Goal: Task Accomplishment & Management: Complete application form

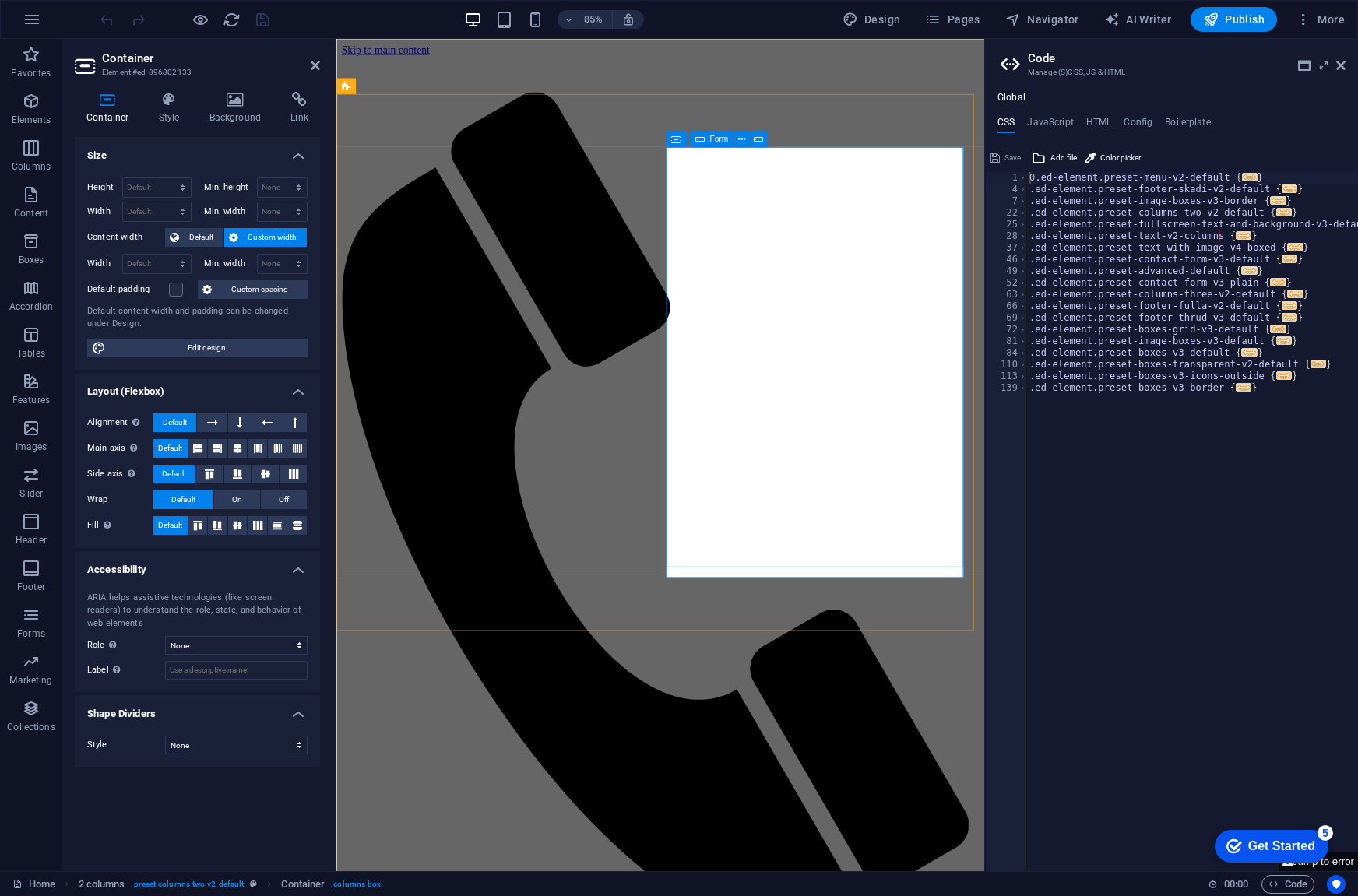
click at [706, 144] on div "Form" at bounding box center [712, 138] width 43 height 15
click at [707, 140] on div "Form" at bounding box center [712, 138] width 43 height 15
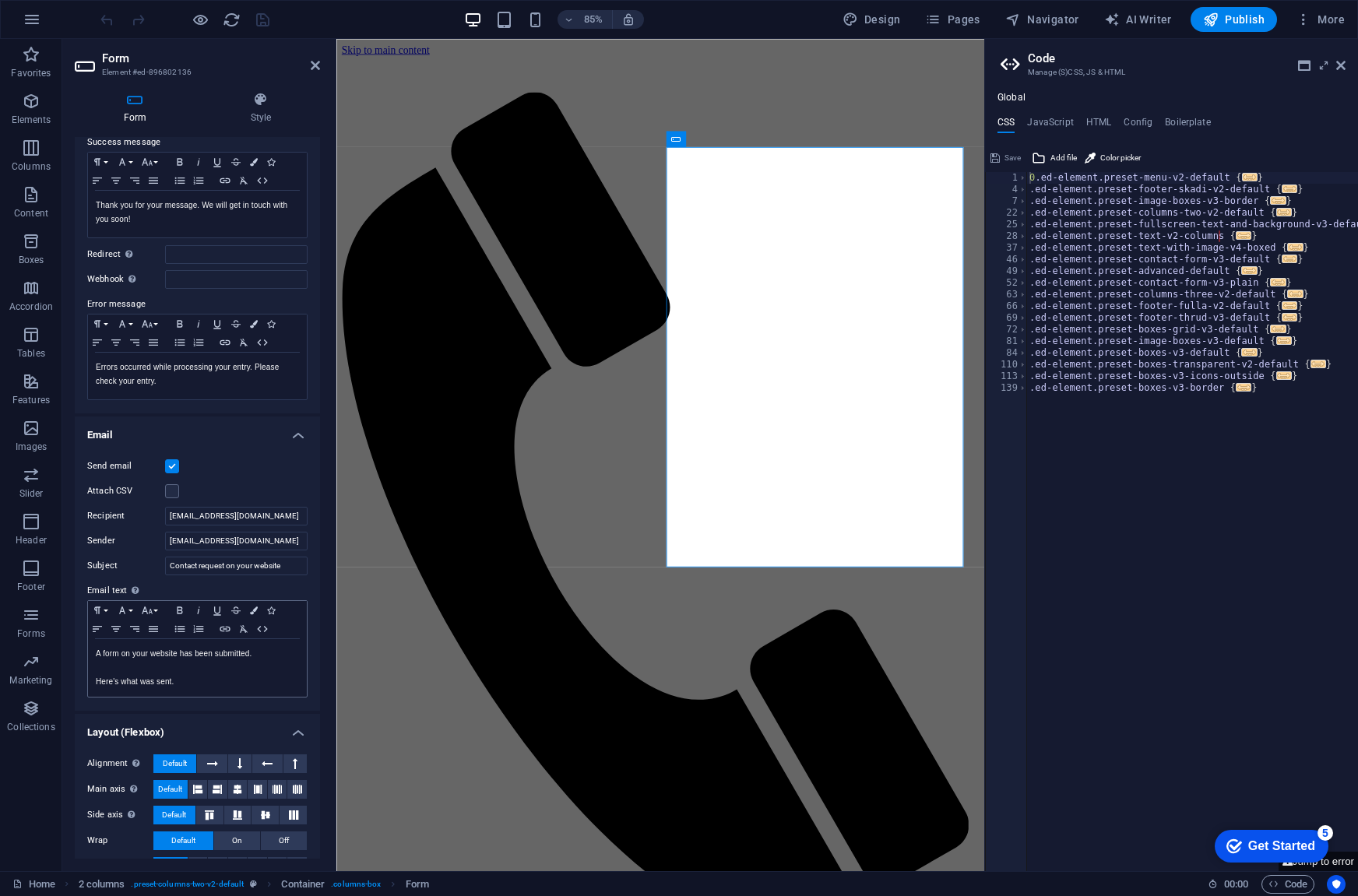
scroll to position [147, 0]
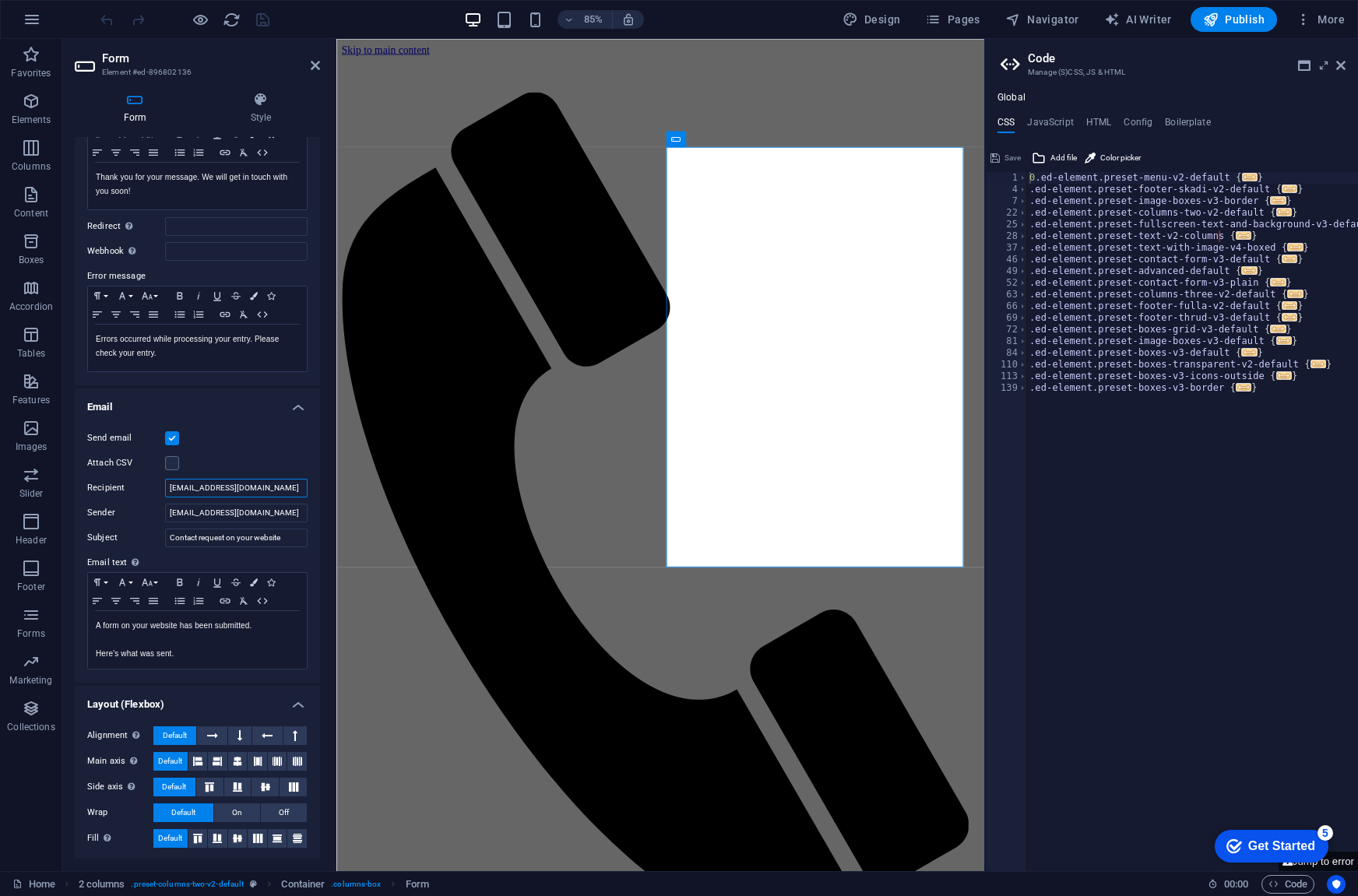
click at [191, 488] on input "[EMAIL_ADDRESS][DOMAIN_NAME]" at bounding box center [236, 488] width 142 height 18
drag, startPoint x: 201, startPoint y: 482, endPoint x: 159, endPoint y: 481, distance: 42.0
click at [159, 481] on div "Recipient support@aapd.studio" at bounding box center [197, 488] width 220 height 18
type input "aapd.studio@gmail.com"
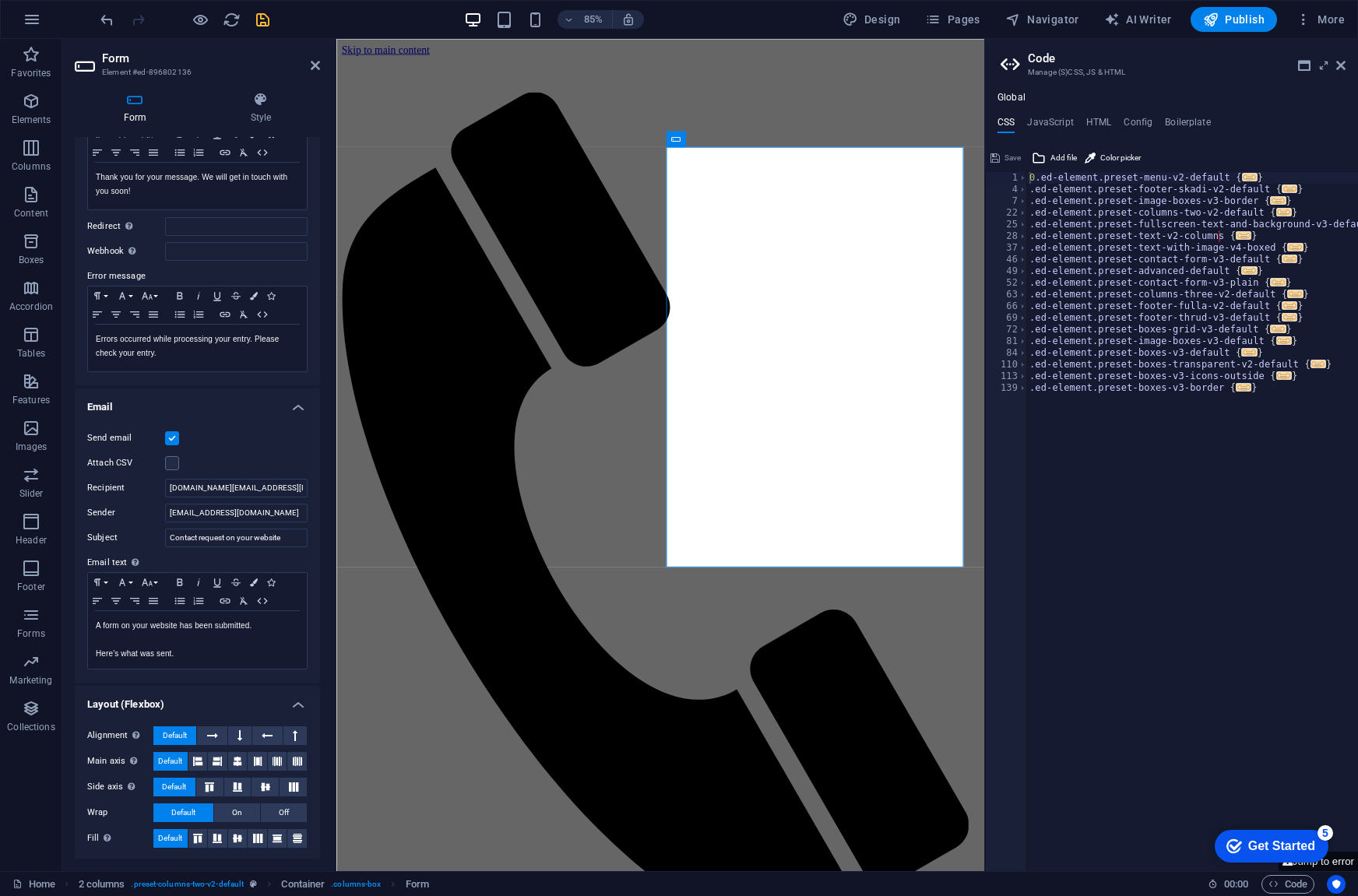
click at [256, 18] on icon "save" at bounding box center [263, 20] width 18 height 18
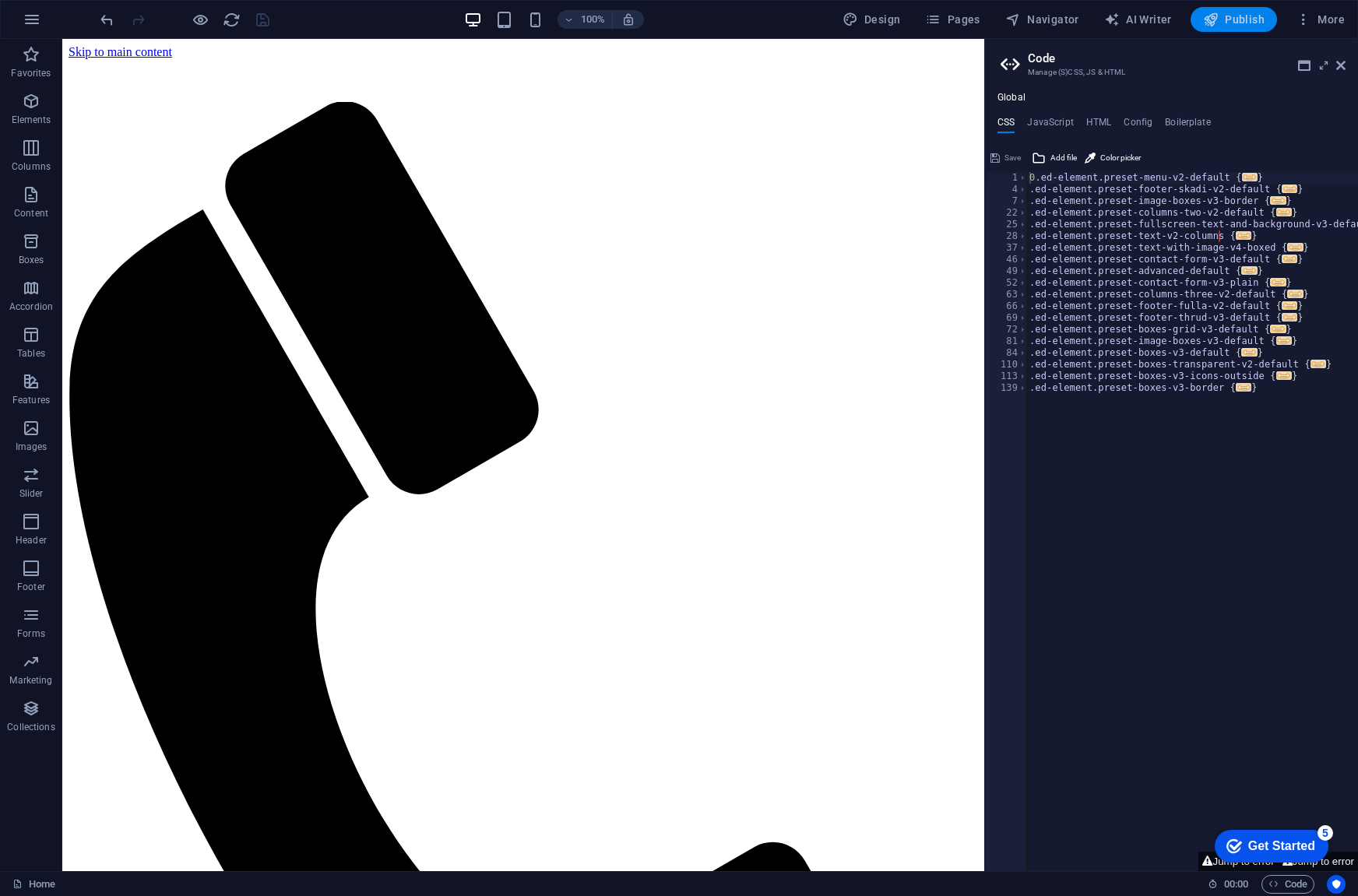
click at [1216, 14] on icon "button" at bounding box center [1211, 19] width 15 height 15
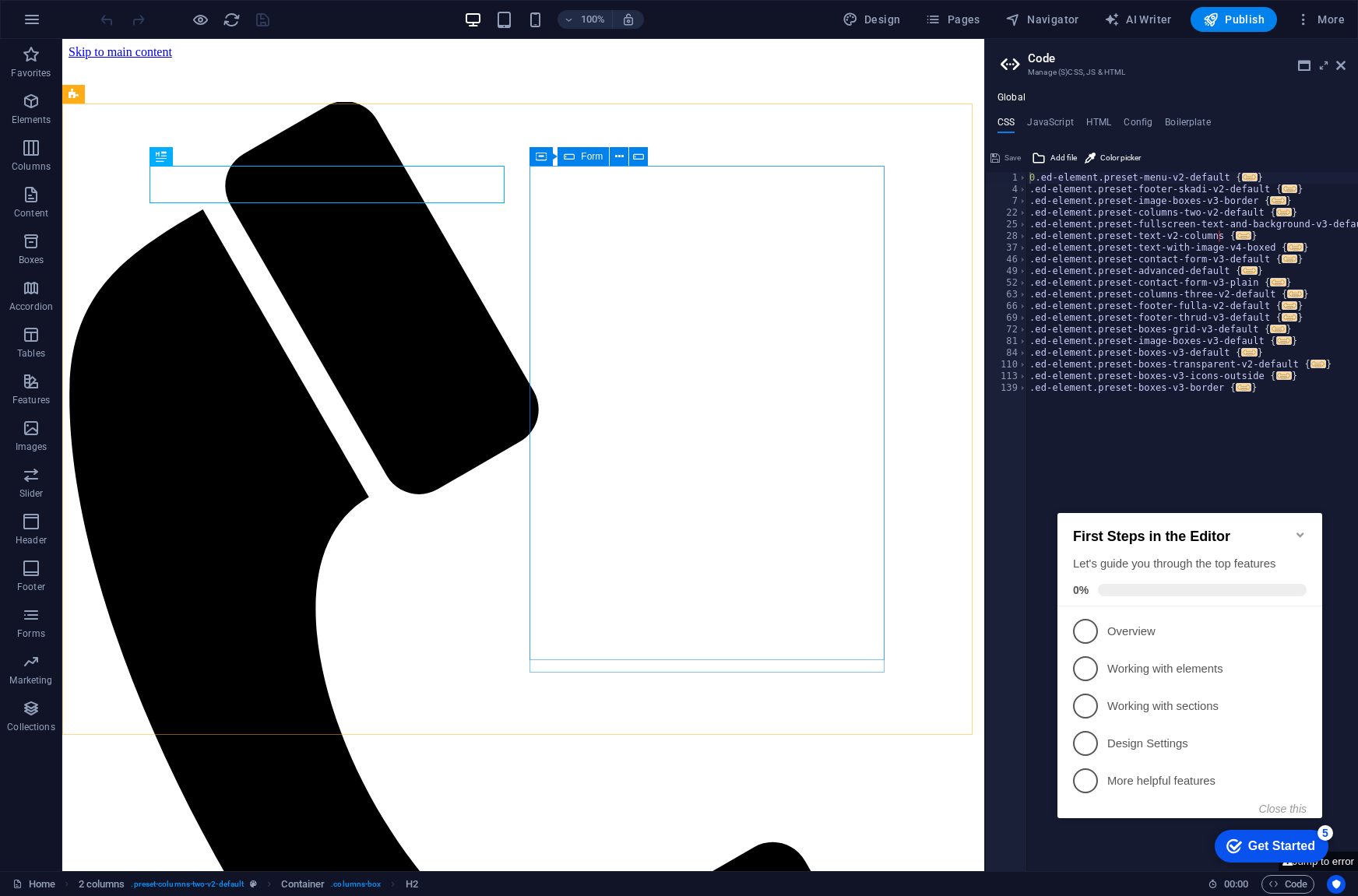
click at [582, 155] on span "Form" at bounding box center [592, 157] width 22 height 10
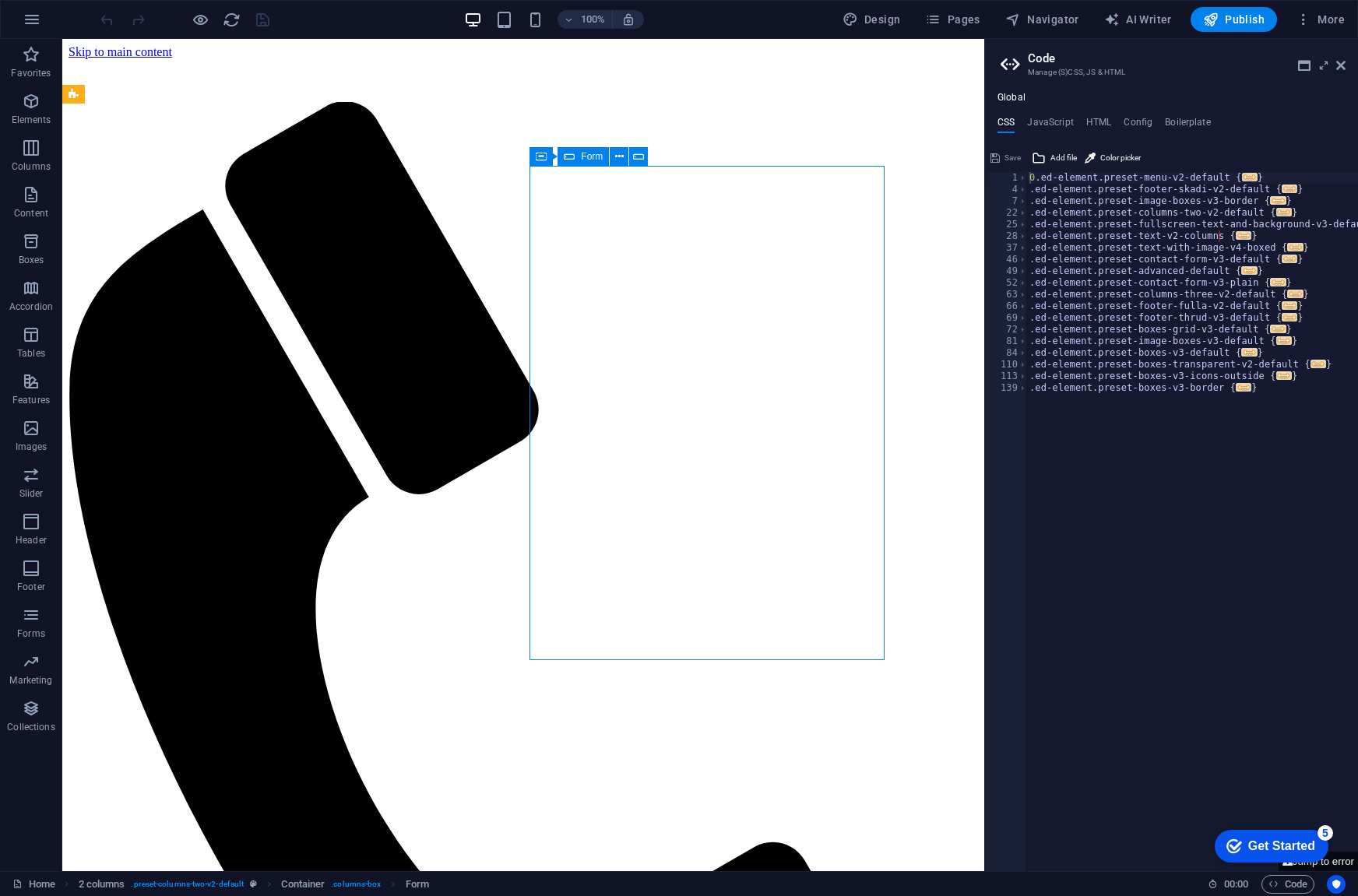
click at [582, 155] on span "Form" at bounding box center [592, 157] width 22 height 10
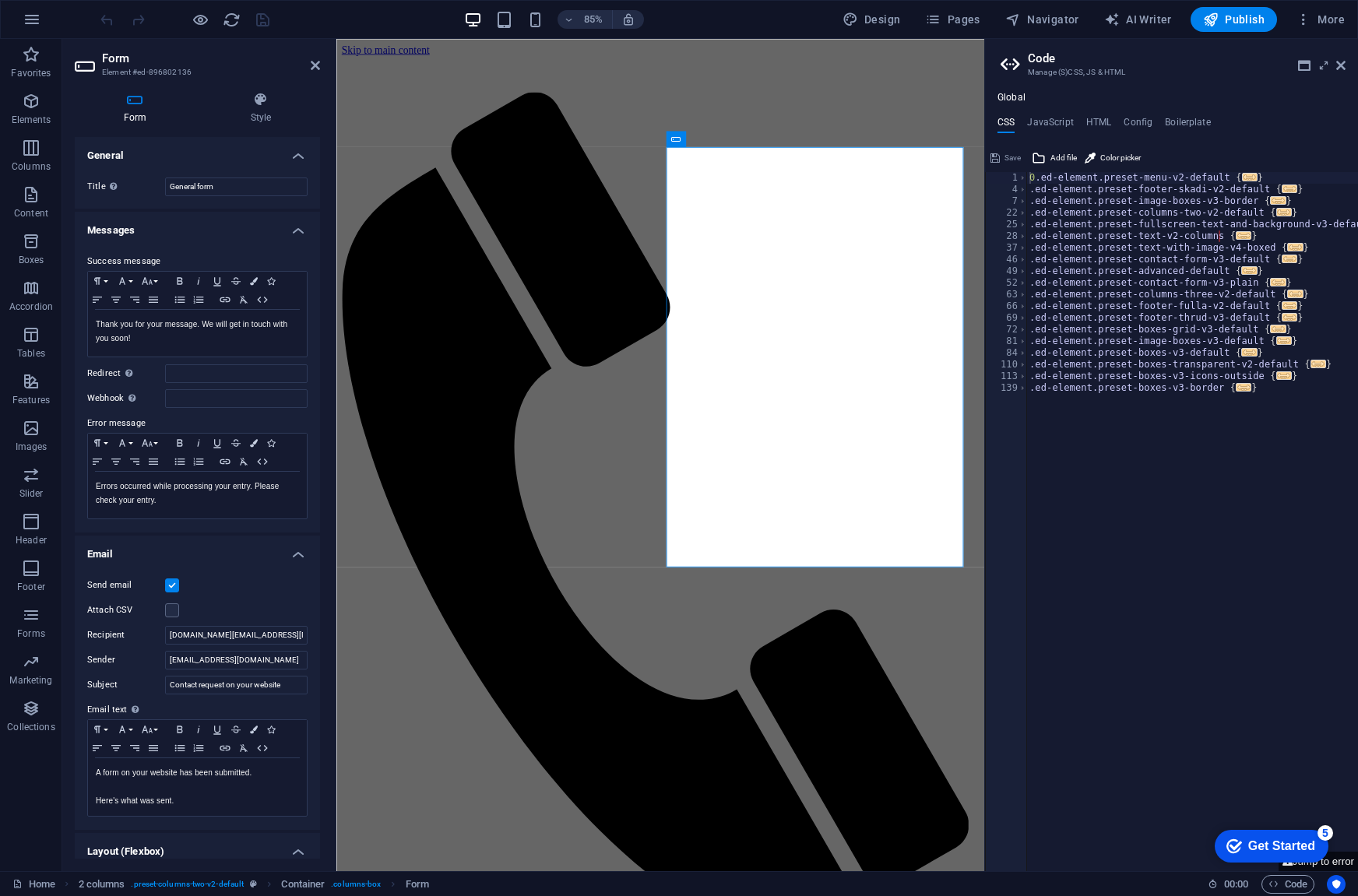
scroll to position [147, 0]
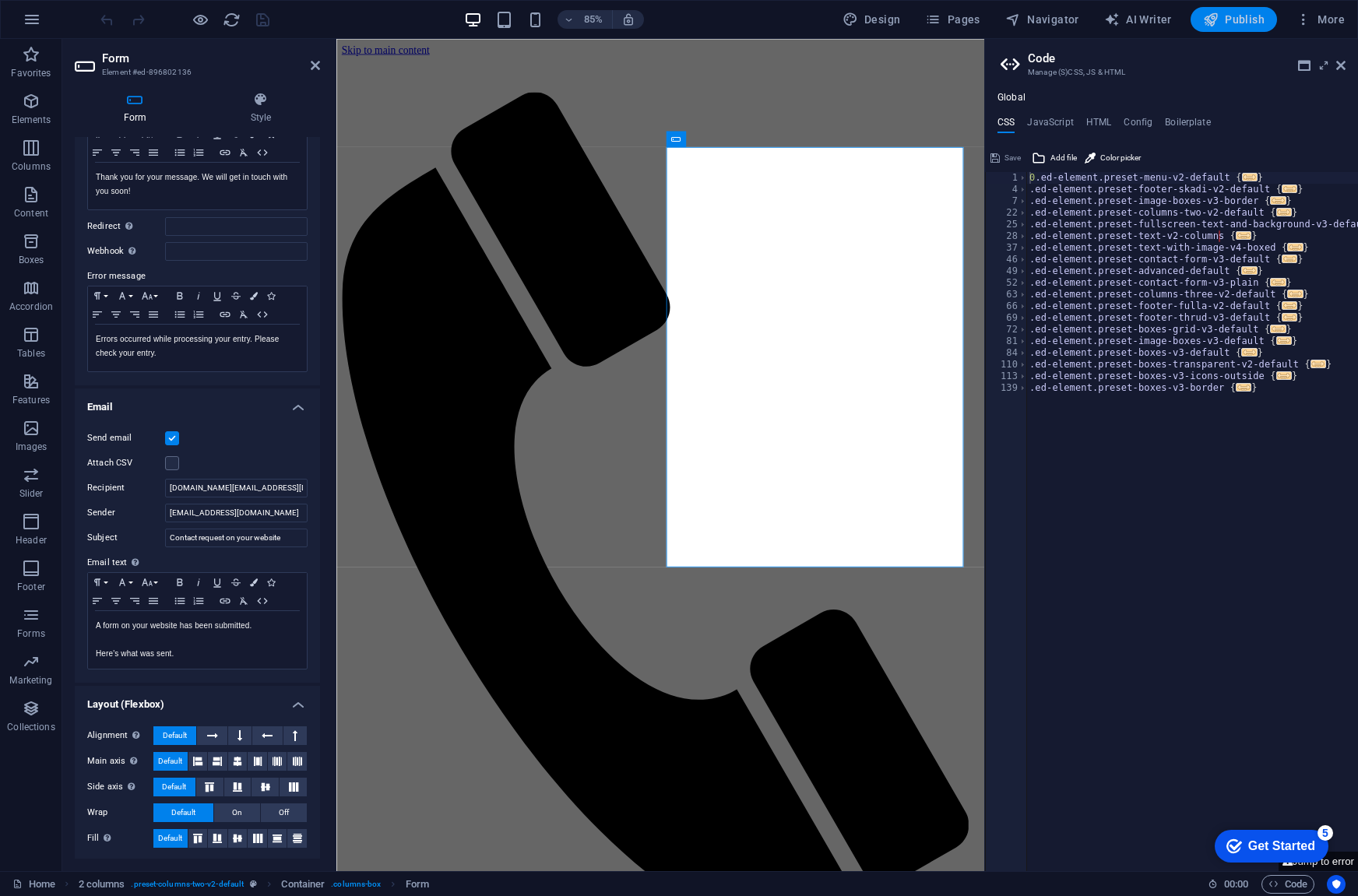
click at [1231, 24] on span "Publish" at bounding box center [1234, 19] width 62 height 15
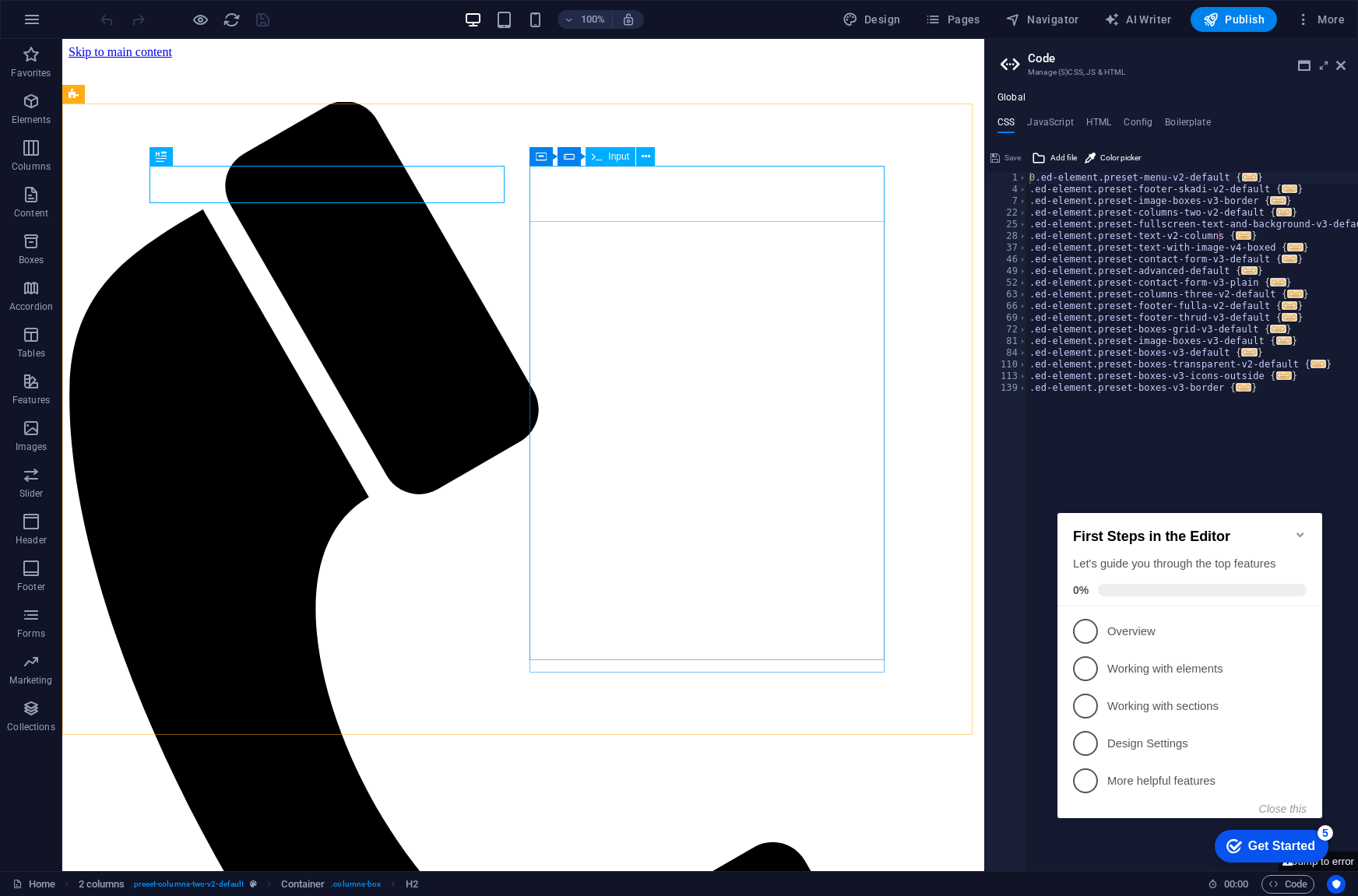
click at [615, 154] on span "Input" at bounding box center [619, 157] width 21 height 10
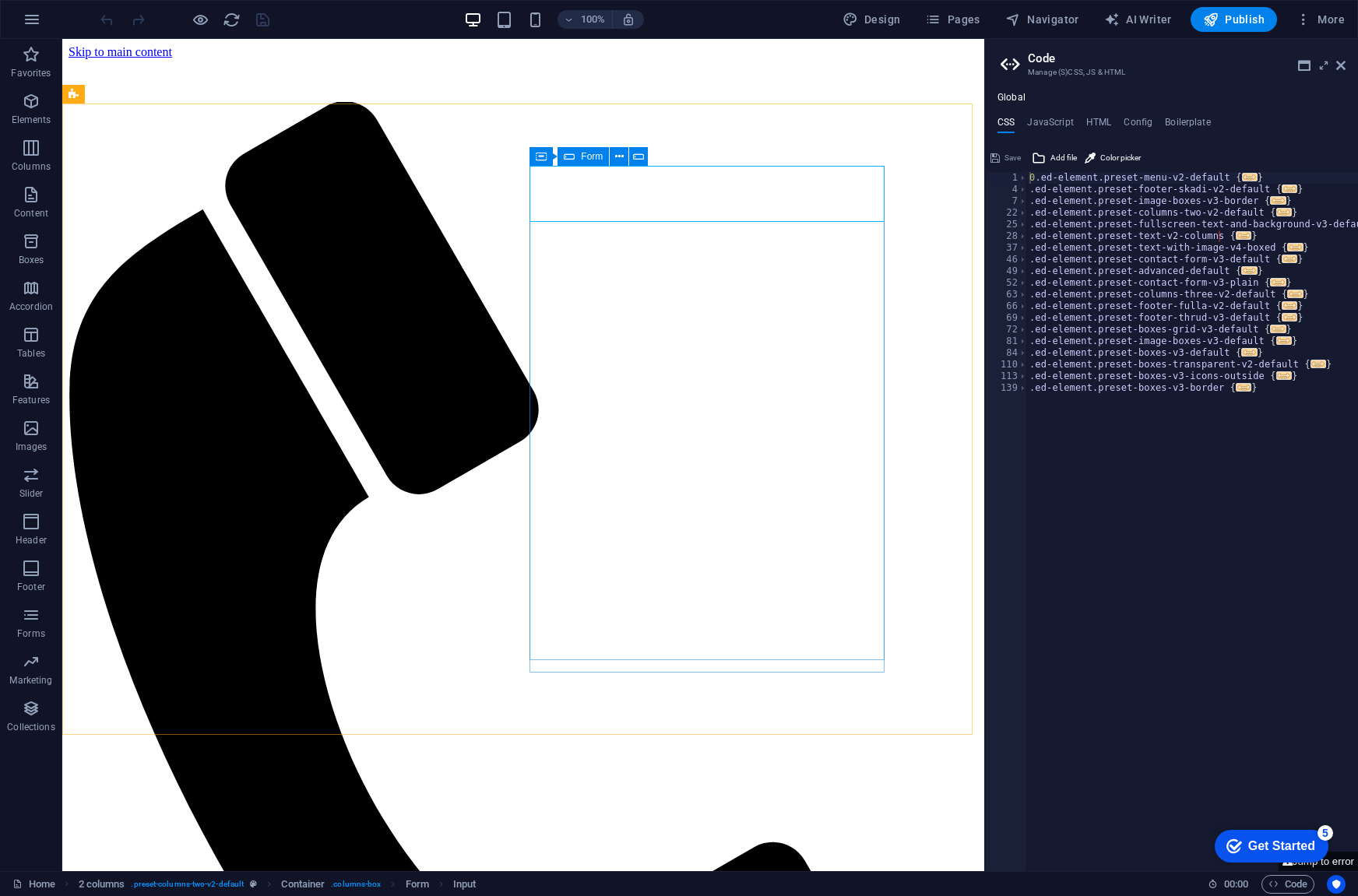
click at [581, 160] on span "Form" at bounding box center [592, 157] width 22 height 10
click at [604, 583] on icon at bounding box center [605, 583] width 9 height 16
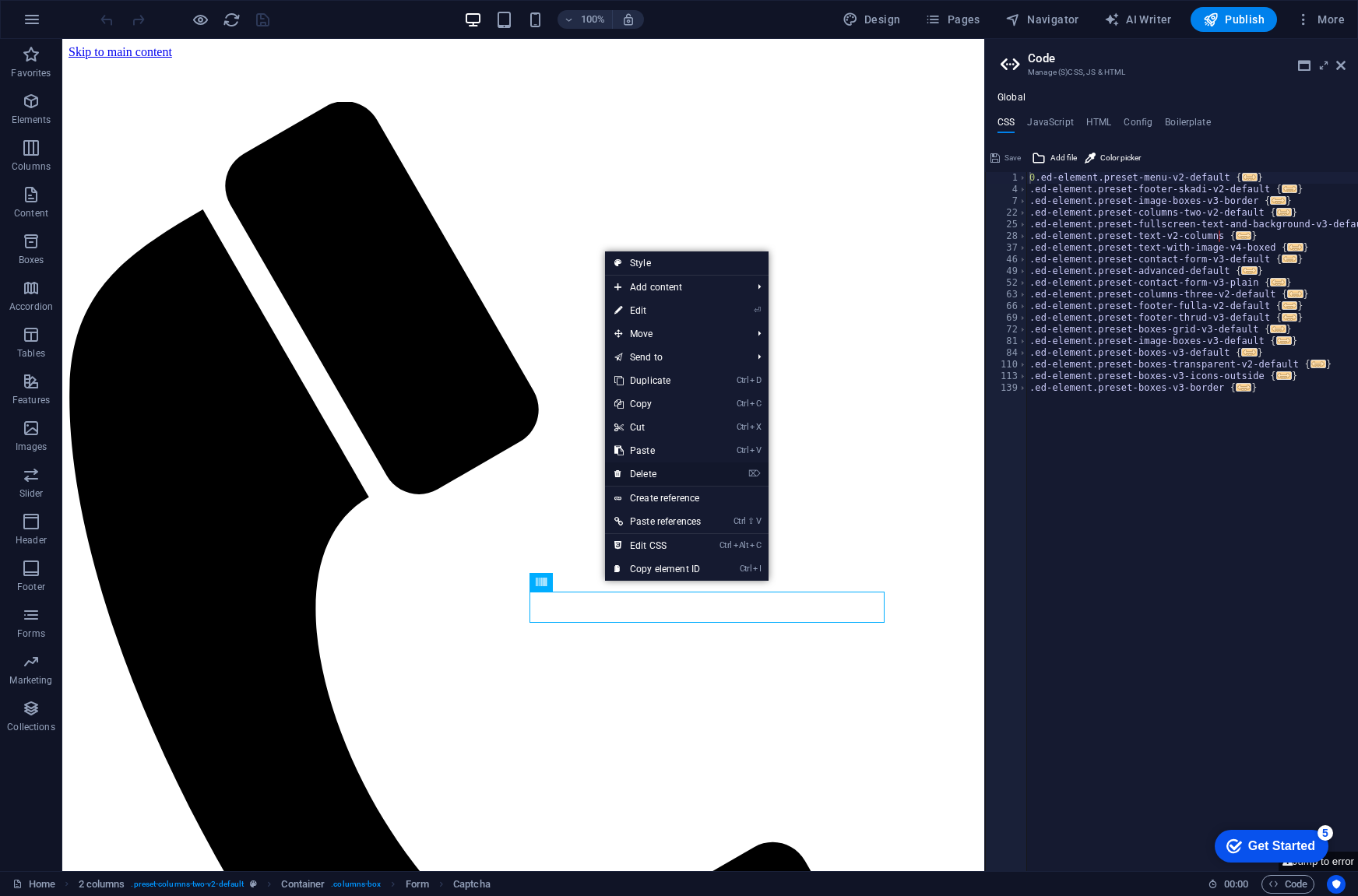
click at [669, 477] on link "⌦ Delete" at bounding box center [658, 473] width 105 height 23
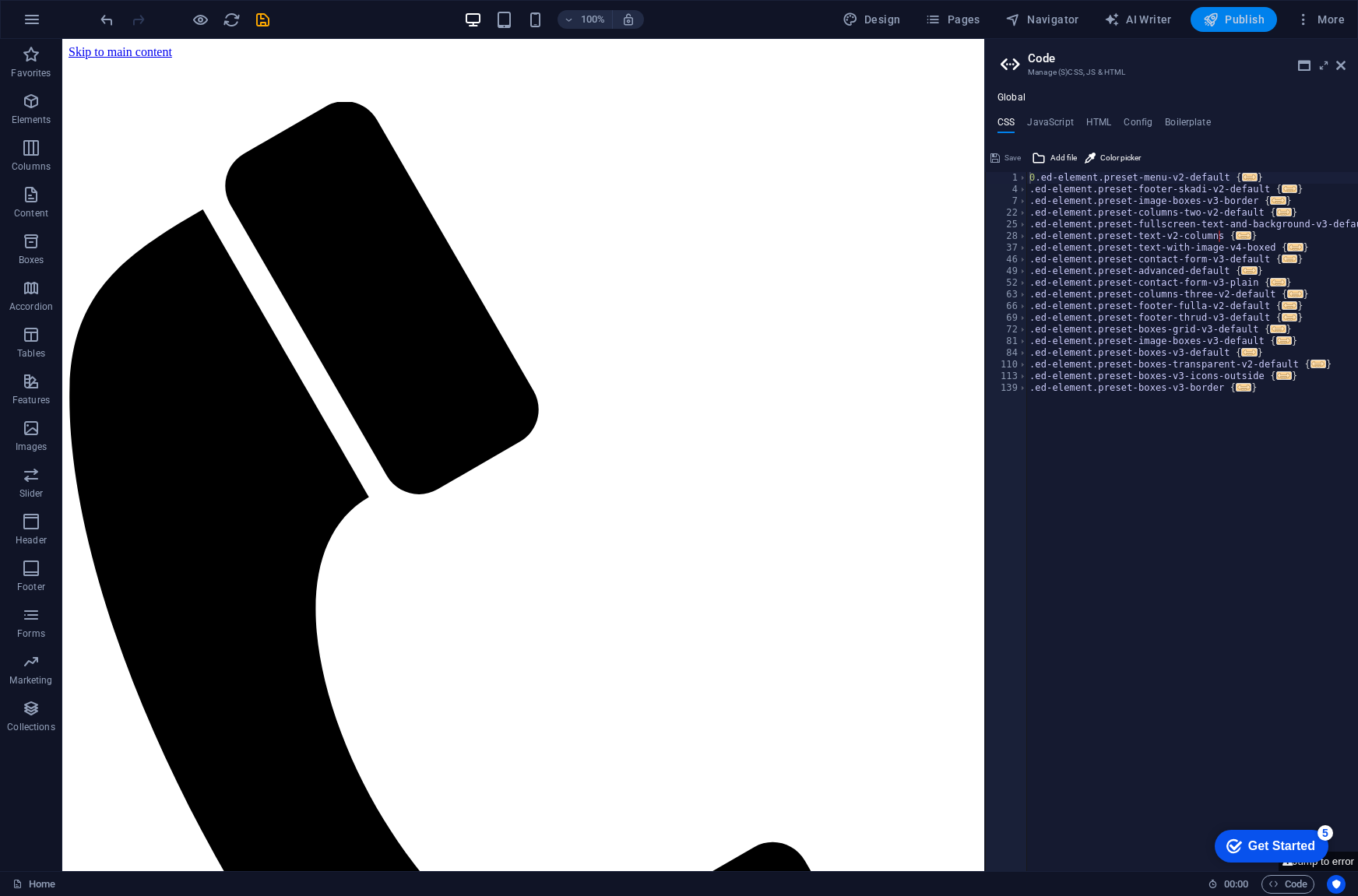
click at [1247, 14] on span "Publish" at bounding box center [1234, 19] width 62 height 15
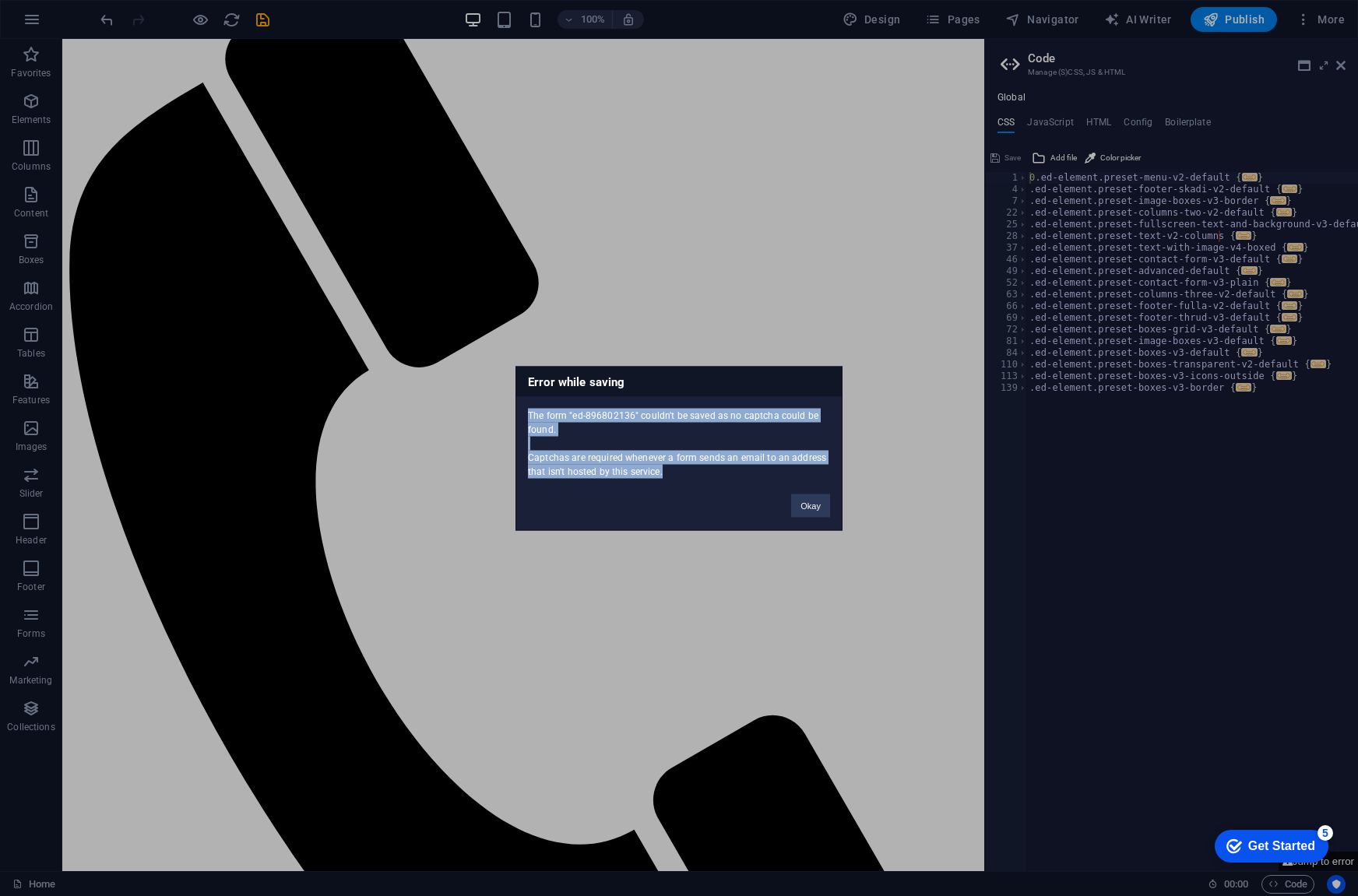
drag, startPoint x: 681, startPoint y: 475, endPoint x: 527, endPoint y: 411, distance: 166.8
click at [527, 411] on div "The form "ed-896802136" couldn't be saved as no captcha could be found. Captcha…" at bounding box center [679, 437] width 326 height 82
copy div "The form "ed-896802136" couldn't be saved as no captcha could be found. Captcha…"
click at [806, 506] on button "Okay" at bounding box center [810, 505] width 39 height 23
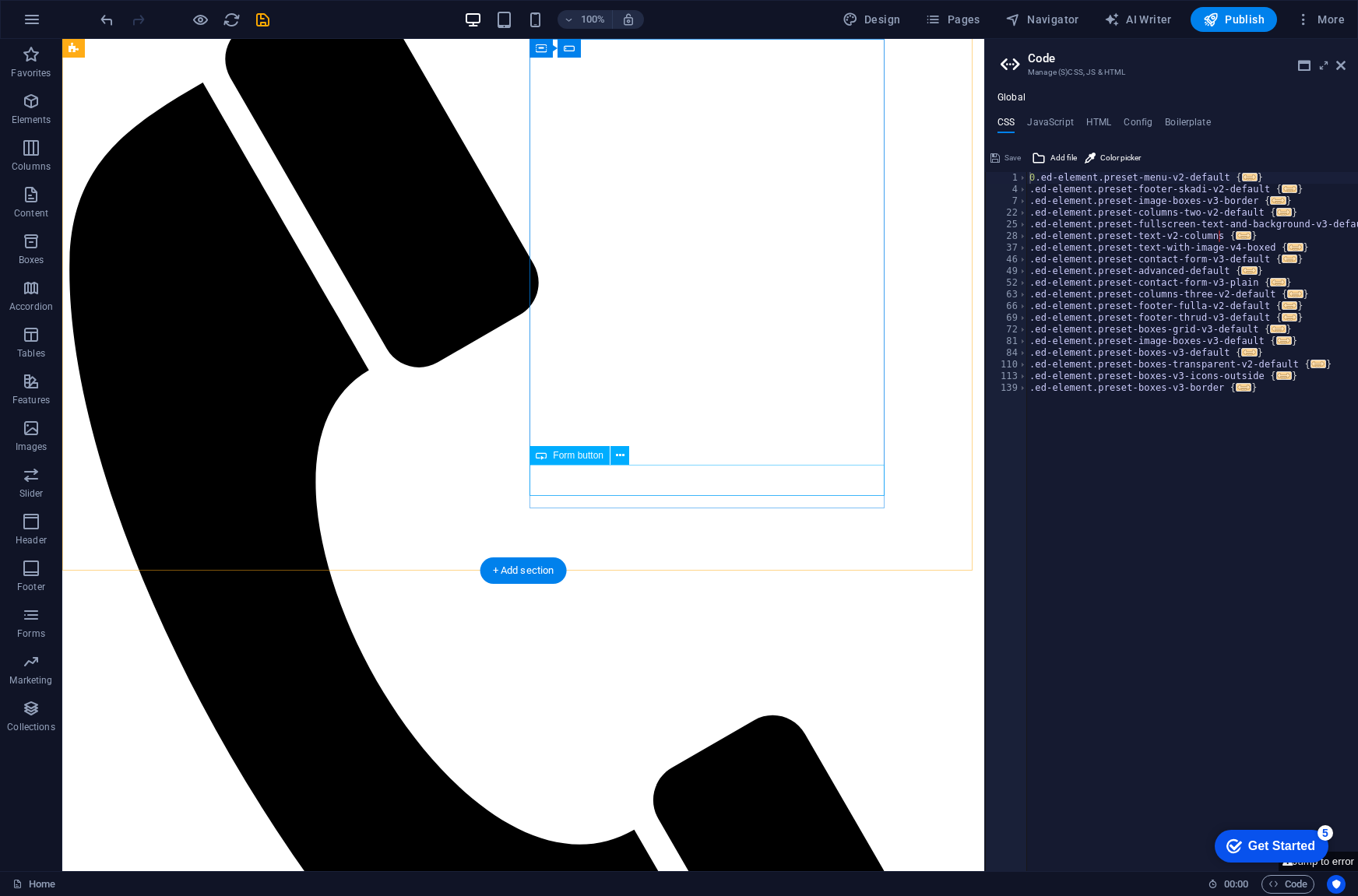
click at [584, 458] on span "Form button" at bounding box center [578, 456] width 51 height 10
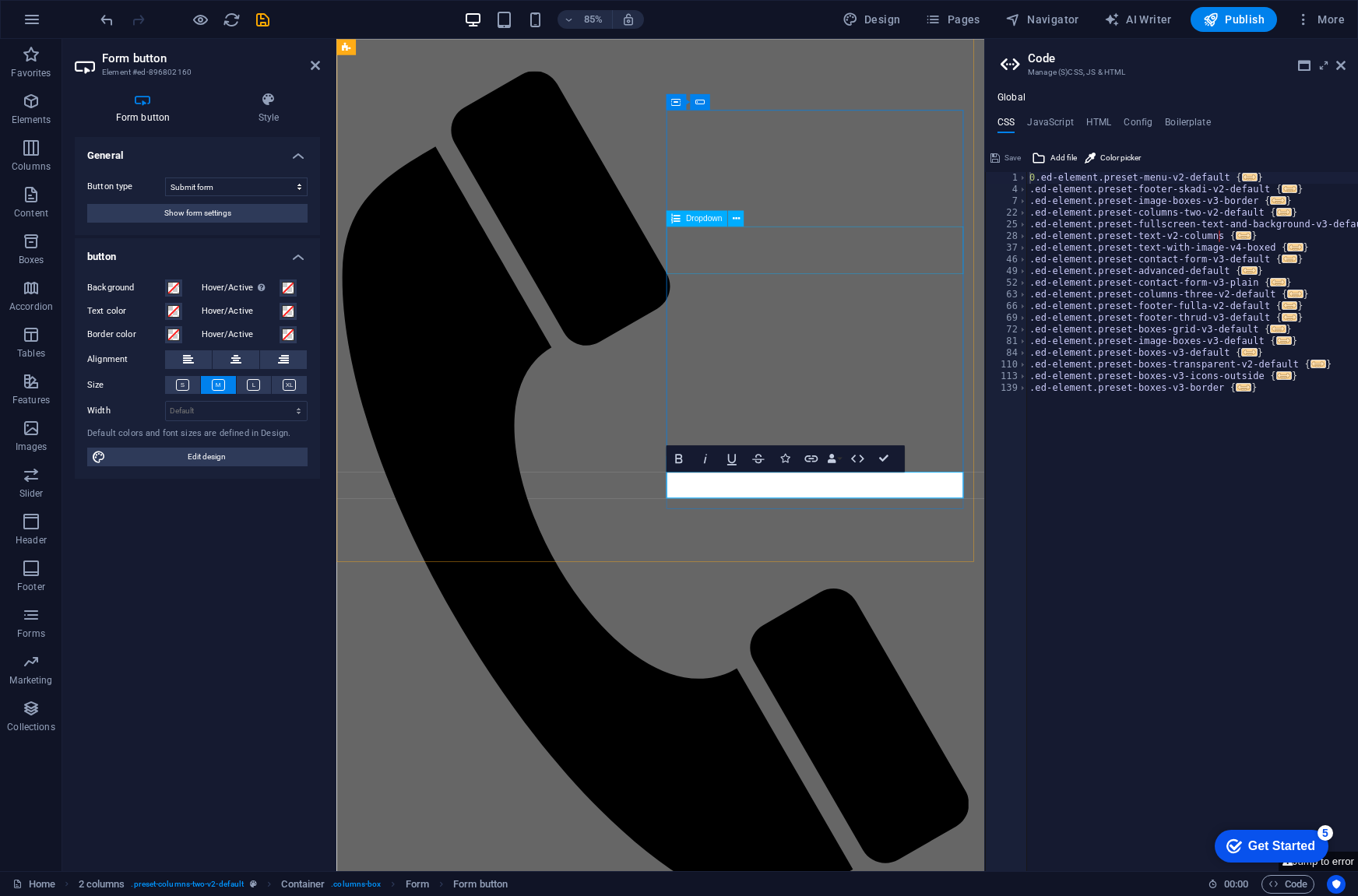
scroll to position [0, 0]
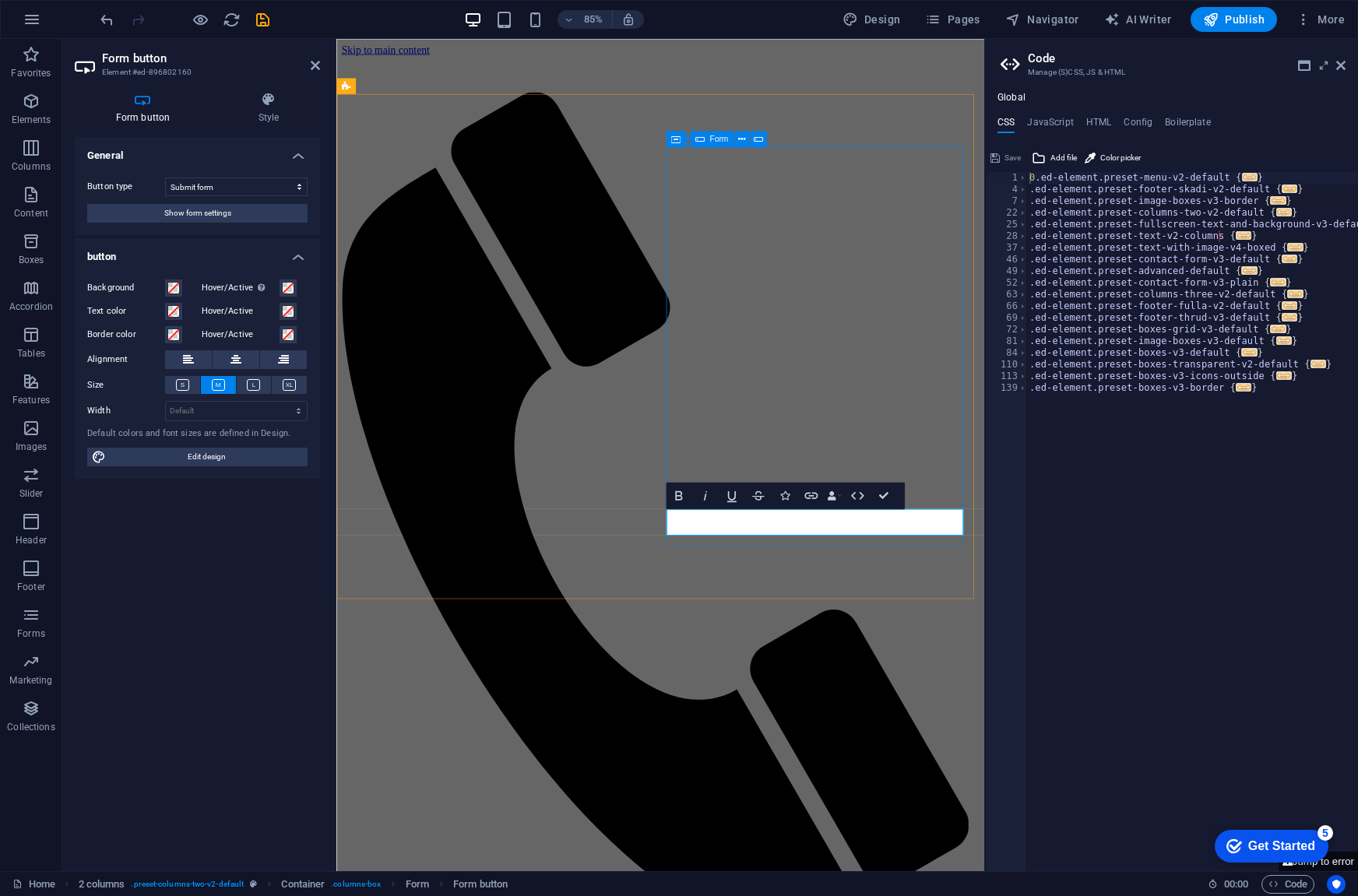
click at [708, 137] on div "Form" at bounding box center [712, 138] width 43 height 15
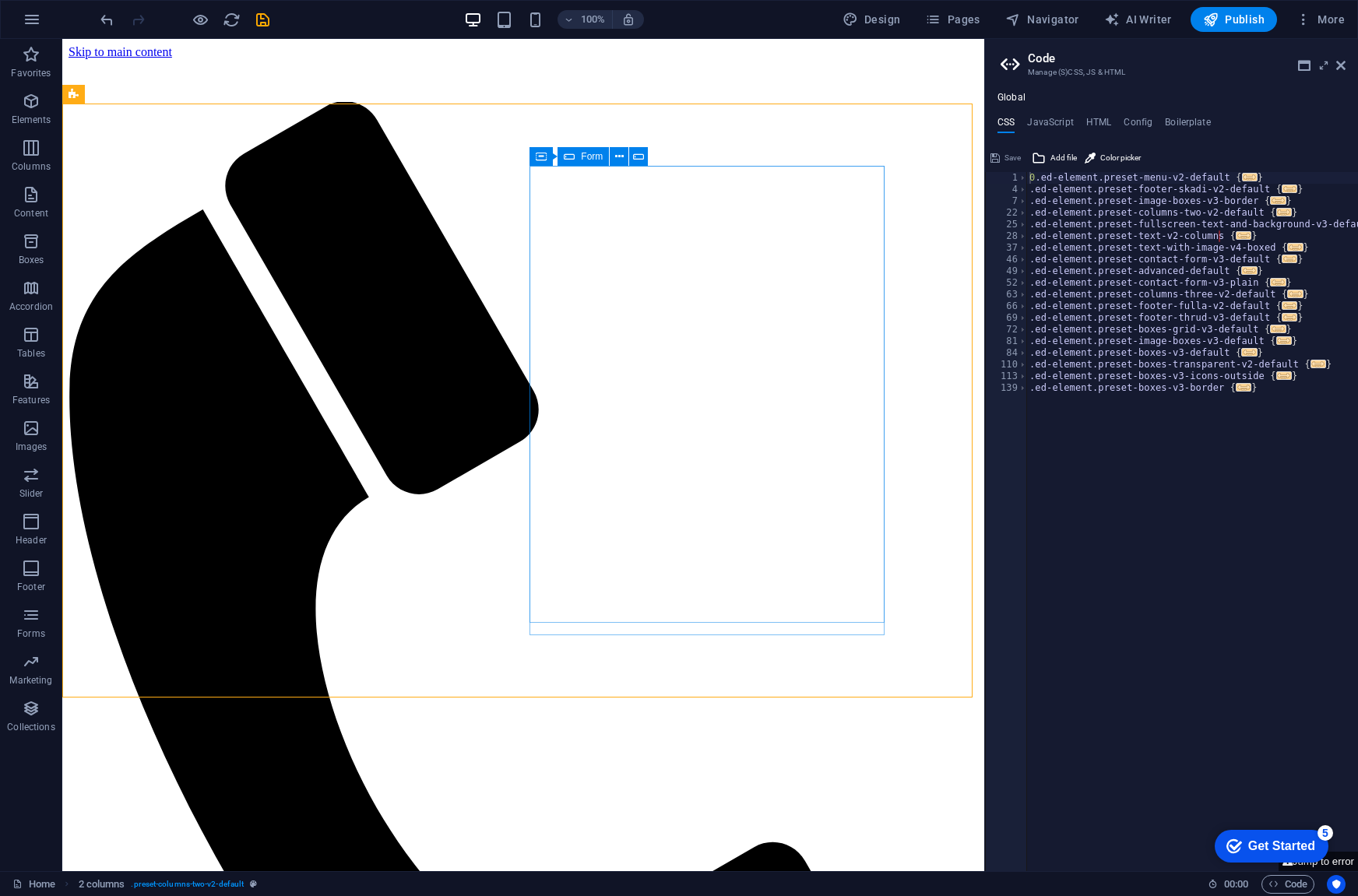
click at [585, 155] on span "Form" at bounding box center [592, 157] width 22 height 10
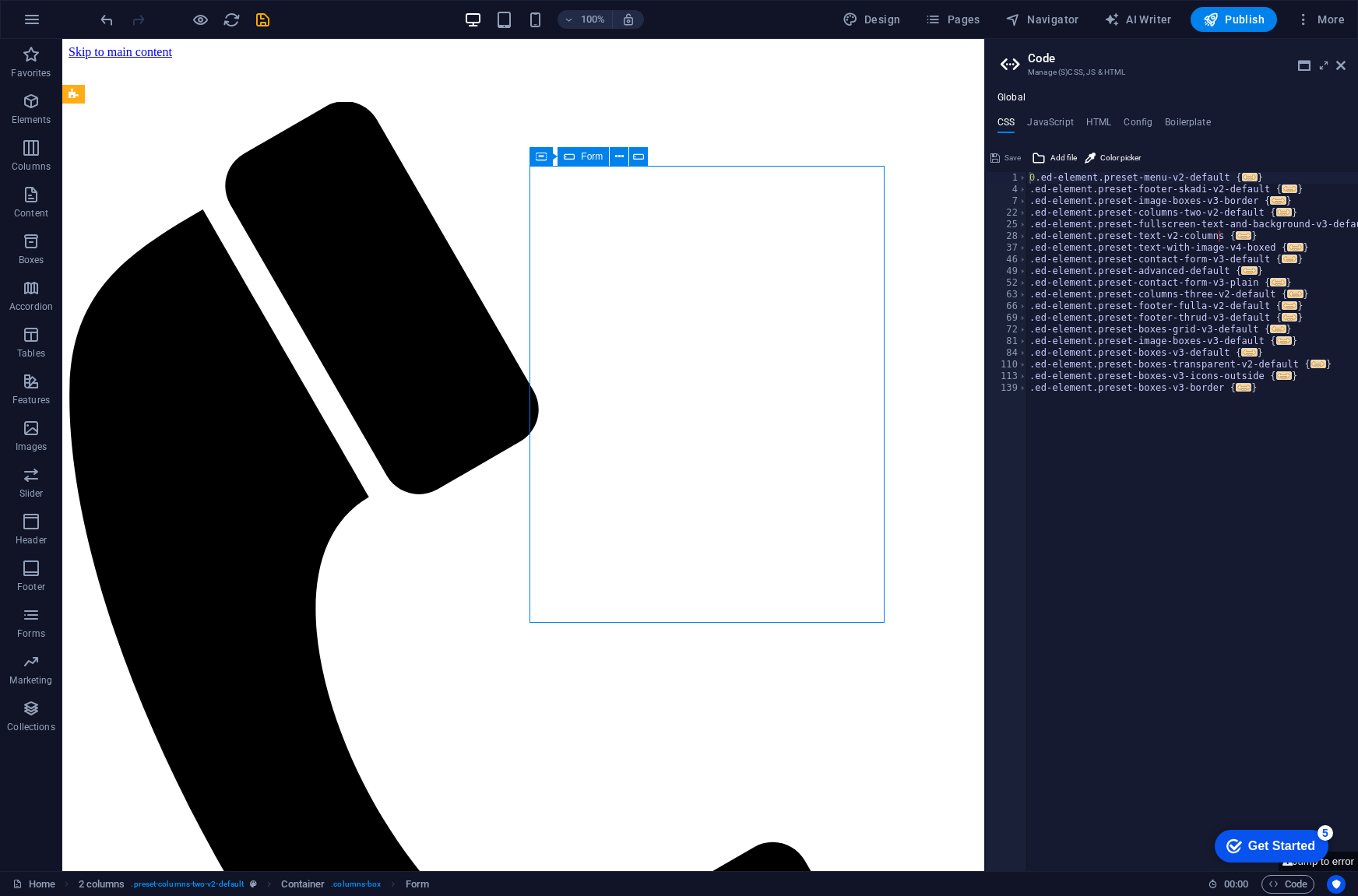
click at [585, 155] on span "Form" at bounding box center [592, 157] width 22 height 10
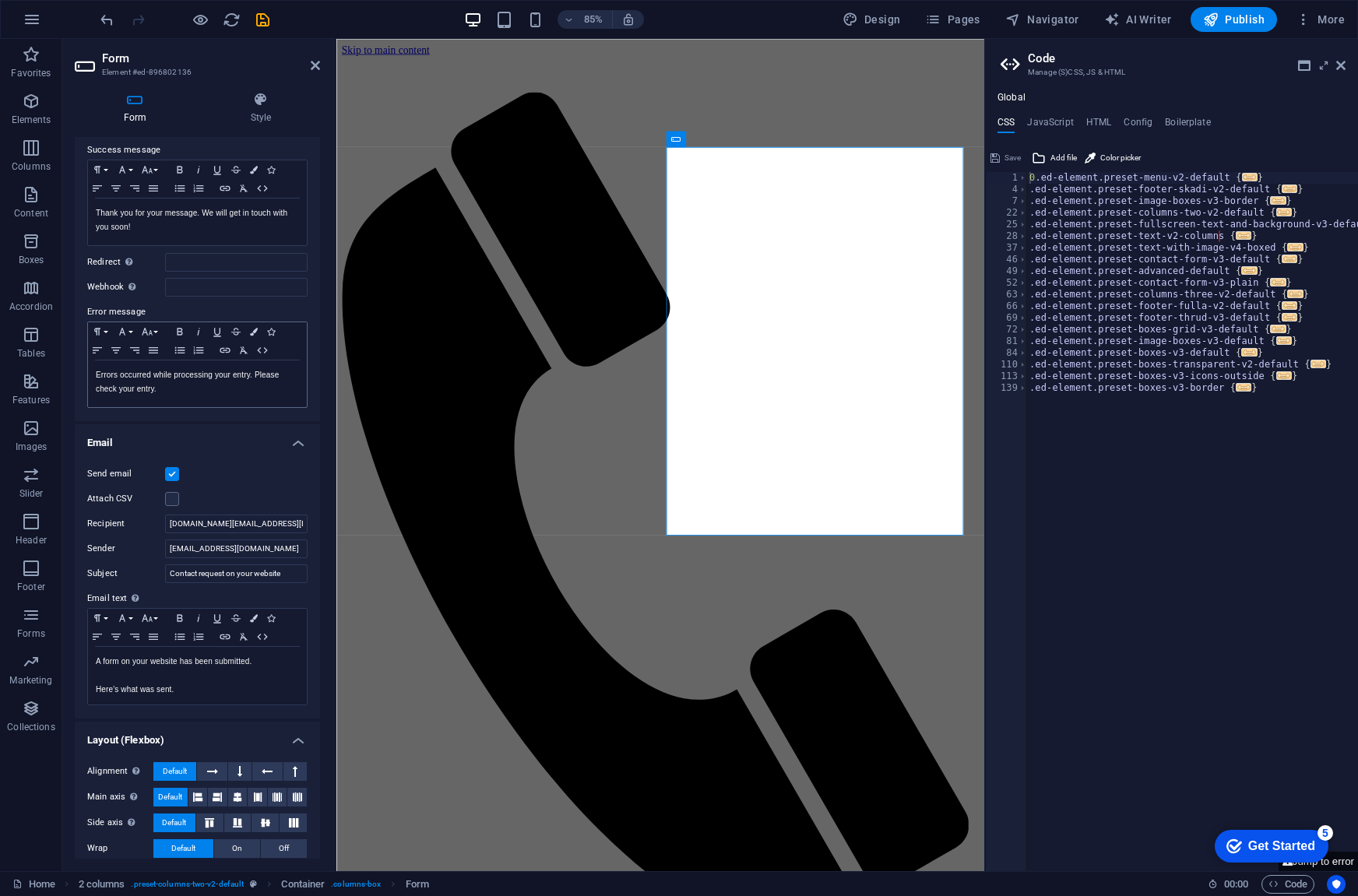
scroll to position [147, 0]
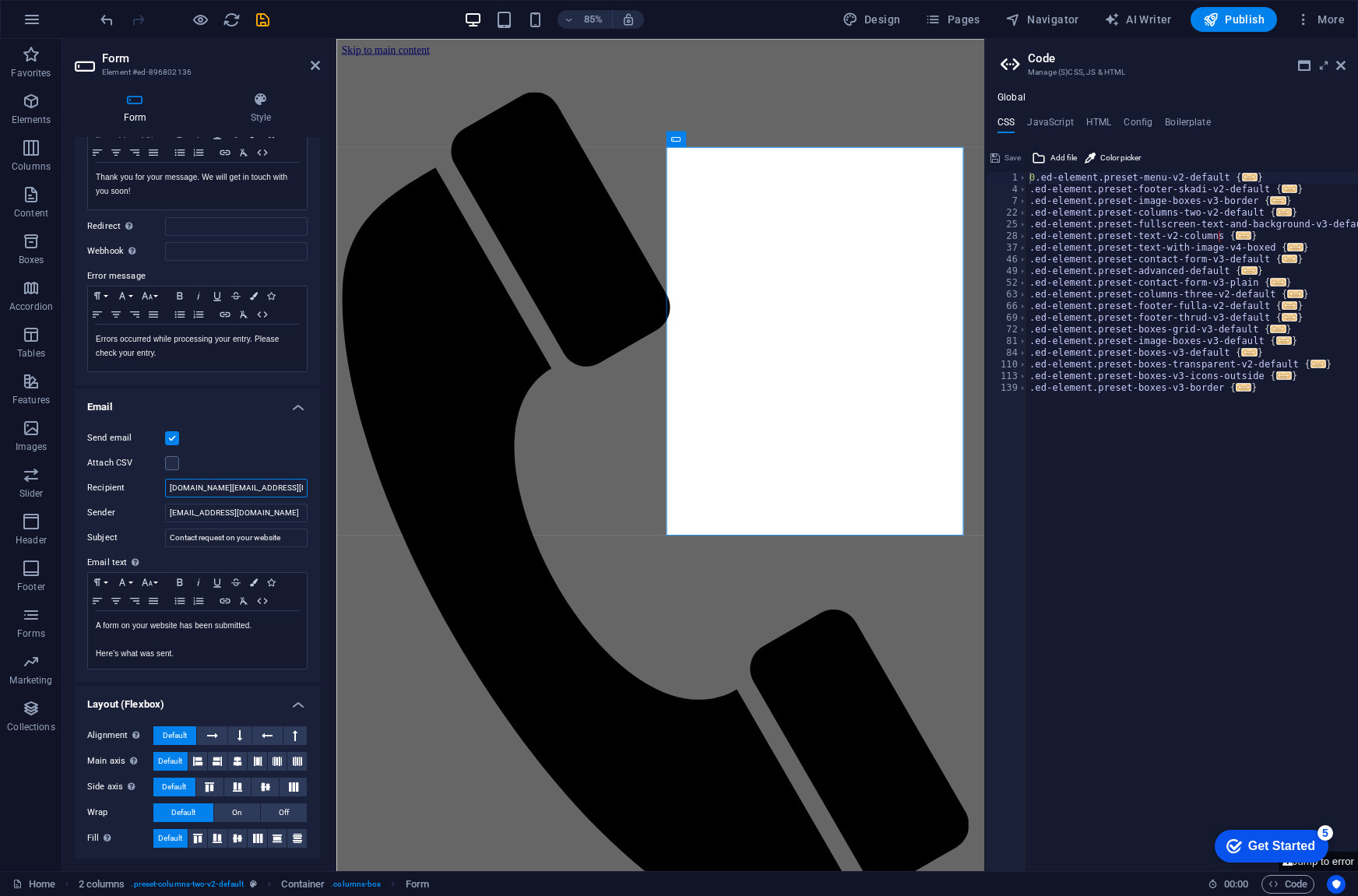
click at [234, 484] on input "aapd.studio@gmail.com" at bounding box center [236, 488] width 142 height 18
click at [198, 534] on input "Contact request on your website" at bounding box center [236, 538] width 142 height 18
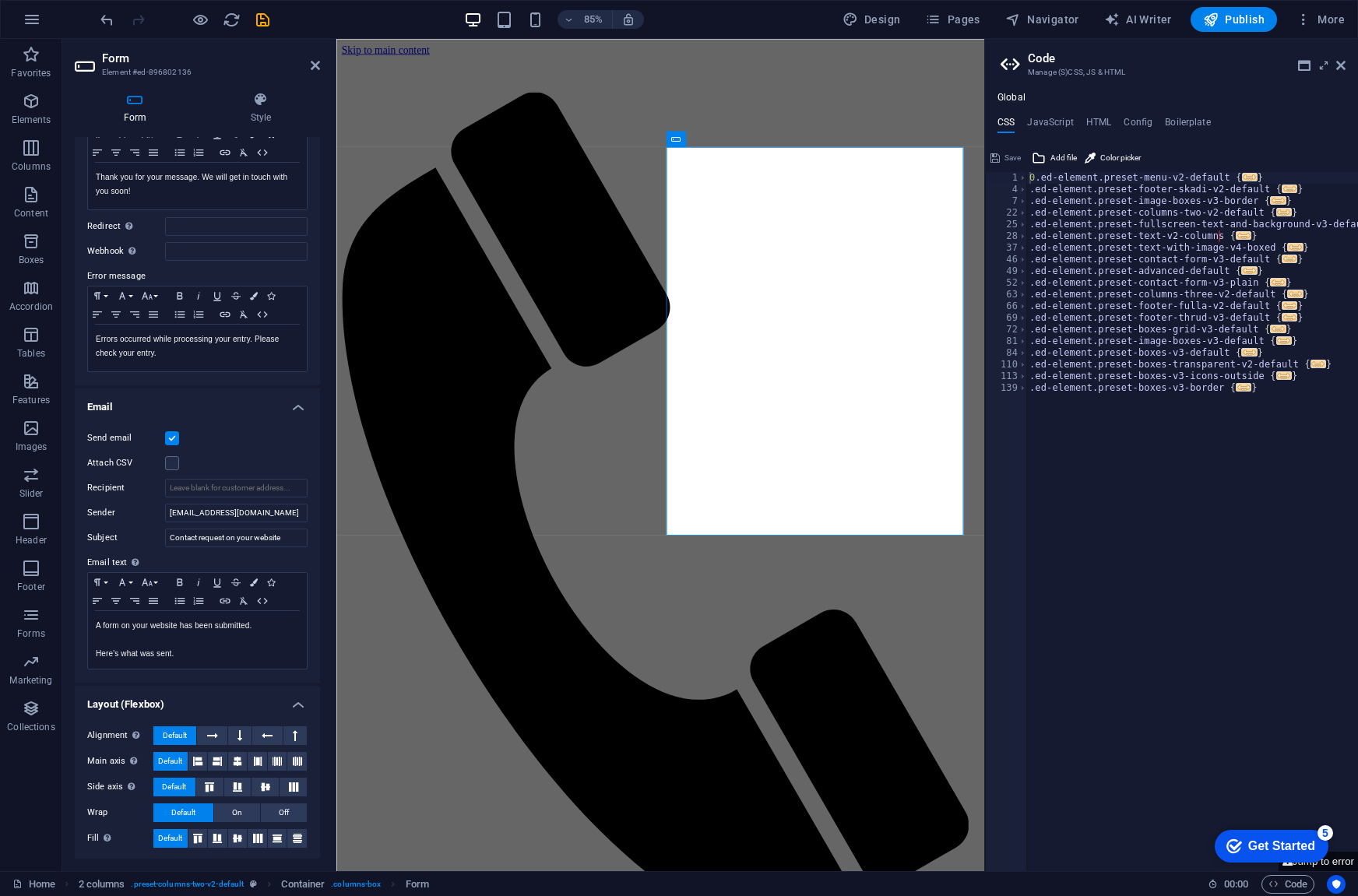
click at [219, 436] on div "Send email" at bounding box center [197, 438] width 220 height 18
click at [200, 513] on input "[EMAIL_ADDRESS][DOMAIN_NAME]" at bounding box center [236, 513] width 142 height 18
click at [207, 486] on input "Recipient" at bounding box center [236, 488] width 142 height 18
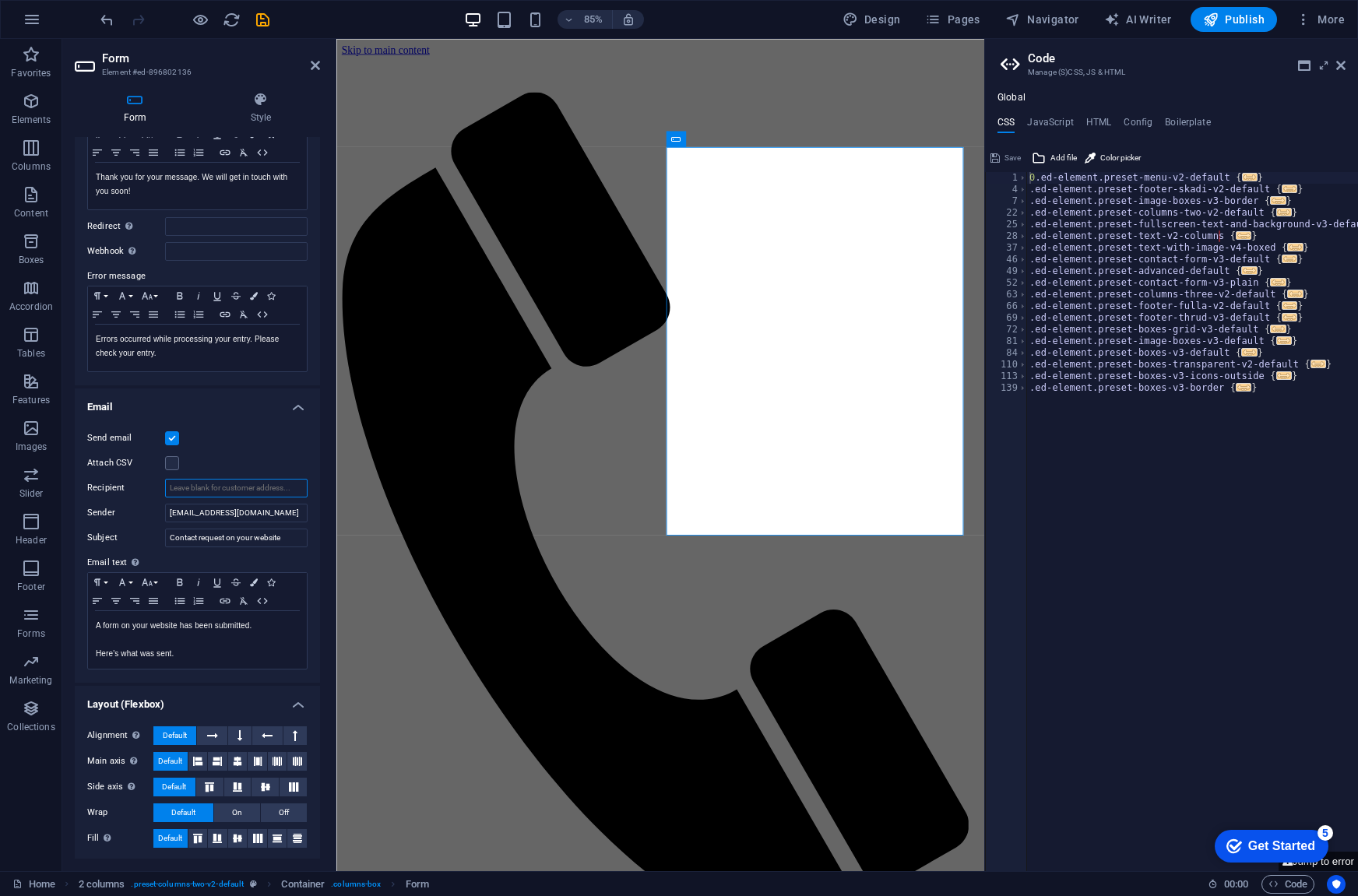
click at [207, 486] on input "Recipient" at bounding box center [236, 488] width 142 height 18
paste input "[EMAIL_ADDRESS][DOMAIN_NAME]"
type input "[EMAIL_ADDRESS][DOMAIN_NAME]"
click at [259, 18] on icon "save" at bounding box center [263, 20] width 18 height 18
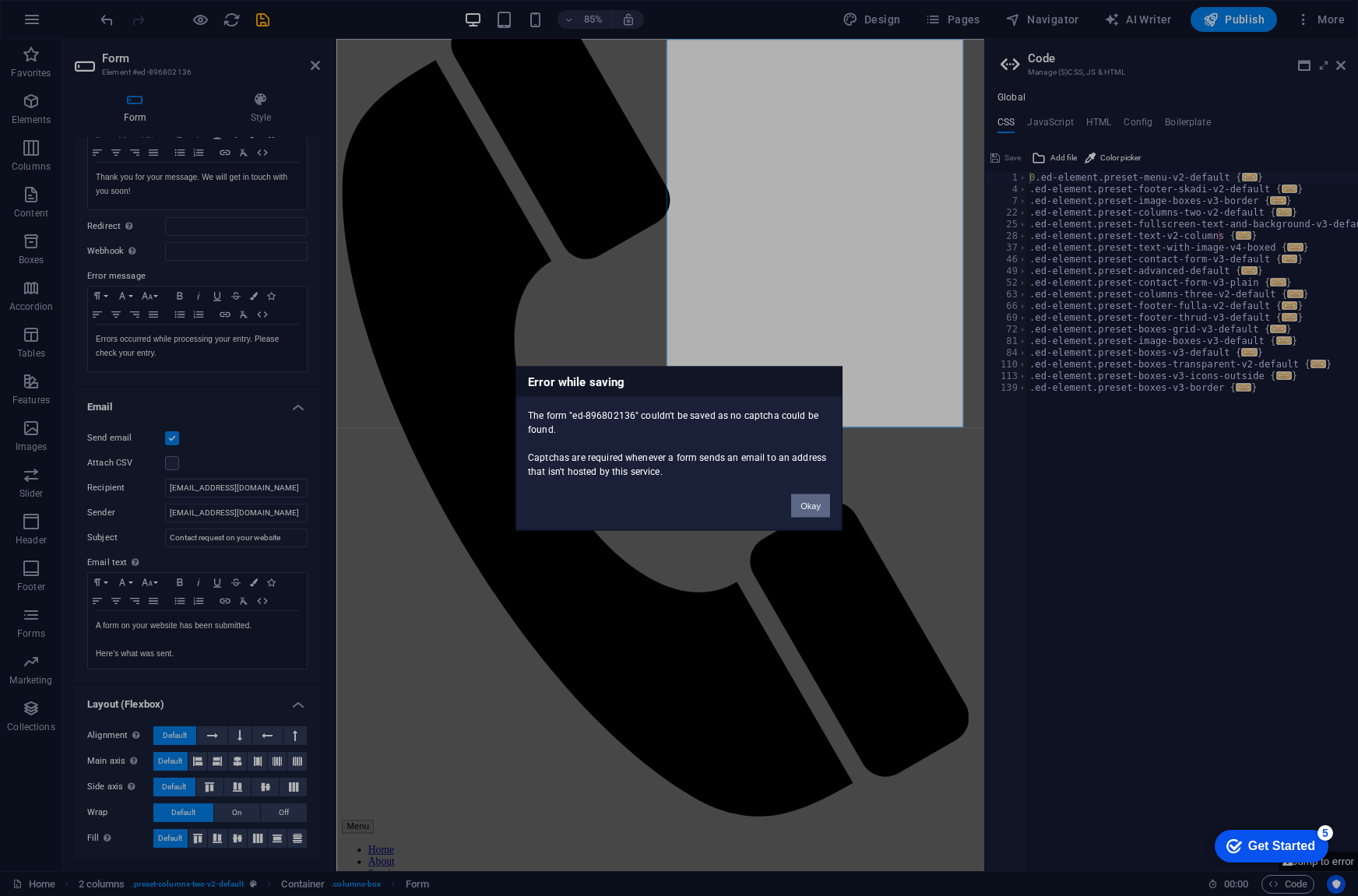
click at [807, 507] on button "Okay" at bounding box center [810, 505] width 39 height 23
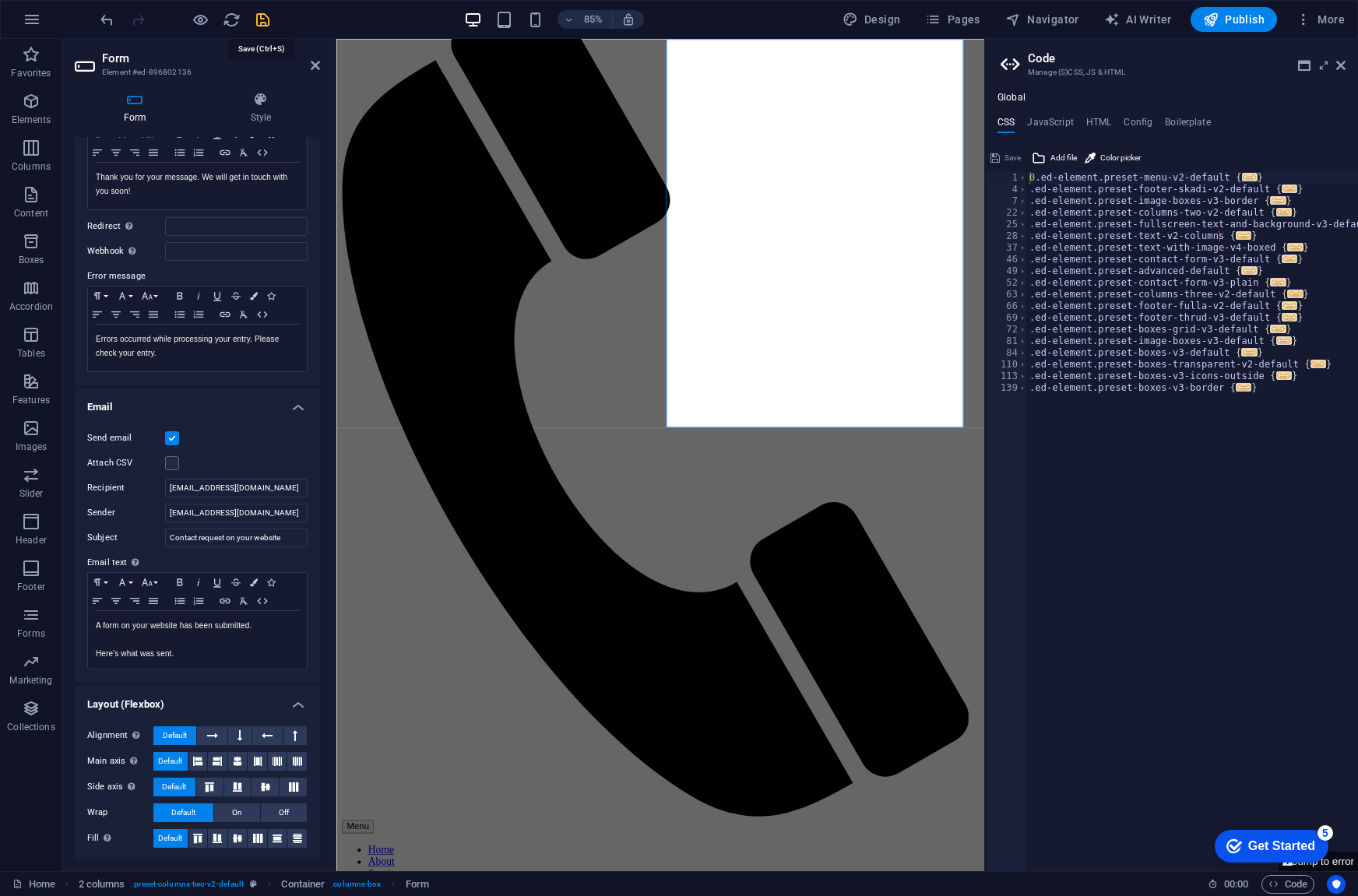
click at [256, 18] on icon "save" at bounding box center [263, 20] width 18 height 18
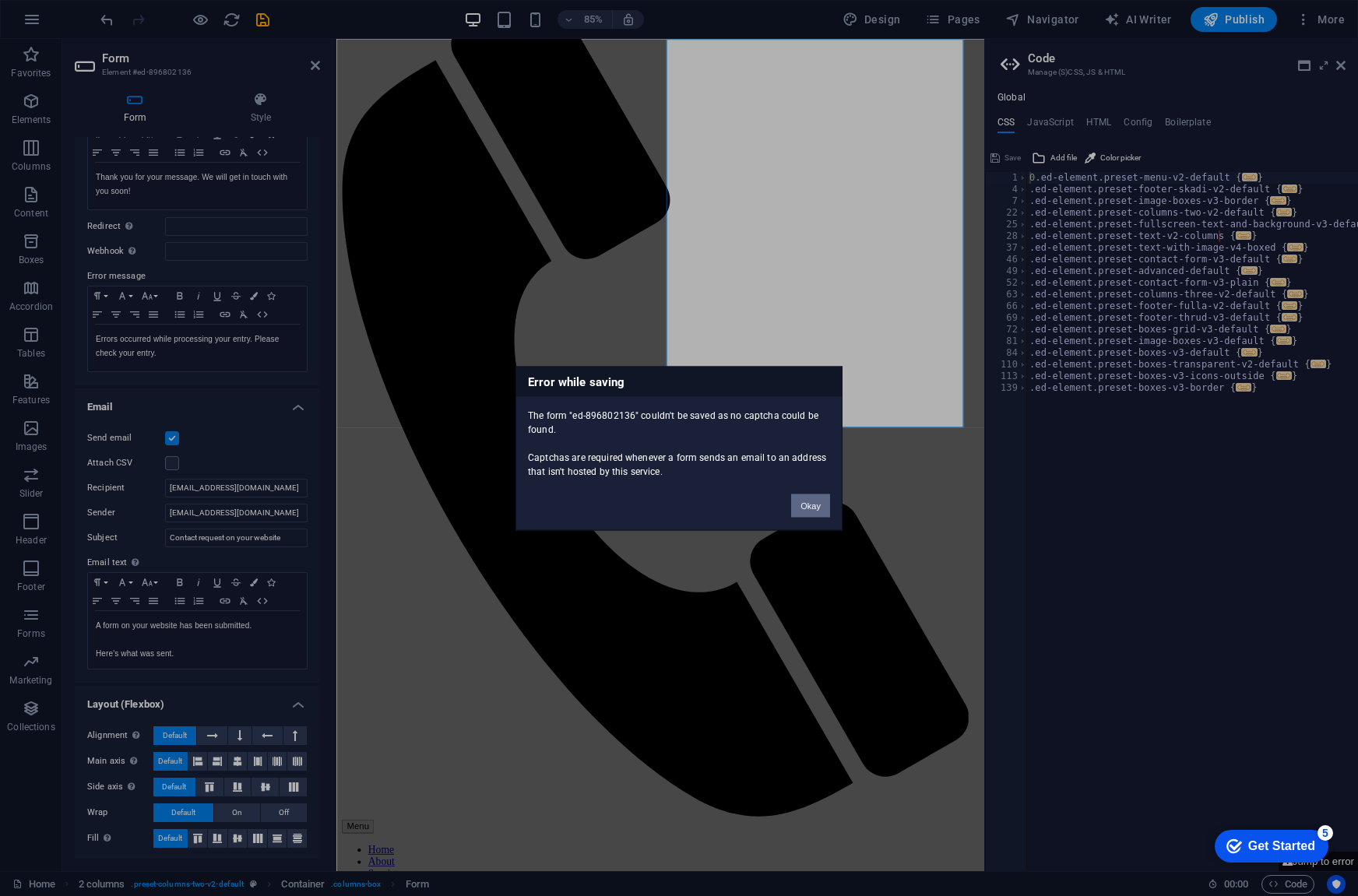
click at [798, 500] on button "Okay" at bounding box center [810, 505] width 39 height 23
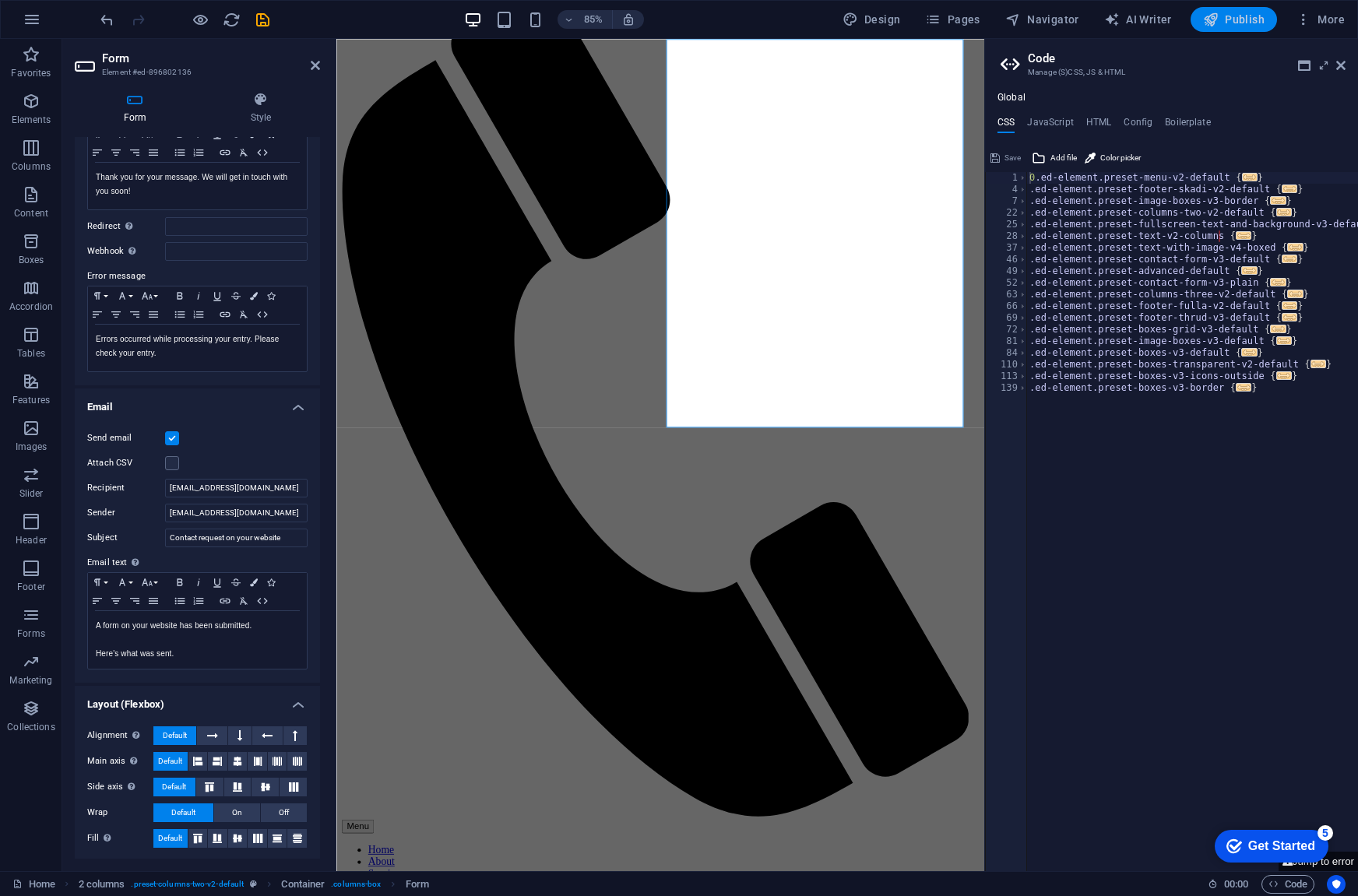
click at [1213, 26] on icon "button" at bounding box center [1211, 19] width 15 height 15
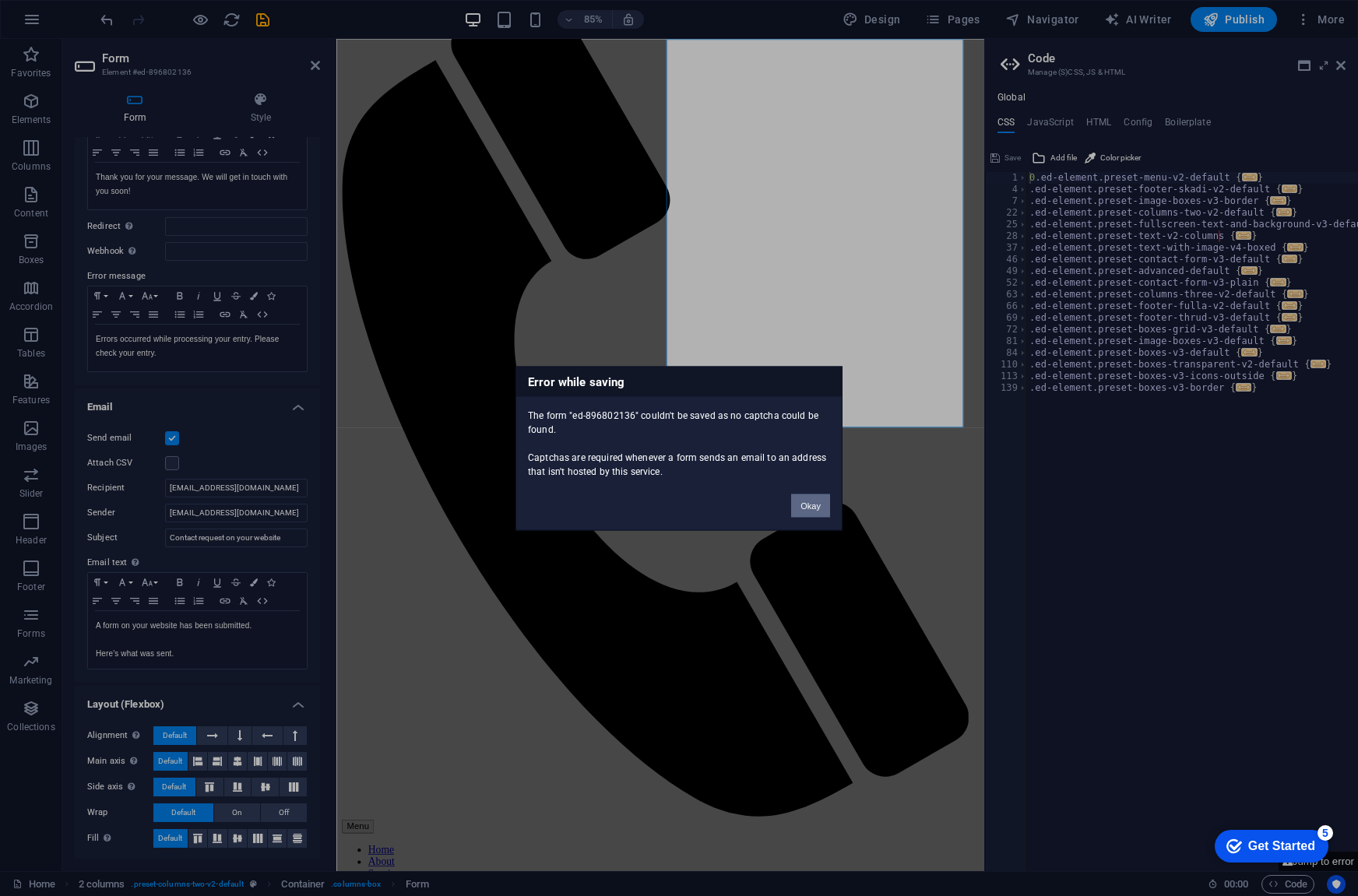
click at [809, 509] on button "Okay" at bounding box center [810, 505] width 39 height 23
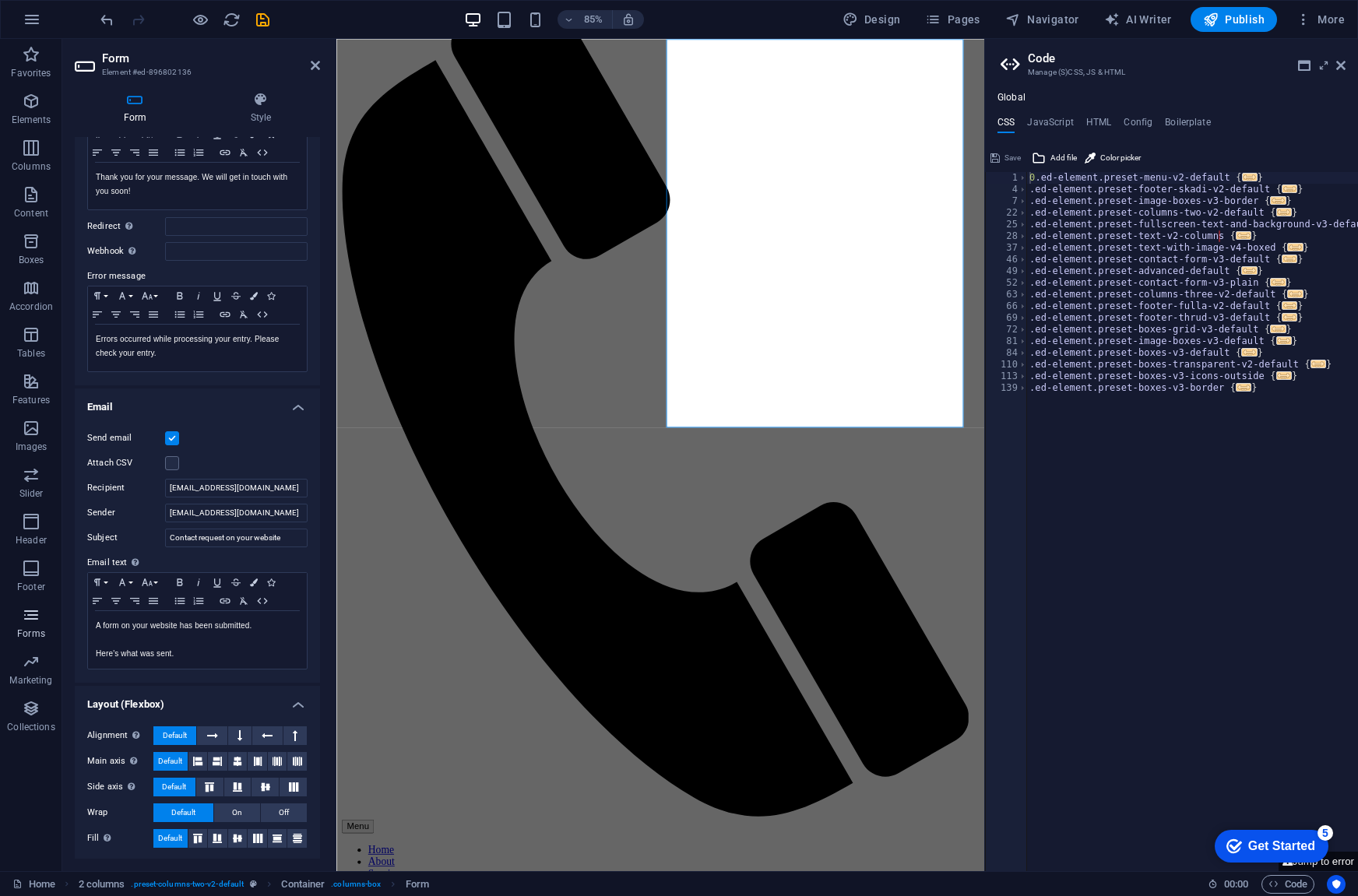
click at [27, 619] on icon "button" at bounding box center [31, 615] width 18 height 18
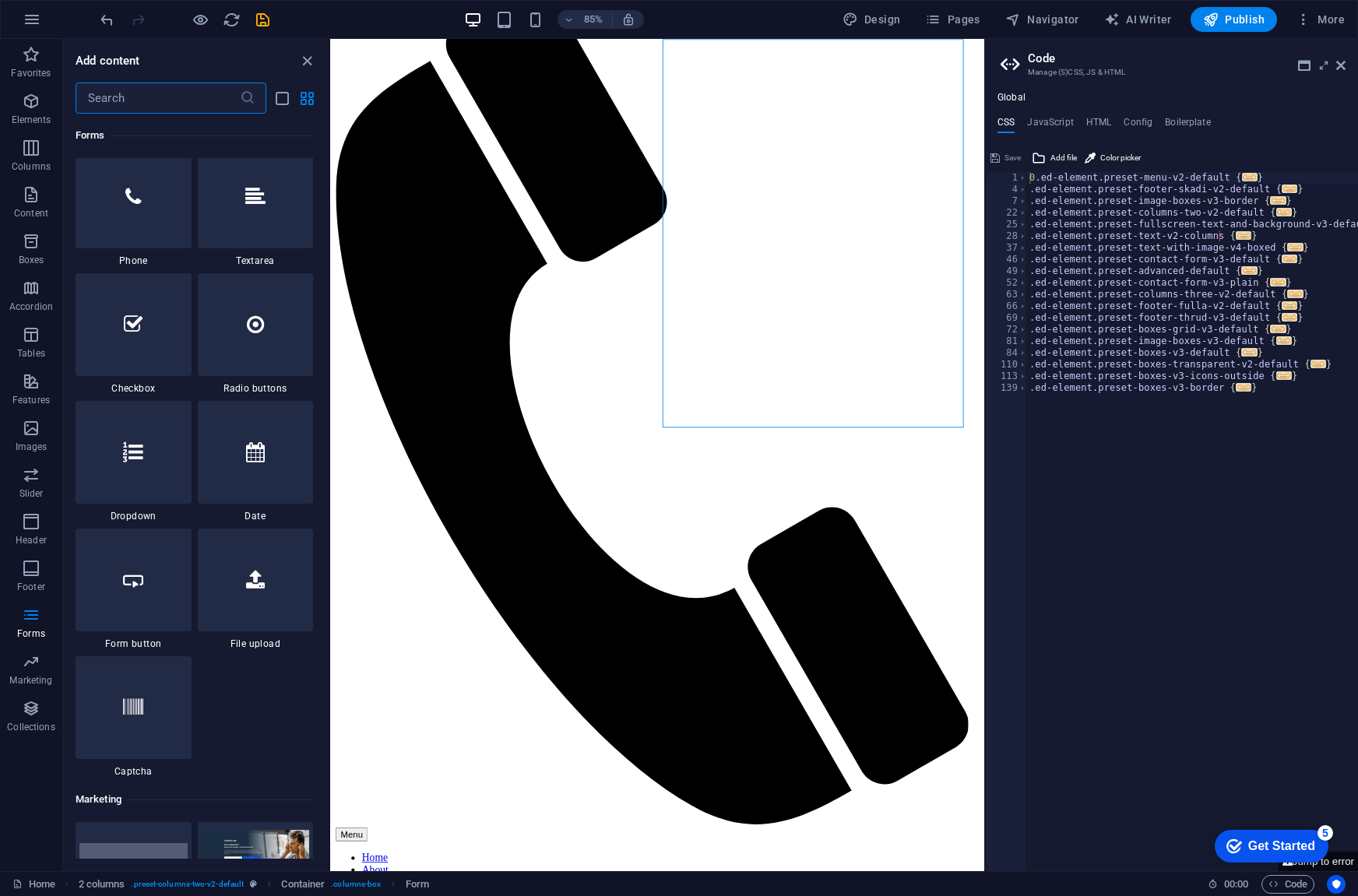
scroll to position [12066, 0]
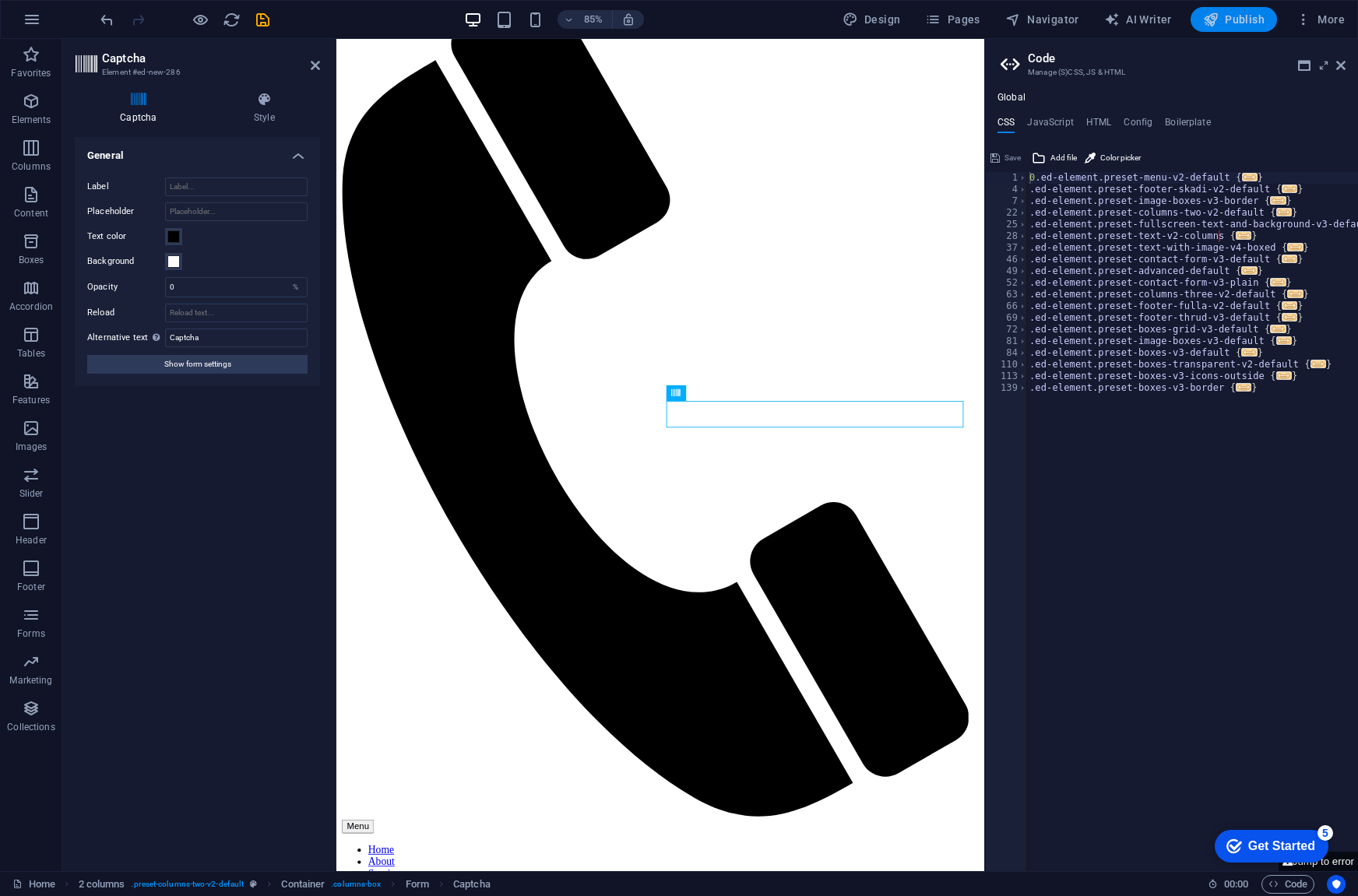
click at [1245, 17] on span "Publish" at bounding box center [1234, 19] width 62 height 15
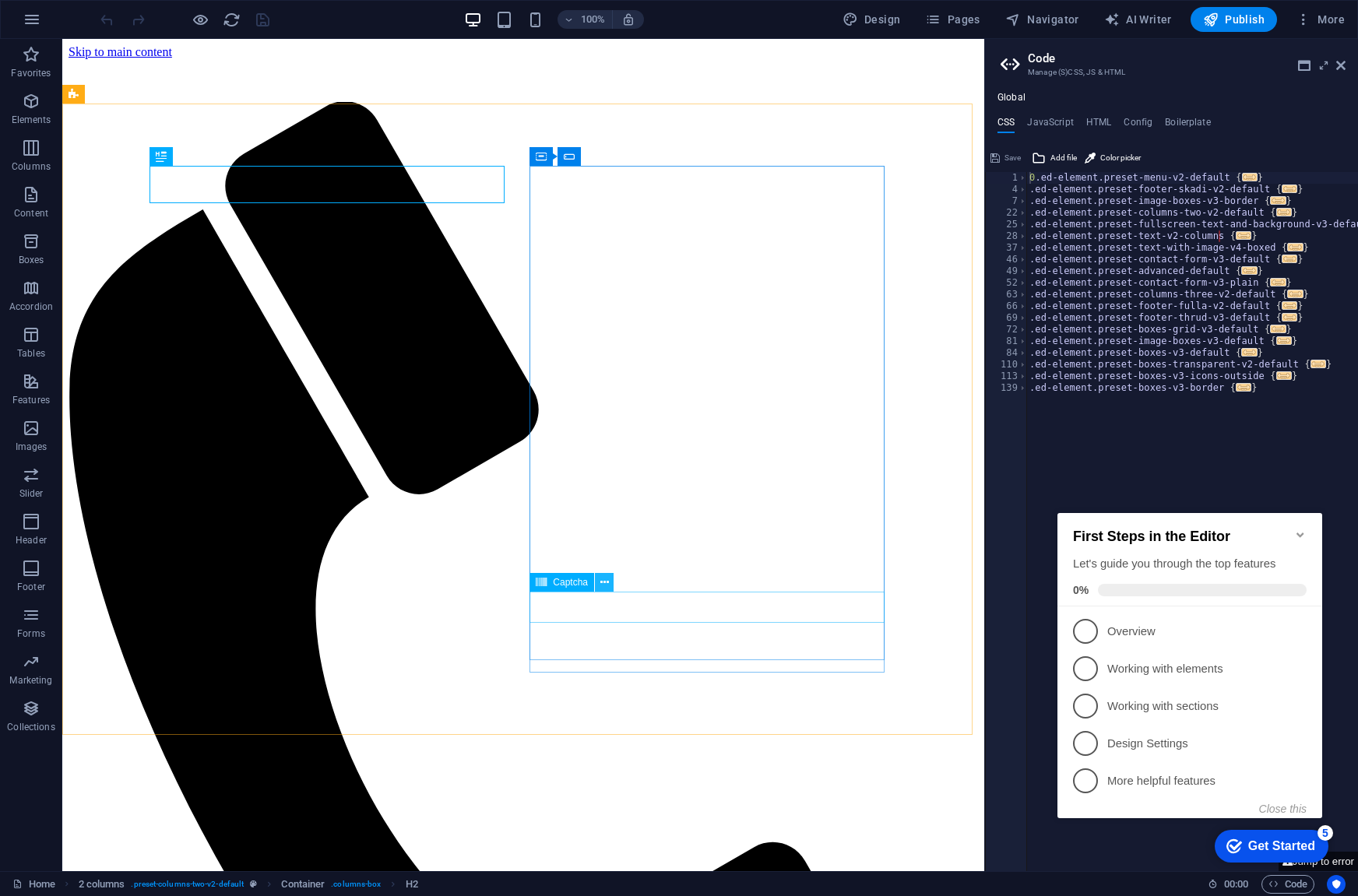
click at [604, 587] on icon at bounding box center [605, 583] width 9 height 16
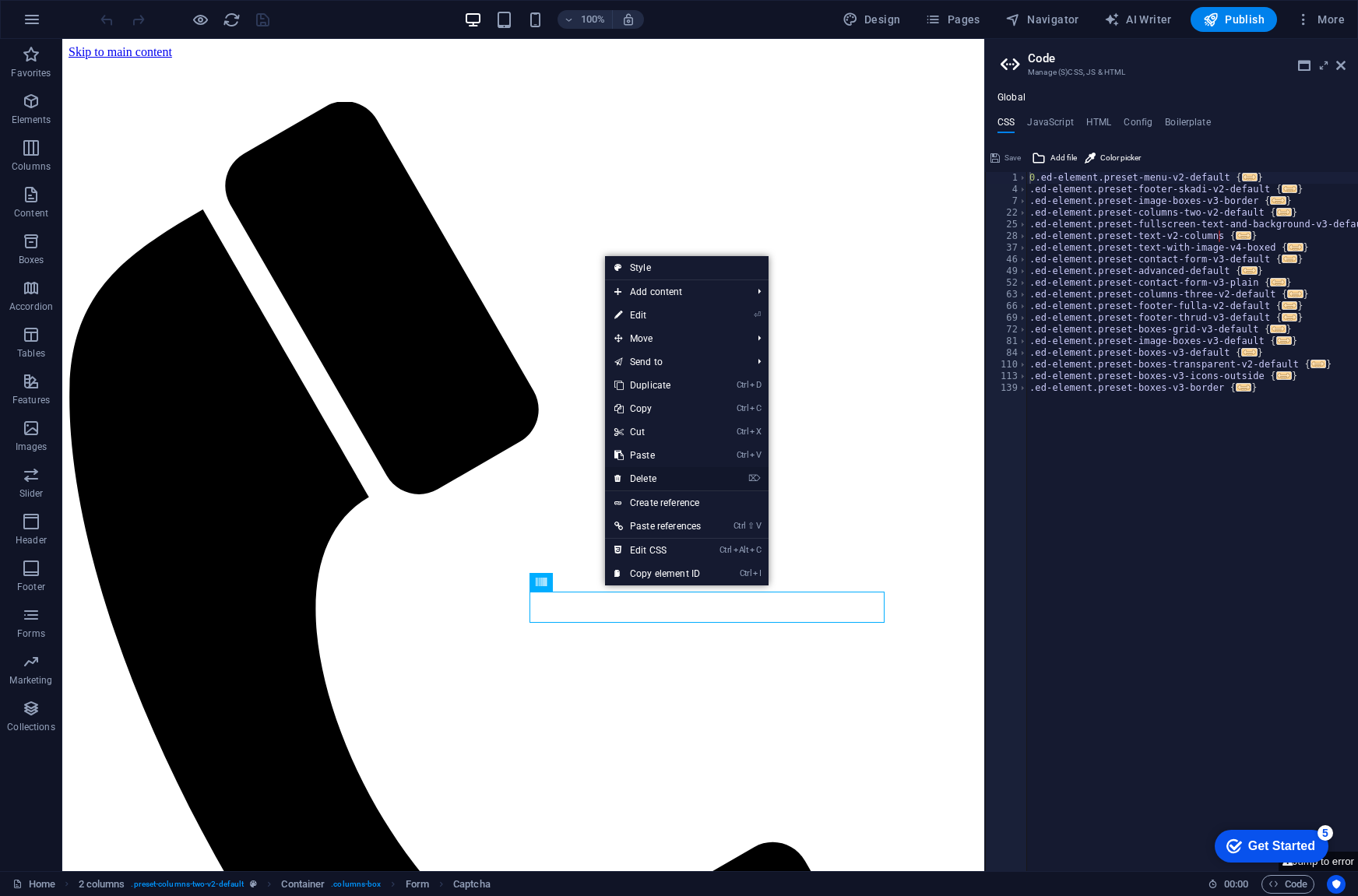
click at [660, 476] on link "⌦ Delete" at bounding box center [658, 478] width 105 height 23
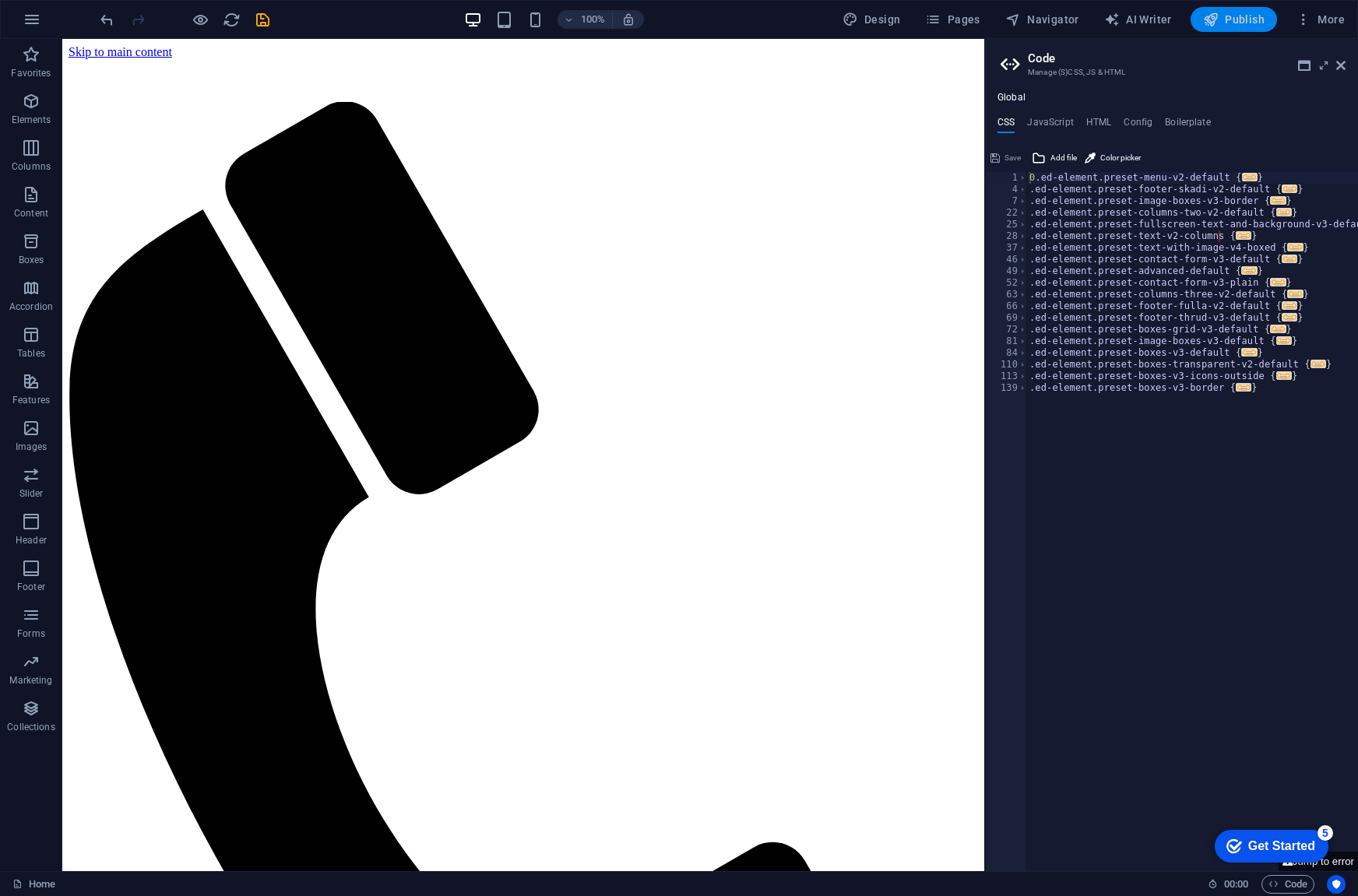
click at [1248, 21] on span "Publish" at bounding box center [1234, 19] width 62 height 15
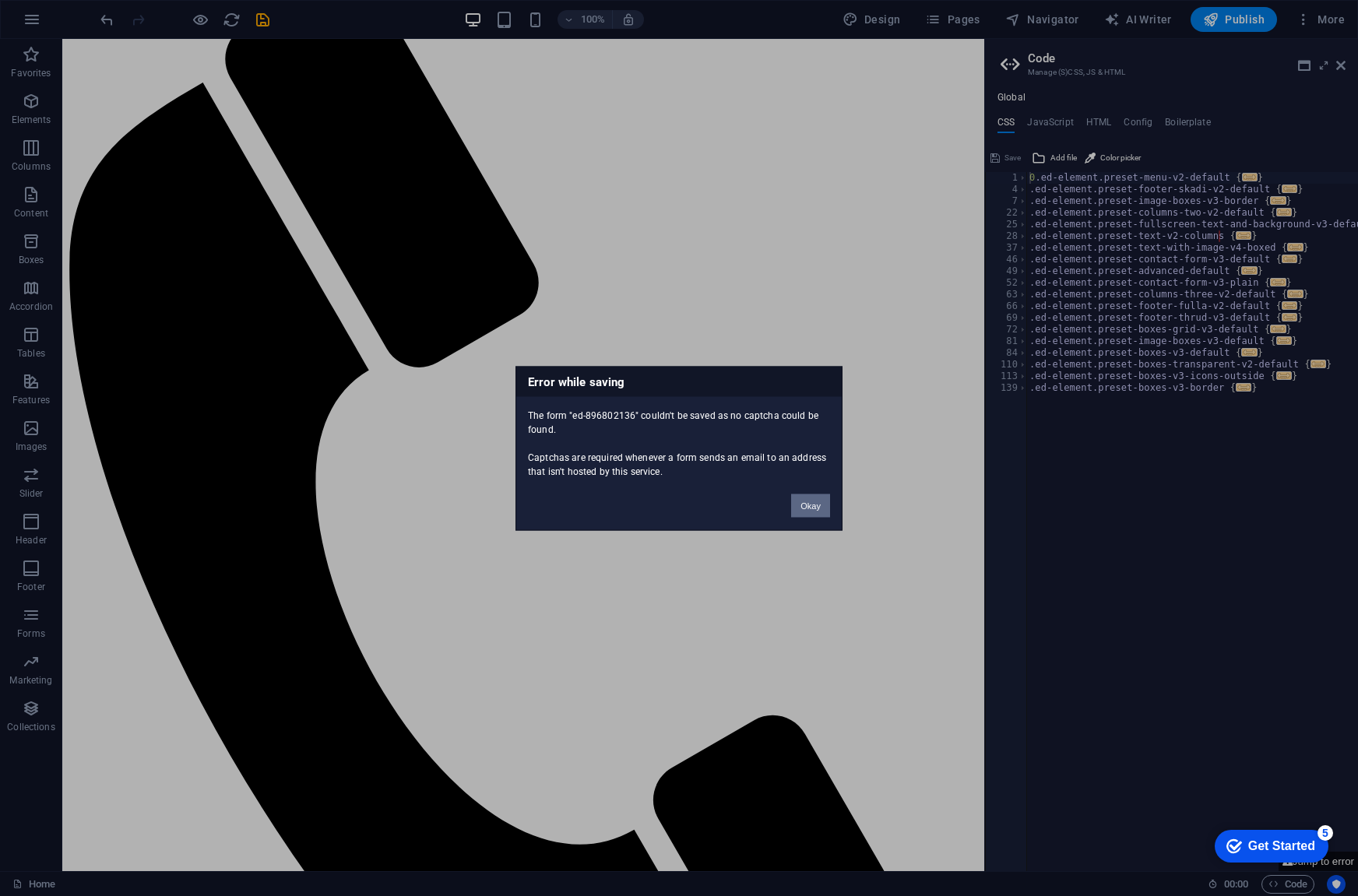
drag, startPoint x: 813, startPoint y: 506, endPoint x: 919, endPoint y: 34, distance: 483.8
click at [813, 506] on button "Okay" at bounding box center [810, 505] width 39 height 23
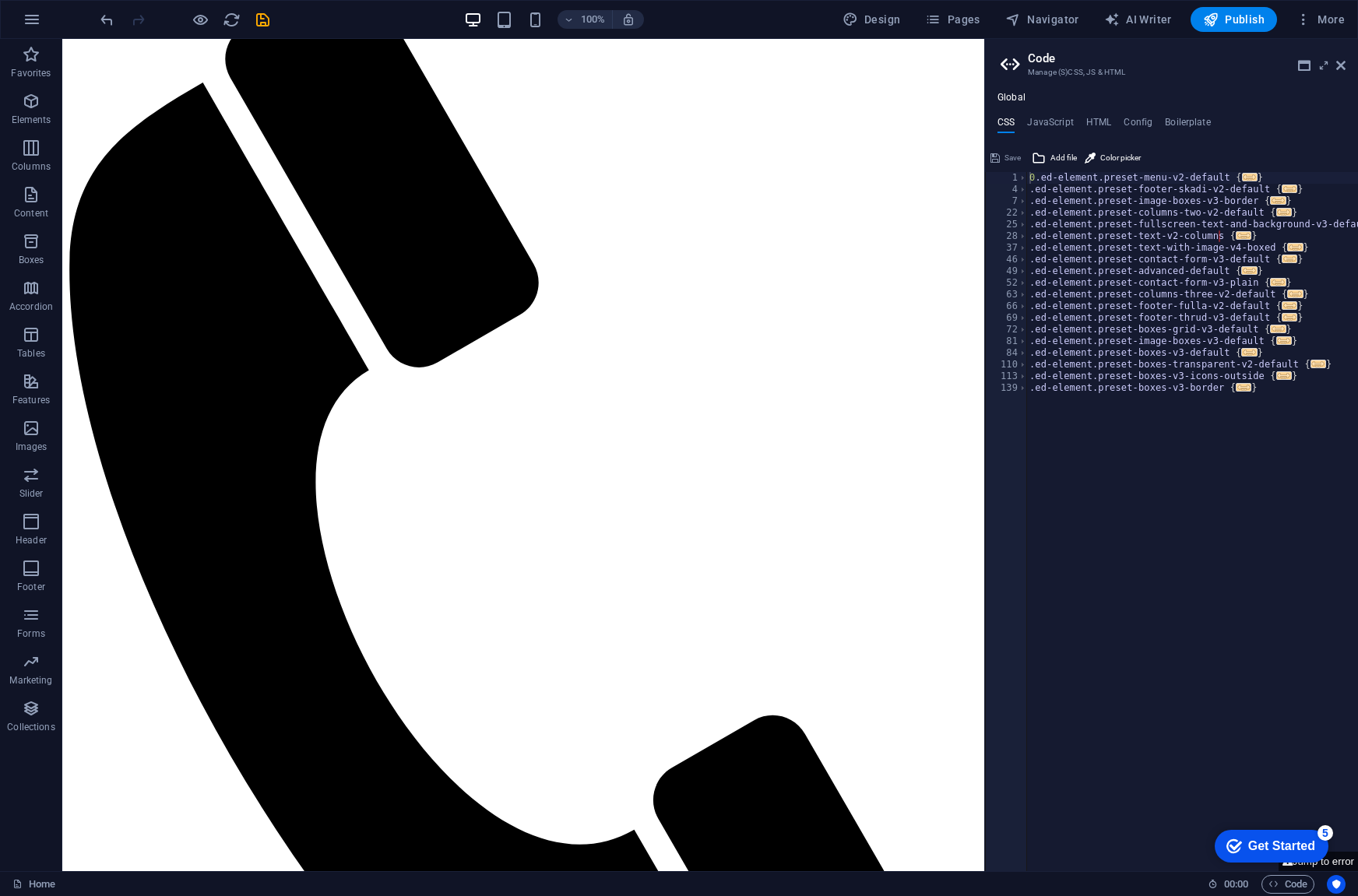
click at [215, 18] on div at bounding box center [184, 19] width 174 height 25
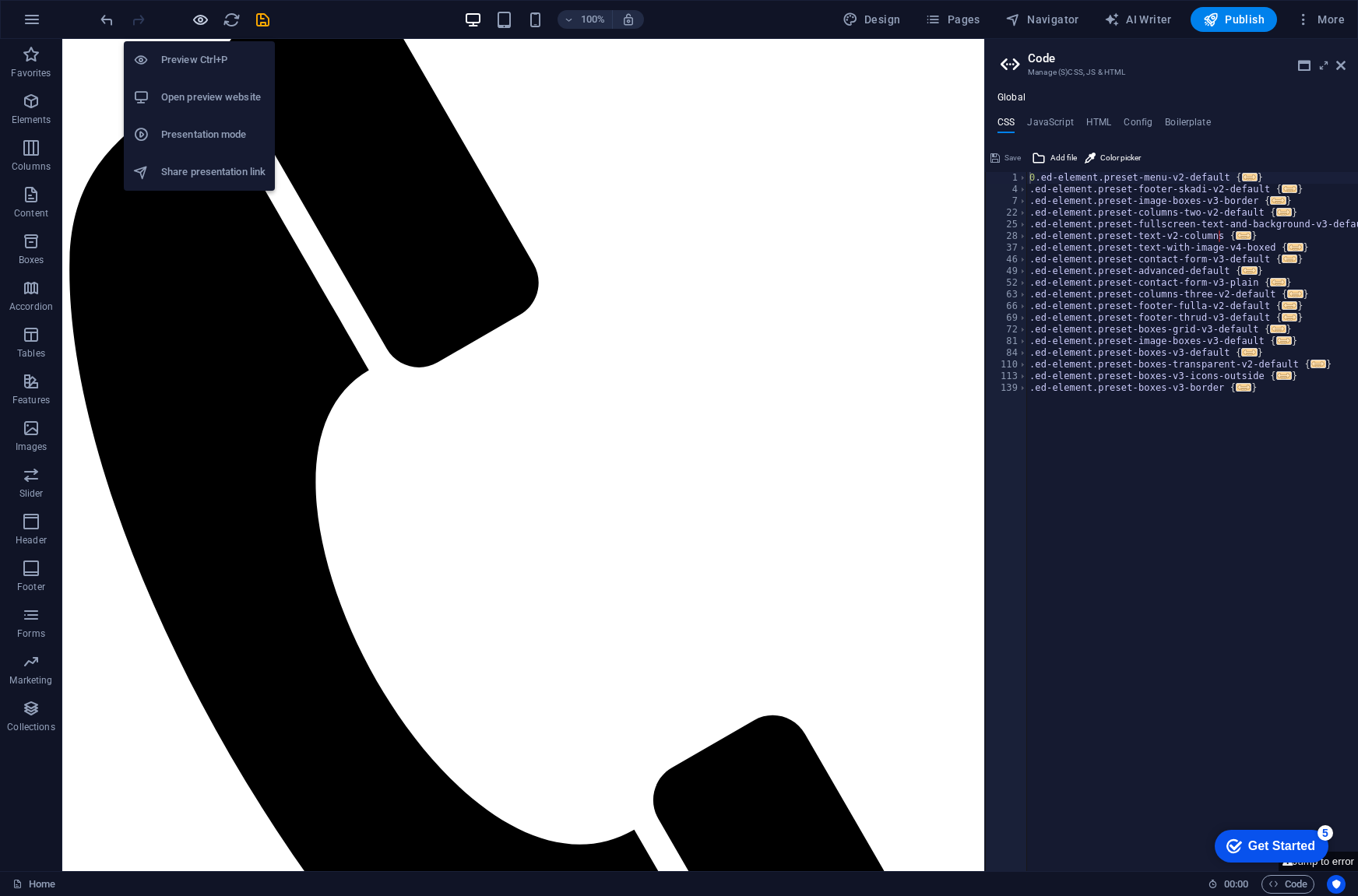
click at [201, 20] on icon "button" at bounding box center [200, 20] width 18 height 18
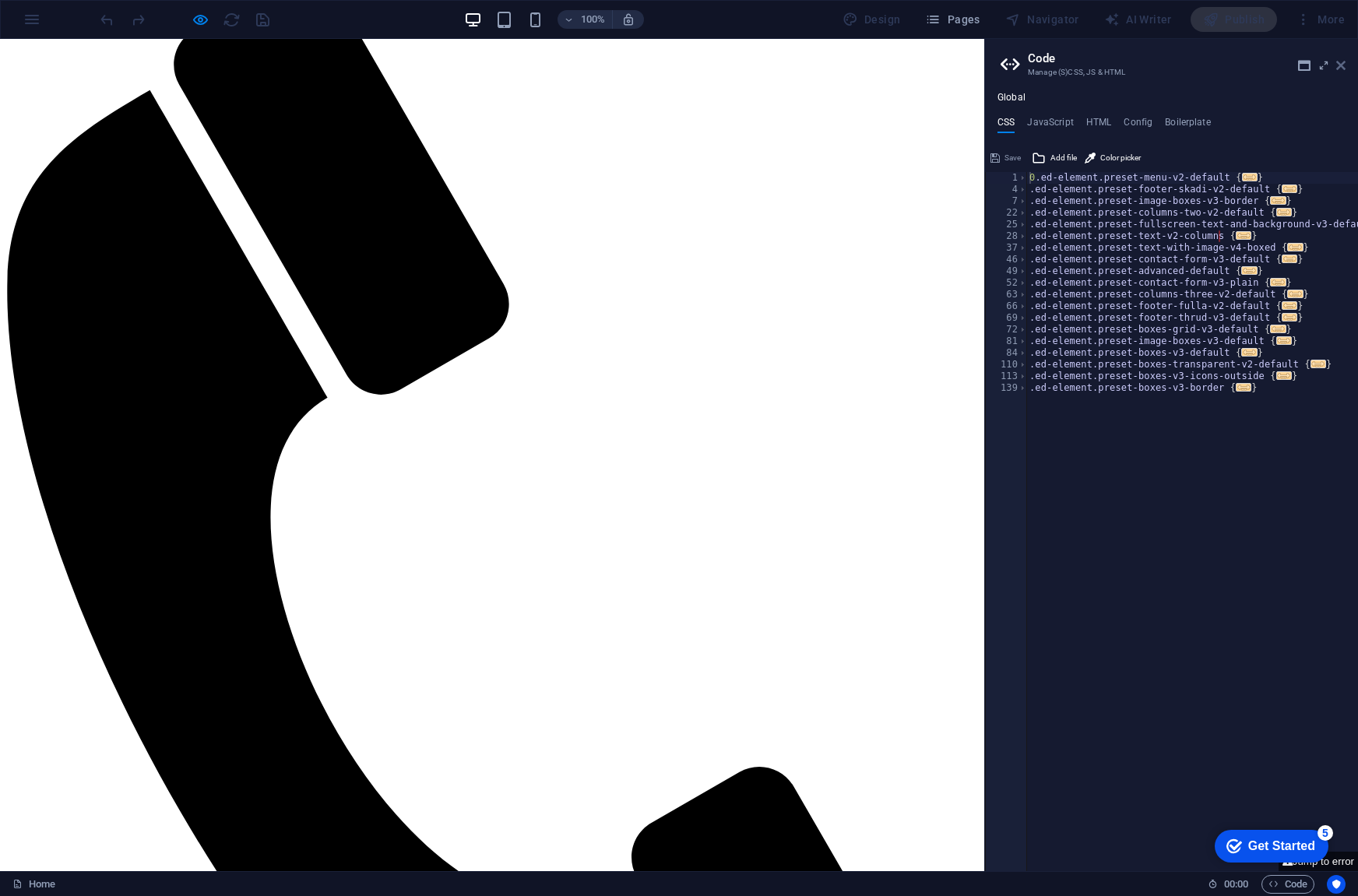
click at [1344, 66] on icon at bounding box center [1341, 65] width 10 height 12
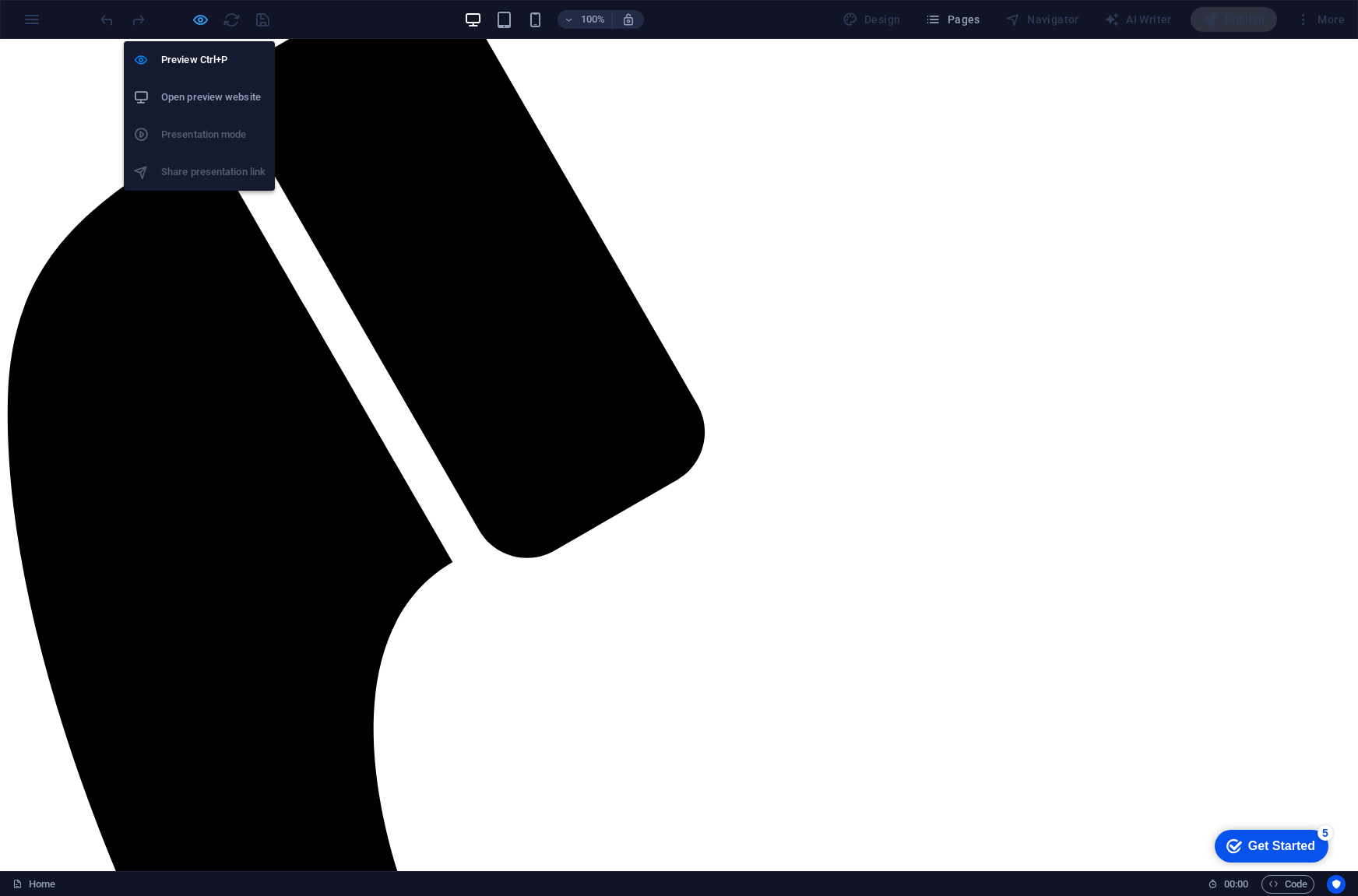
click at [207, 20] on icon "button" at bounding box center [200, 20] width 18 height 18
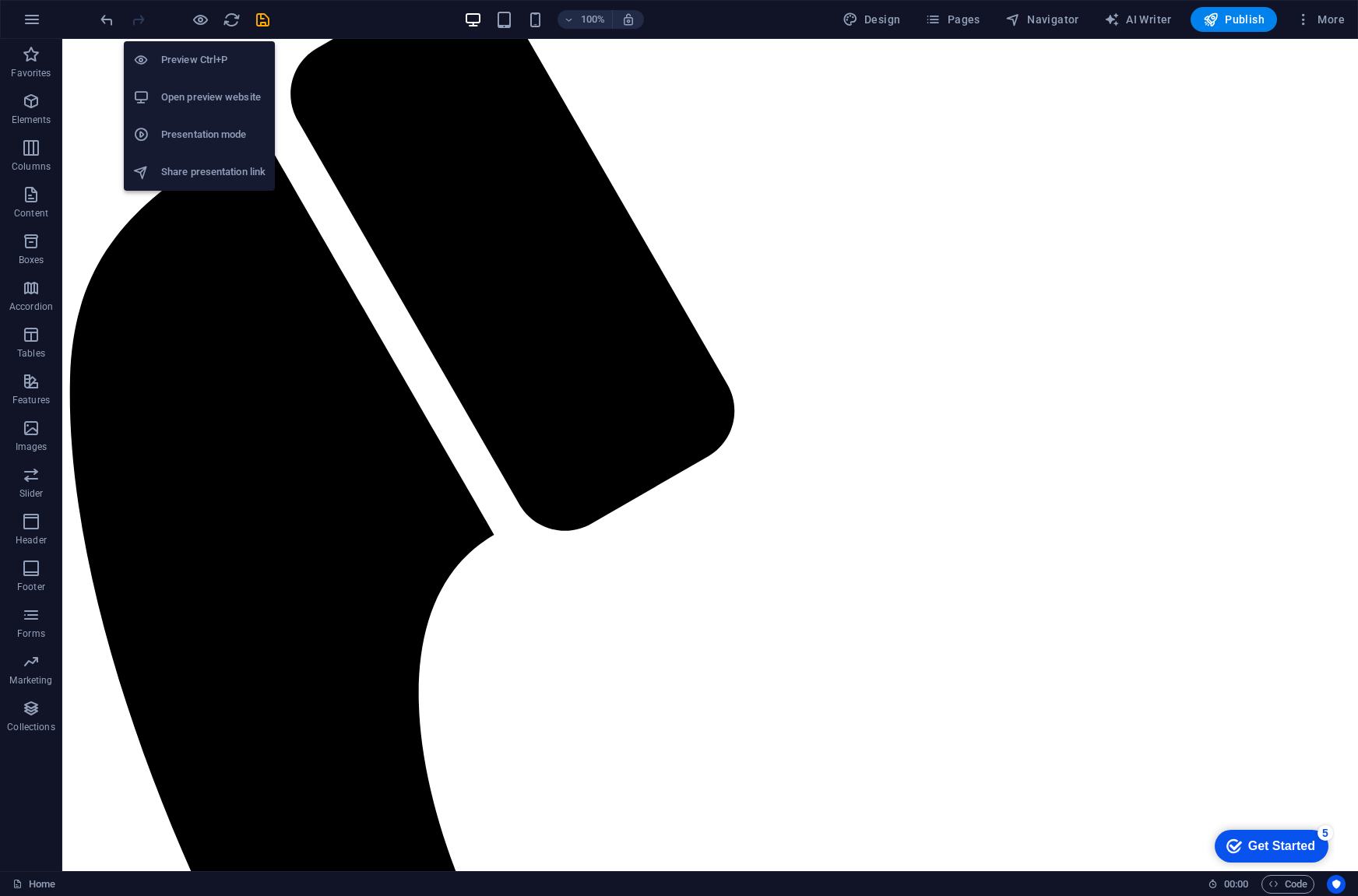
click at [211, 57] on h6 "Preview Ctrl+P" at bounding box center [214, 59] width 105 height 18
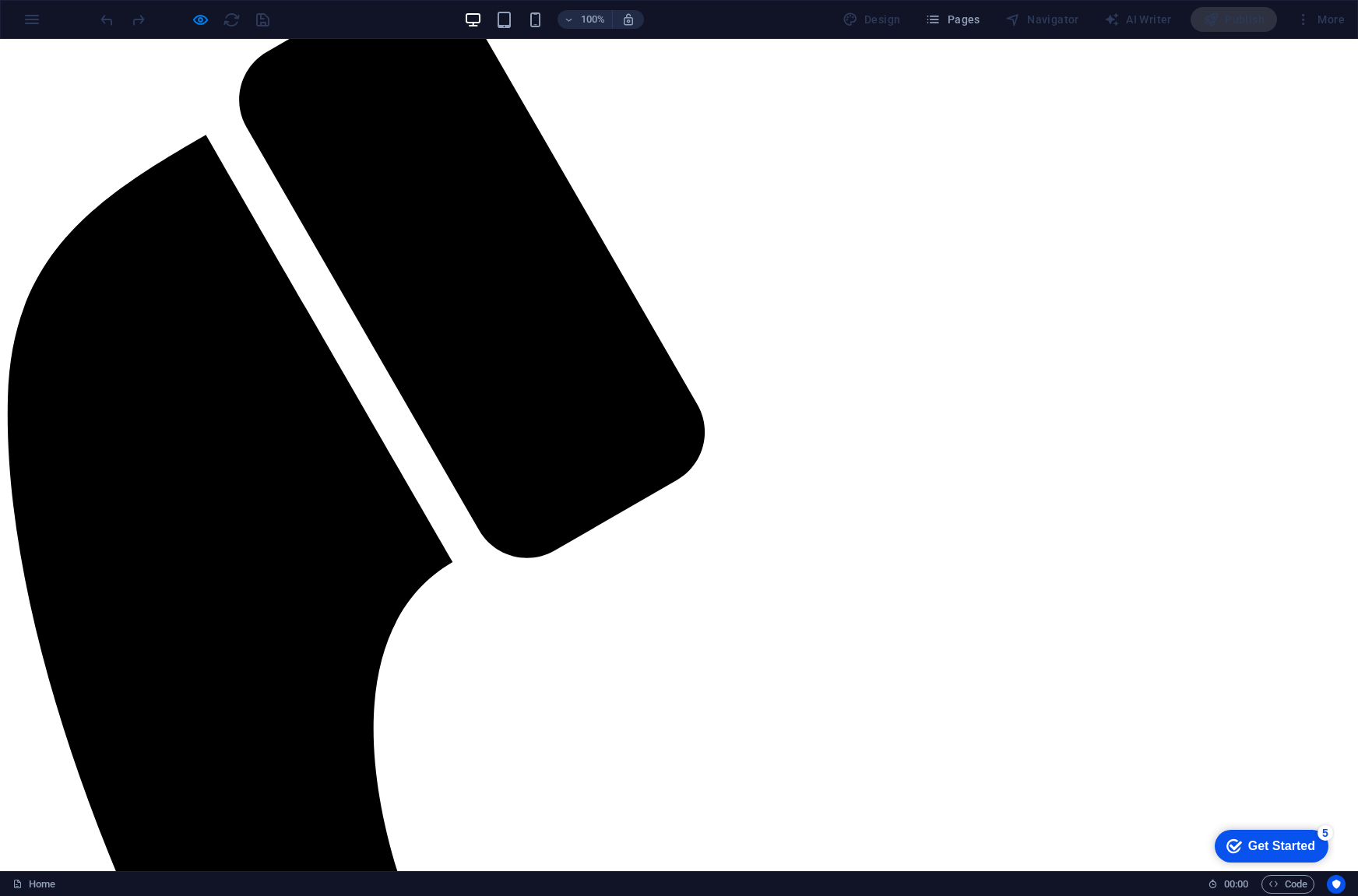
select select "2"
type input "[EMAIL_ADDRESS][DOMAIN_NAME]"
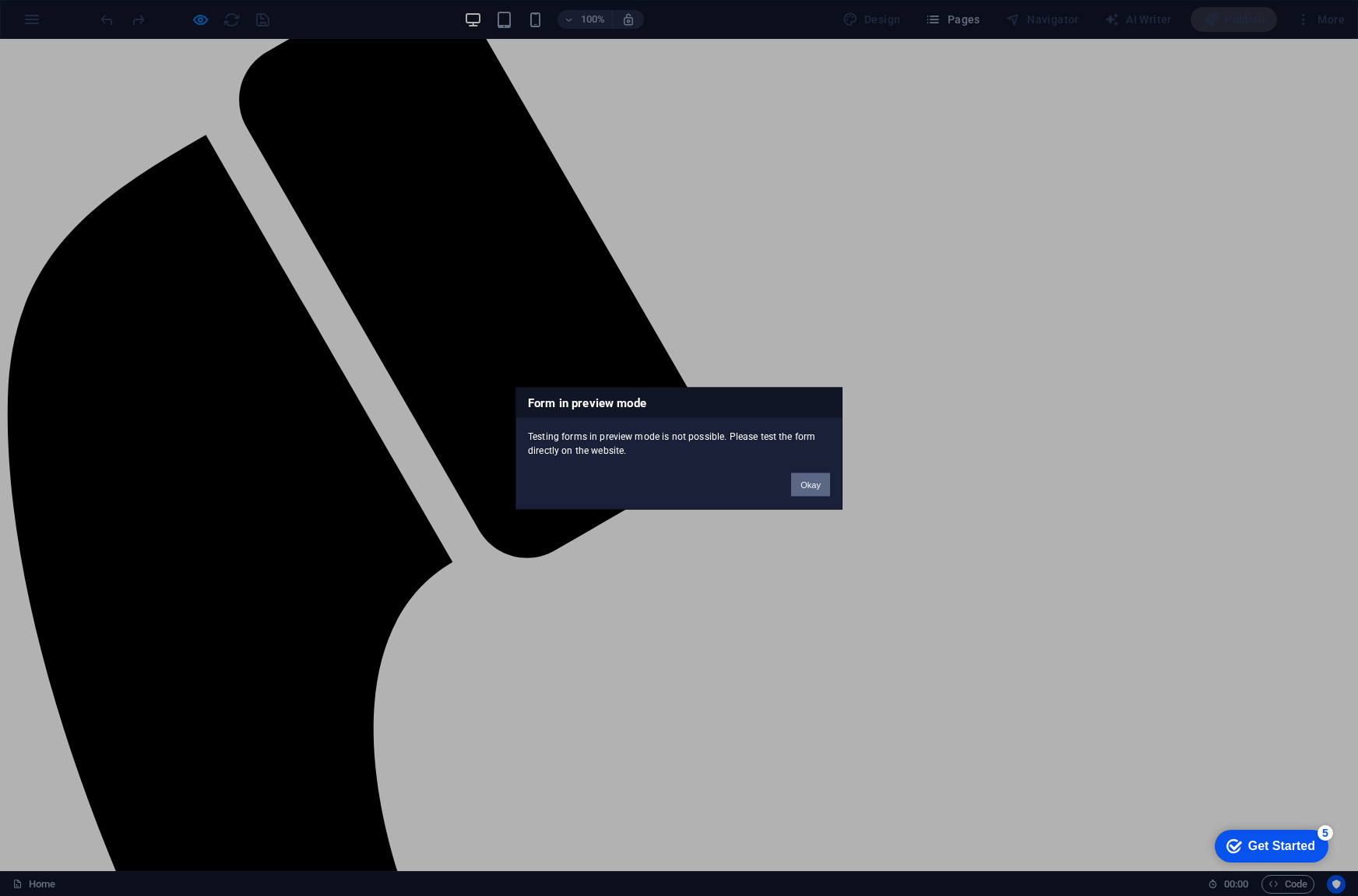
click at [821, 485] on button "Okay" at bounding box center [810, 484] width 39 height 23
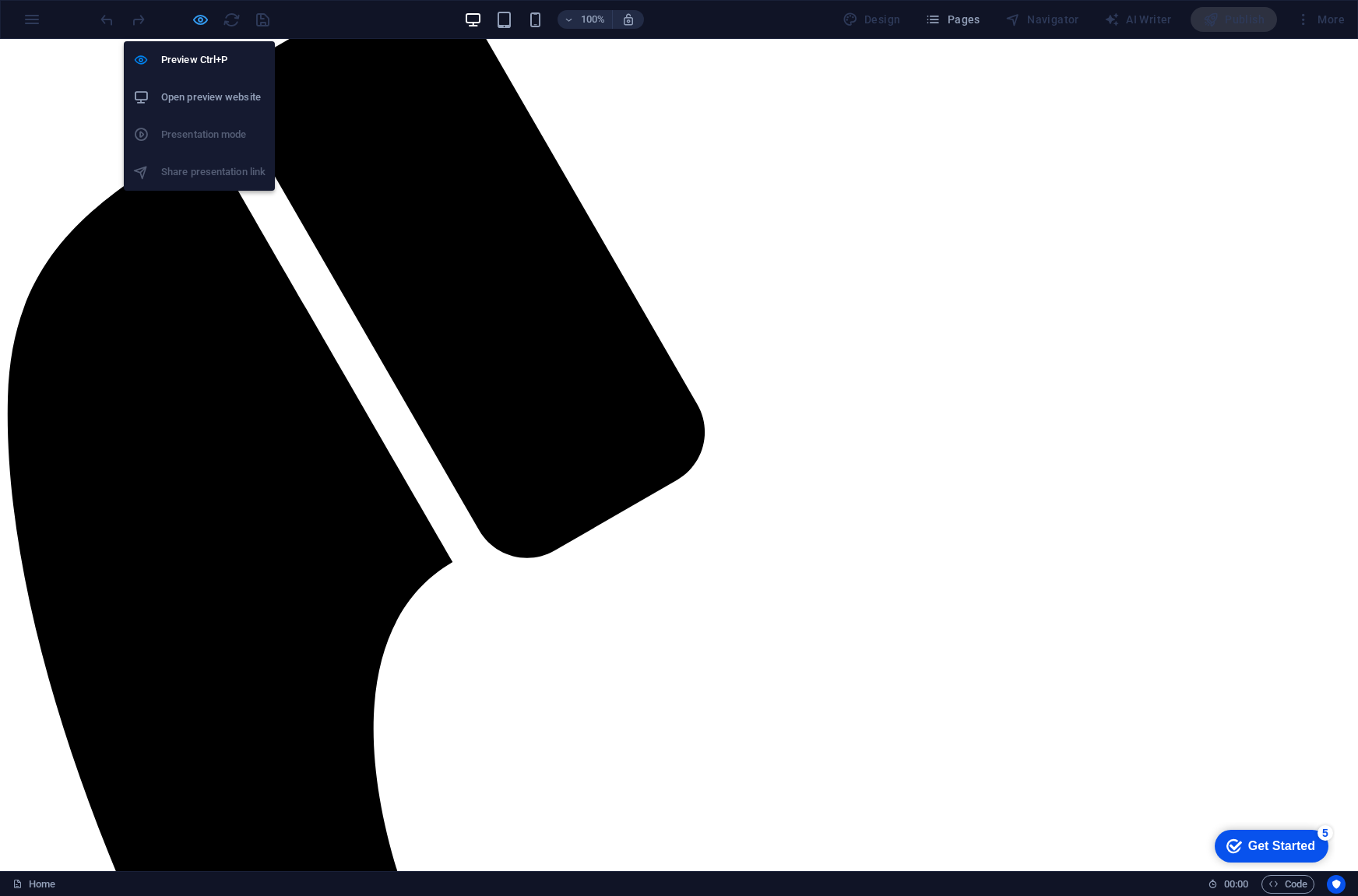
click at [199, 22] on icon "button" at bounding box center [200, 20] width 18 height 18
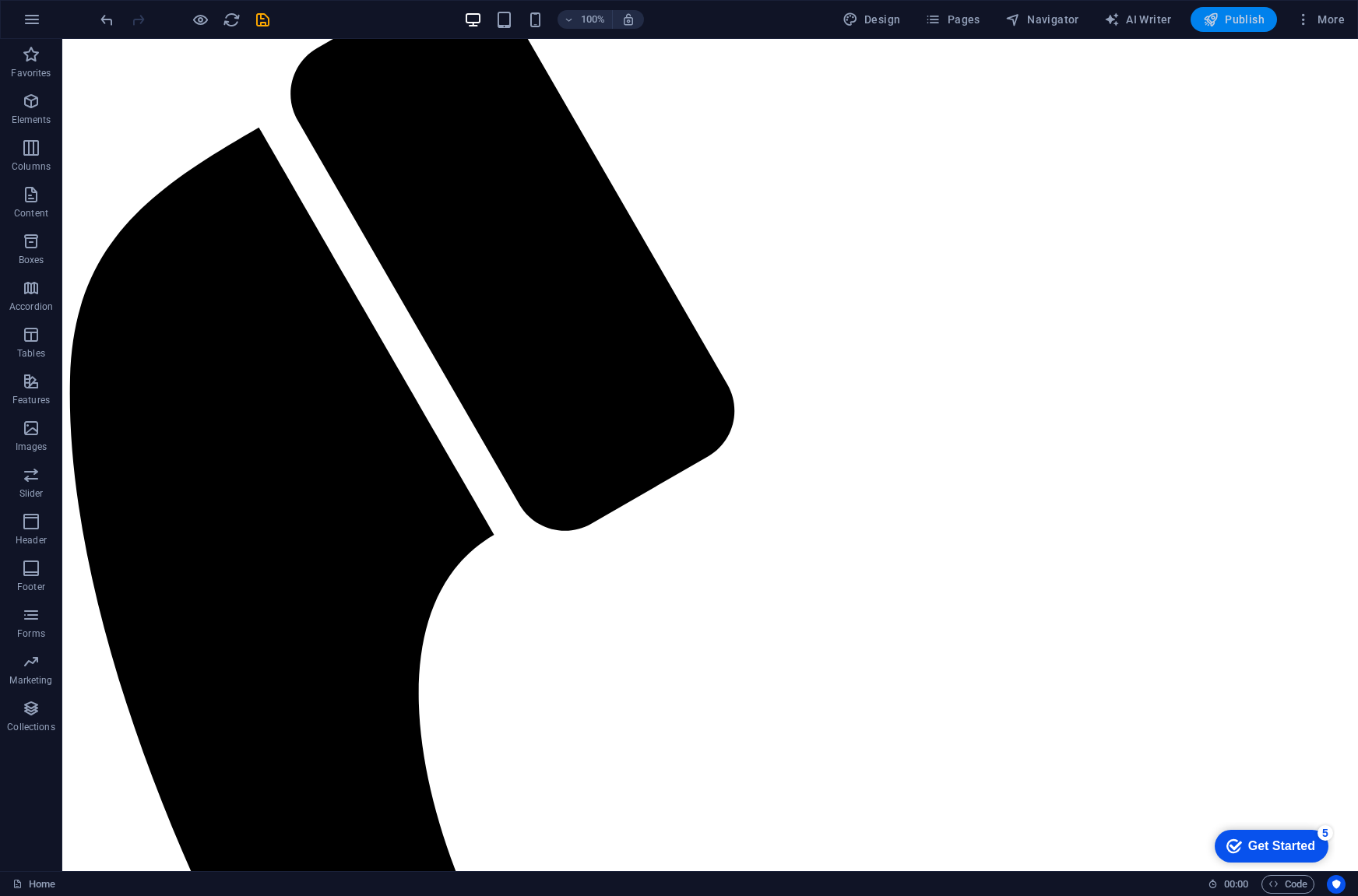
click at [1262, 19] on span "Publish" at bounding box center [1234, 19] width 62 height 15
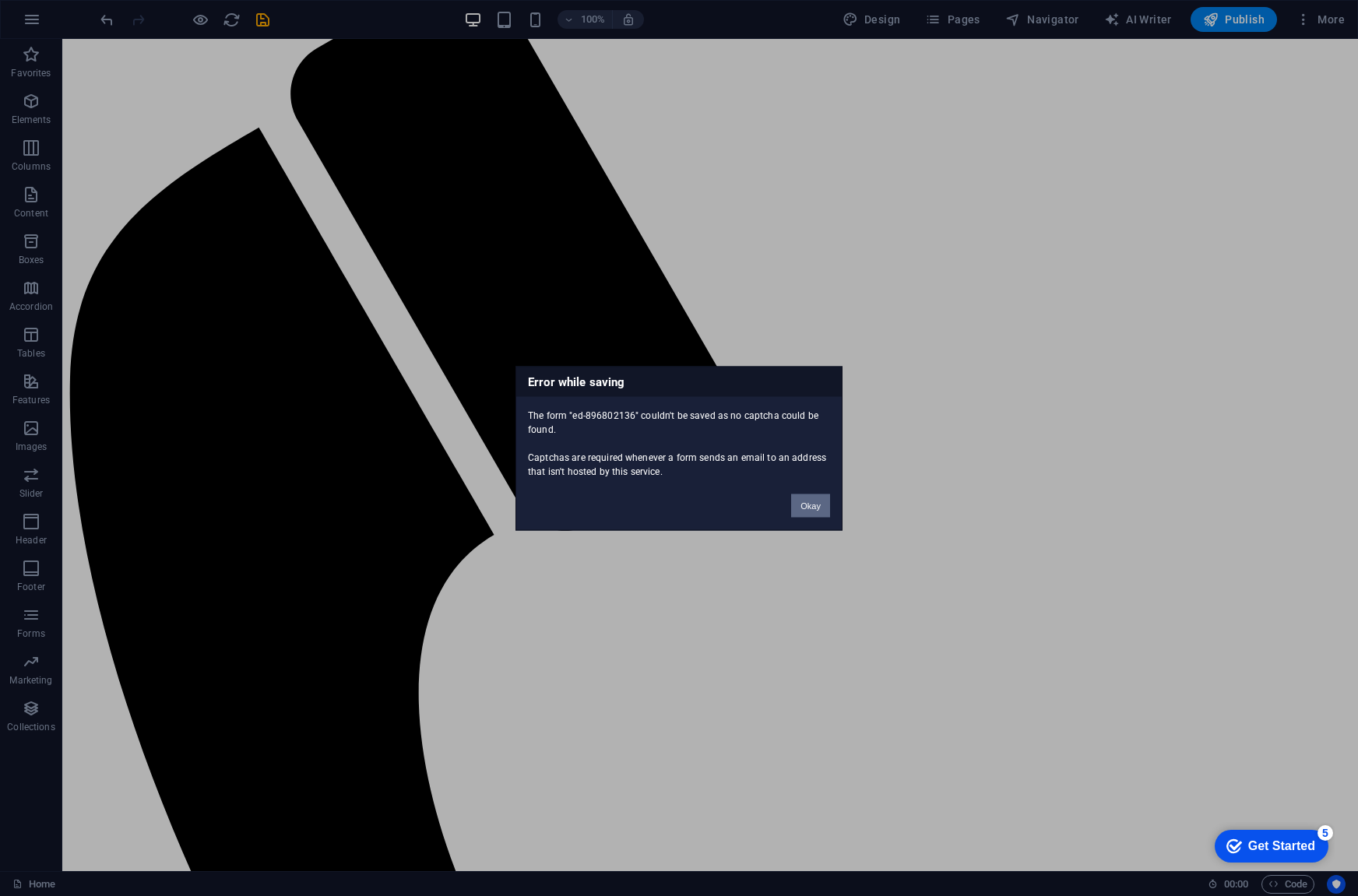
click at [810, 502] on button "Okay" at bounding box center [810, 505] width 39 height 23
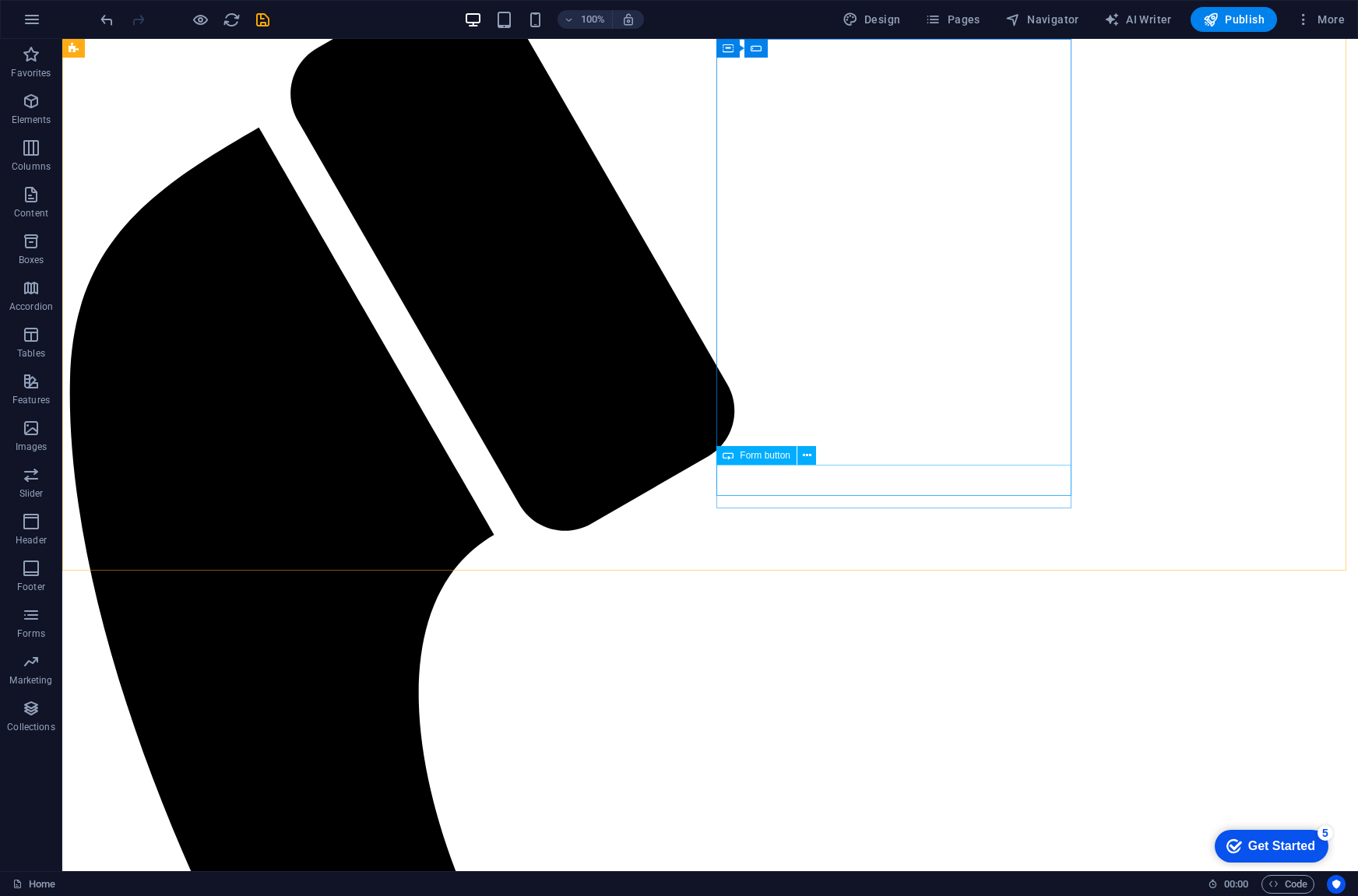
click at [761, 459] on span "Form button" at bounding box center [765, 456] width 51 height 10
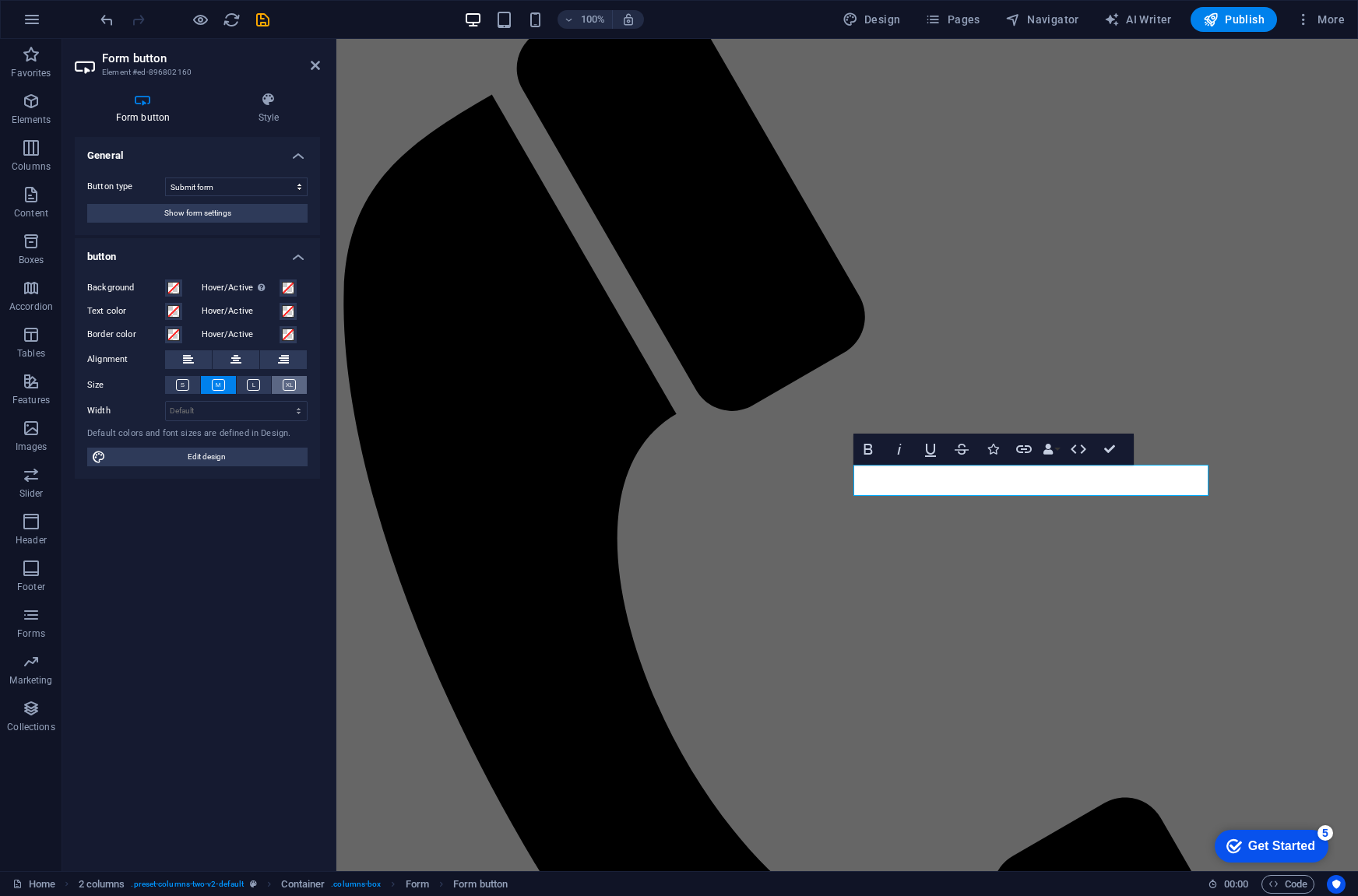
click at [296, 390] on button at bounding box center [289, 385] width 35 height 18
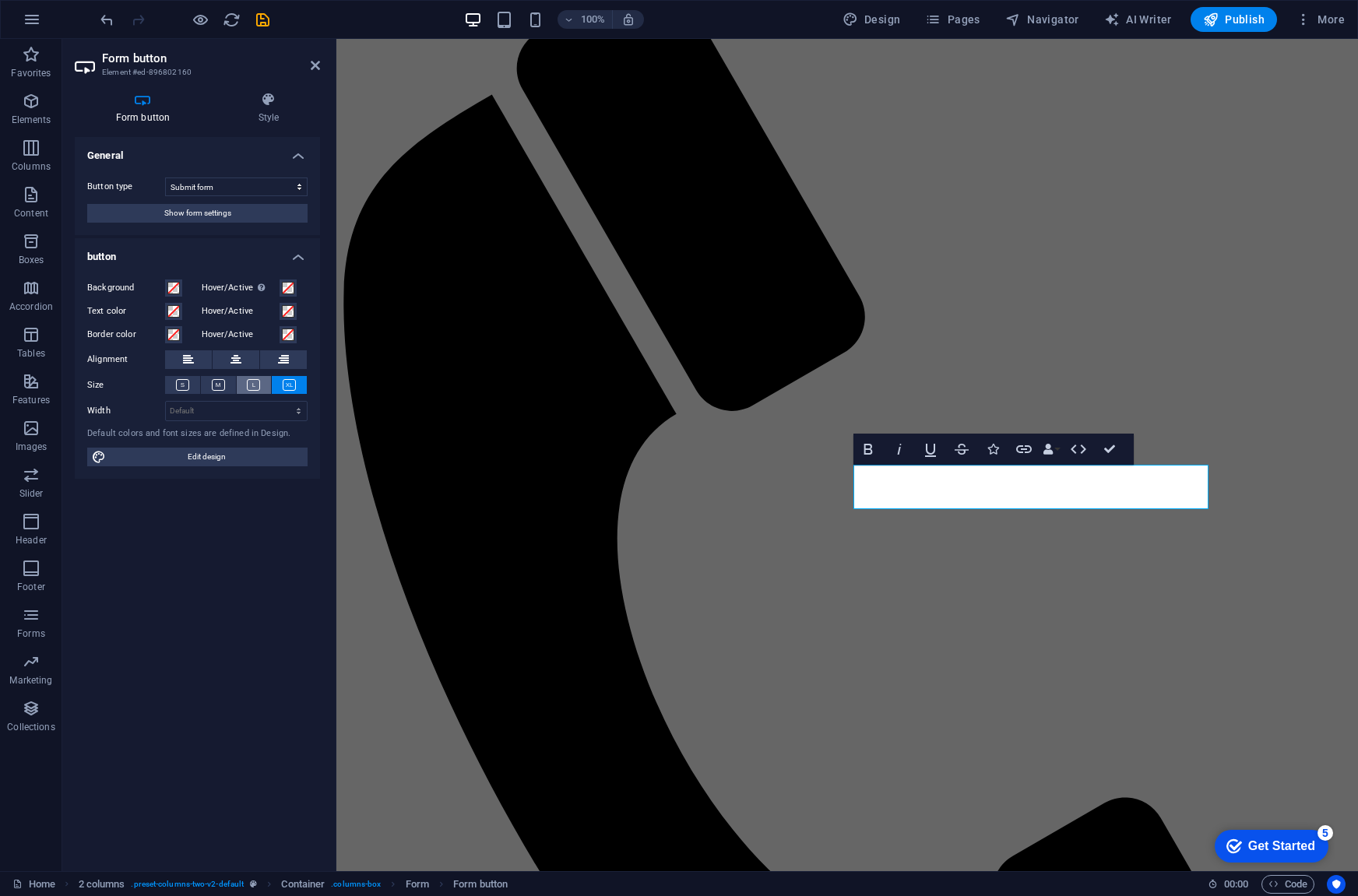
click at [256, 389] on icon at bounding box center [253, 385] width 13 height 12
click at [232, 350] on icon at bounding box center [236, 359] width 11 height 18
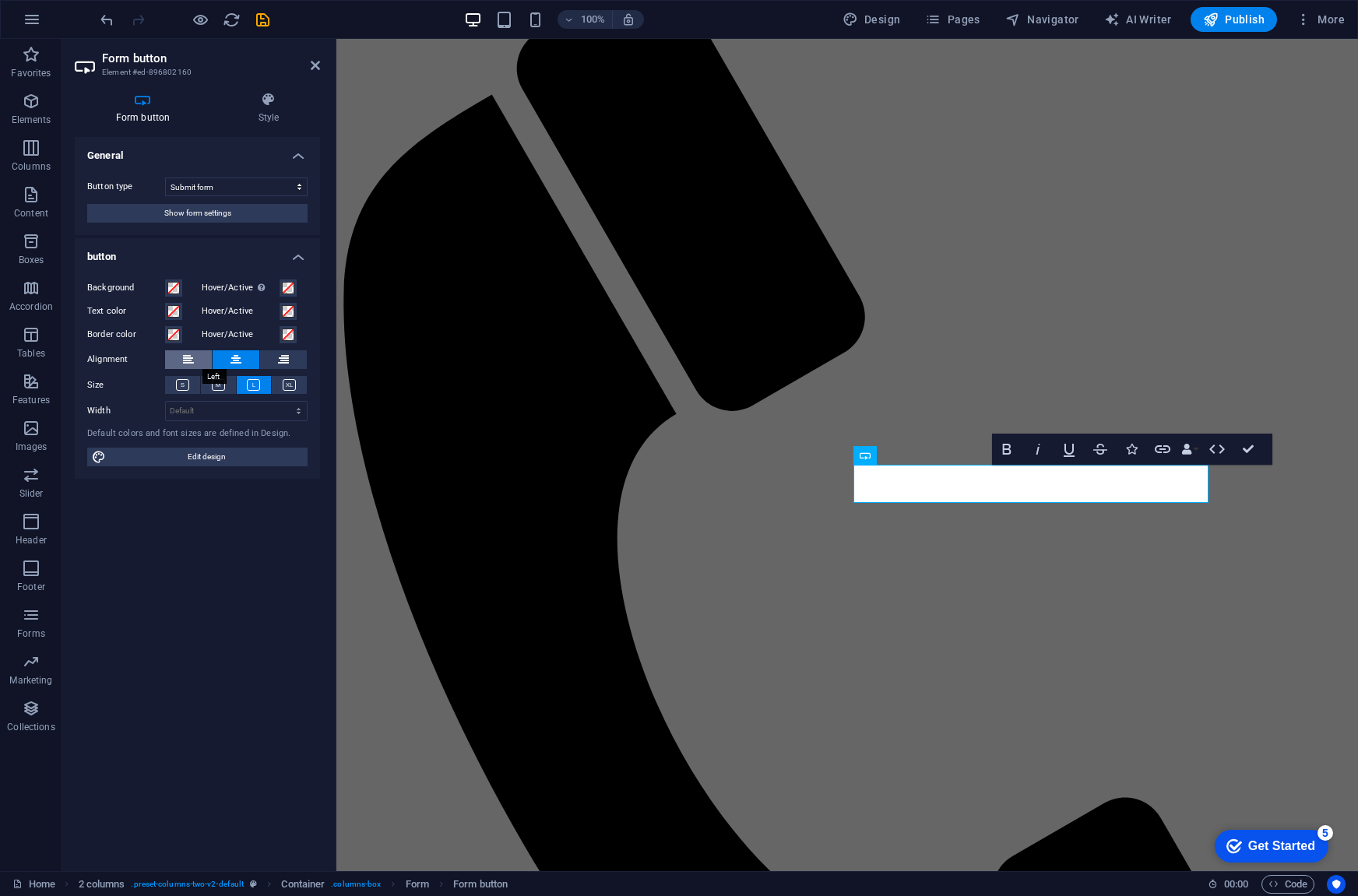
click at [195, 354] on button at bounding box center [188, 359] width 47 height 18
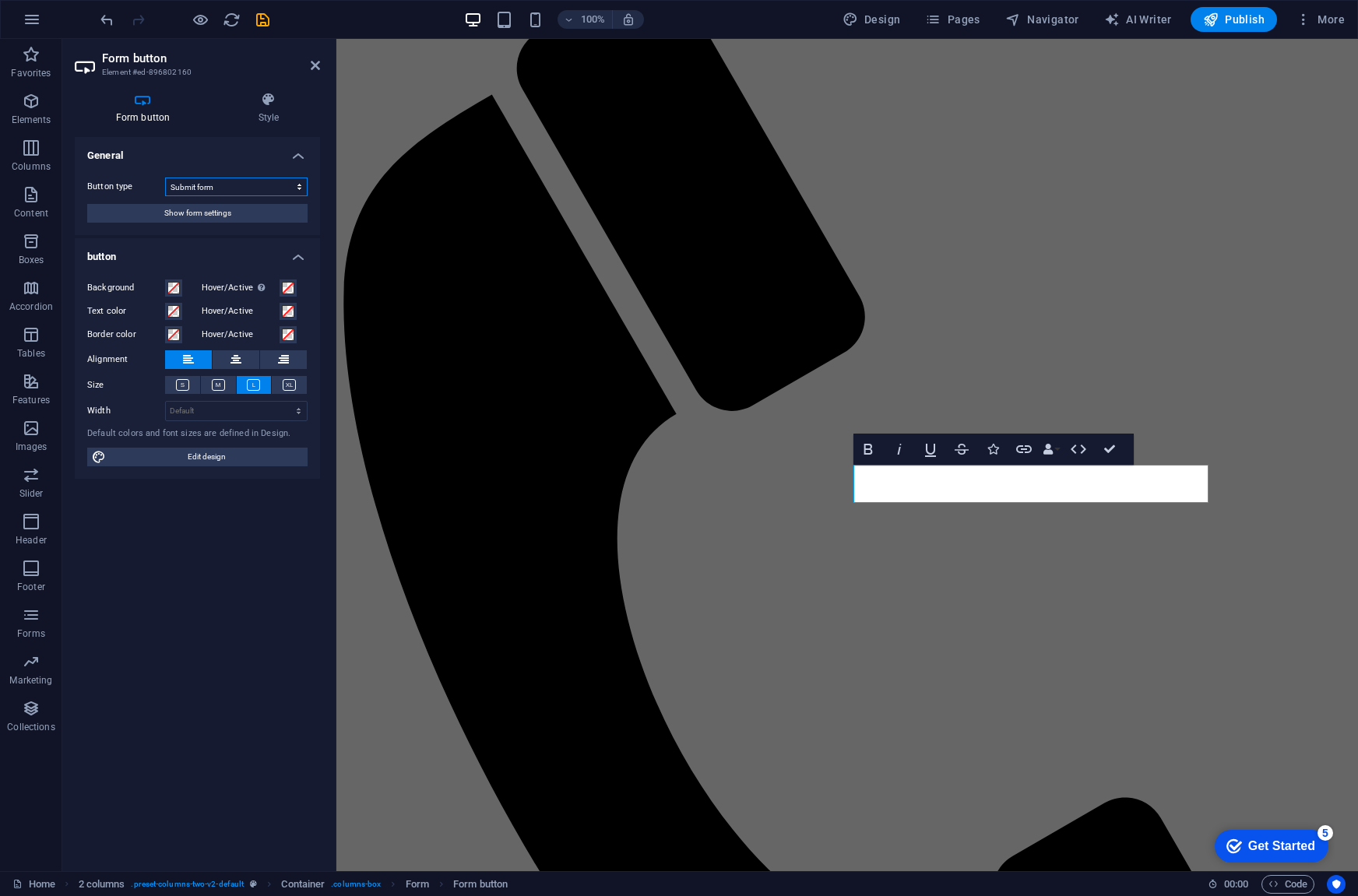
click at [229, 180] on select "Submit form Reset form No action" at bounding box center [236, 186] width 142 height 18
click at [232, 153] on h4 "General" at bounding box center [197, 150] width 245 height 28
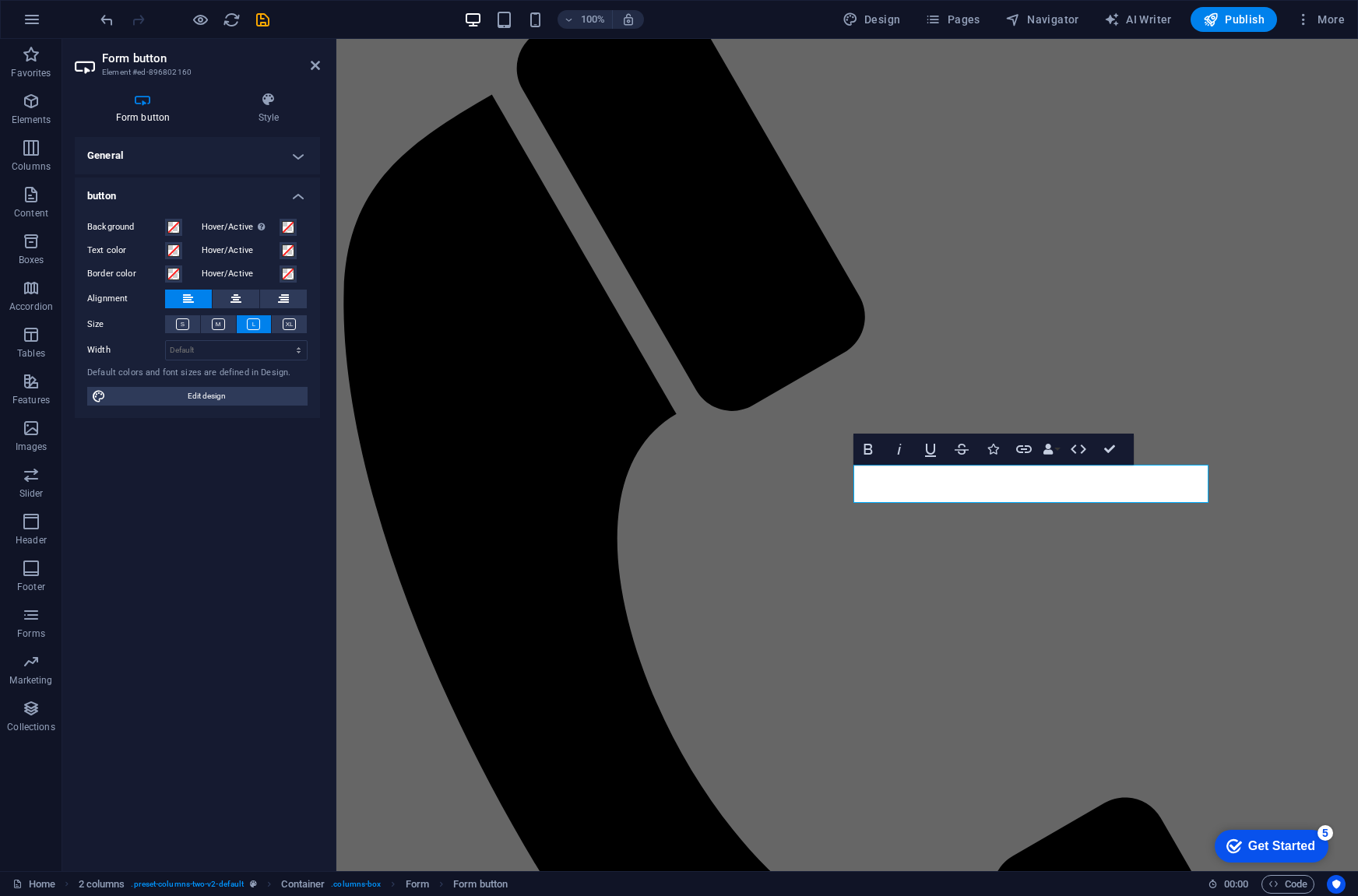
click at [150, 160] on h4 "General" at bounding box center [197, 155] width 245 height 37
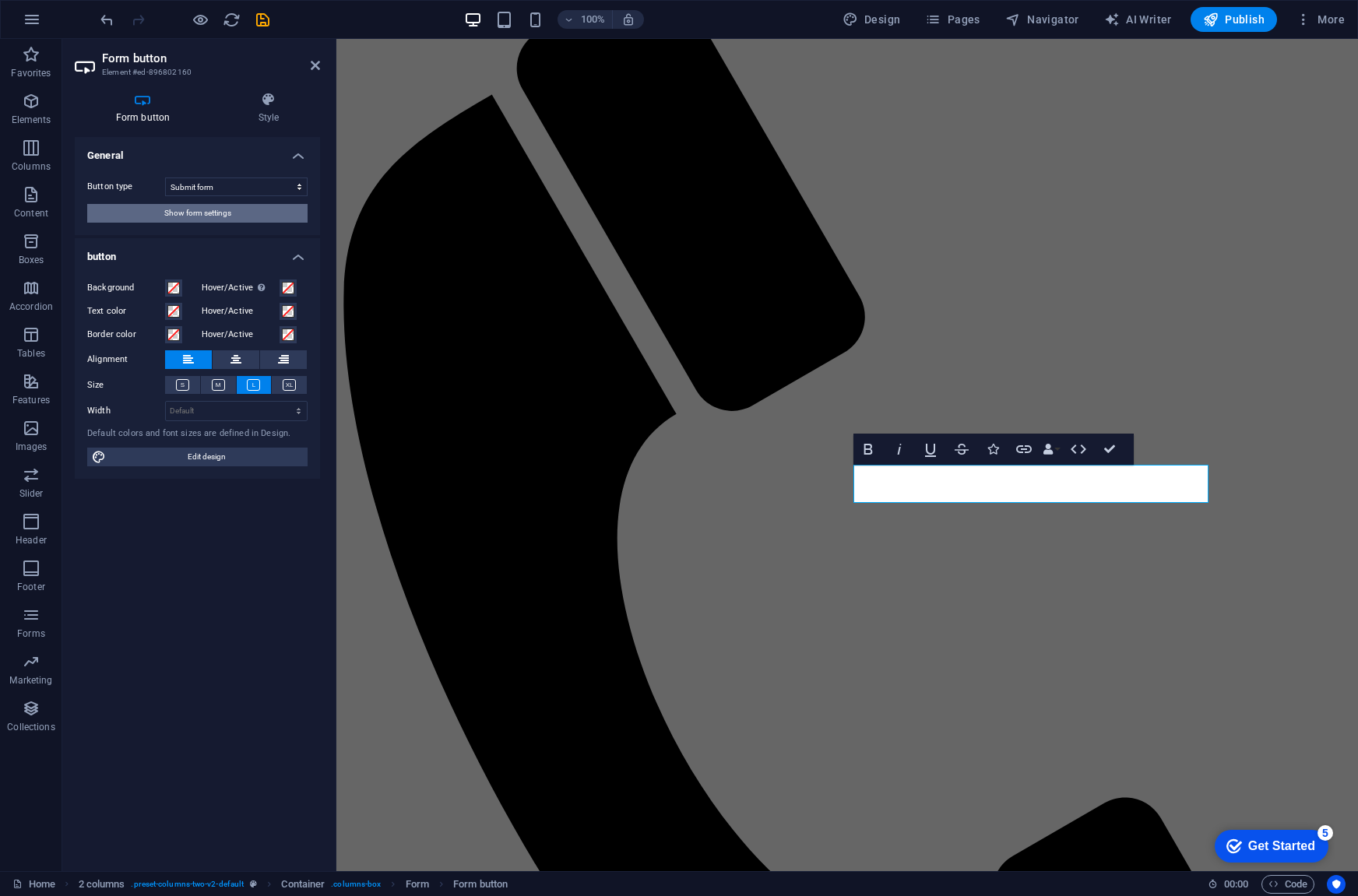
click at [219, 218] on span "Show form settings" at bounding box center [197, 213] width 67 height 18
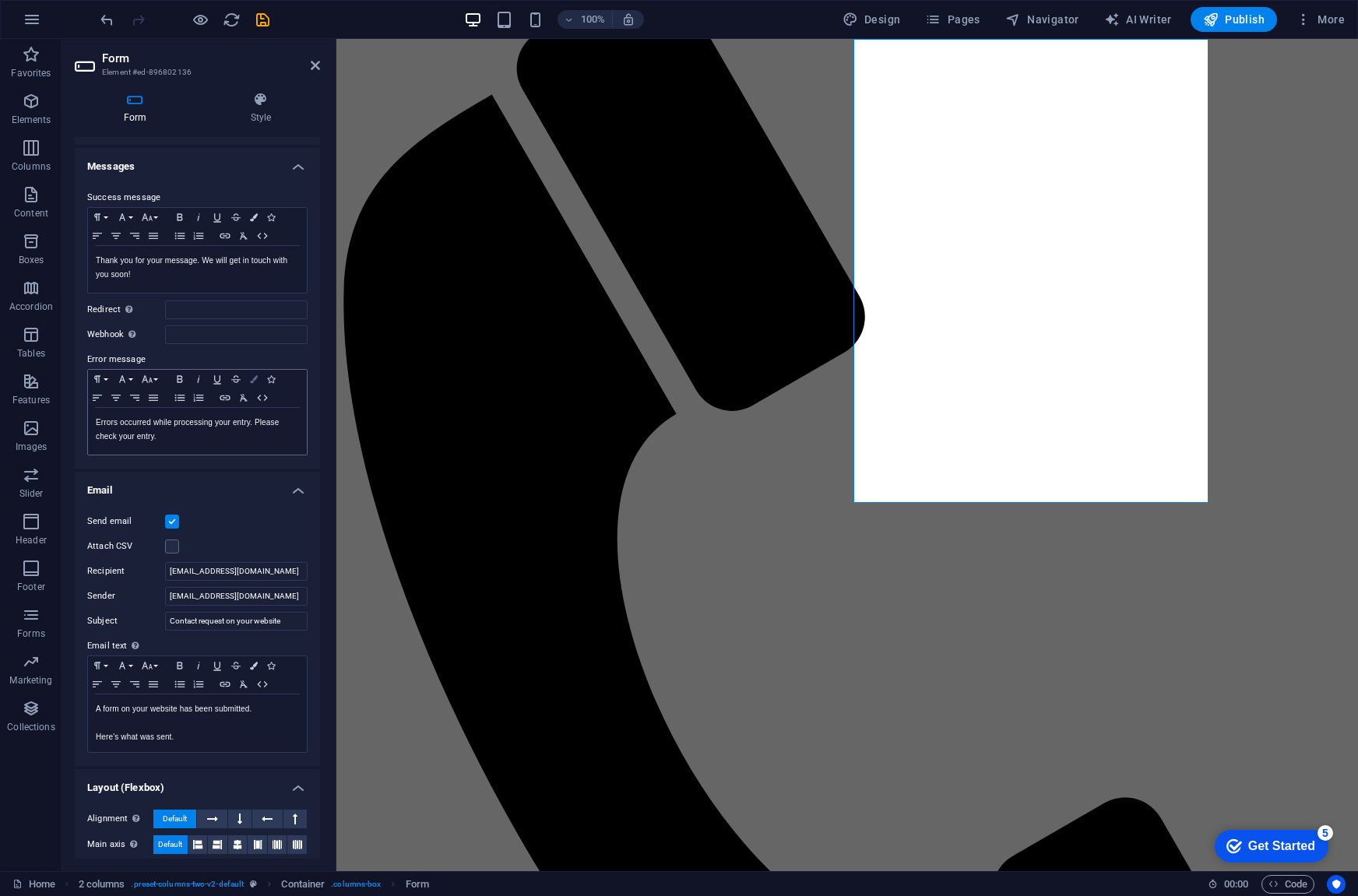
scroll to position [147, 0]
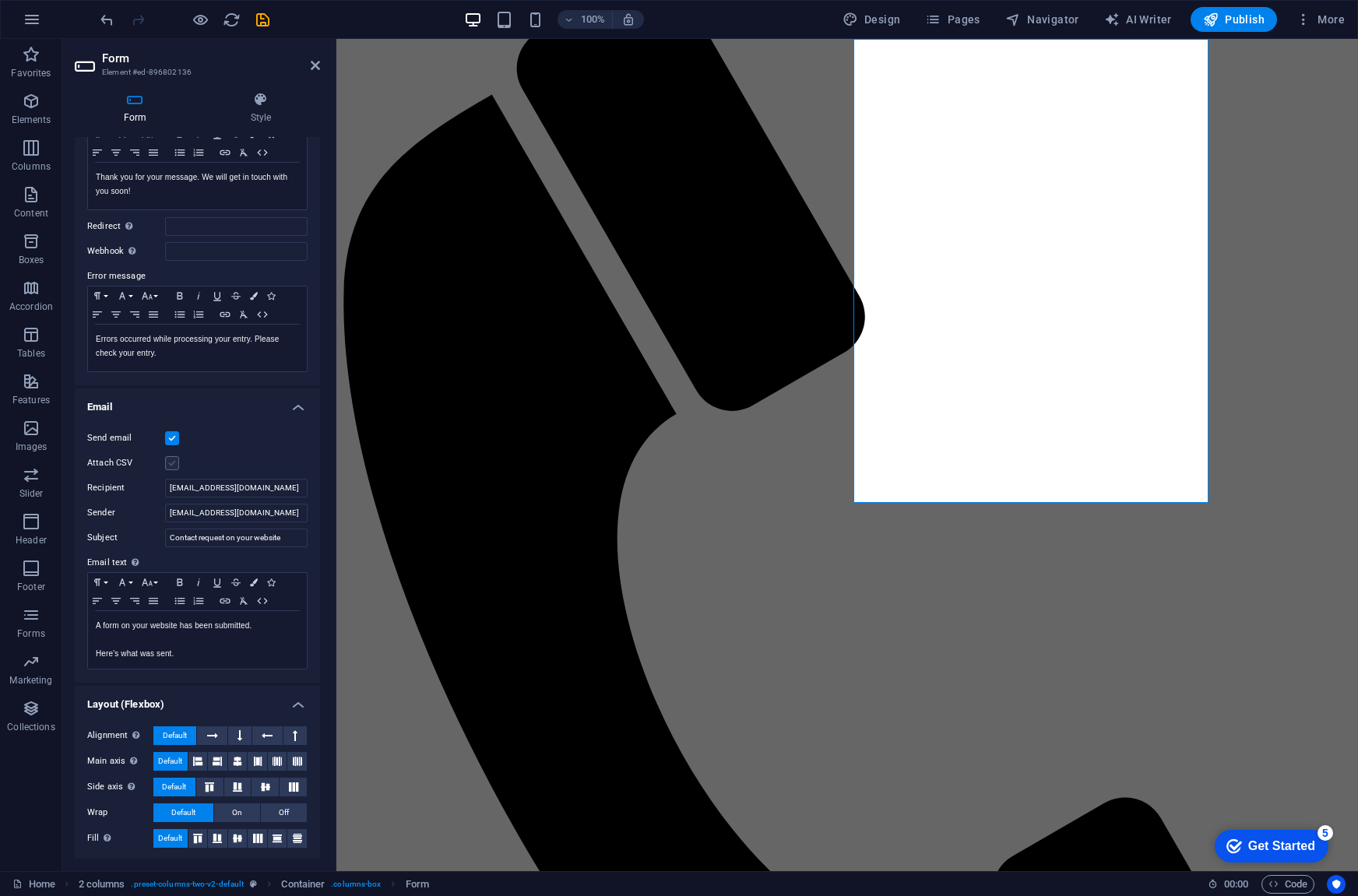
click at [170, 461] on label at bounding box center [171, 463] width 14 height 14
click at [0, 0] on input "Attach CSV" at bounding box center [0, 0] width 0 height 0
click at [170, 461] on label at bounding box center [171, 463] width 14 height 14
click at [0, 0] on input "Attach CSV" at bounding box center [0, 0] width 0 height 0
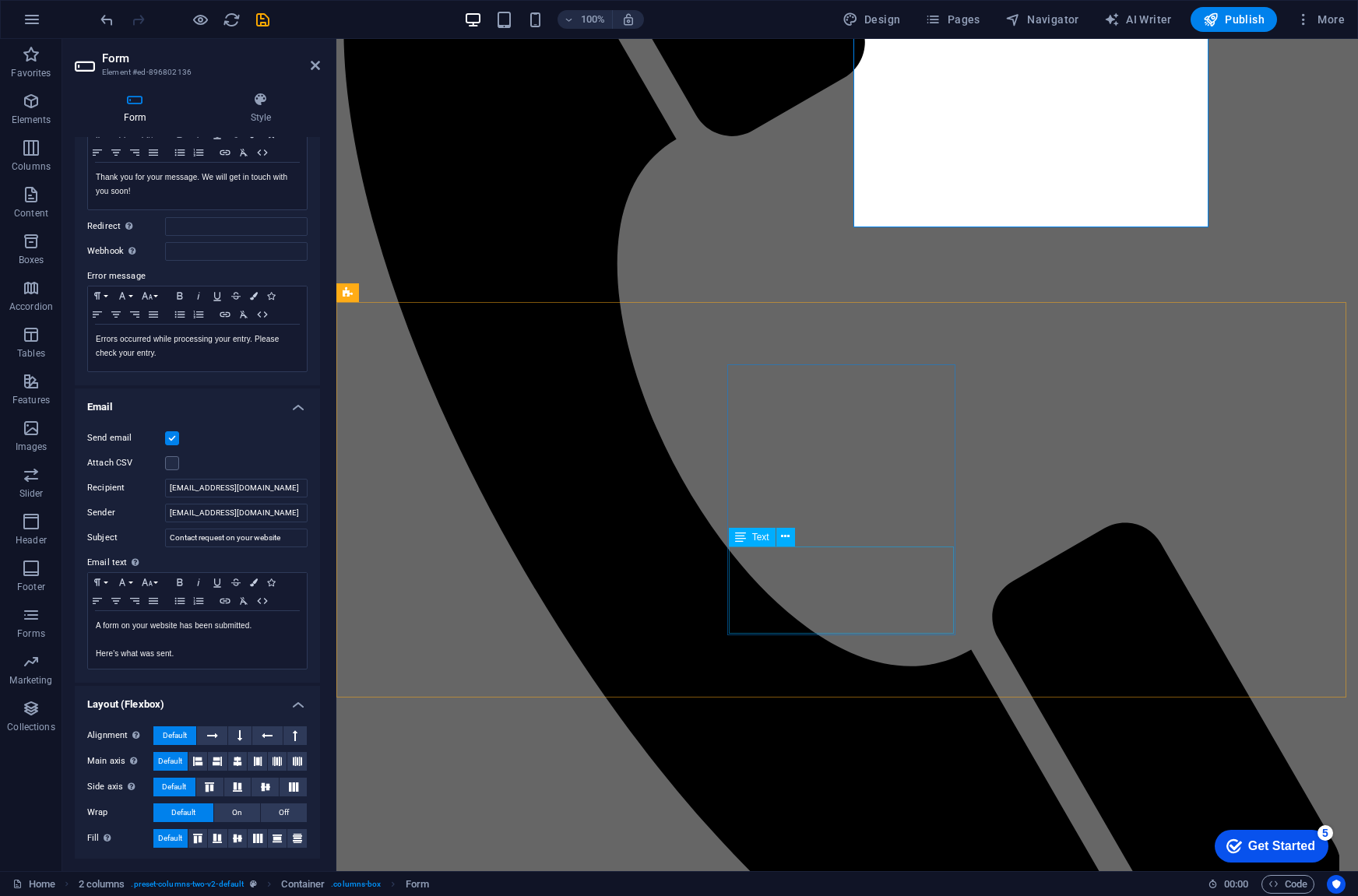
scroll to position [403, 0]
click at [1279, 889] on span "Code" at bounding box center [1288, 884] width 39 height 18
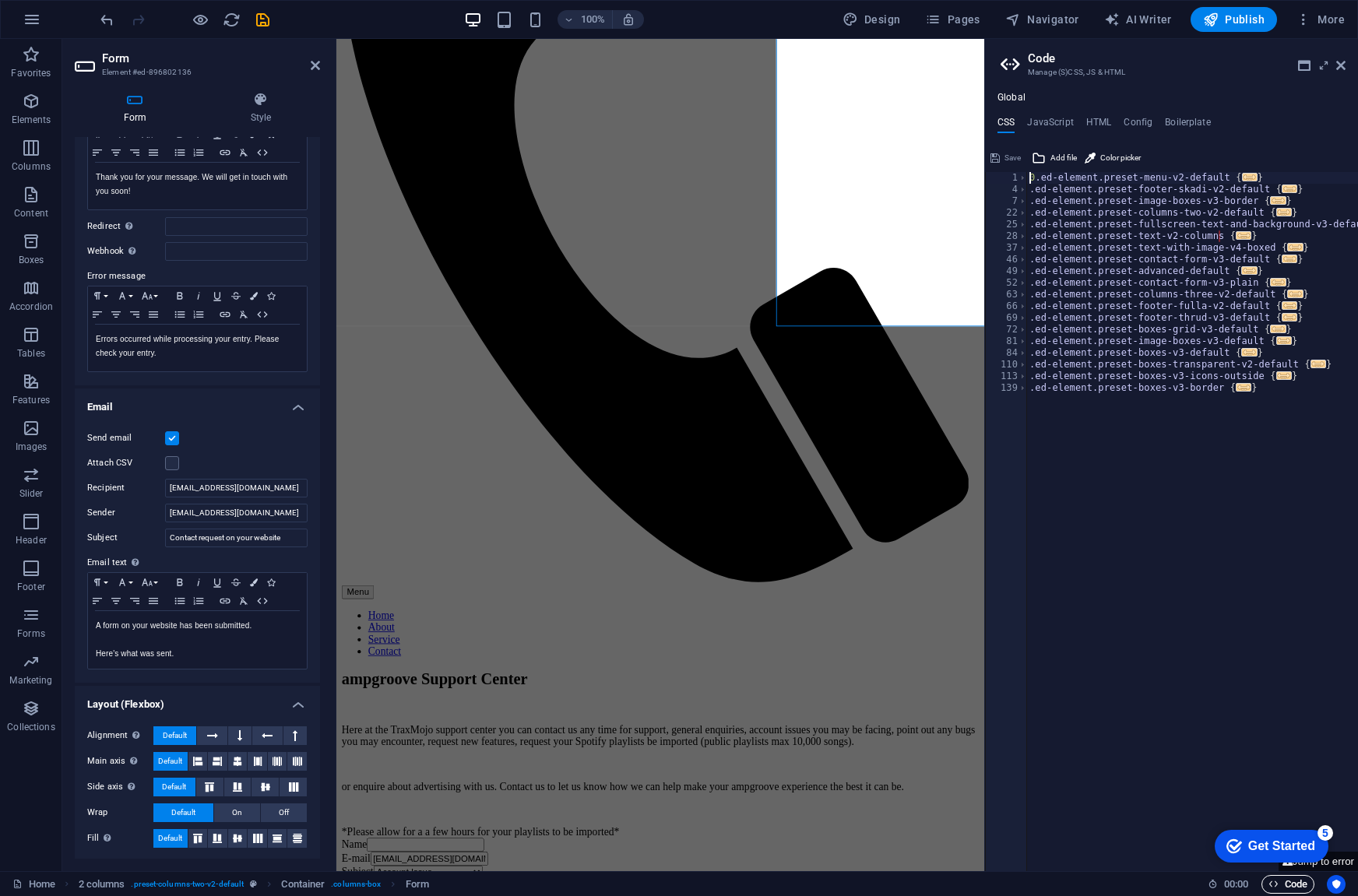
scroll to position [254, 0]
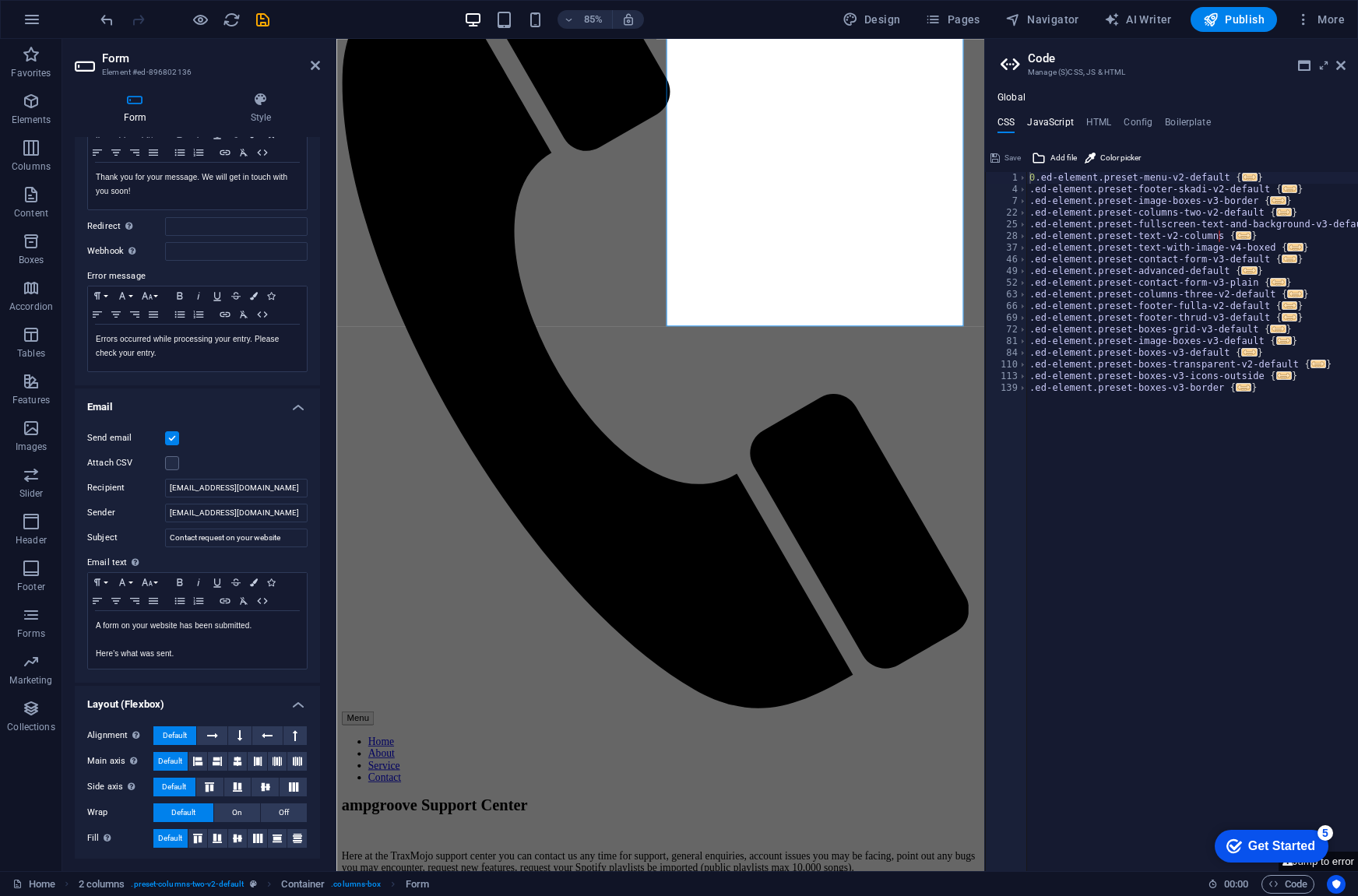
click at [1055, 129] on h4 "JavaScript" at bounding box center [1050, 125] width 46 height 17
type textarea "/* JS for preset "Menu V2" */"
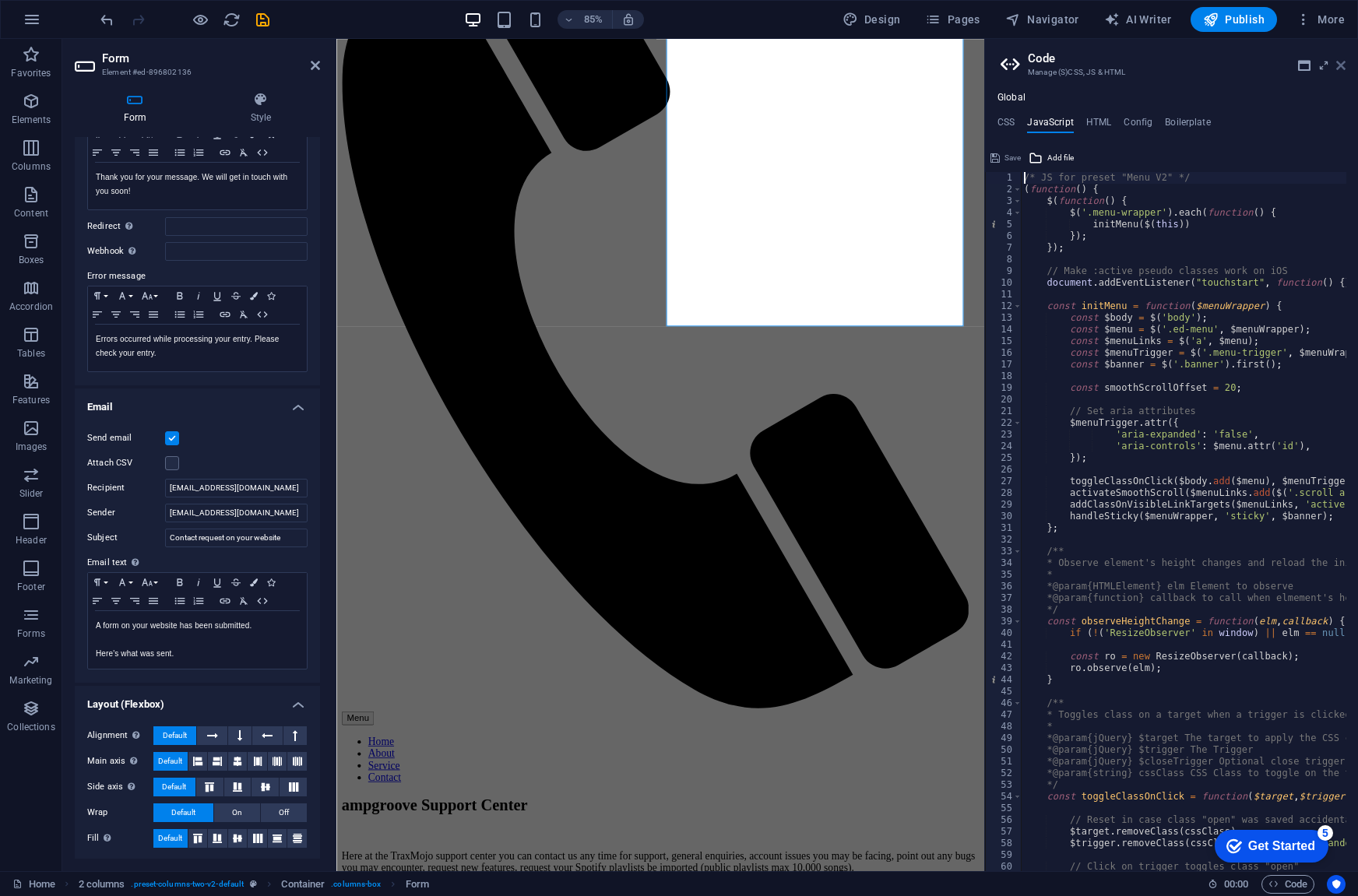
click at [1345, 69] on icon at bounding box center [1341, 65] width 10 height 12
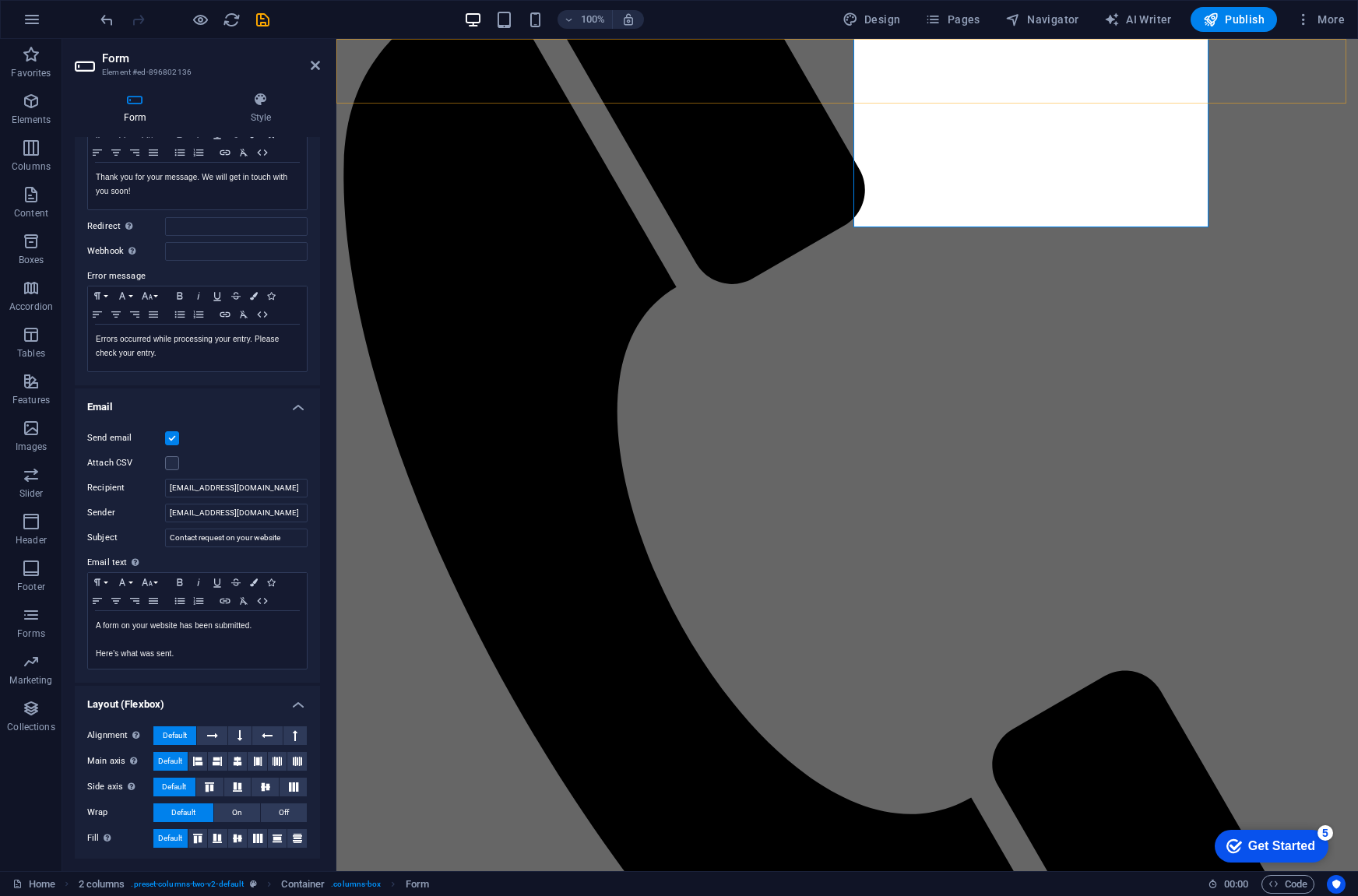
scroll to position [403, 0]
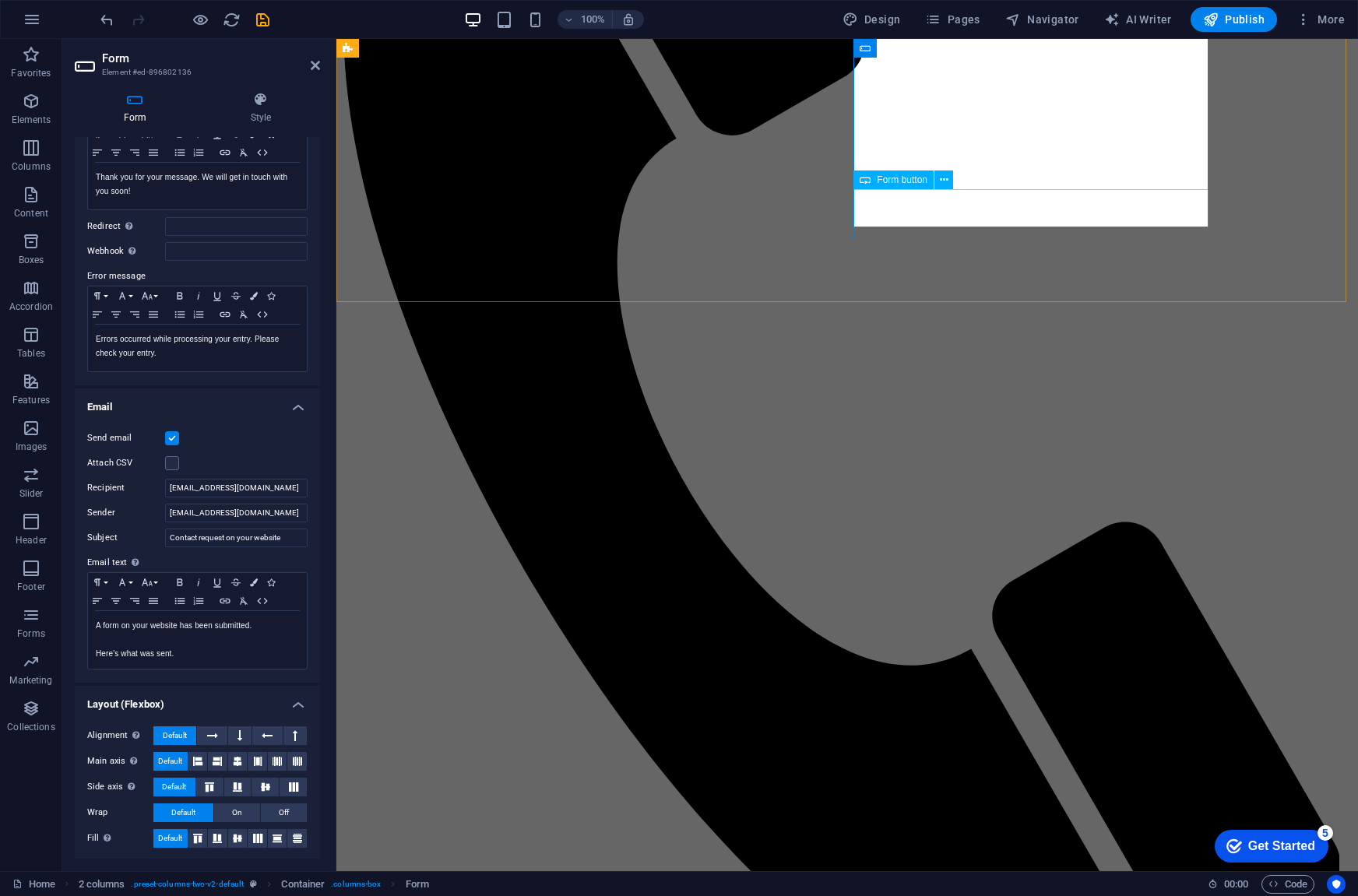
click at [907, 180] on span "Form button" at bounding box center [902, 180] width 51 height 10
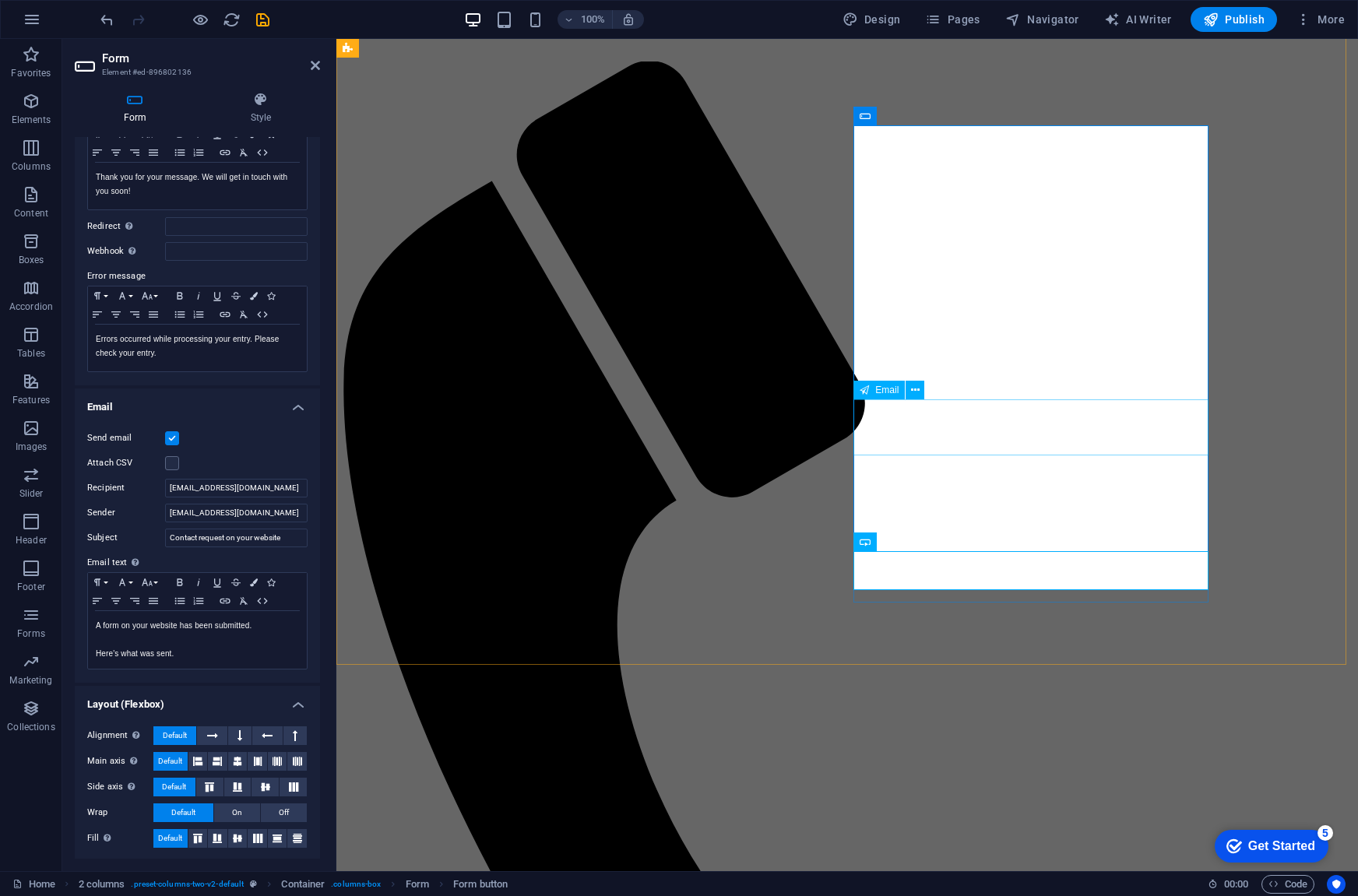
scroll to position [0, 0]
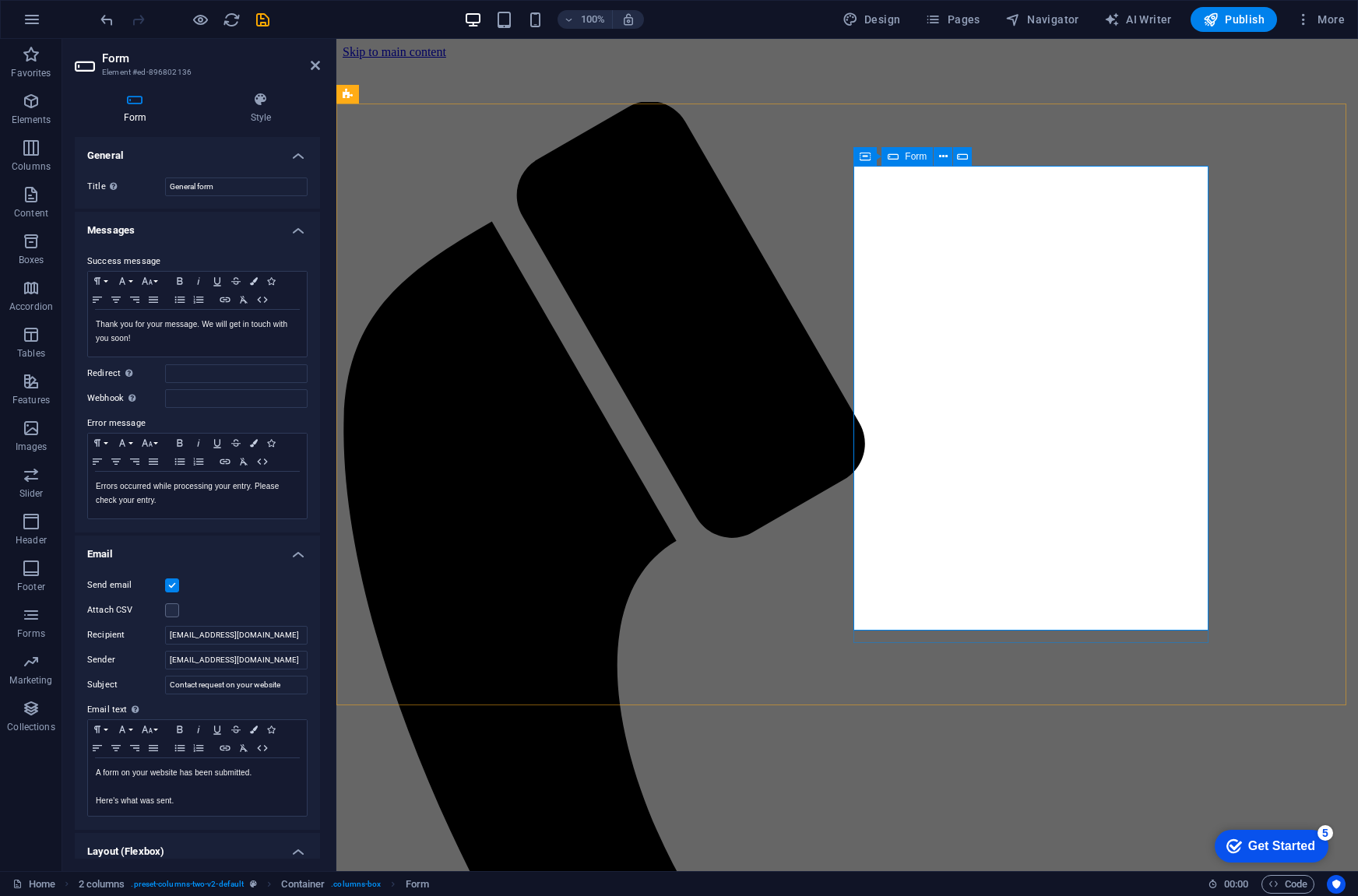
click at [906, 157] on span "Form" at bounding box center [916, 157] width 22 height 10
drag, startPoint x: 252, startPoint y: 657, endPoint x: 112, endPoint y: 656, distance: 140.0
click at [112, 656] on div "Sender support@aapd.studio" at bounding box center [197, 660] width 220 height 18
click at [216, 626] on input "[EMAIL_ADDRESS][DOMAIN_NAME]" at bounding box center [236, 635] width 142 height 18
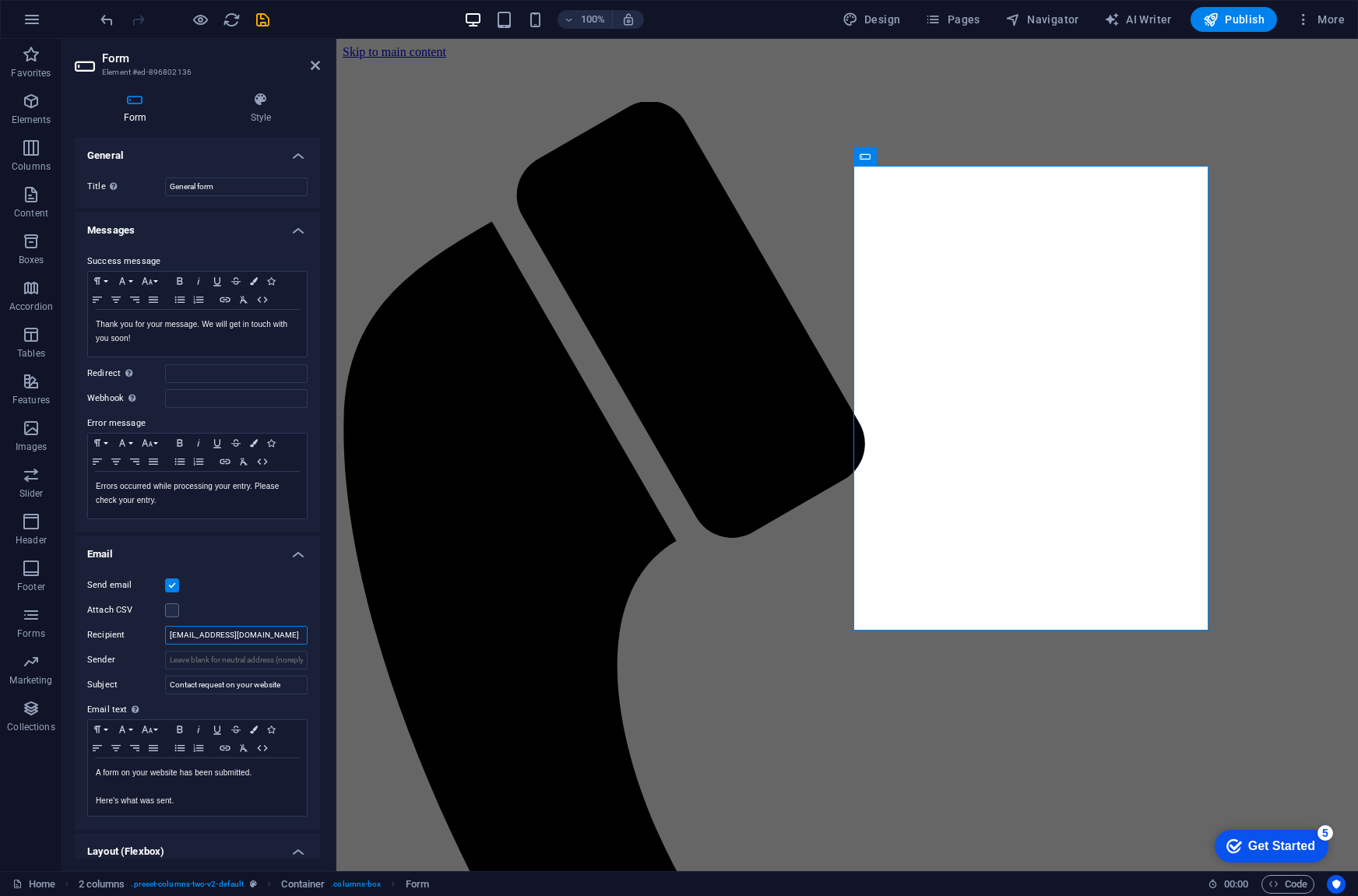
click at [216, 626] on input "[EMAIL_ADDRESS][DOMAIN_NAME]" at bounding box center [236, 635] width 142 height 18
click at [263, 16] on icon "save" at bounding box center [263, 20] width 18 height 18
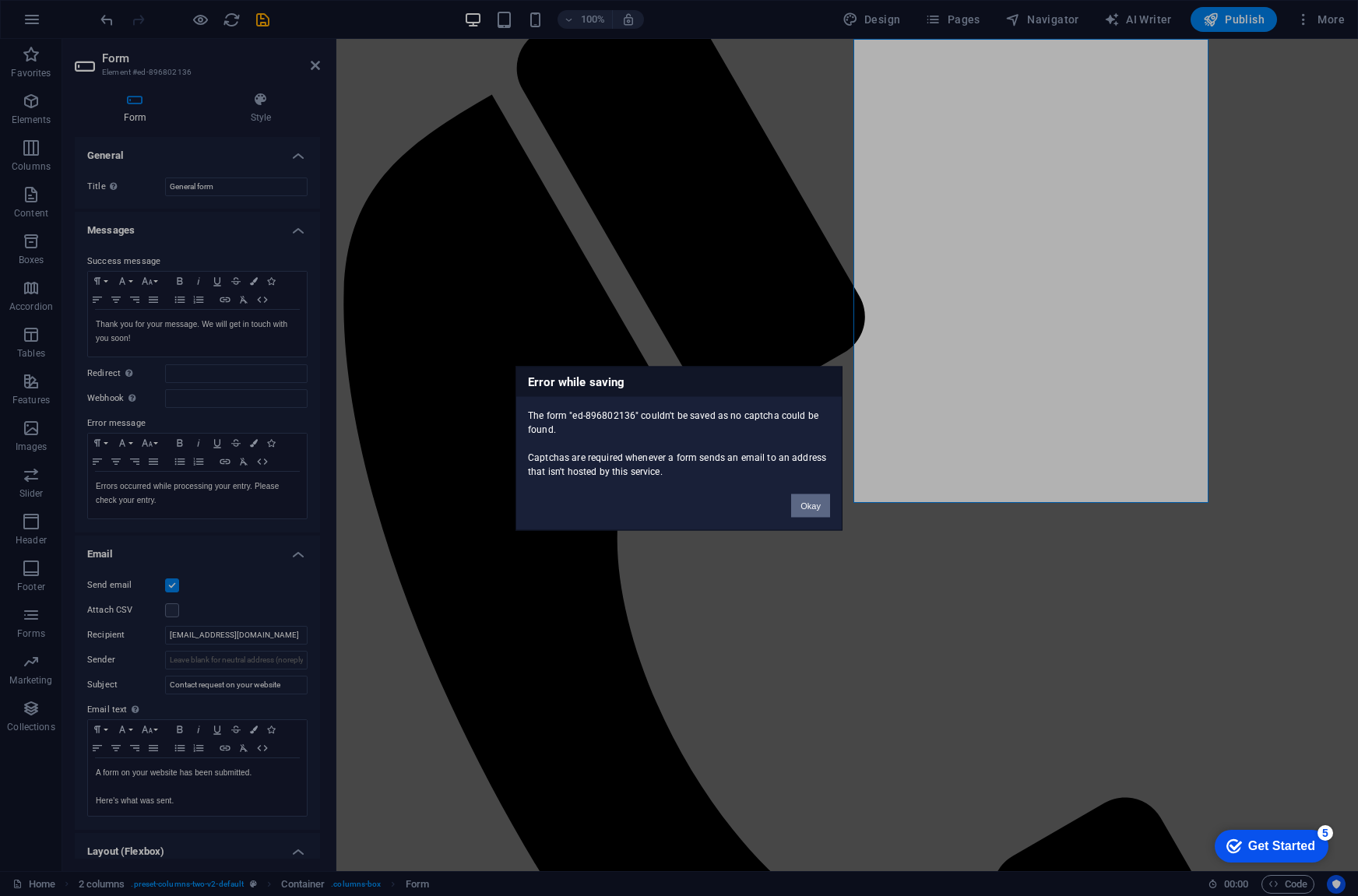
drag, startPoint x: 809, startPoint y: 506, endPoint x: 179, endPoint y: 520, distance: 630.2
click at [809, 506] on button "Okay" at bounding box center [810, 505] width 39 height 23
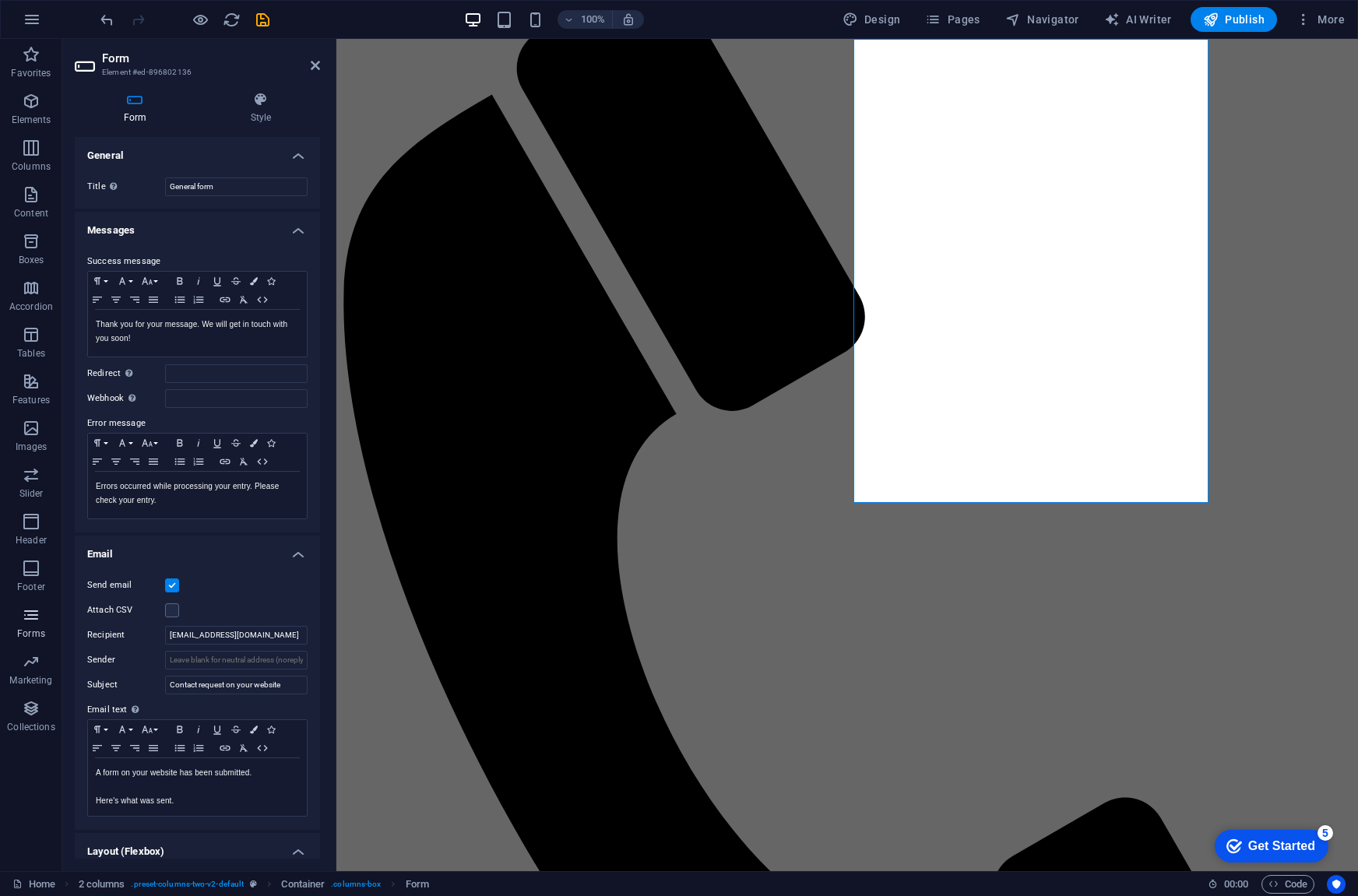
click at [30, 625] on span "Forms" at bounding box center [31, 624] width 62 height 37
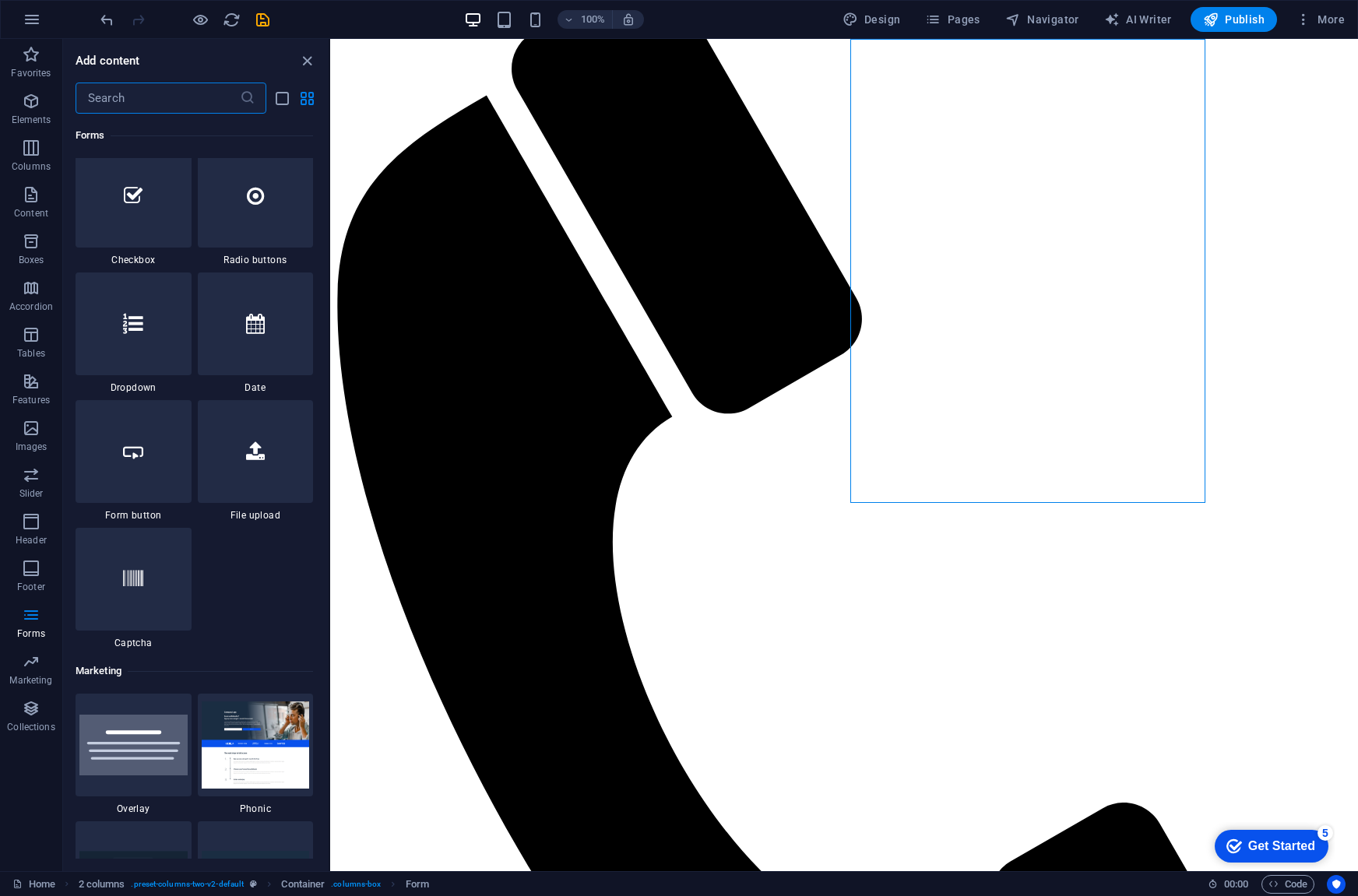
scroll to position [12136, 0]
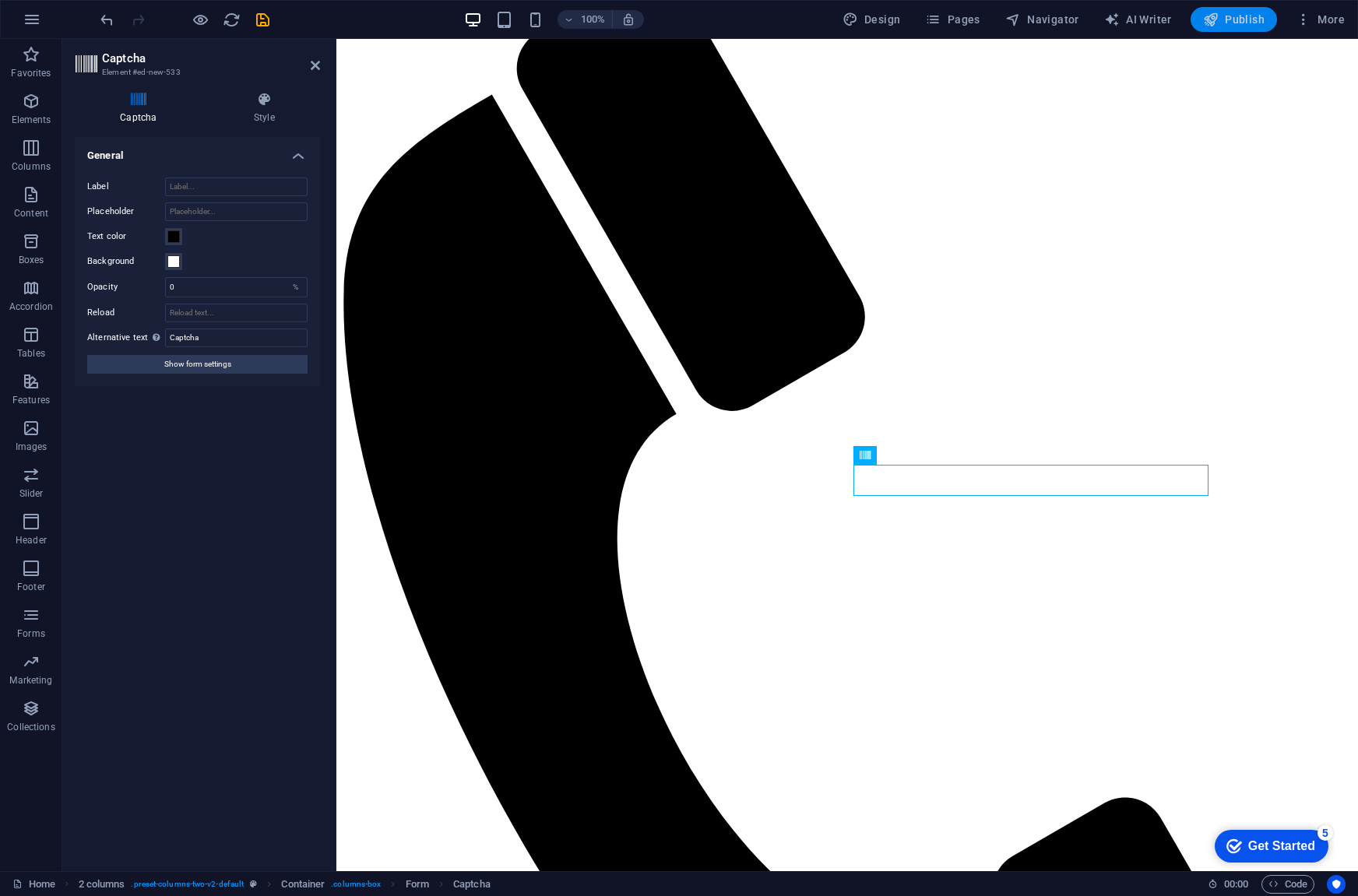
click at [1226, 21] on span "Publish" at bounding box center [1234, 19] width 62 height 15
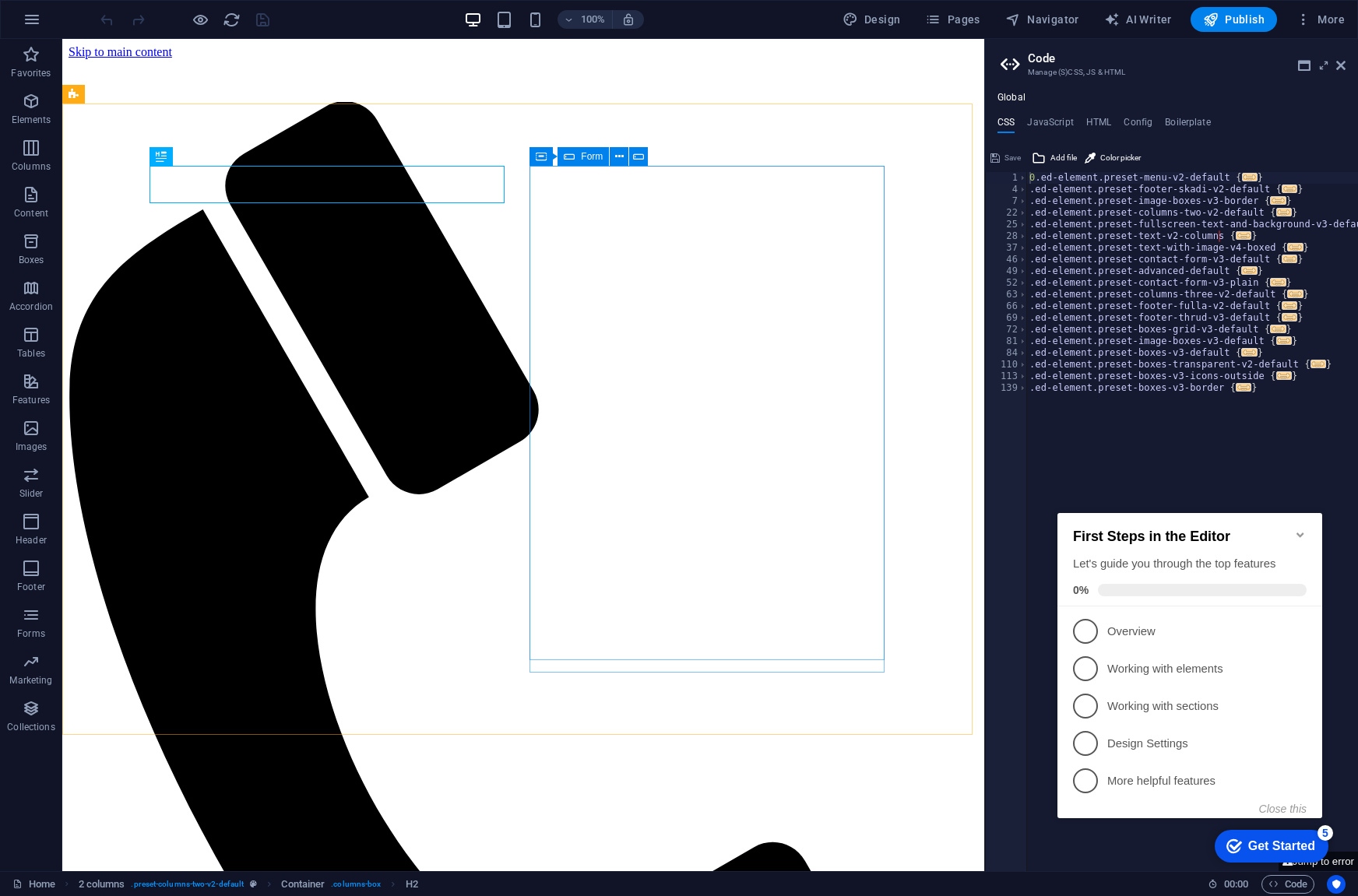
click at [576, 158] on div "Form" at bounding box center [584, 156] width 51 height 18
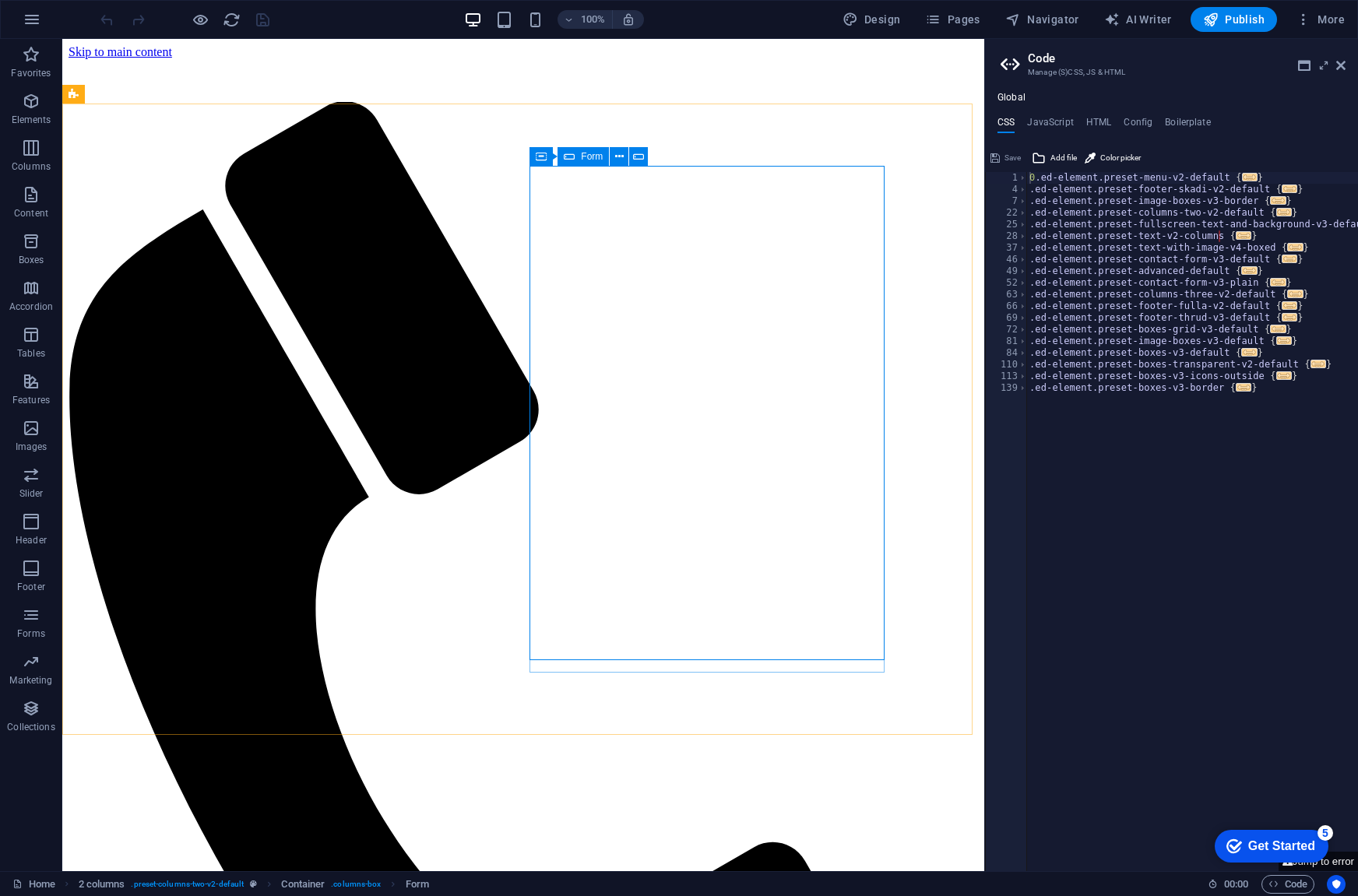
click at [578, 159] on div "Form" at bounding box center [584, 156] width 51 height 18
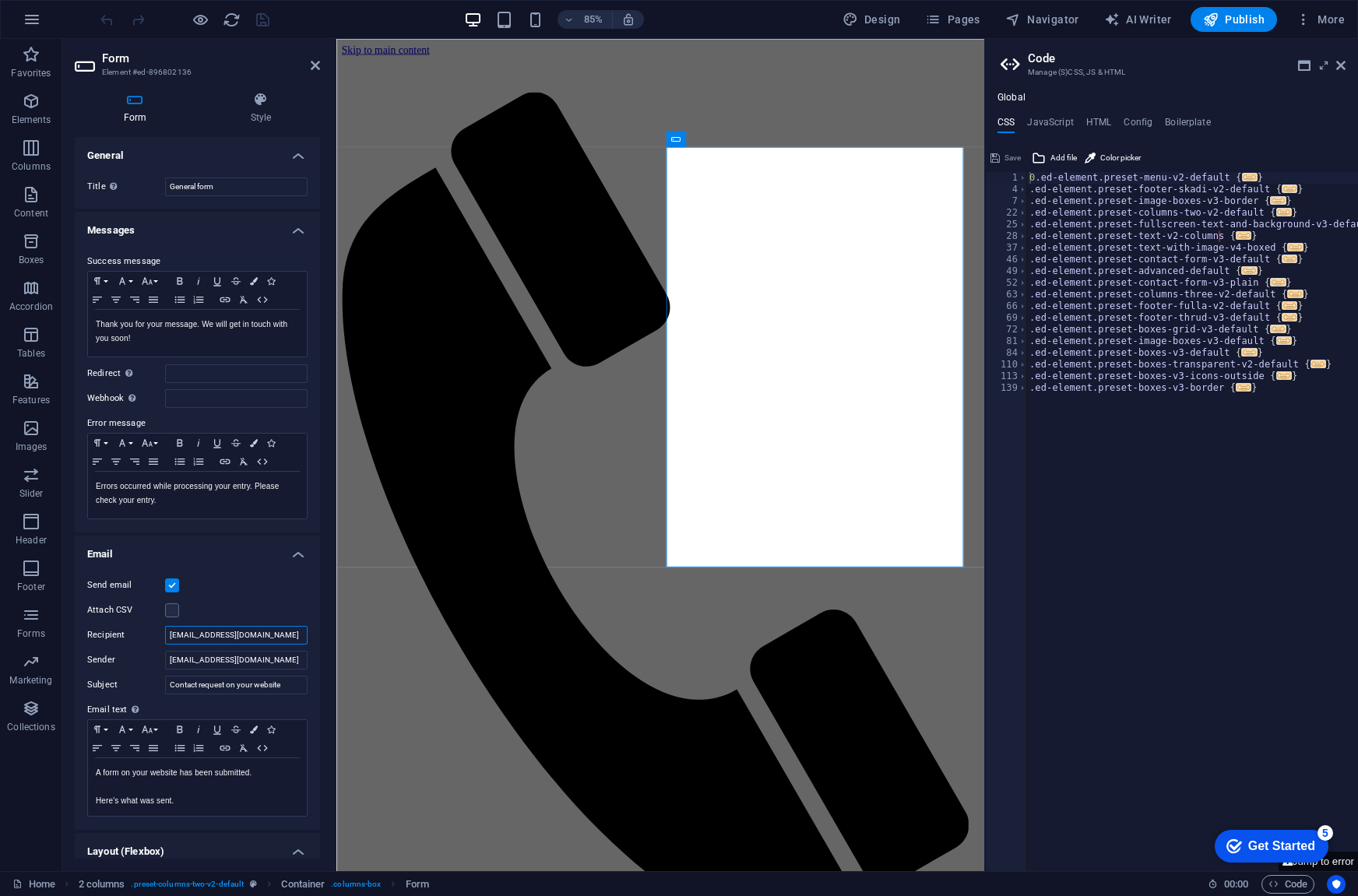
click at [179, 630] on input "[EMAIL_ADDRESS][DOMAIN_NAME]" at bounding box center [236, 635] width 142 height 18
click at [185, 635] on input "[EMAIL_ADDRESS][DOMAIN_NAME]" at bounding box center [236, 635] width 142 height 18
type input "[EMAIL_ADDRESS][DOMAIN_NAME]"
click at [261, 26] on icon "save" at bounding box center [263, 20] width 18 height 18
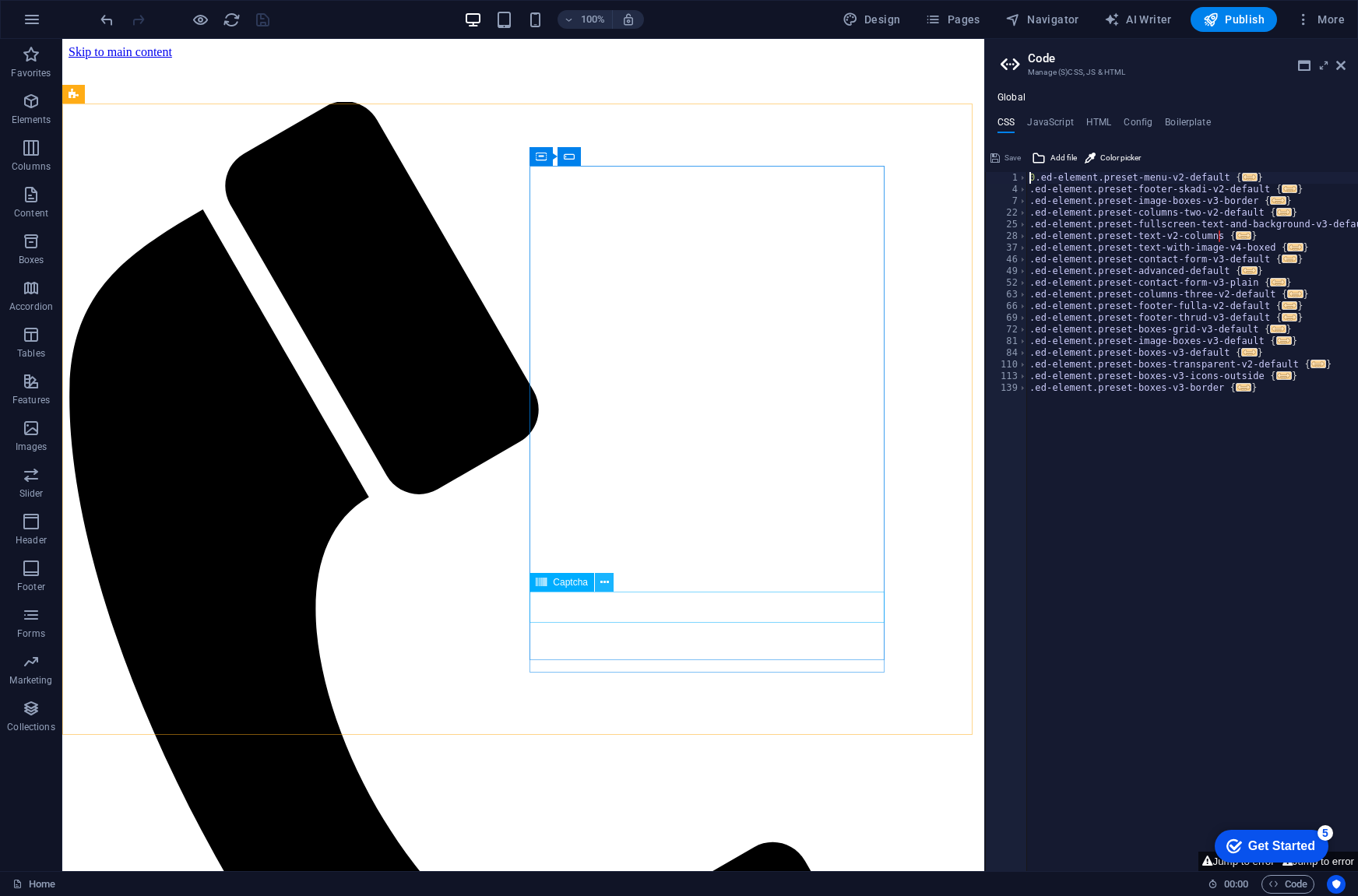
click at [601, 585] on icon at bounding box center [605, 583] width 9 height 16
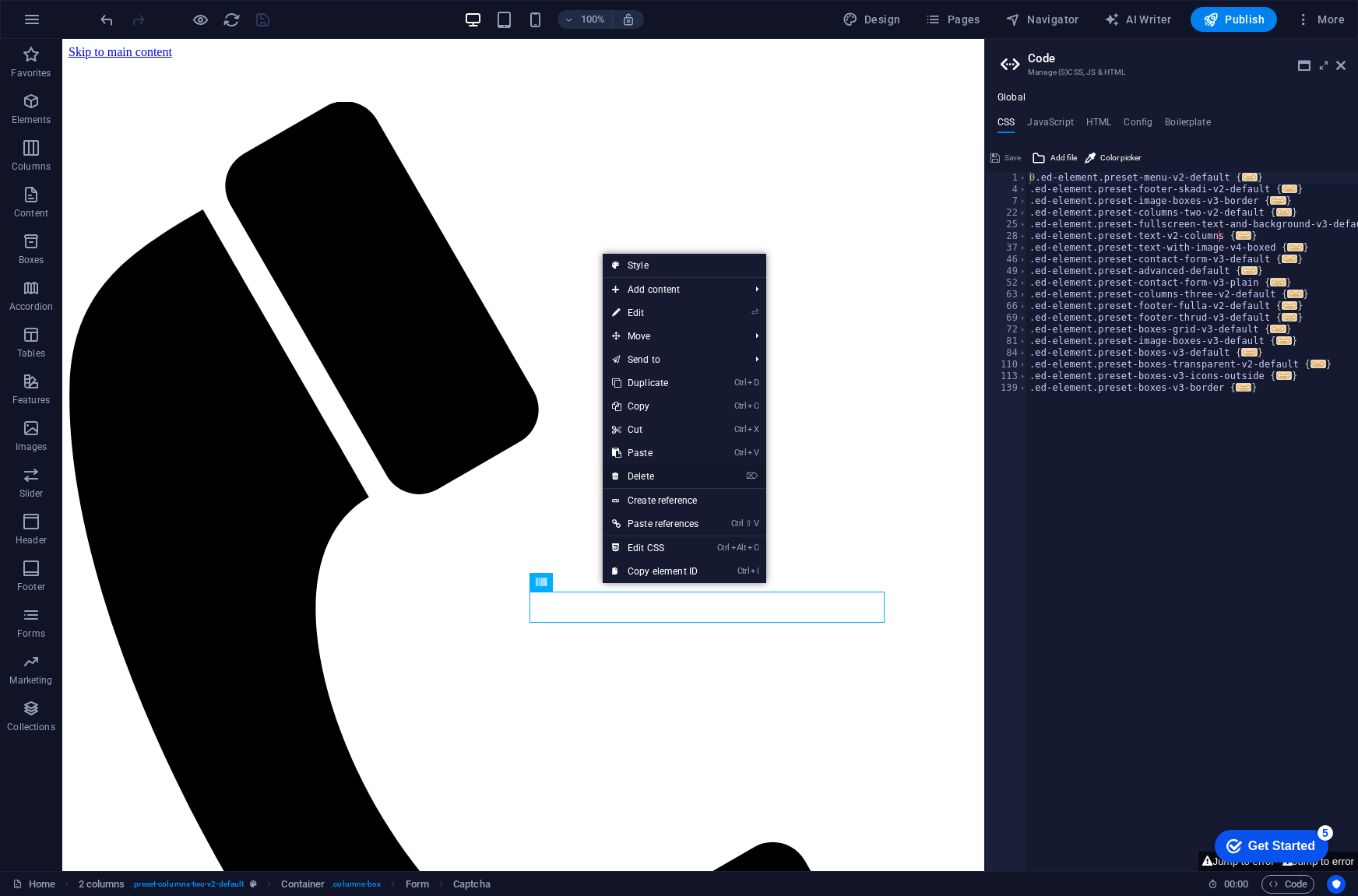
click at [651, 479] on link "⌦ Delete" at bounding box center [655, 476] width 105 height 23
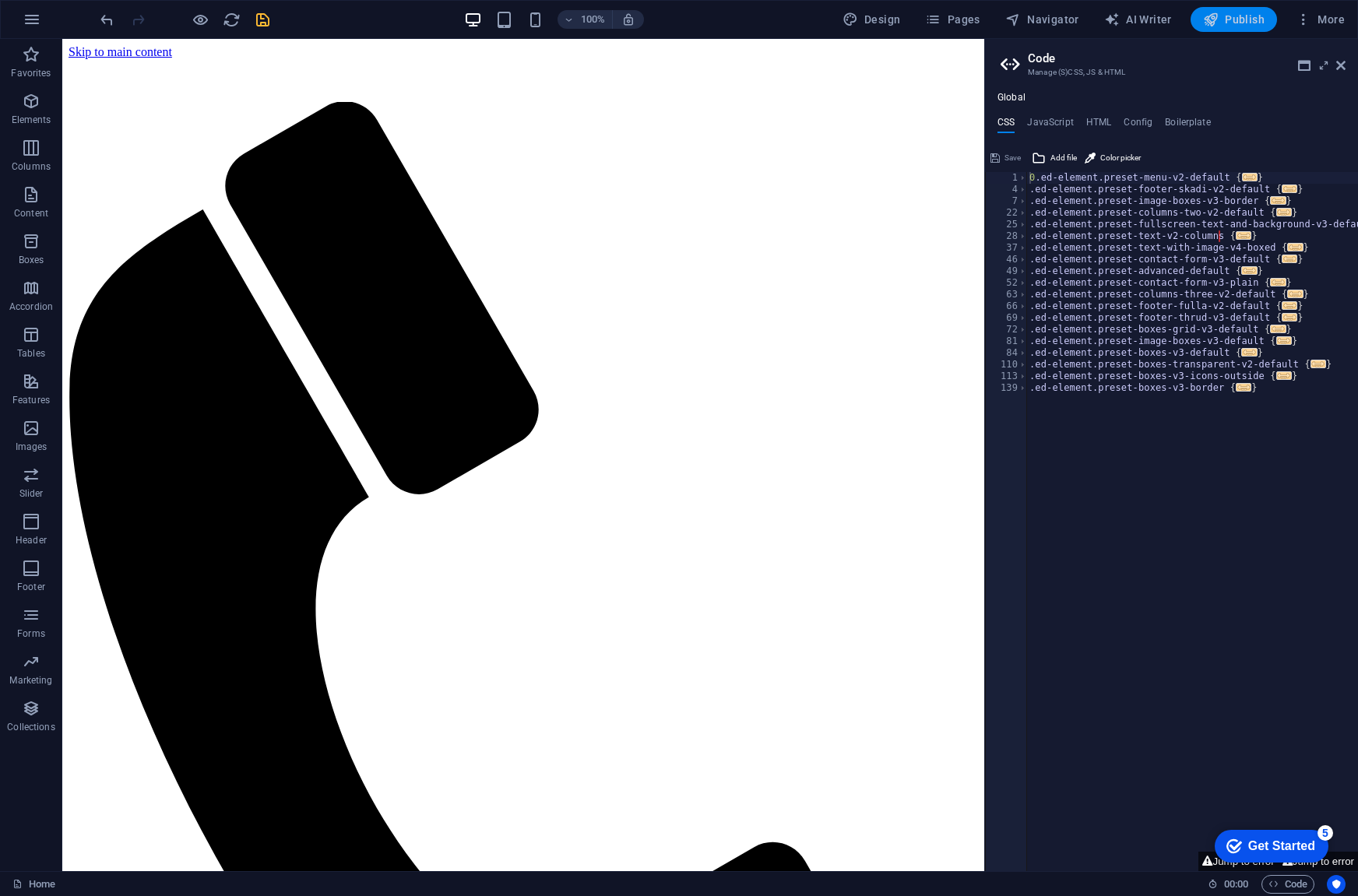
click at [1240, 26] on span "Publish" at bounding box center [1234, 19] width 62 height 15
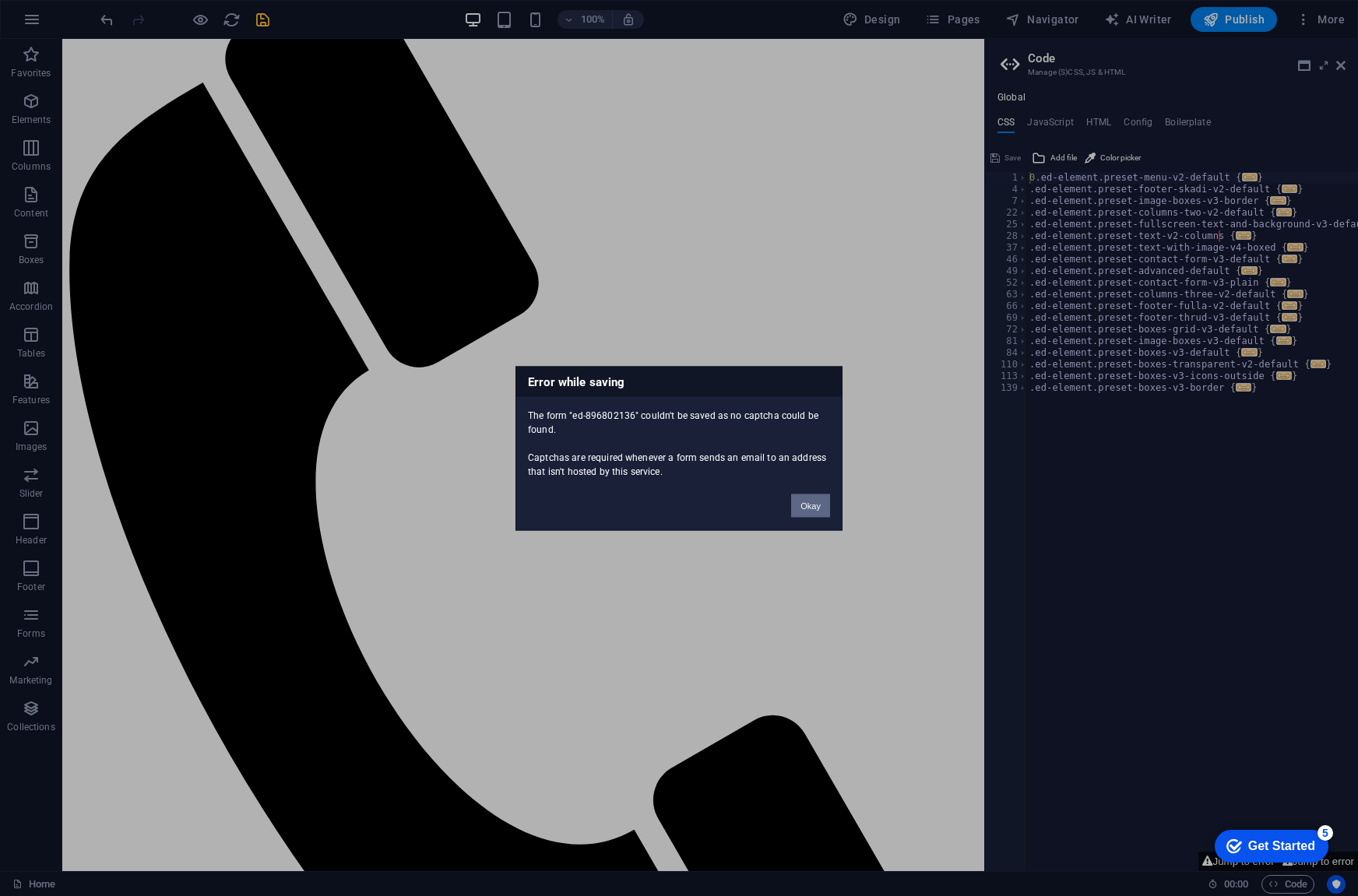
click at [814, 505] on button "Okay" at bounding box center [810, 505] width 39 height 23
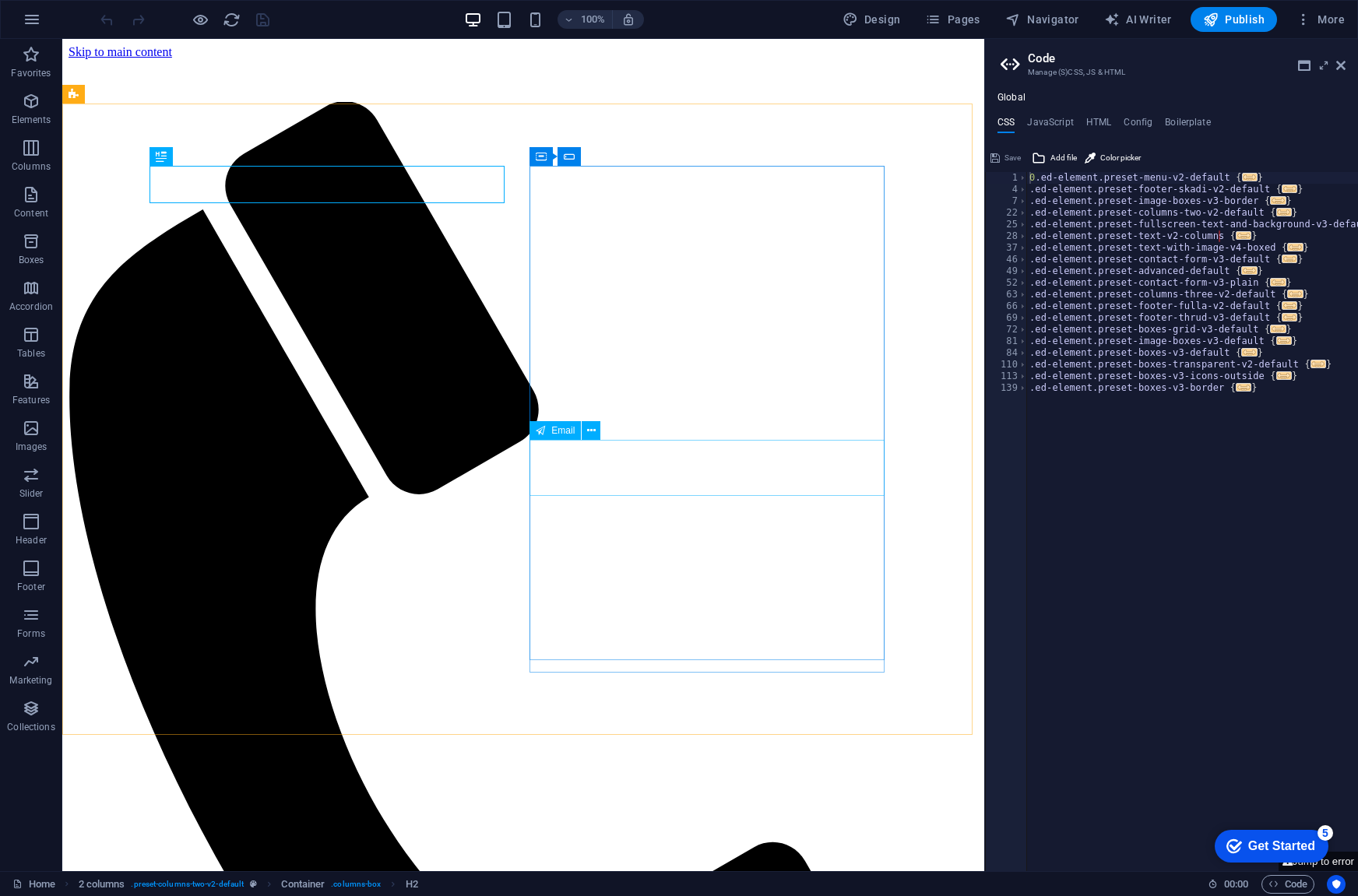
click at [556, 432] on span "Email" at bounding box center [563, 431] width 23 height 10
click at [560, 429] on span "Email" at bounding box center [563, 431] width 23 height 10
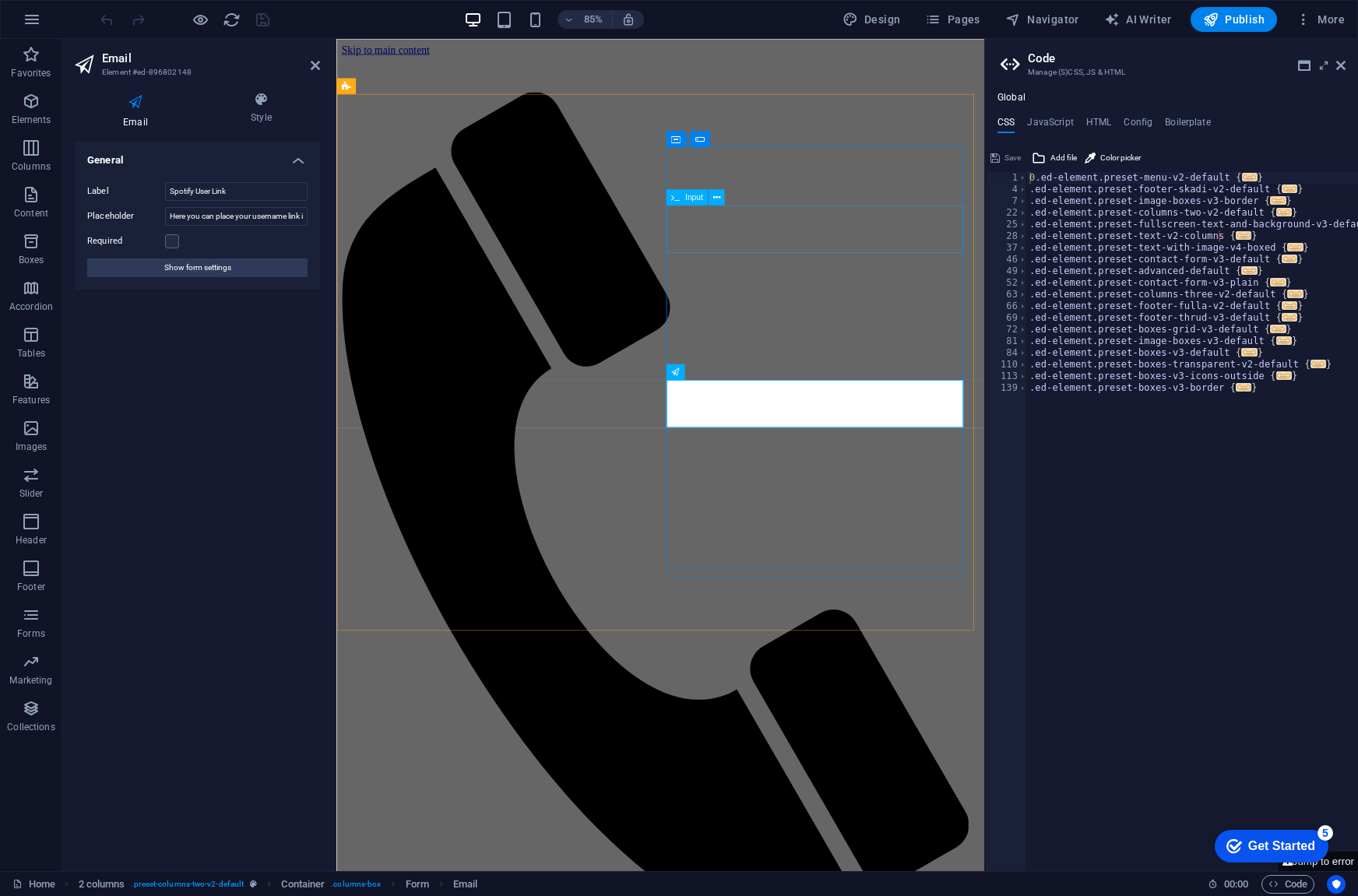
click at [685, 200] on span "Input" at bounding box center [694, 197] width 18 height 8
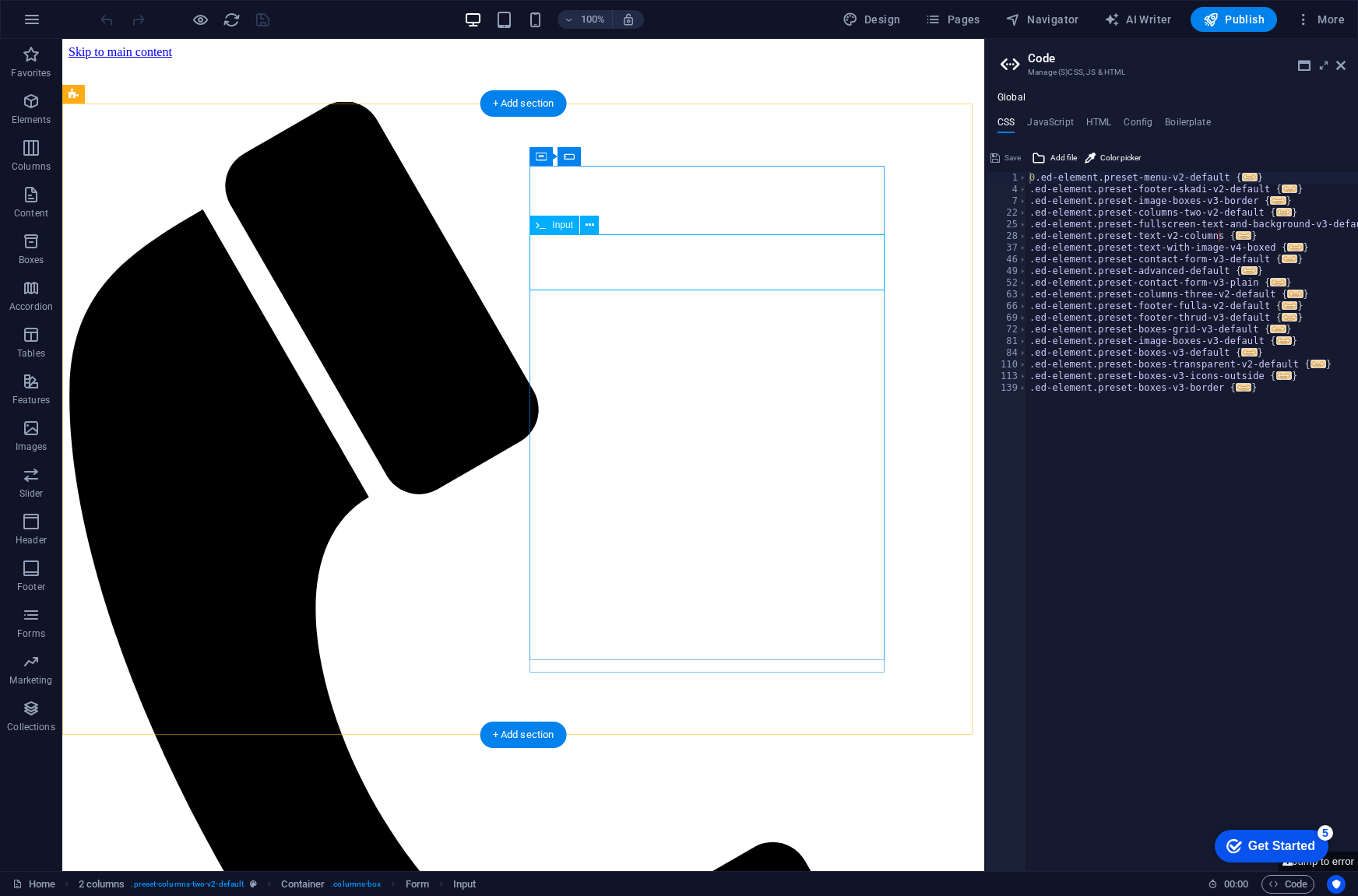
click at [560, 225] on span "Input" at bounding box center [563, 225] width 21 height 10
click at [556, 434] on span "Email" at bounding box center [563, 431] width 23 height 10
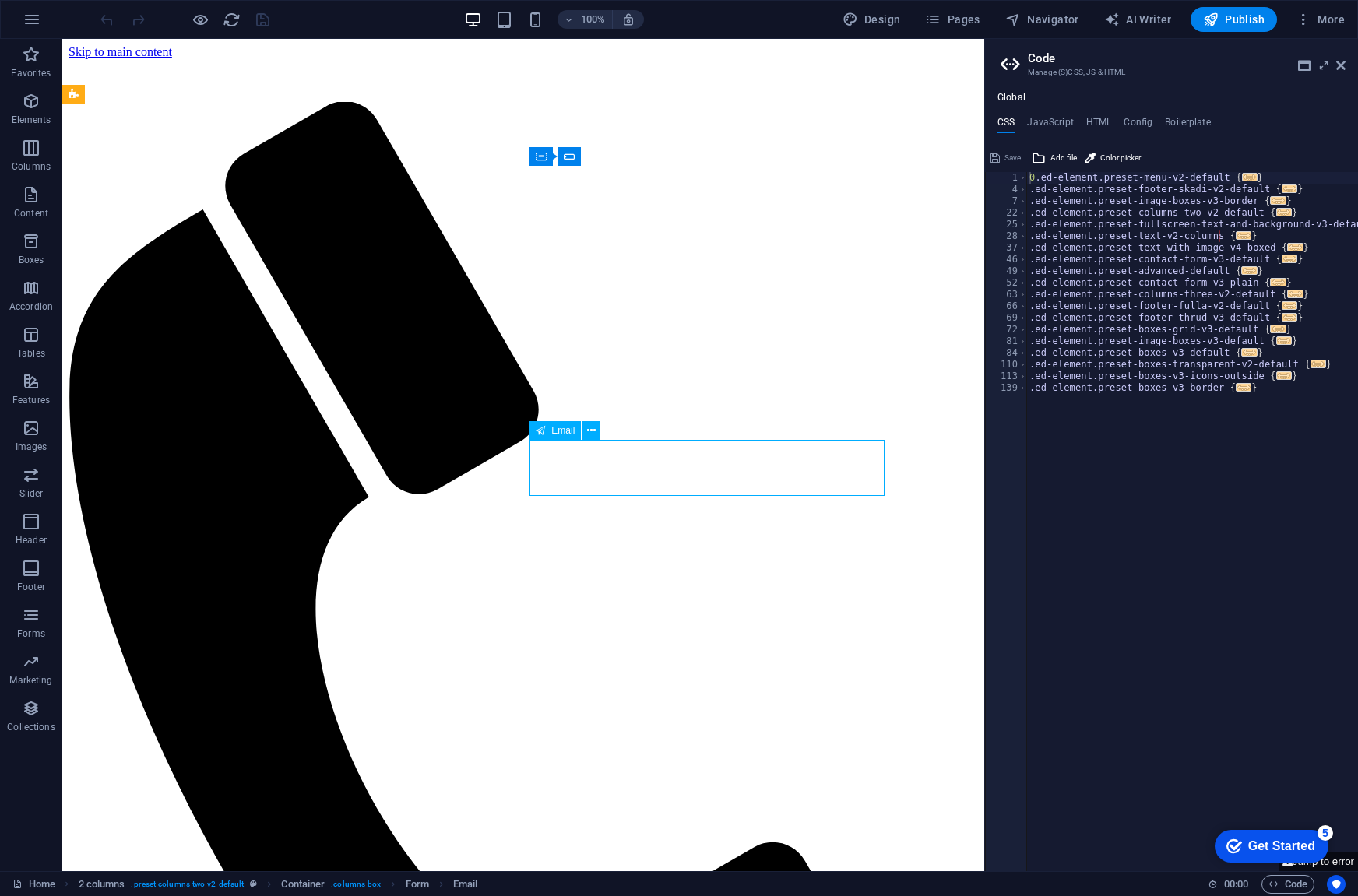
click at [556, 434] on span "Email" at bounding box center [563, 431] width 23 height 10
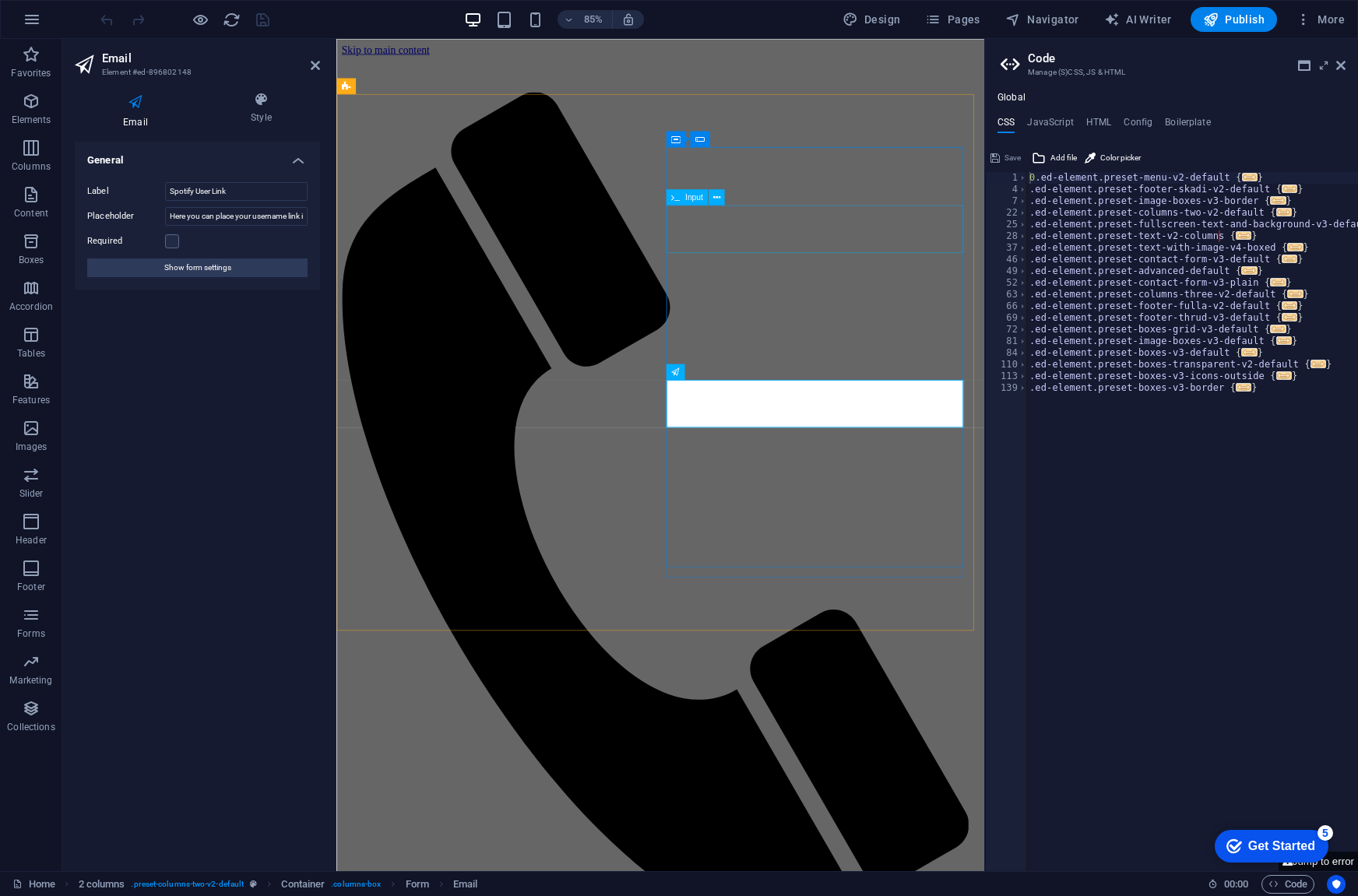
click at [690, 198] on span "Input" at bounding box center [694, 197] width 18 height 8
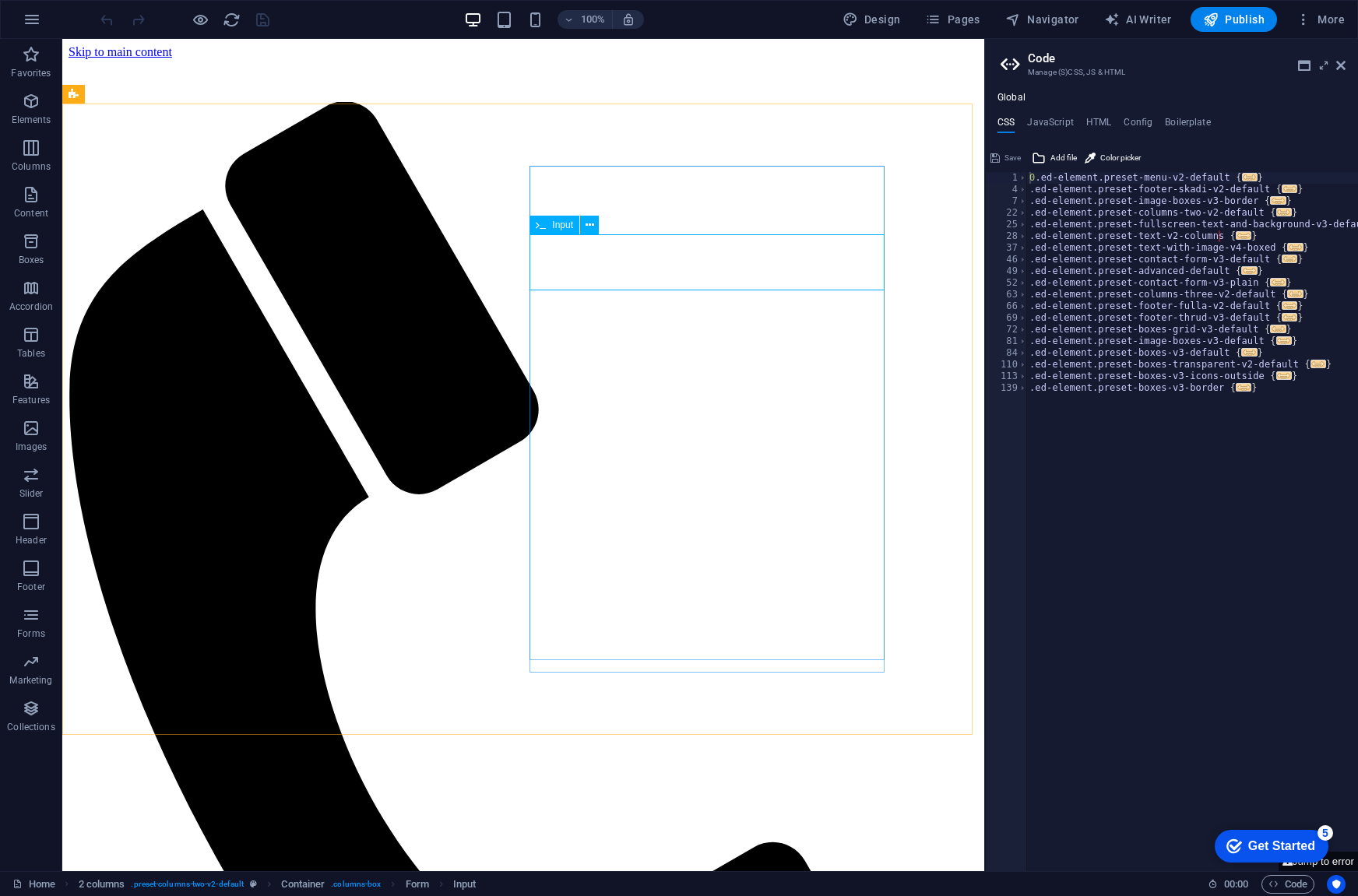
click at [564, 226] on span "Input" at bounding box center [563, 225] width 21 height 10
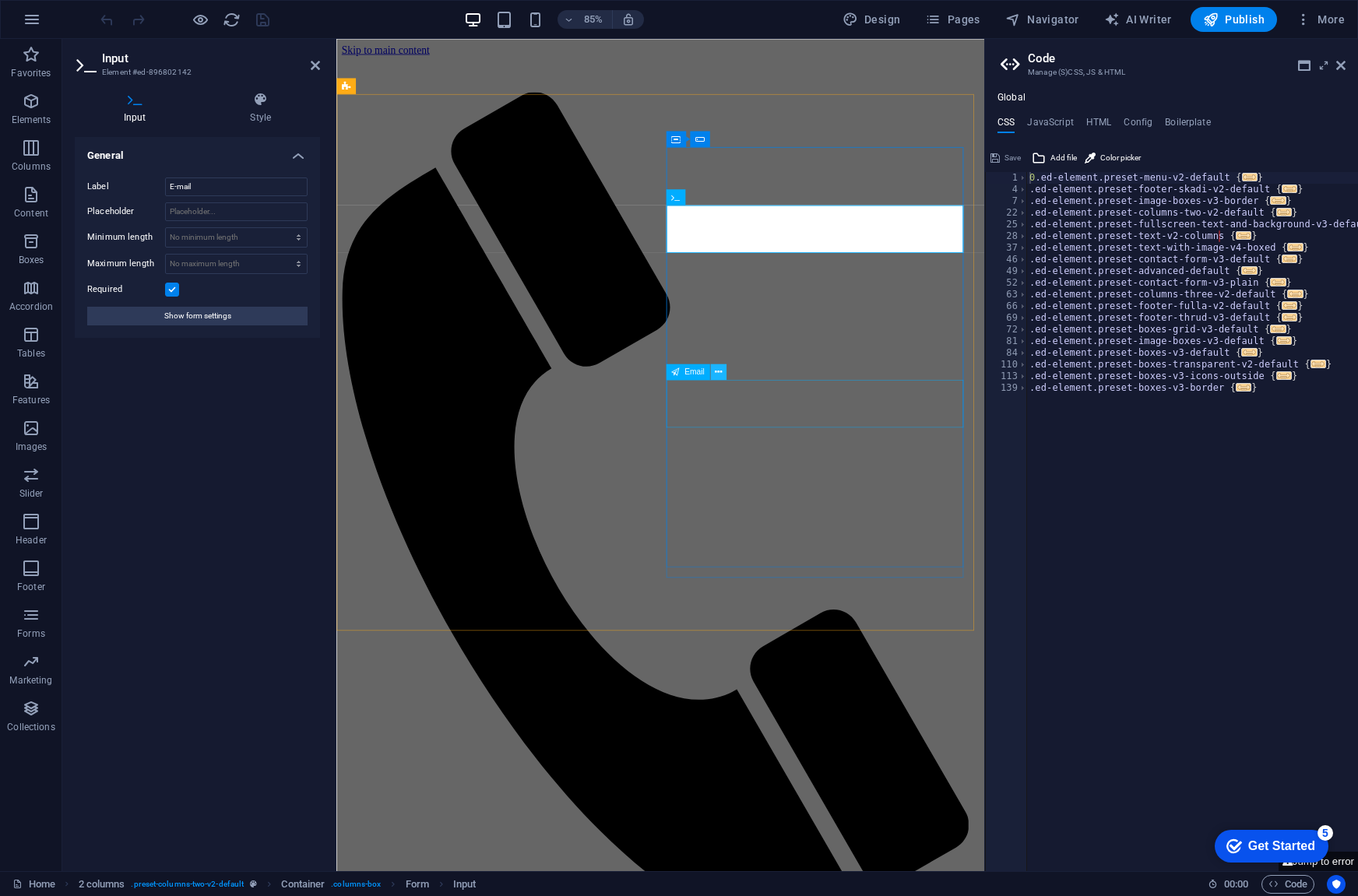
click at [721, 373] on icon at bounding box center [718, 371] width 7 height 14
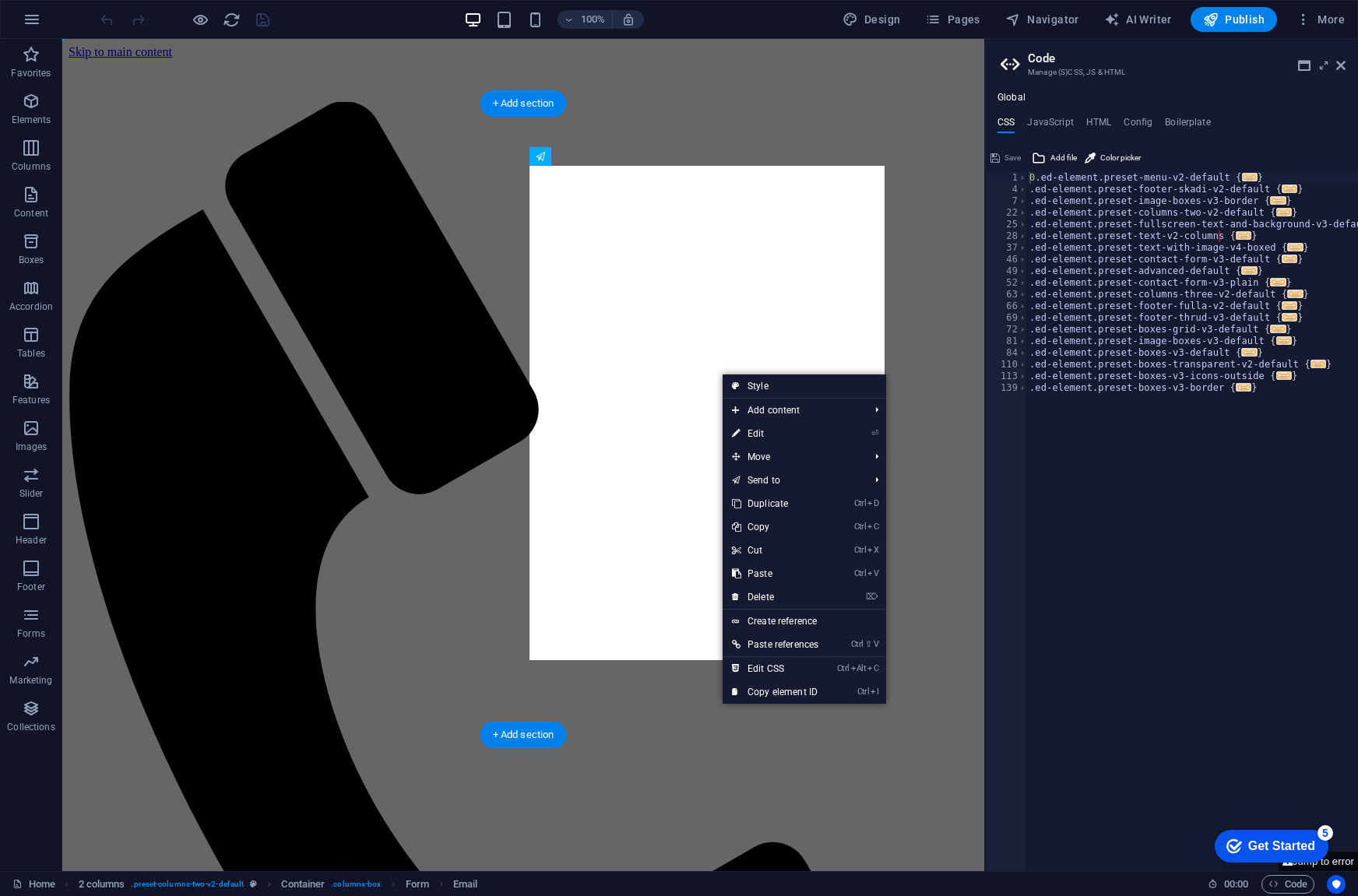
drag, startPoint x: 618, startPoint y: 468, endPoint x: 548, endPoint y: 317, distance: 166.4
drag, startPoint x: 624, startPoint y: 334, endPoint x: 556, endPoint y: 235, distance: 120.1
drag, startPoint x: 616, startPoint y: 333, endPoint x: 623, endPoint y: 479, distance: 146.2
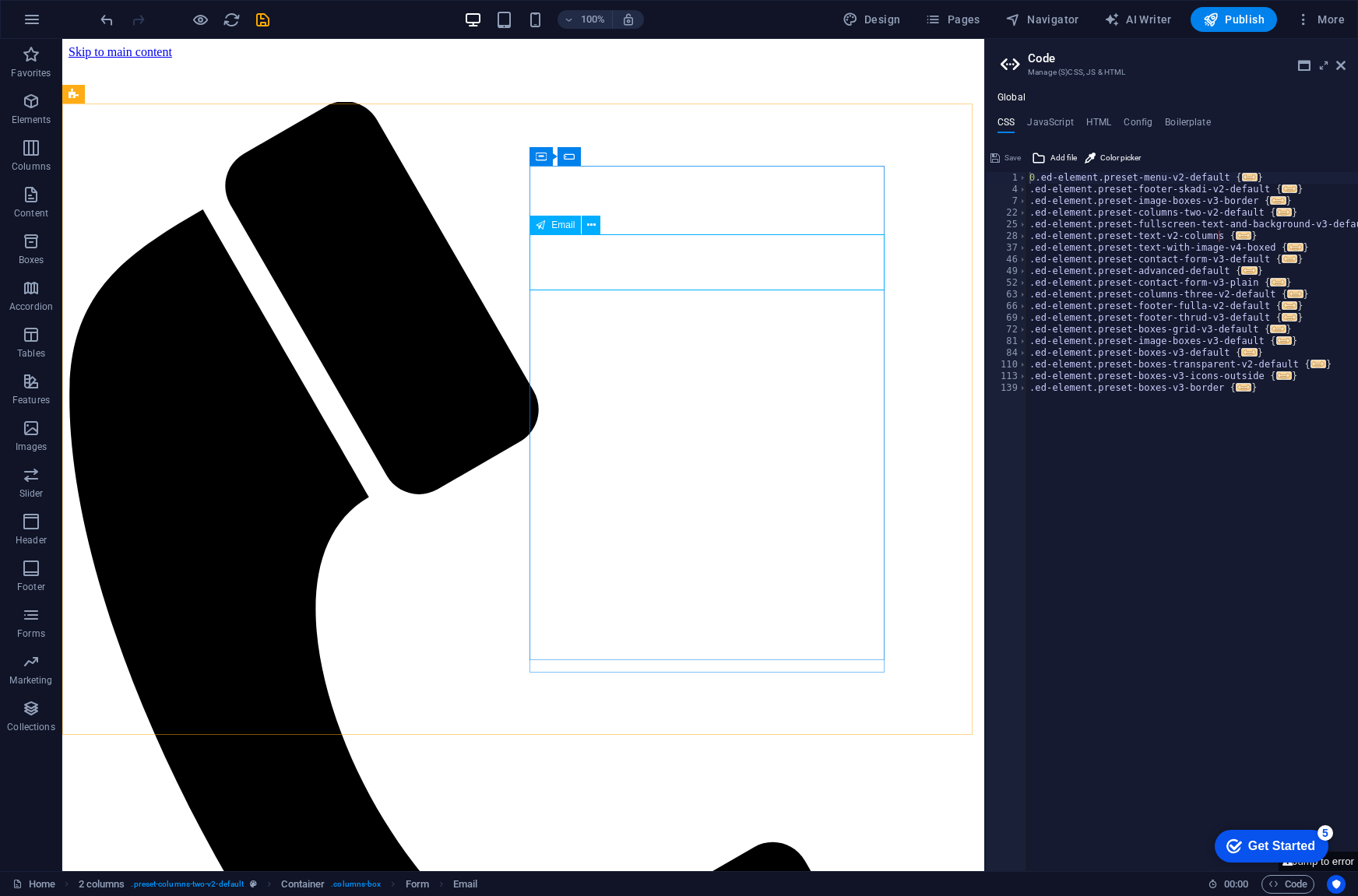
click at [560, 225] on span "Email" at bounding box center [563, 225] width 23 height 10
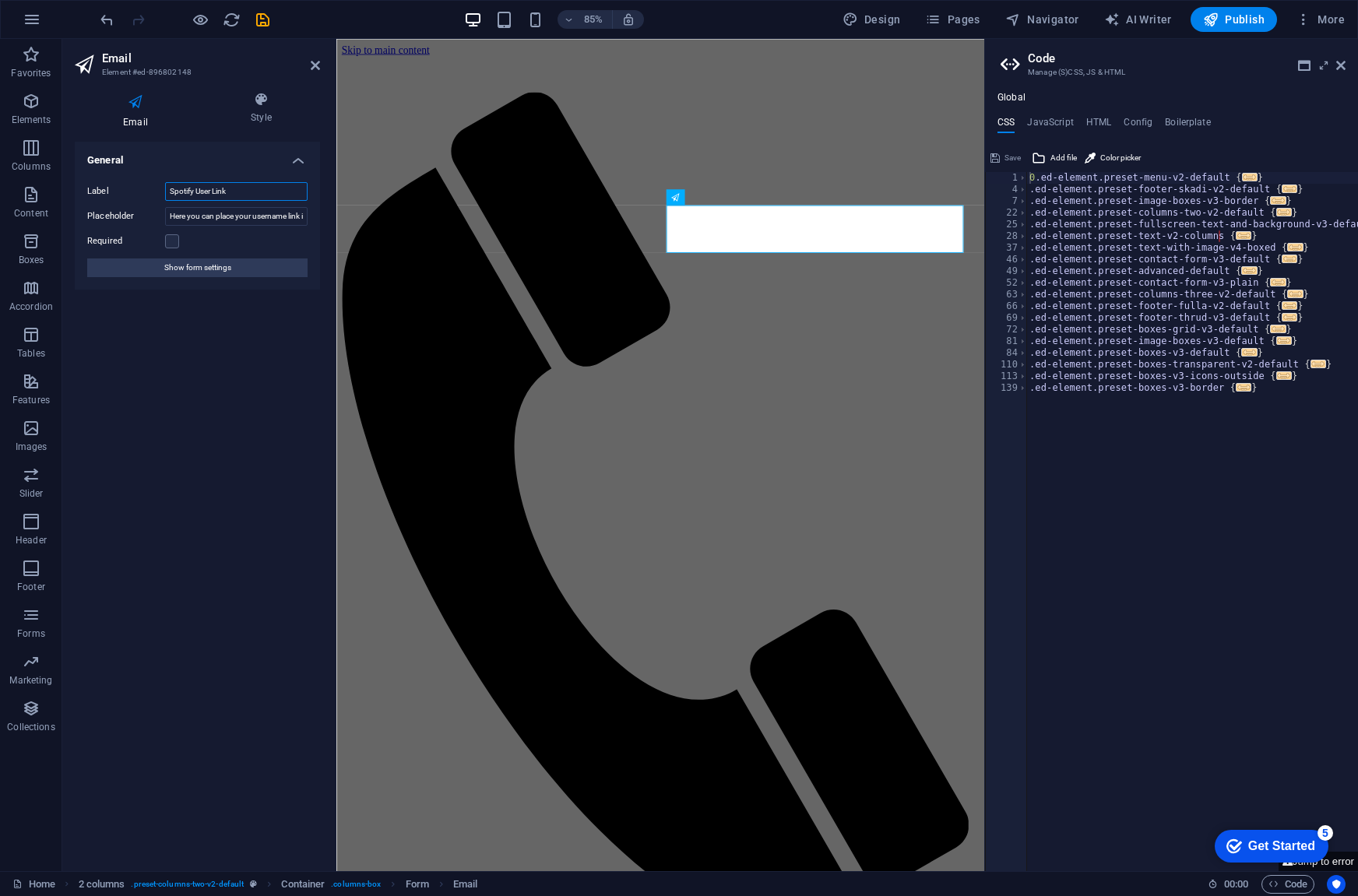
click at [203, 198] on input "Spotify User Link" at bounding box center [236, 191] width 142 height 18
click at [203, 194] on input "Spotify User Link" at bounding box center [236, 191] width 142 height 18
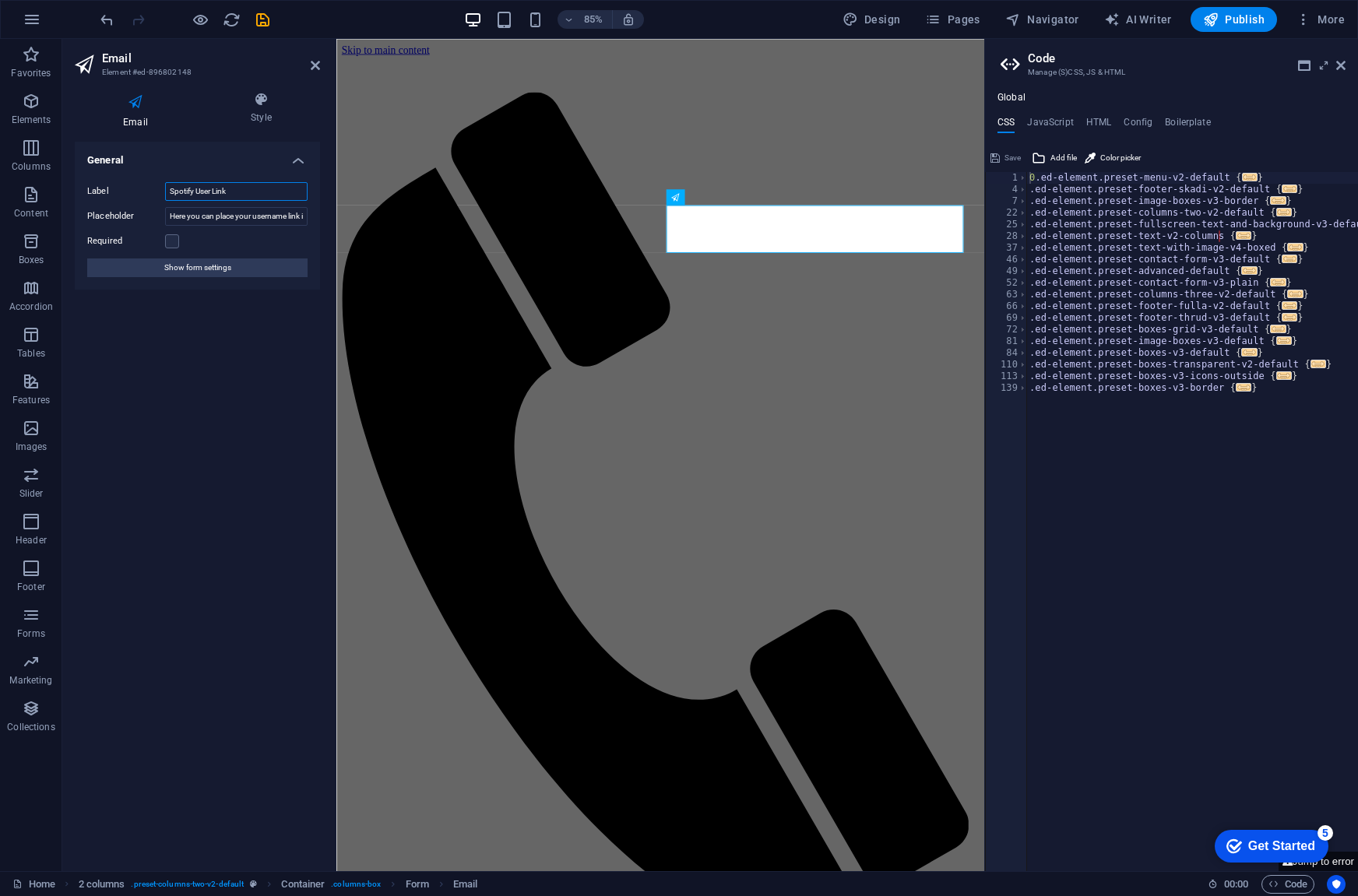
click at [203, 194] on input "Spotify User Link" at bounding box center [236, 191] width 142 height 18
type input "E-mail"
click at [170, 237] on label at bounding box center [171, 241] width 14 height 14
click at [0, 0] on input "Required" at bounding box center [0, 0] width 0 height 0
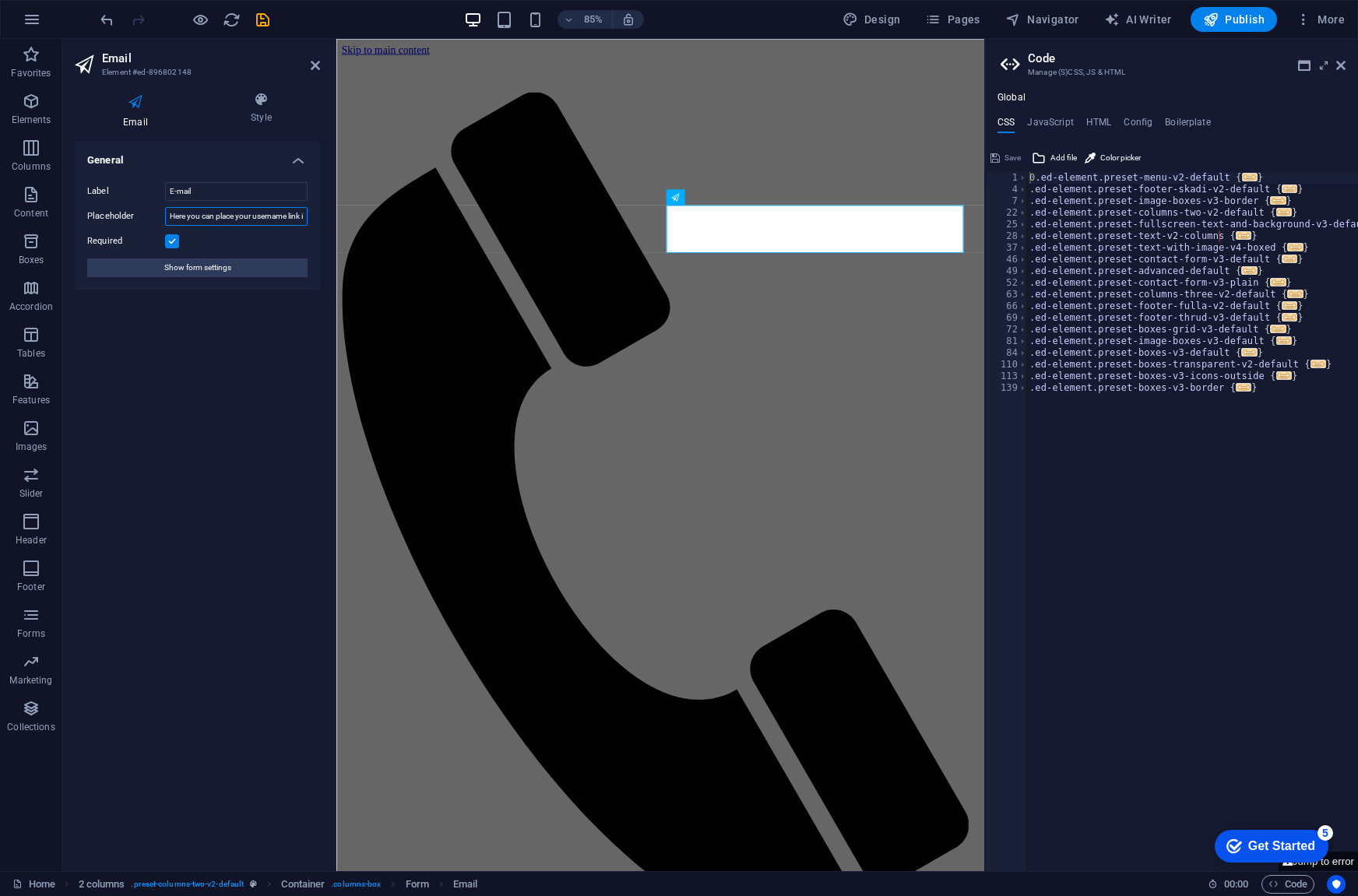
click at [192, 211] on input "Here you can place your username link if you would like ALL your playlists impo…" at bounding box center [236, 216] width 142 height 18
type input "E"
click at [695, 370] on span "Input" at bounding box center [694, 371] width 18 height 8
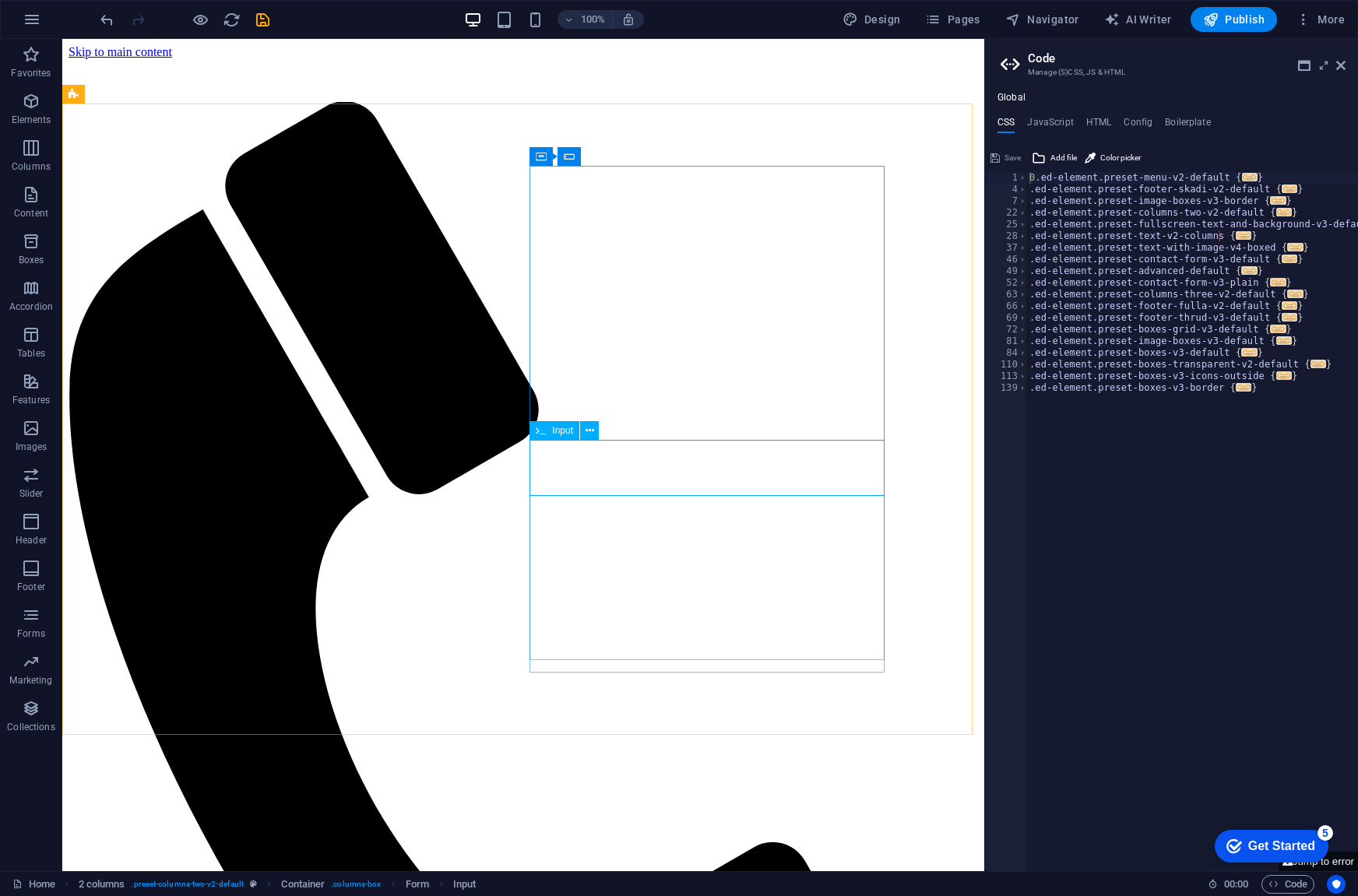
click at [555, 431] on span "Input" at bounding box center [563, 431] width 21 height 10
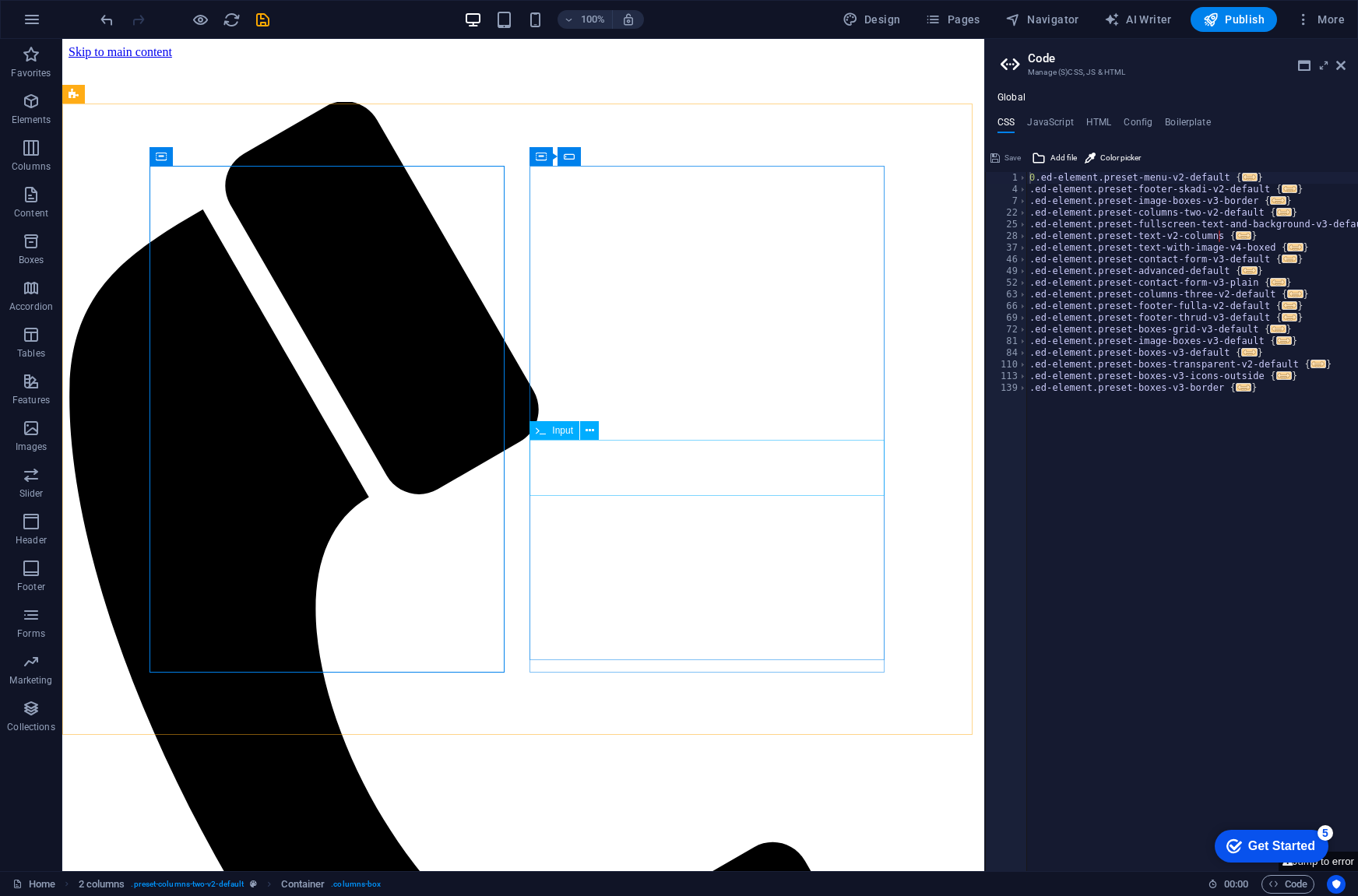
click at [552, 432] on div "Input" at bounding box center [555, 430] width 50 height 18
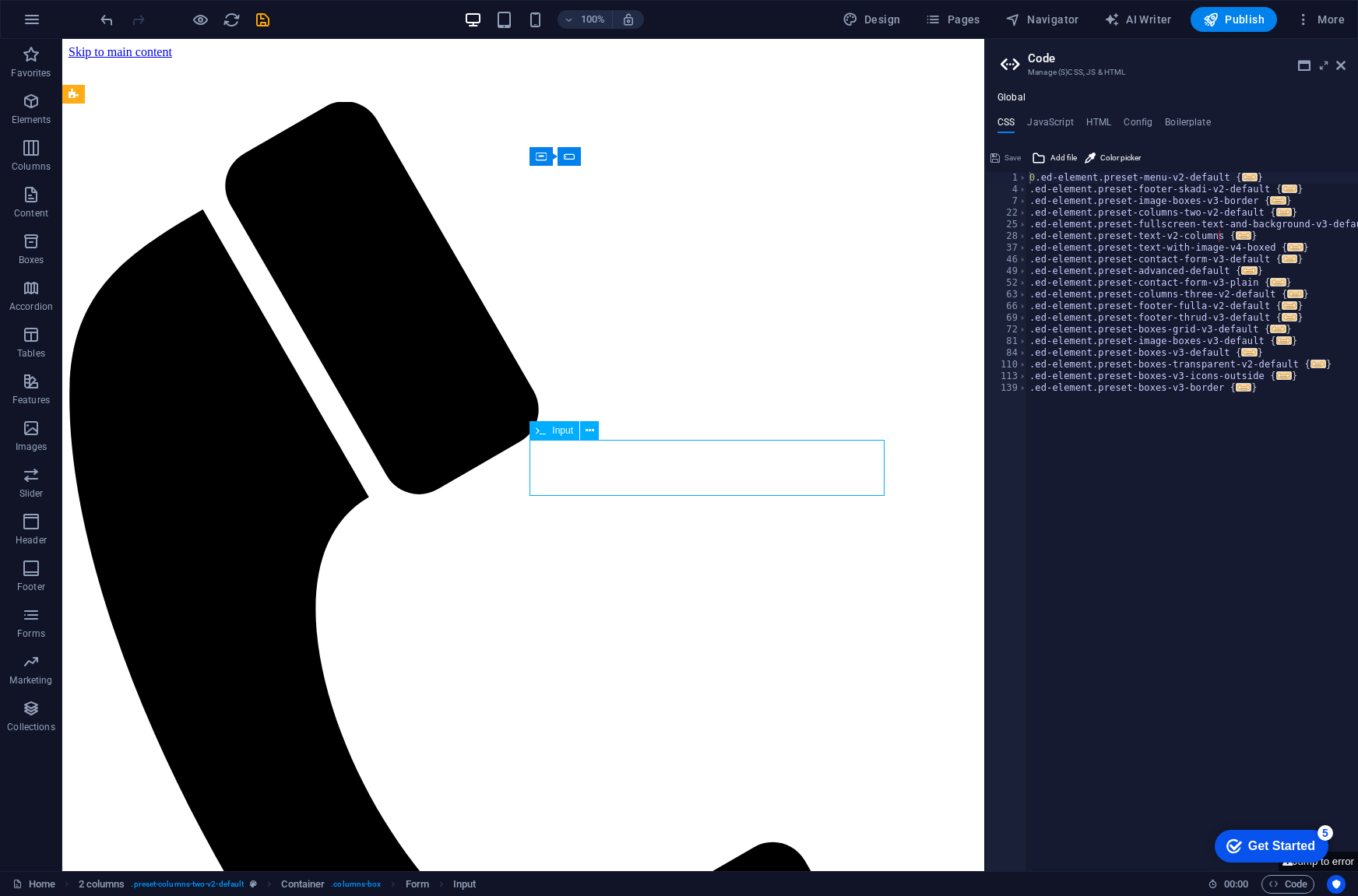
click at [552, 432] on div "Input" at bounding box center [555, 430] width 50 height 18
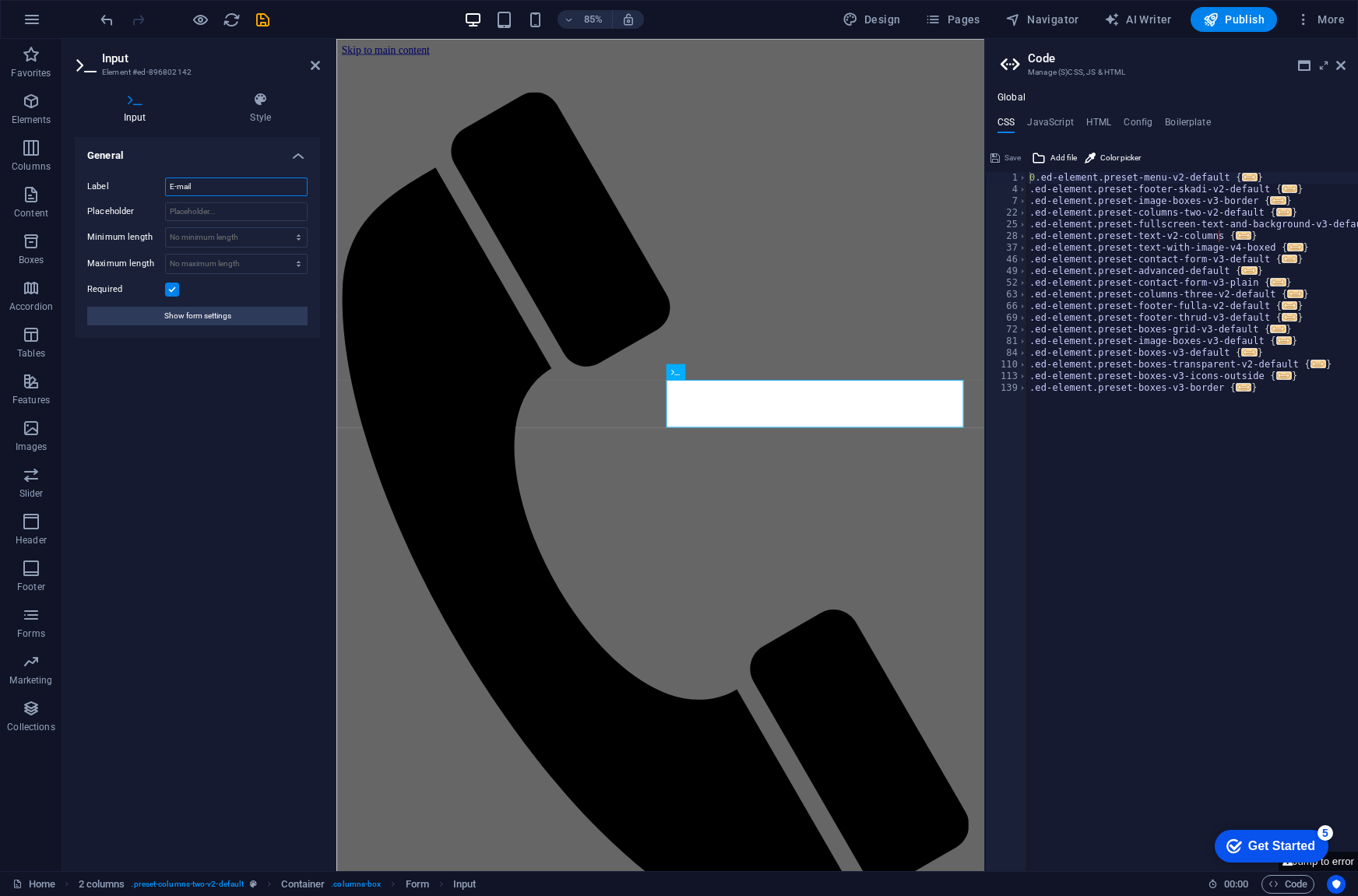
click at [200, 189] on input "E-mail" at bounding box center [236, 186] width 142 height 18
paste input "Spotify User Link"
click at [695, 430] on span "Textarea" at bounding box center [701, 430] width 31 height 8
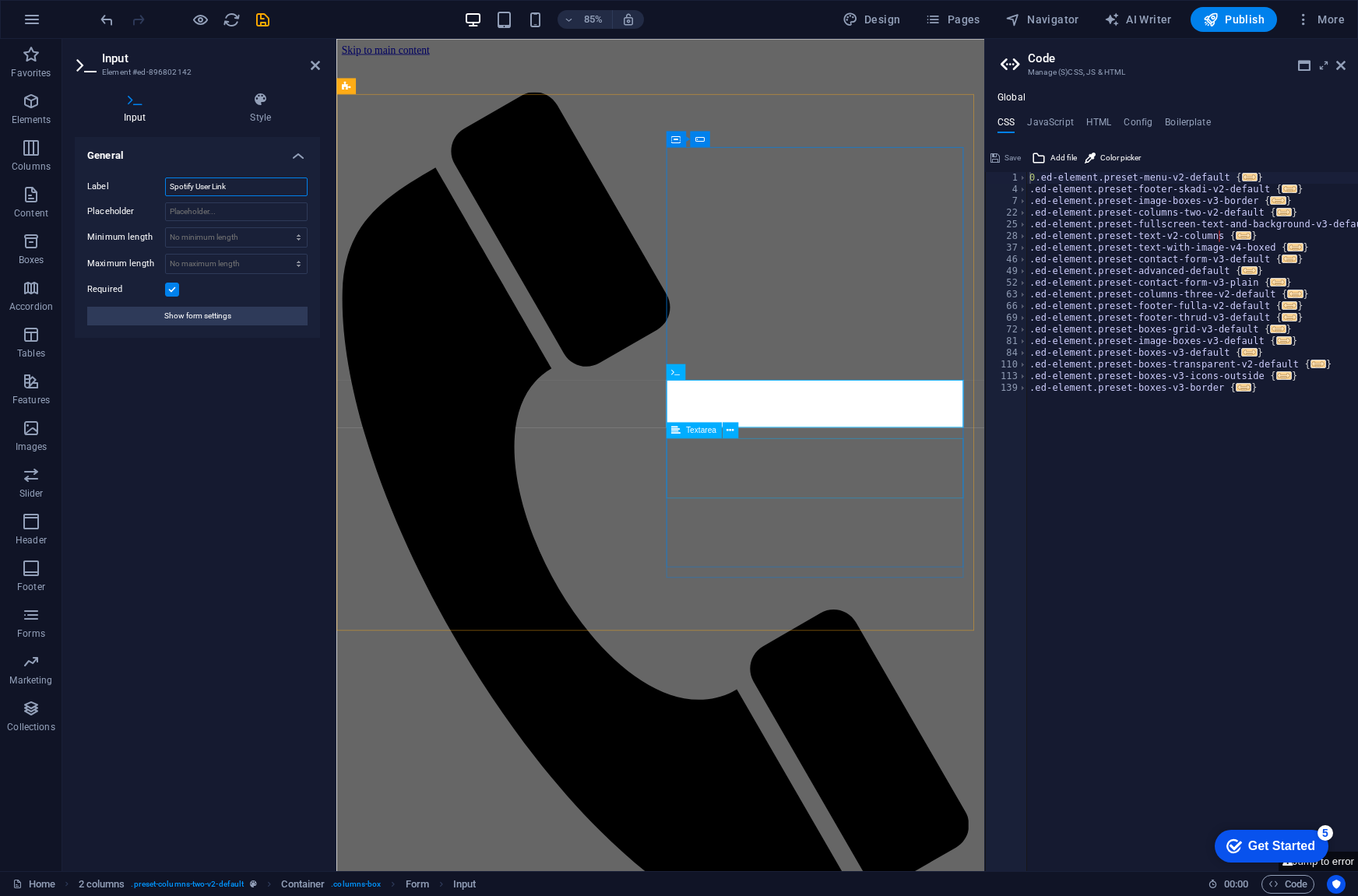
type input "Spotify User Link"
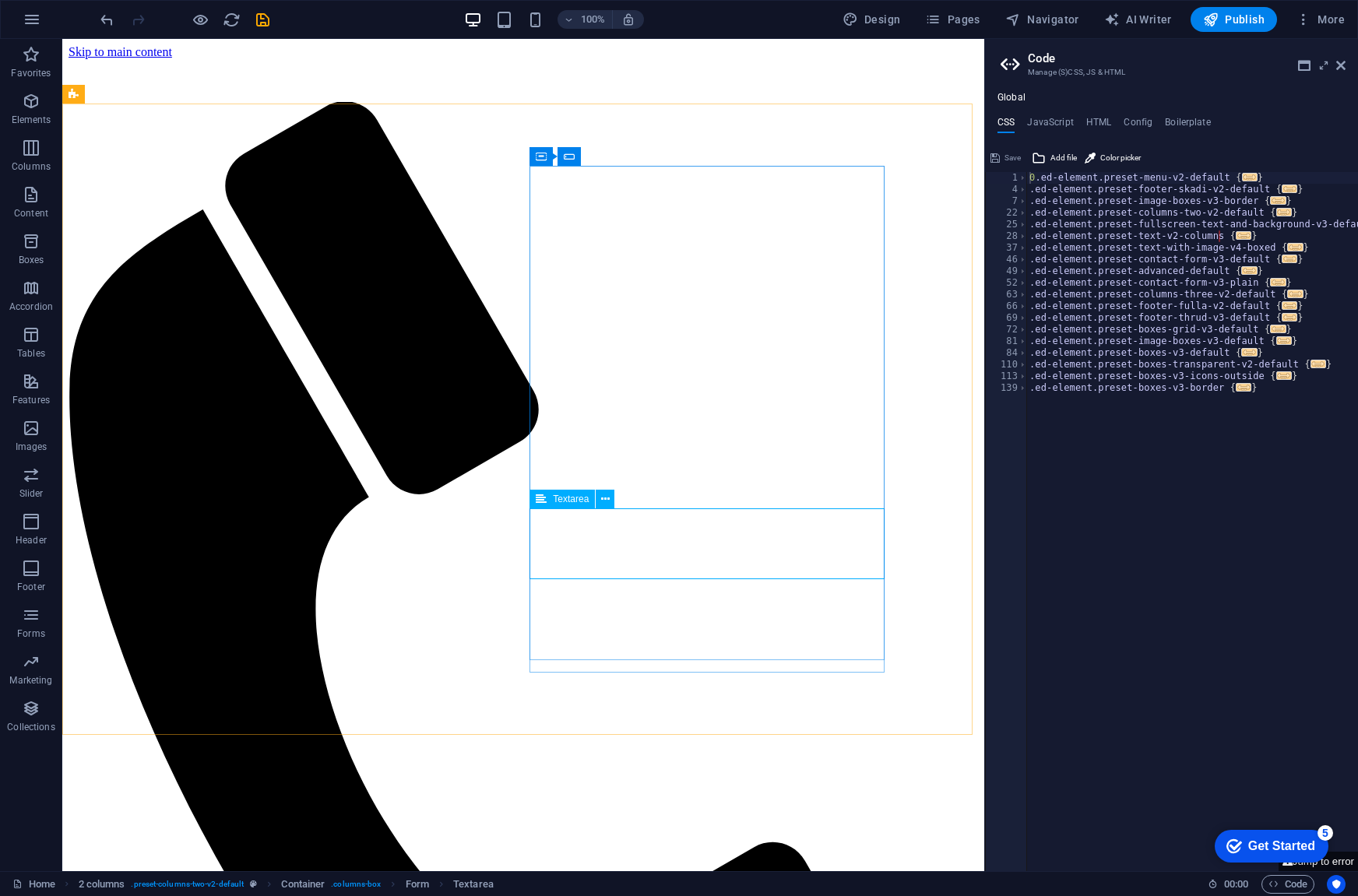
click at [556, 501] on span "Textarea" at bounding box center [571, 499] width 36 height 10
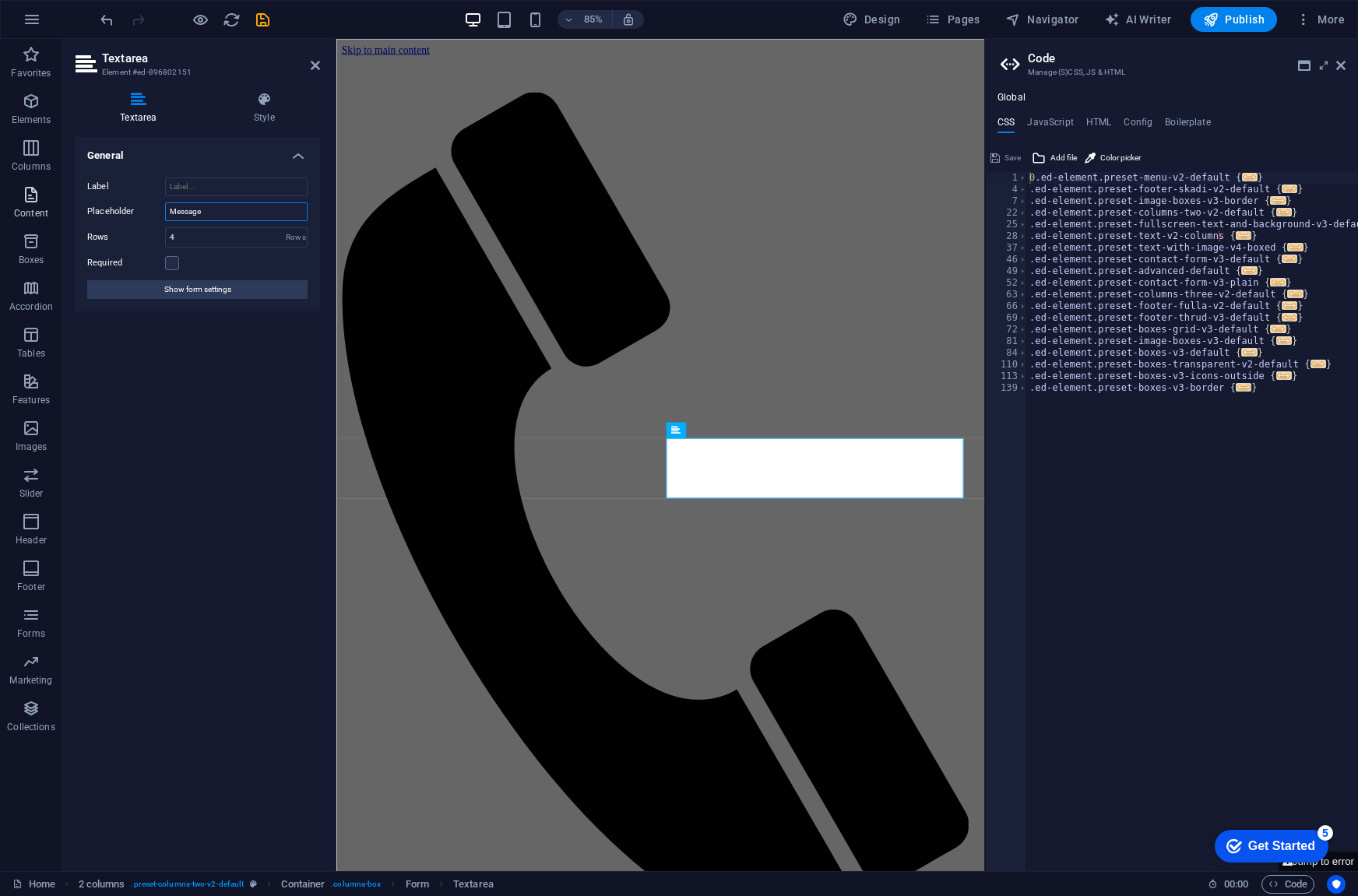
drag, startPoint x: 110, startPoint y: 206, endPoint x: 39, endPoint y: 203, distance: 71.1
click at [39, 203] on section "Favorites Elements Columns Content Boxes Accordion Tables Features Images Slide…" at bounding box center [492, 455] width 984 height 833
click at [196, 178] on input "Label" at bounding box center [236, 186] width 142 height 18
paste input "Message"
type input "Message"
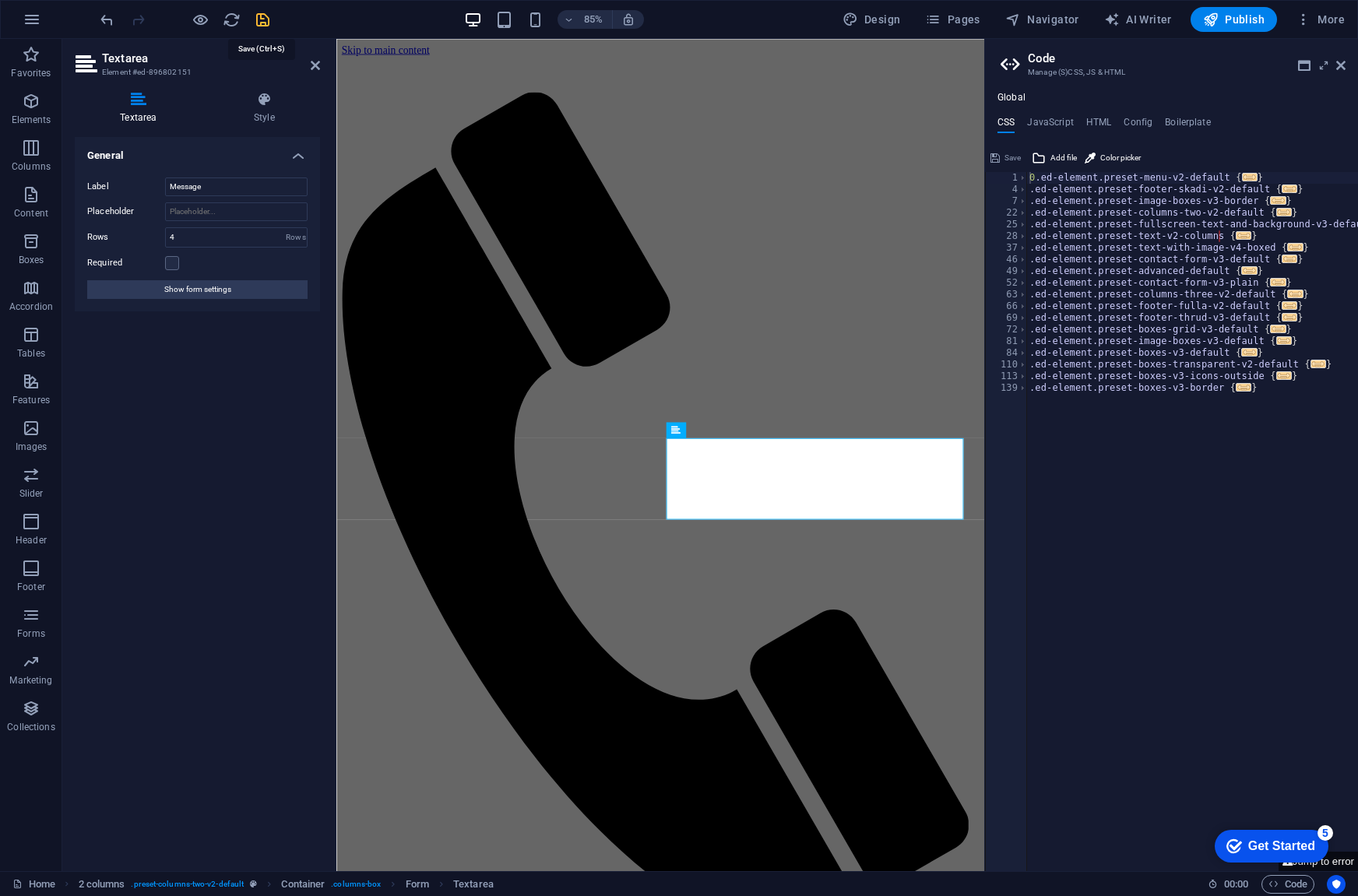
click at [259, 21] on icon "save" at bounding box center [263, 20] width 18 height 18
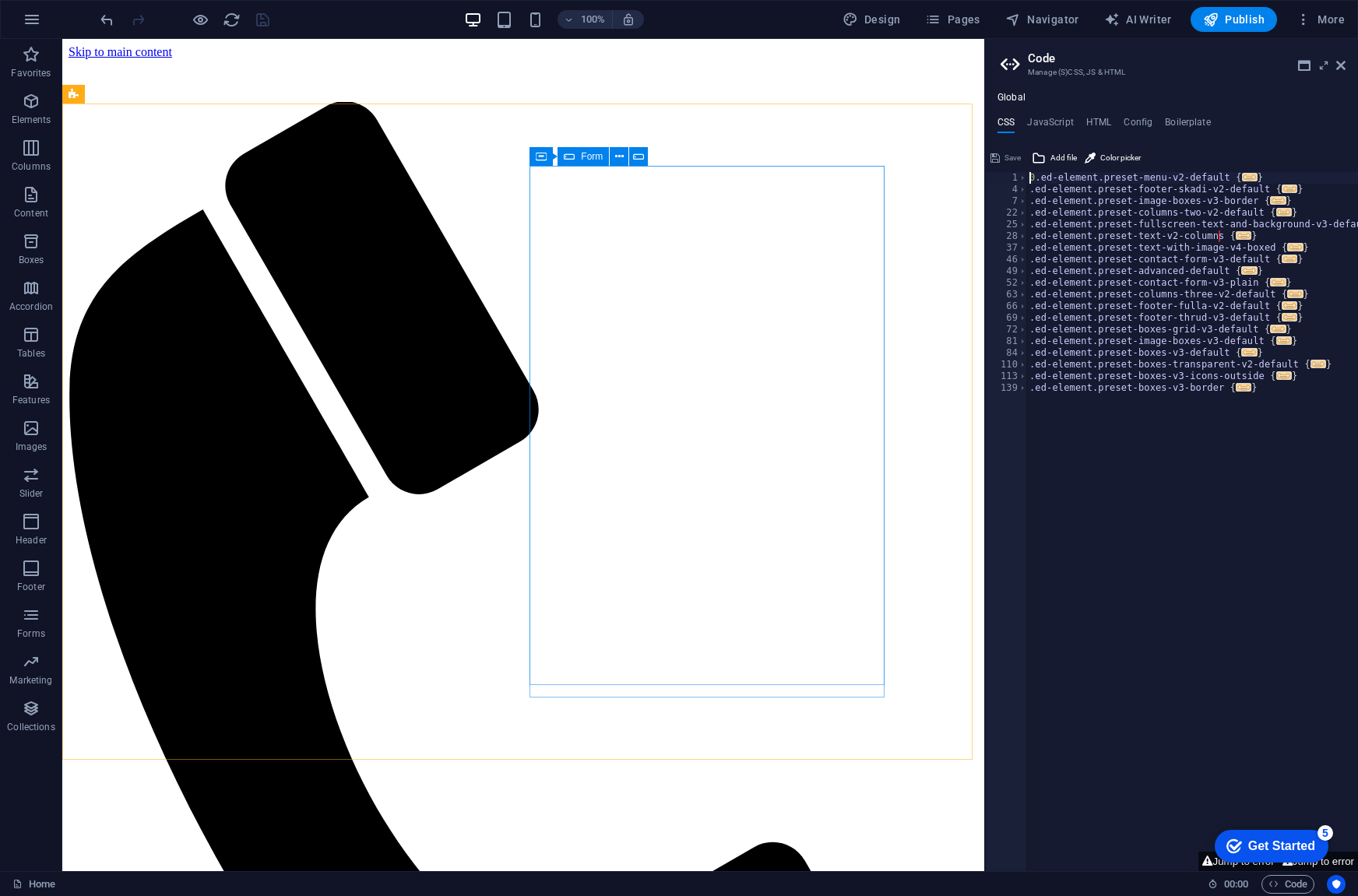
click at [582, 160] on span "Form" at bounding box center [592, 157] width 22 height 10
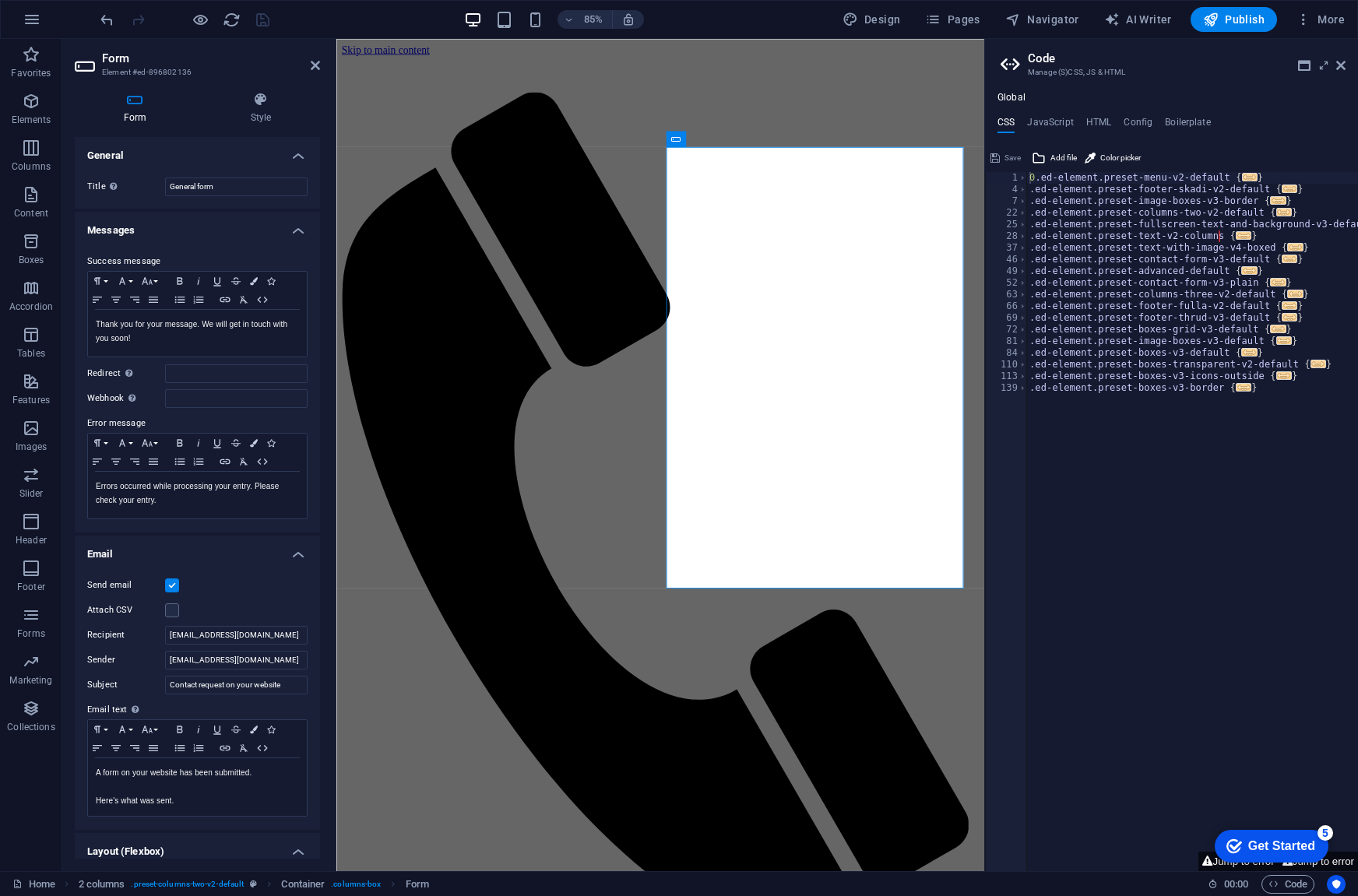
scroll to position [147, 0]
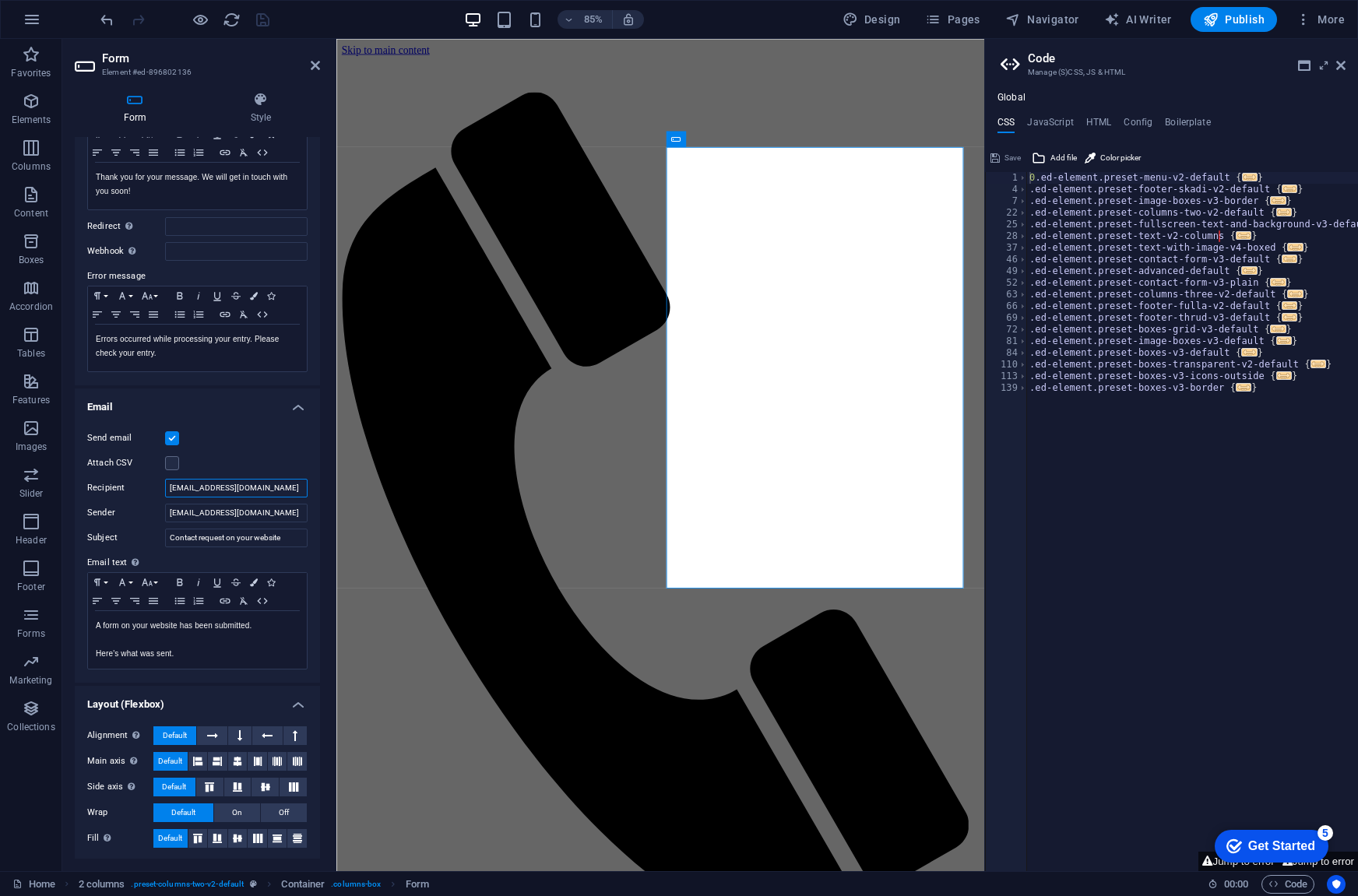
click at [201, 486] on input "office@aapd.studio" at bounding box center [236, 488] width 142 height 18
type input "aapd.studio@gmail.com"
click at [256, 18] on icon "save" at bounding box center [263, 20] width 18 height 18
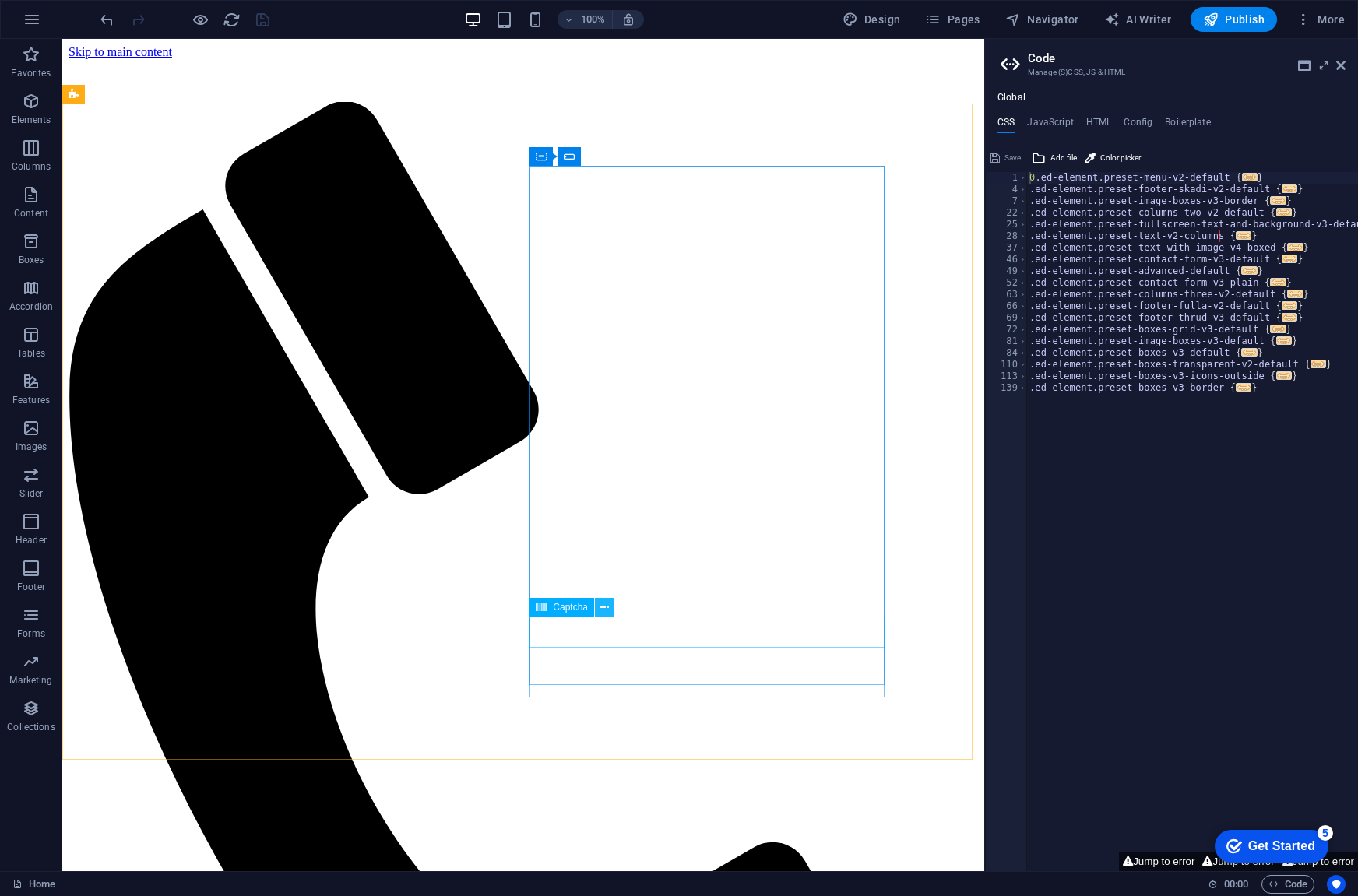
click at [609, 610] on button at bounding box center [604, 607] width 18 height 18
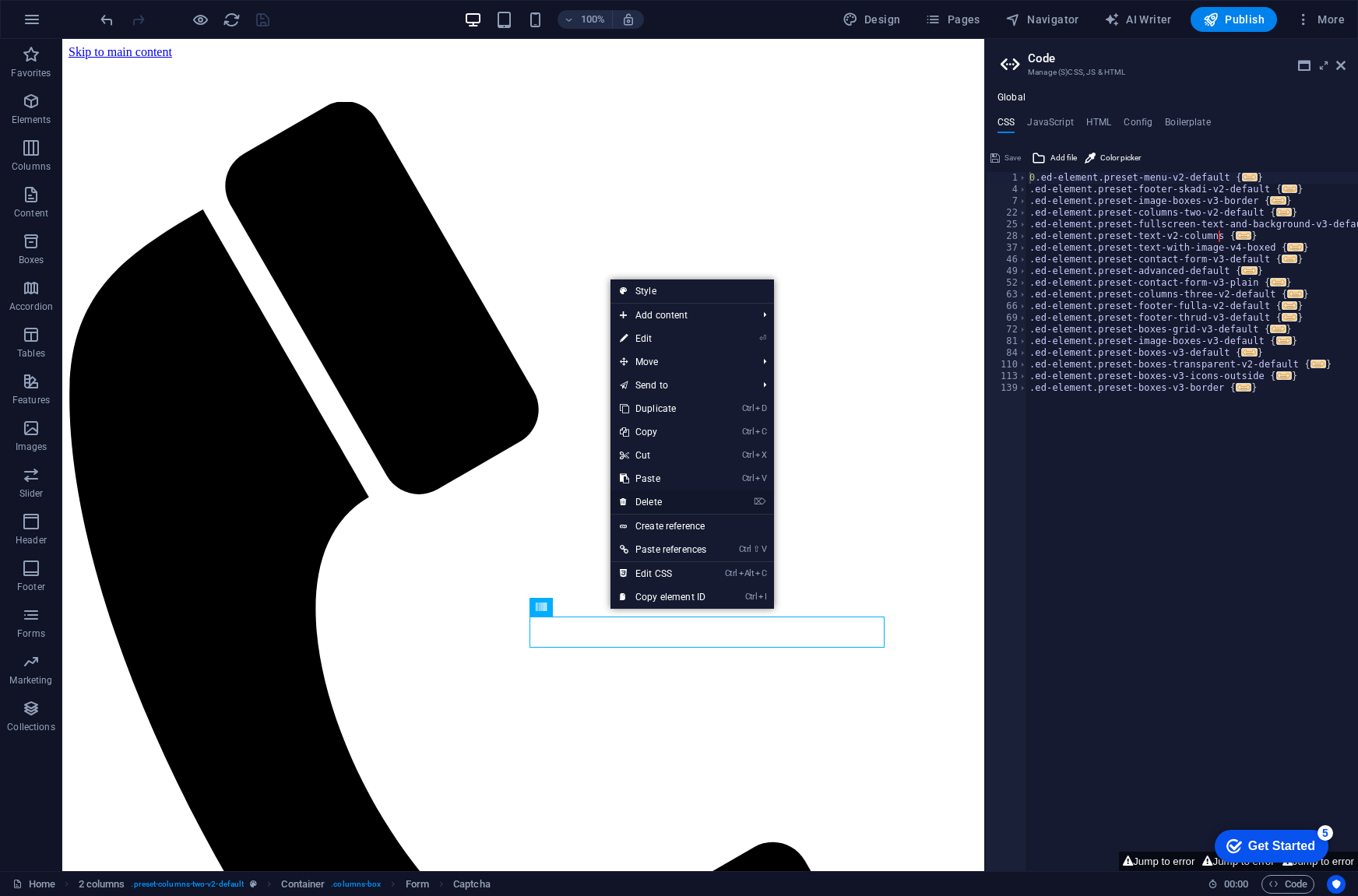
click at [653, 504] on link "⌦ Delete" at bounding box center [663, 501] width 105 height 23
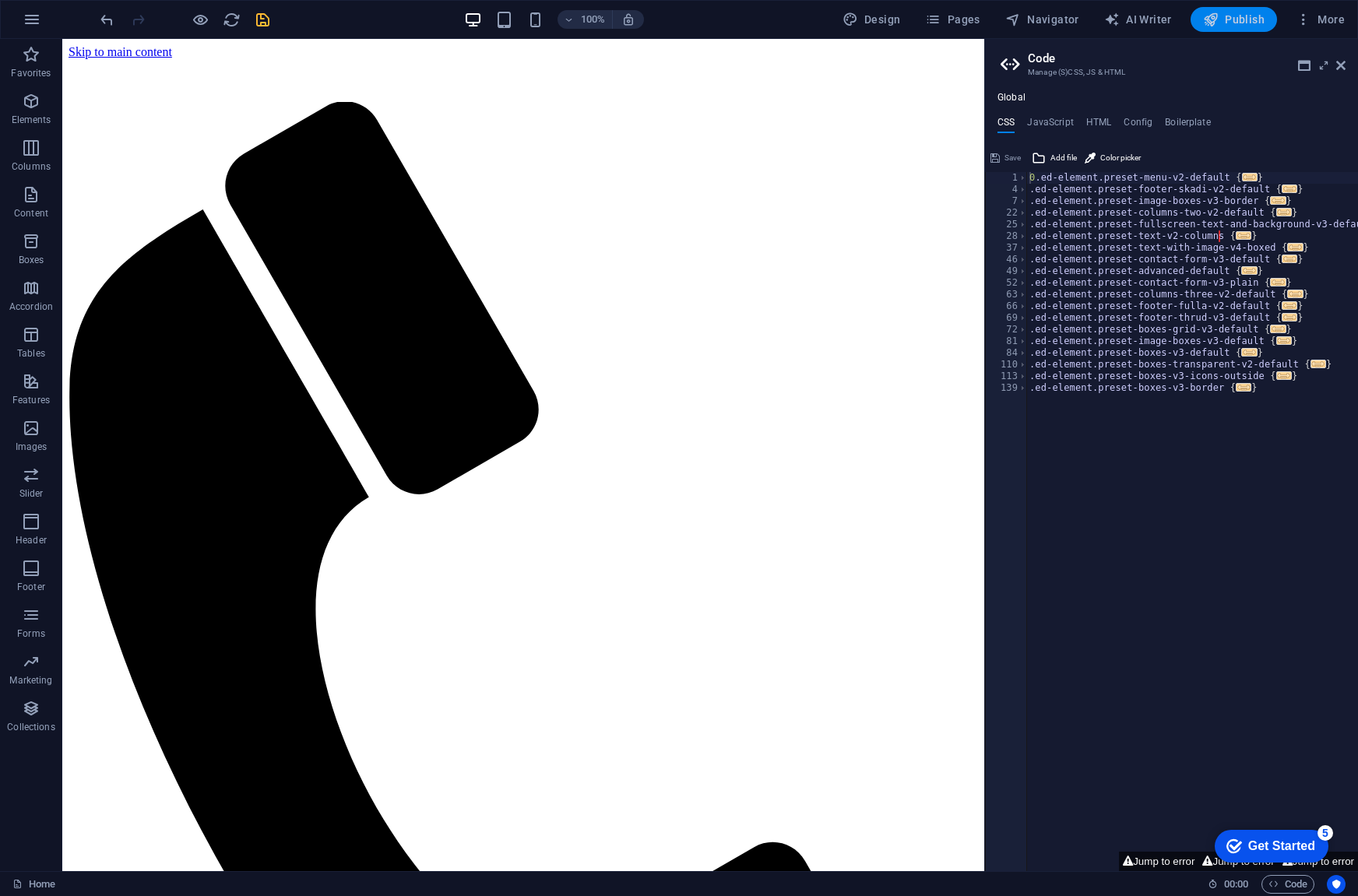
click at [1252, 21] on span "Publish" at bounding box center [1234, 19] width 62 height 15
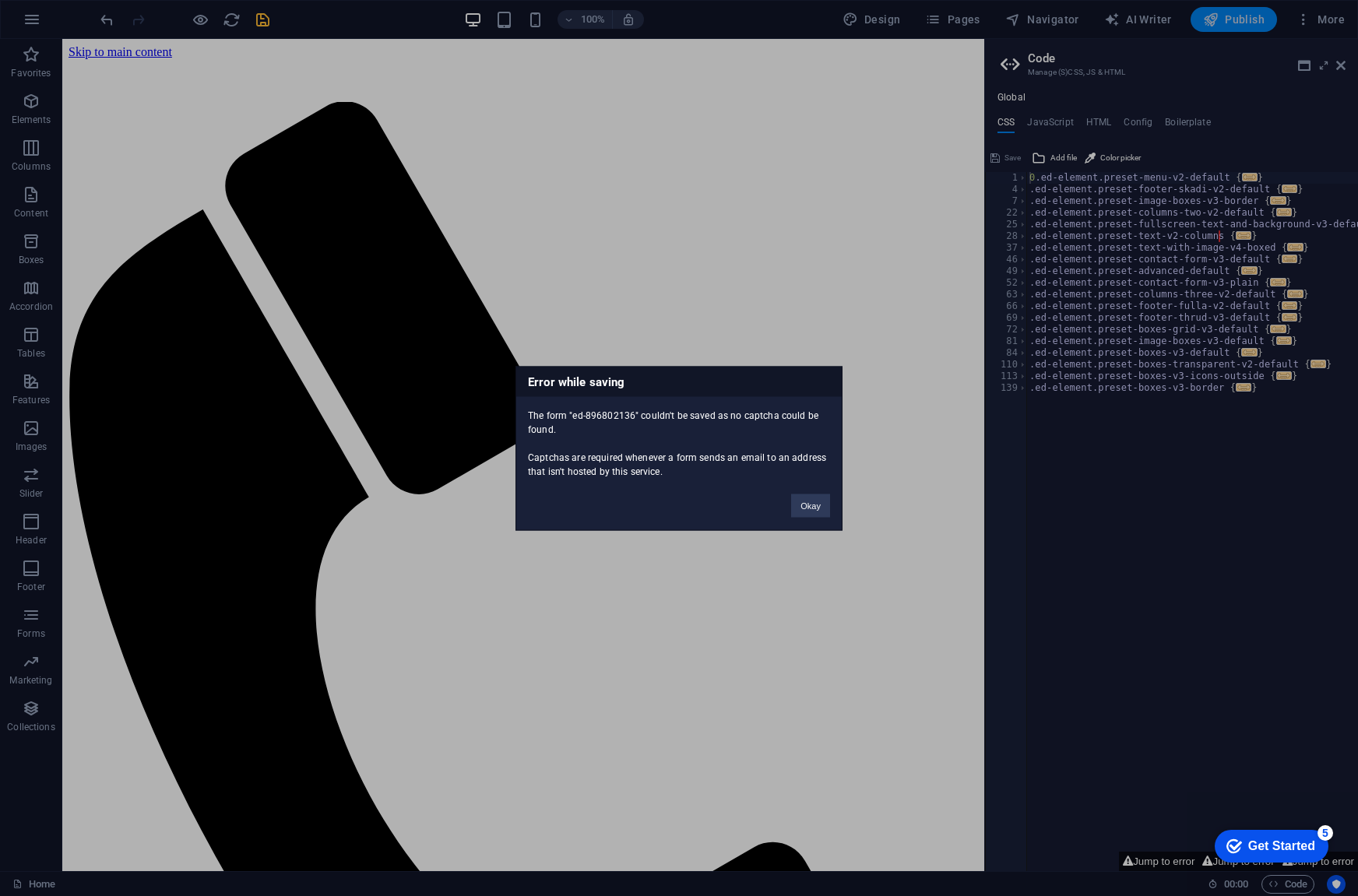
scroll to position [127, 0]
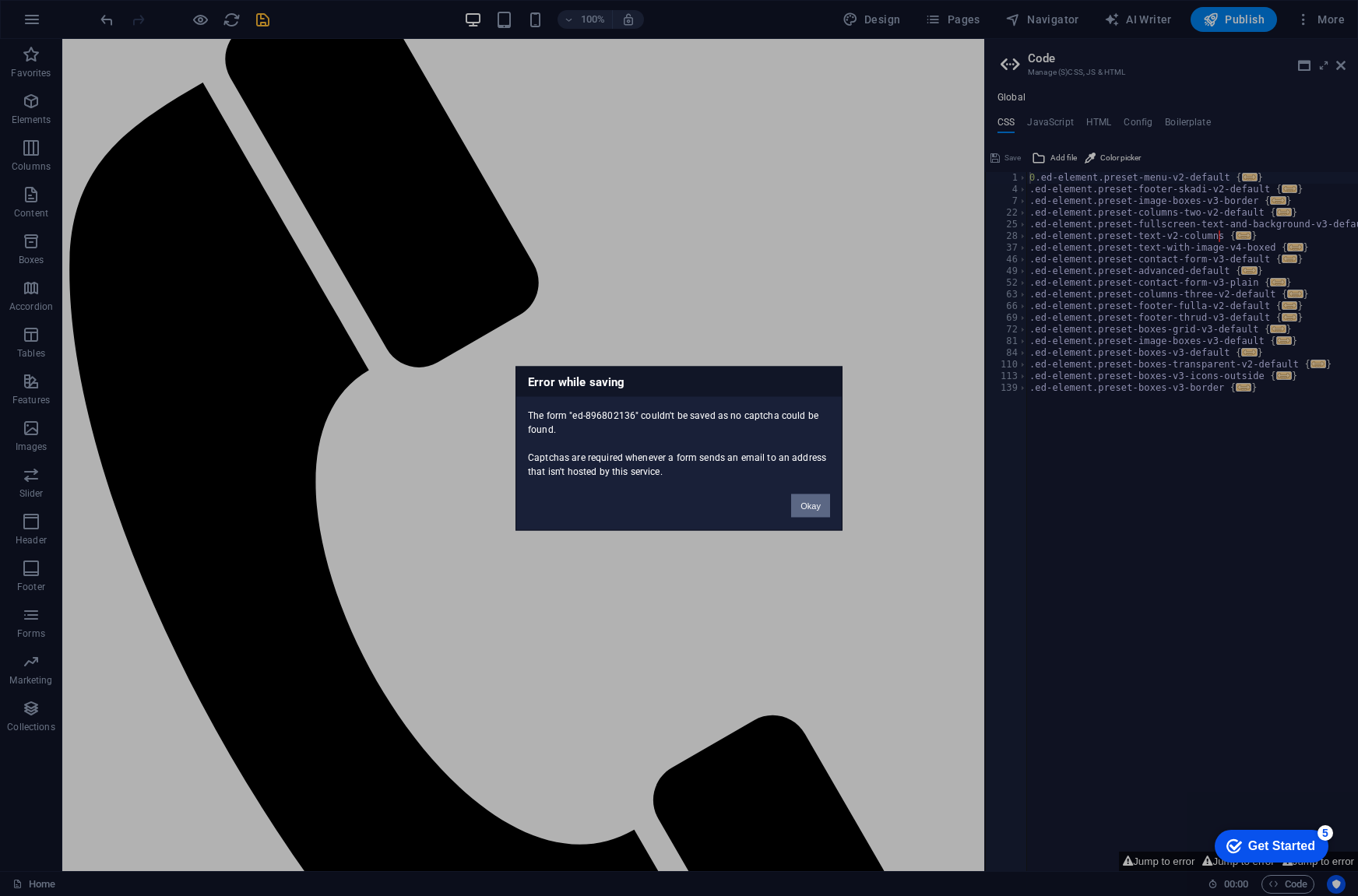
click at [802, 505] on button "Okay" at bounding box center [810, 505] width 39 height 23
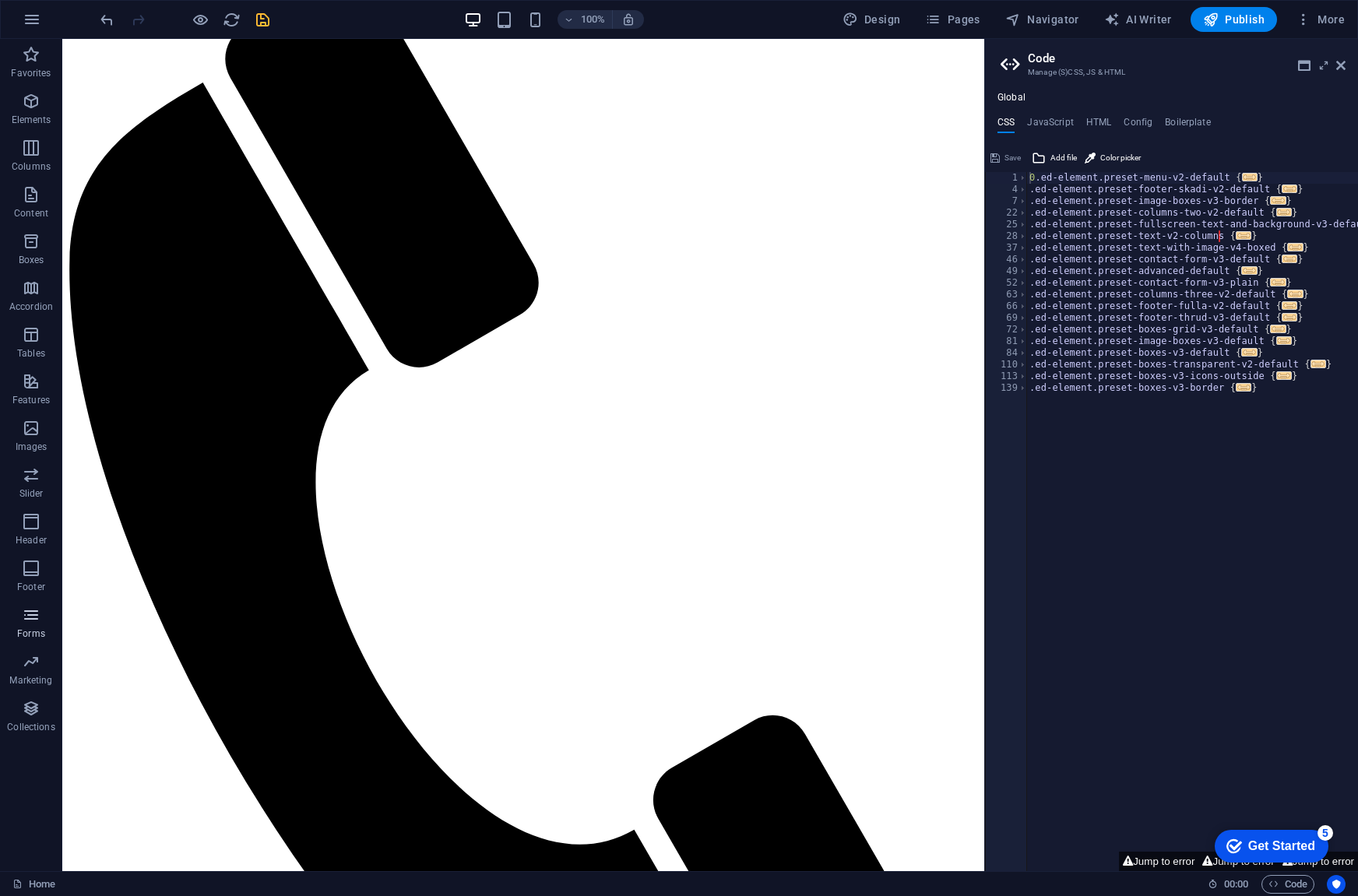
click at [22, 617] on icon "button" at bounding box center [31, 615] width 18 height 18
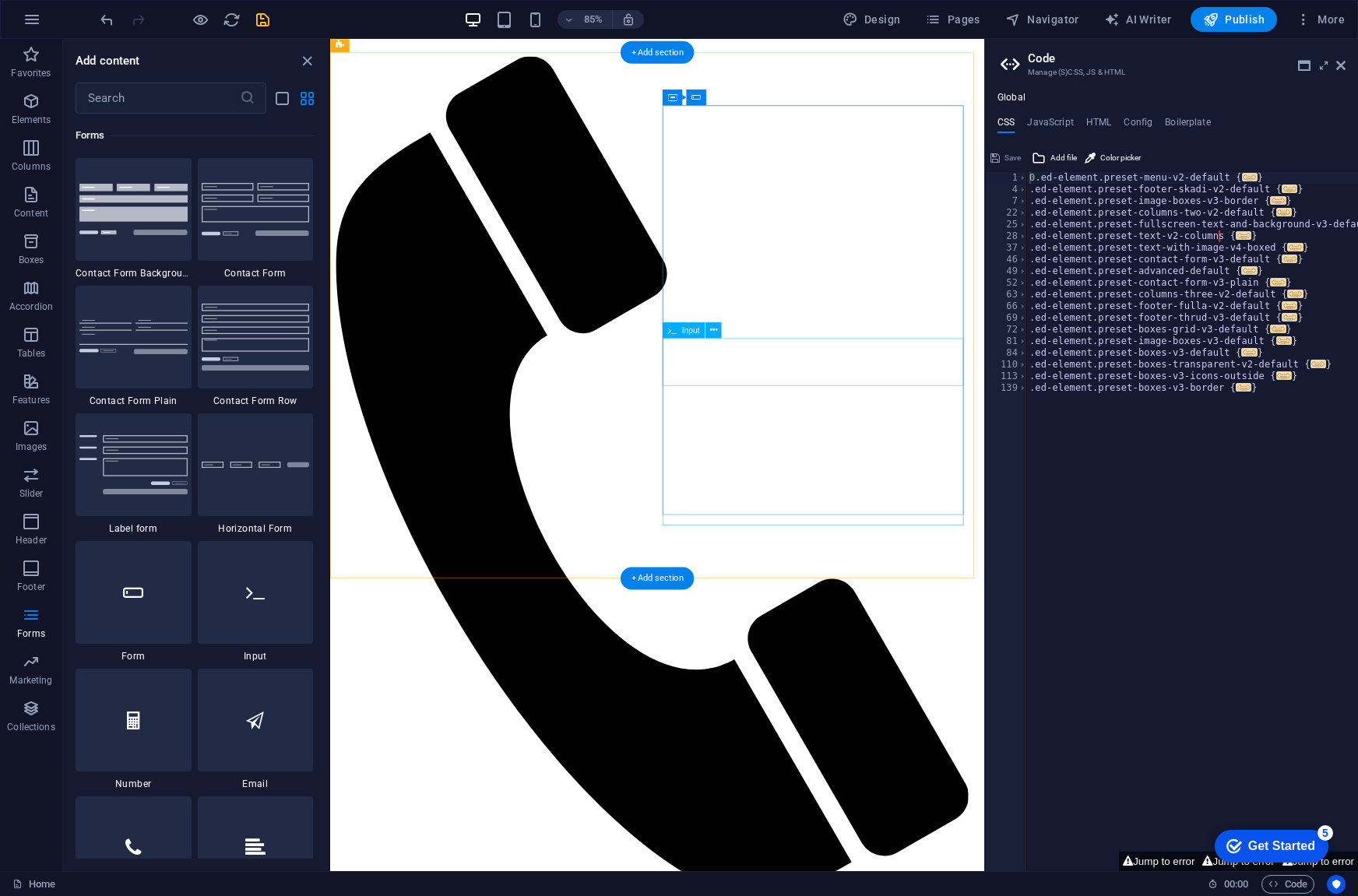
scroll to position [0, 0]
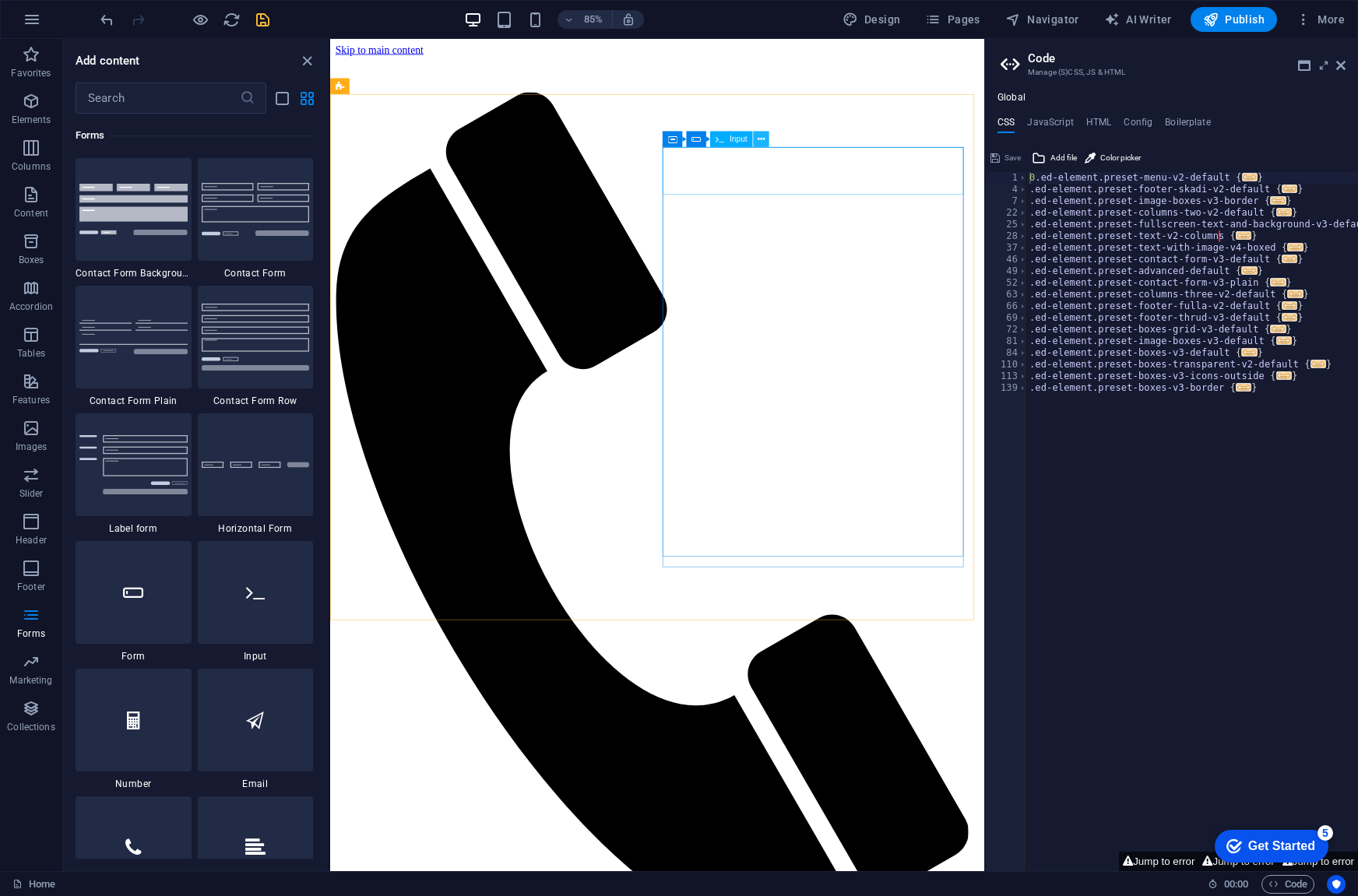
click at [760, 141] on icon at bounding box center [761, 138] width 7 height 14
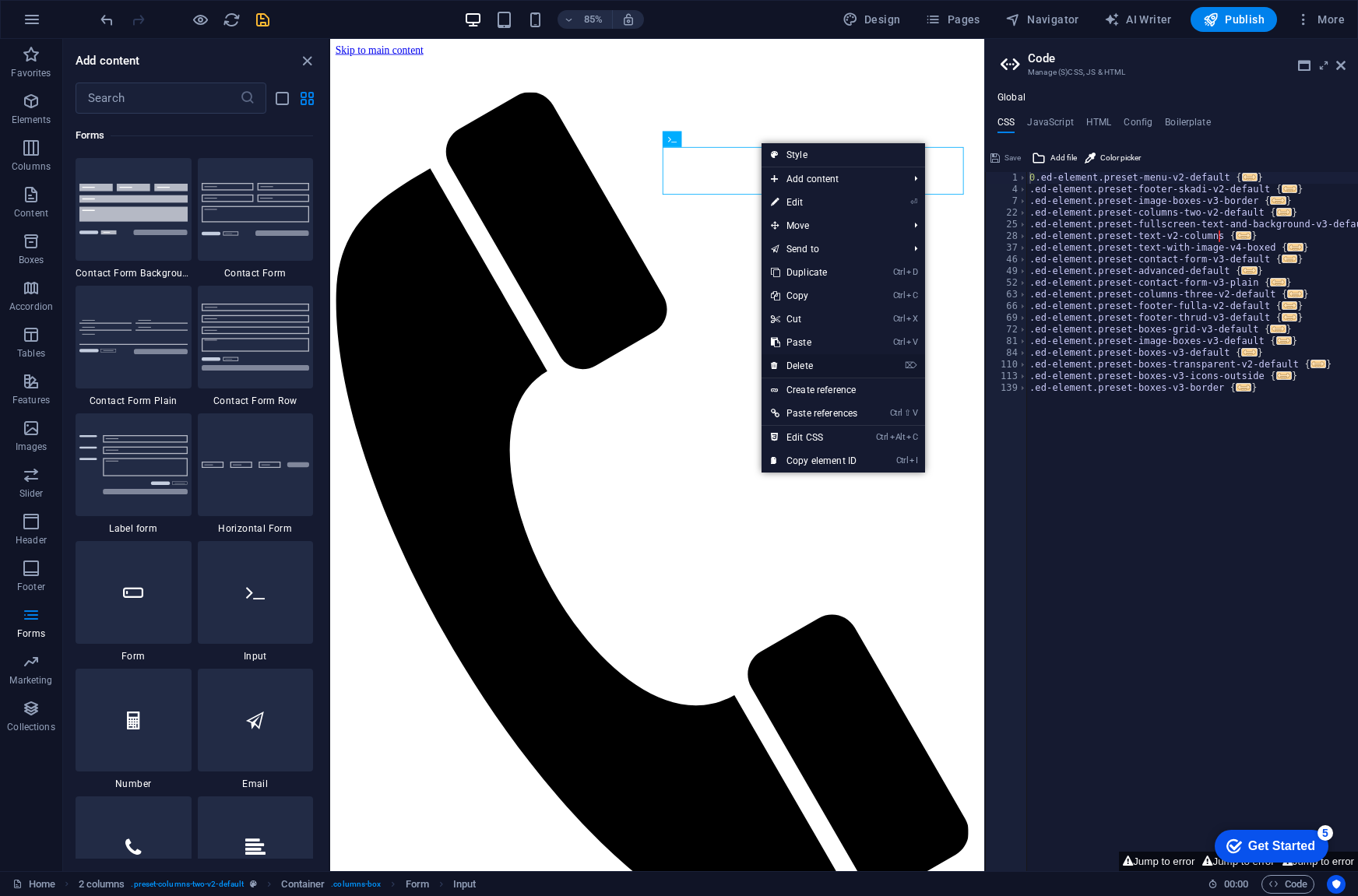
click at [806, 362] on link "⌦ Delete" at bounding box center [814, 366] width 105 height 23
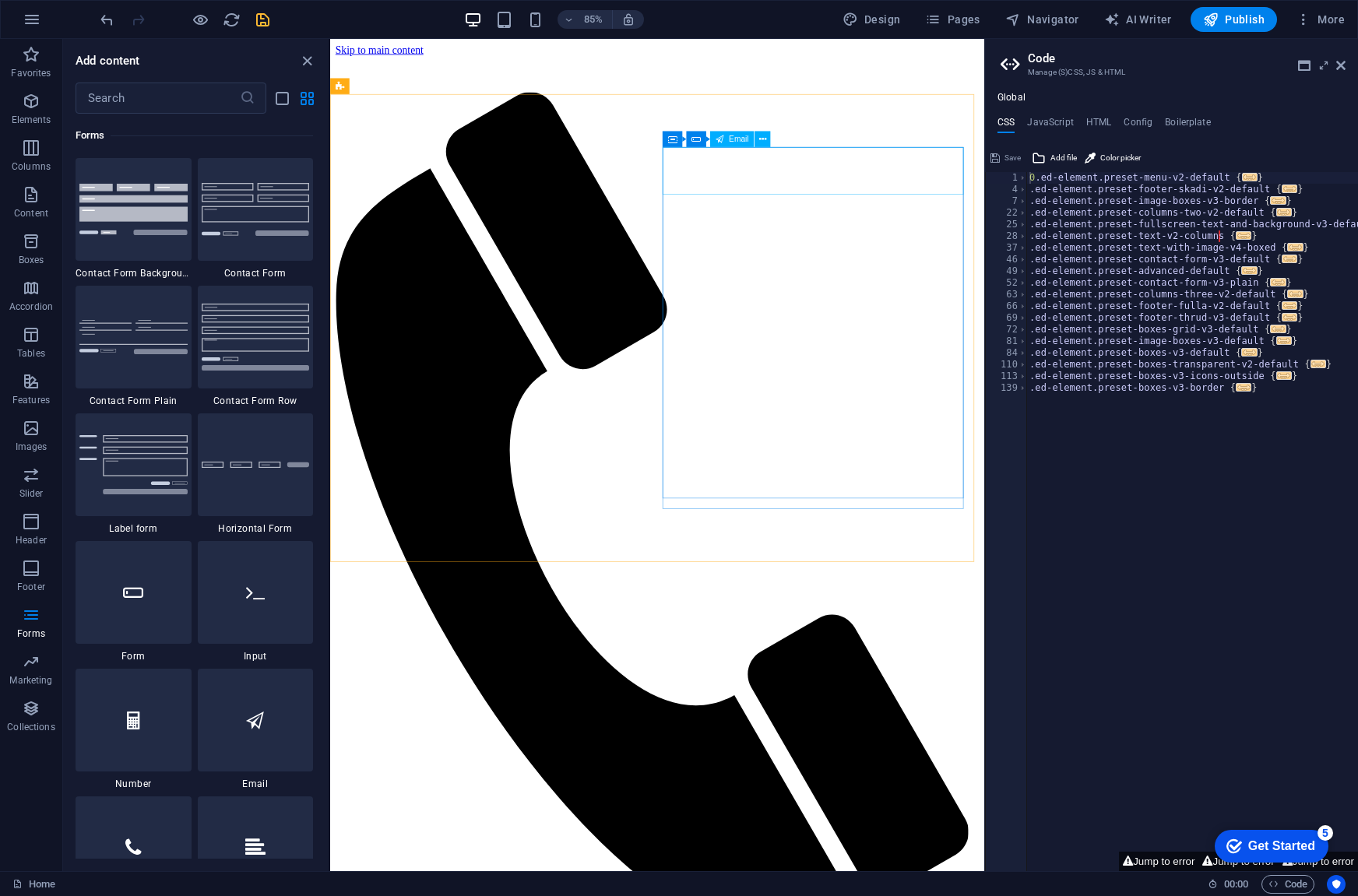
click at [762, 142] on icon at bounding box center [763, 138] width 7 height 14
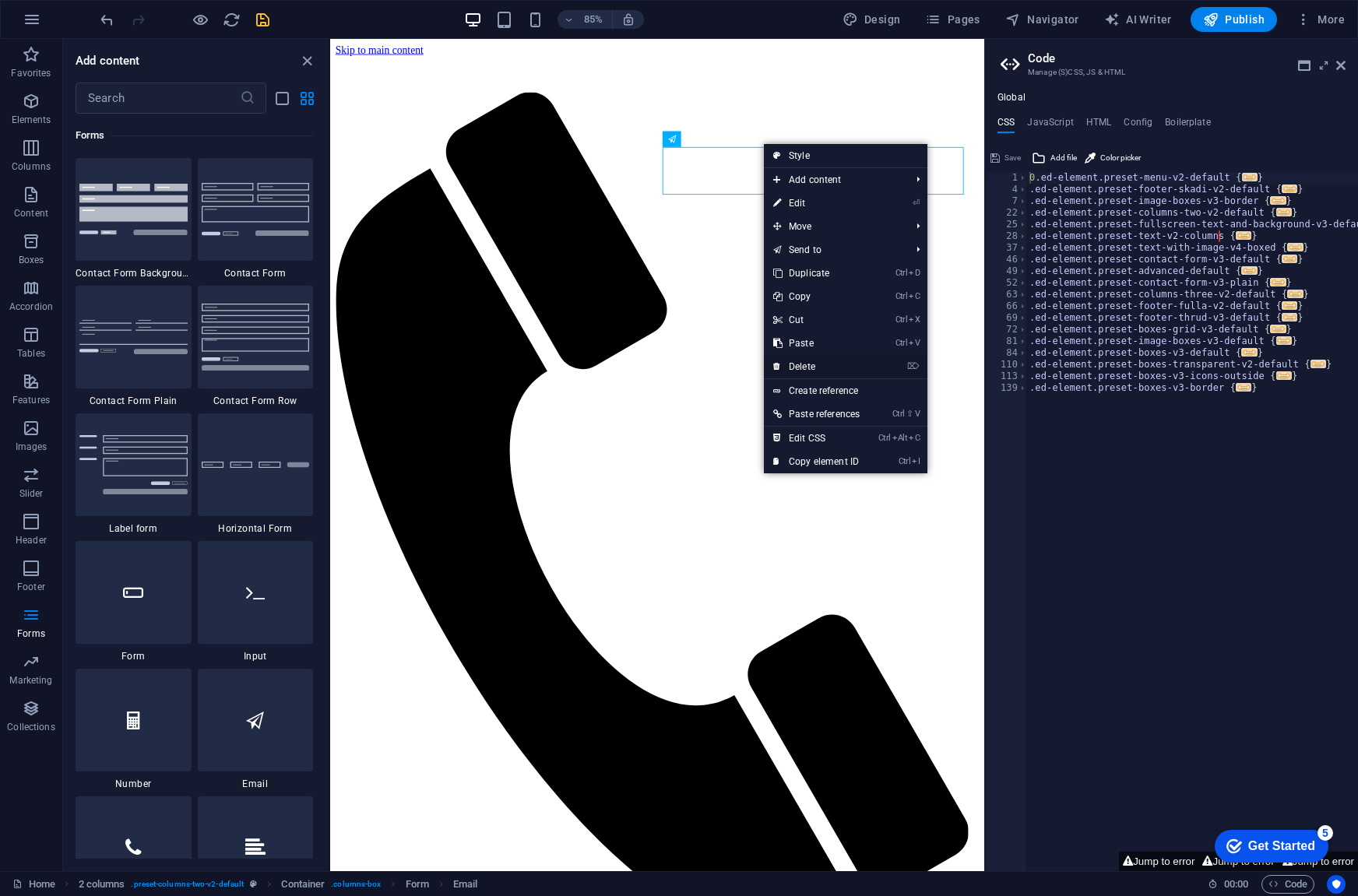
click at [799, 364] on link "⌦ Delete" at bounding box center [816, 366] width 105 height 23
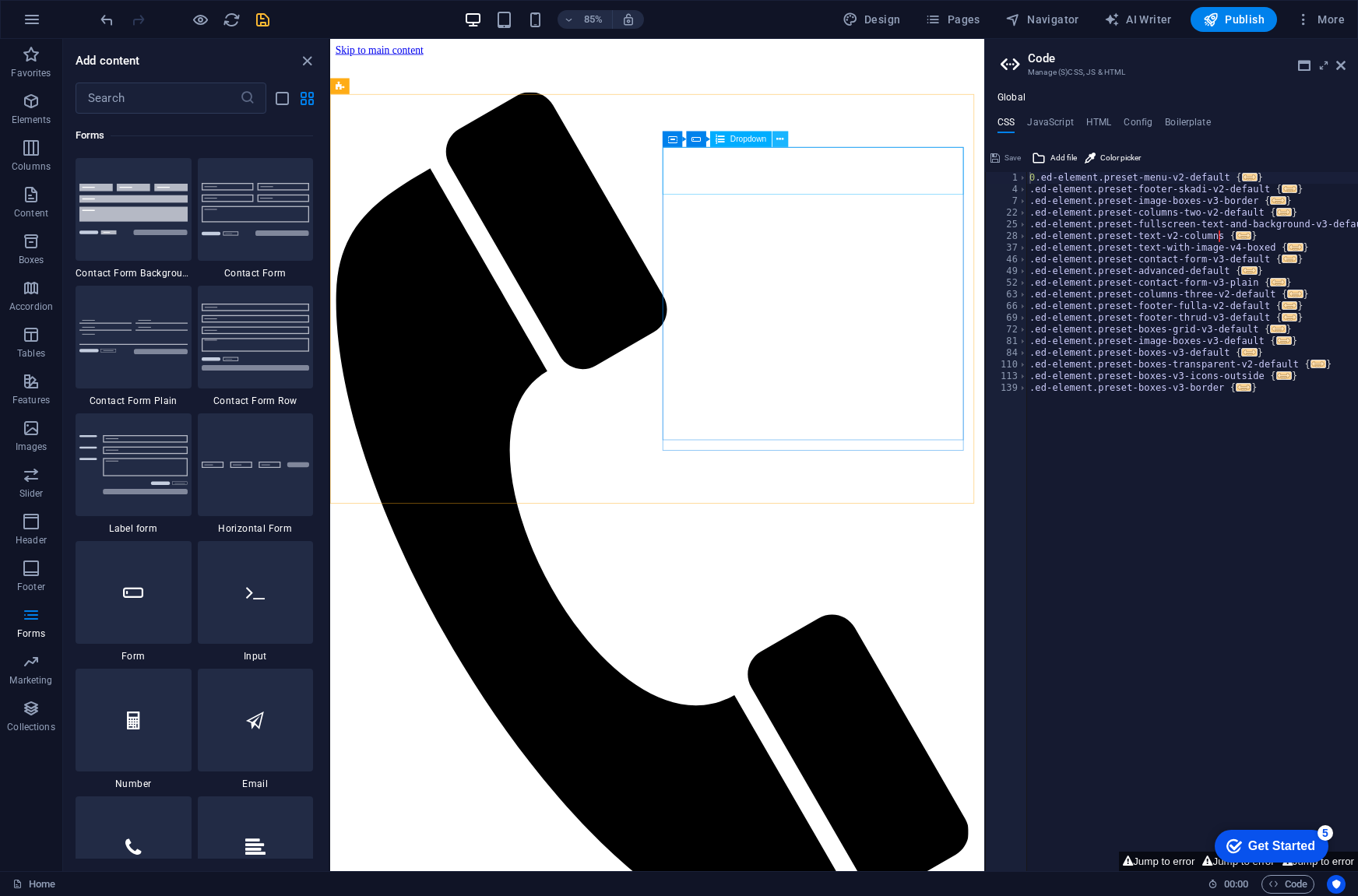
click at [784, 143] on icon at bounding box center [780, 138] width 7 height 14
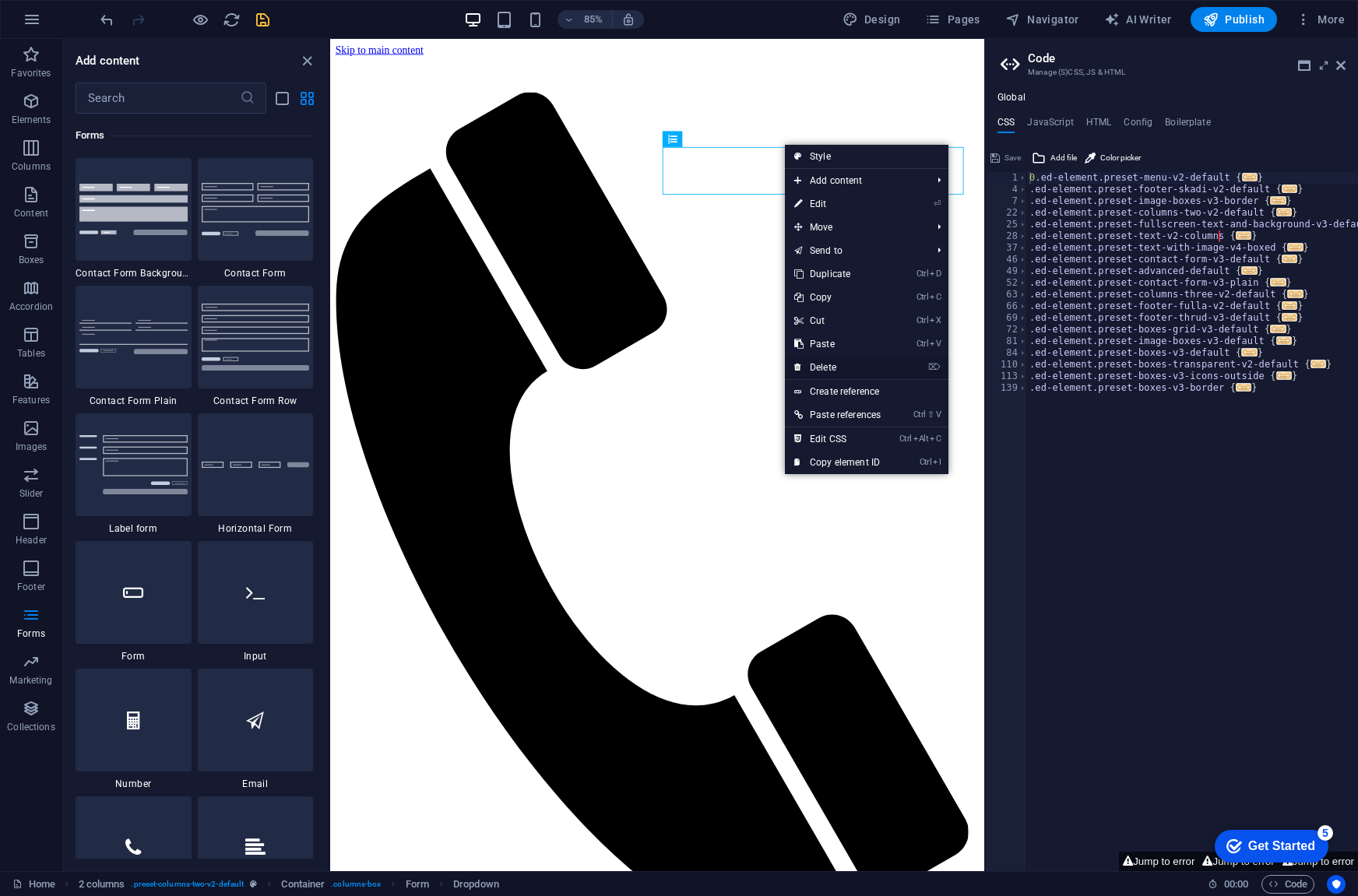
click at [823, 366] on link "⌦ Delete" at bounding box center [837, 367] width 105 height 23
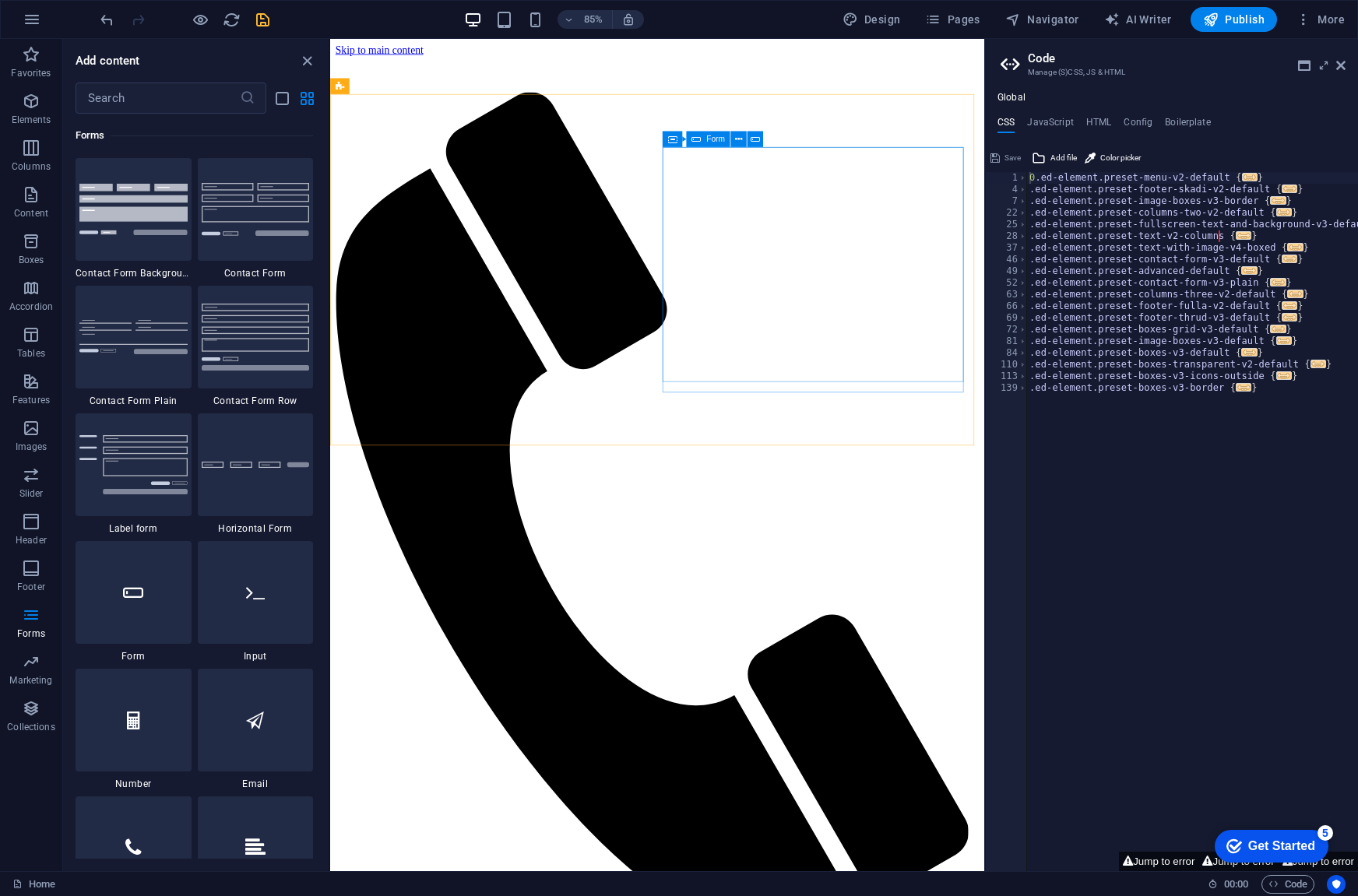
click at [695, 137] on icon at bounding box center [696, 138] width 10 height 15
click at [736, 139] on icon at bounding box center [738, 138] width 7 height 14
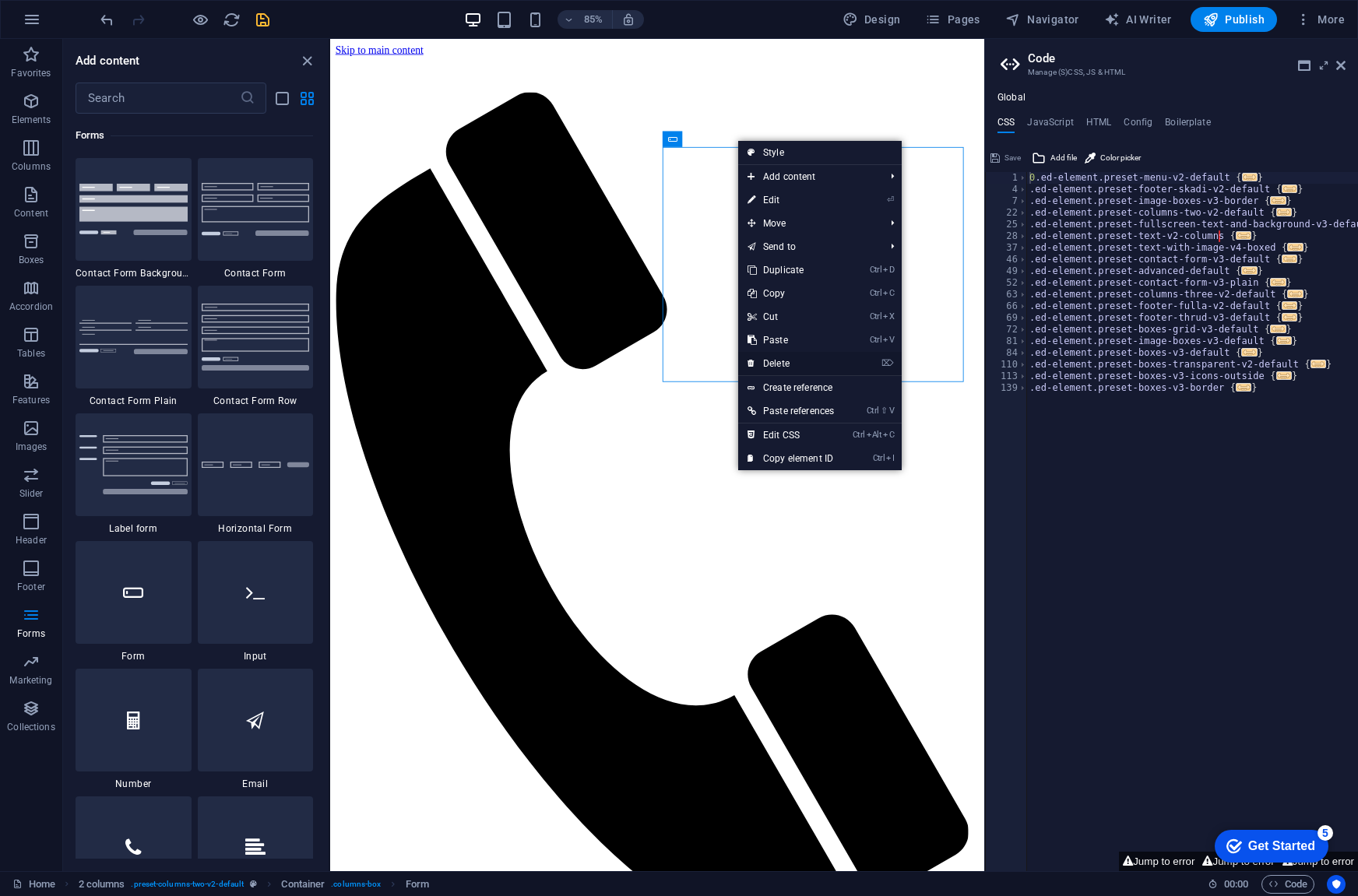
click at [773, 366] on link "⌦ Delete" at bounding box center [790, 363] width 105 height 23
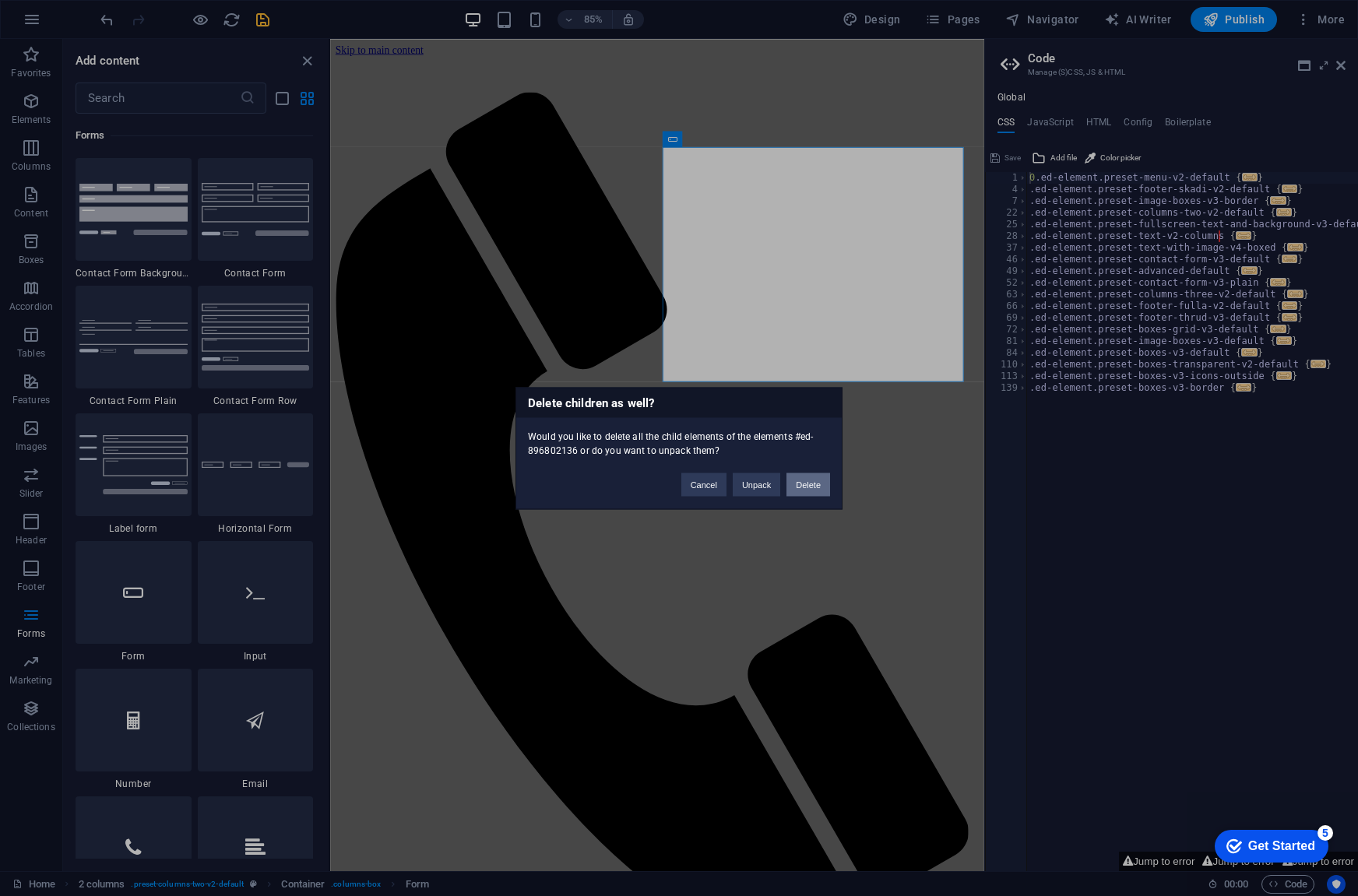
click at [796, 485] on button "Delete" at bounding box center [808, 484] width 43 height 23
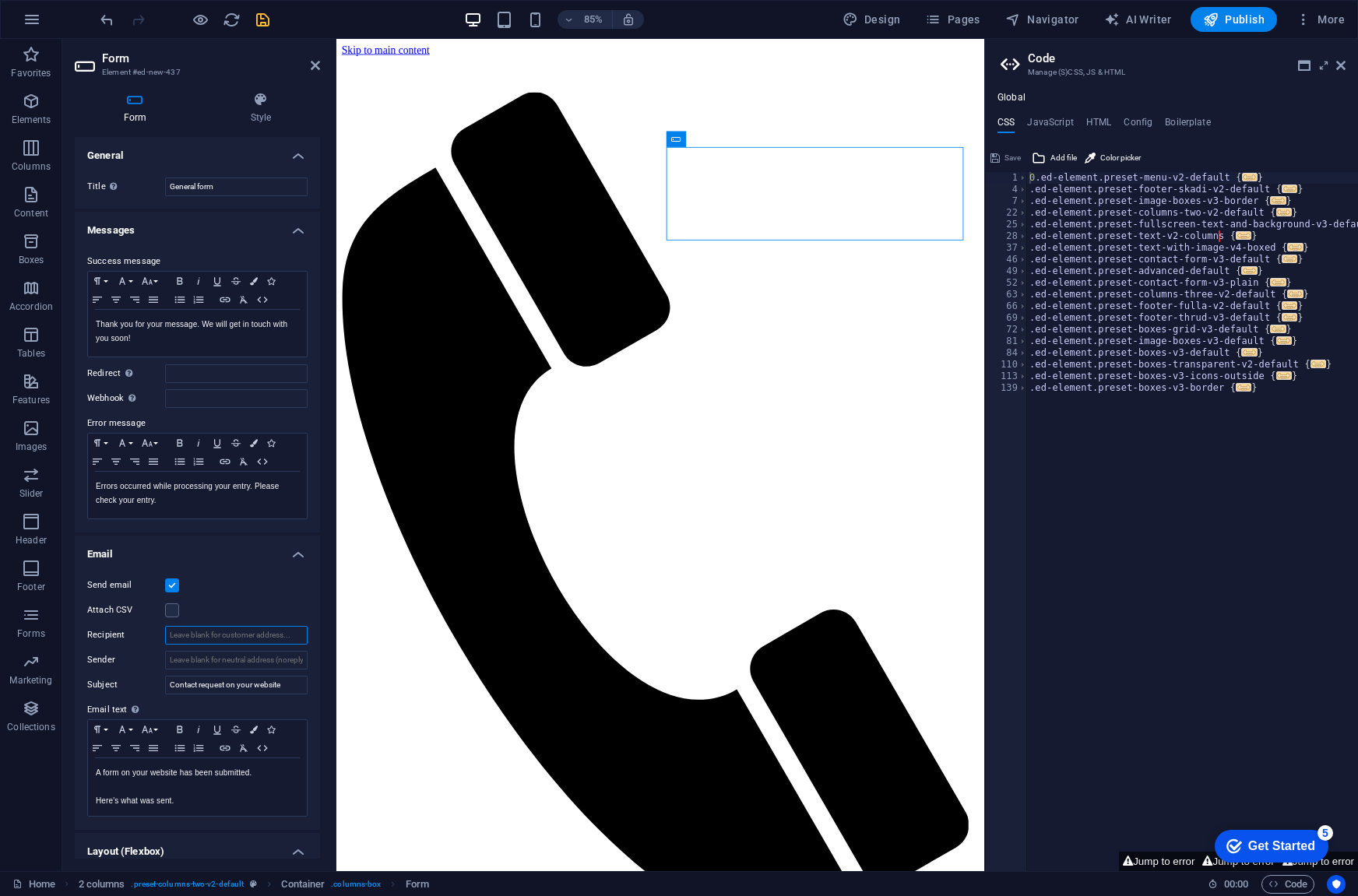
click at [186, 636] on input "Recipient" at bounding box center [236, 635] width 142 height 18
type input "aapd.studio@gmail.com"
click at [187, 627] on input "aapd.studio@gmail.com" at bounding box center [236, 635] width 142 height 18
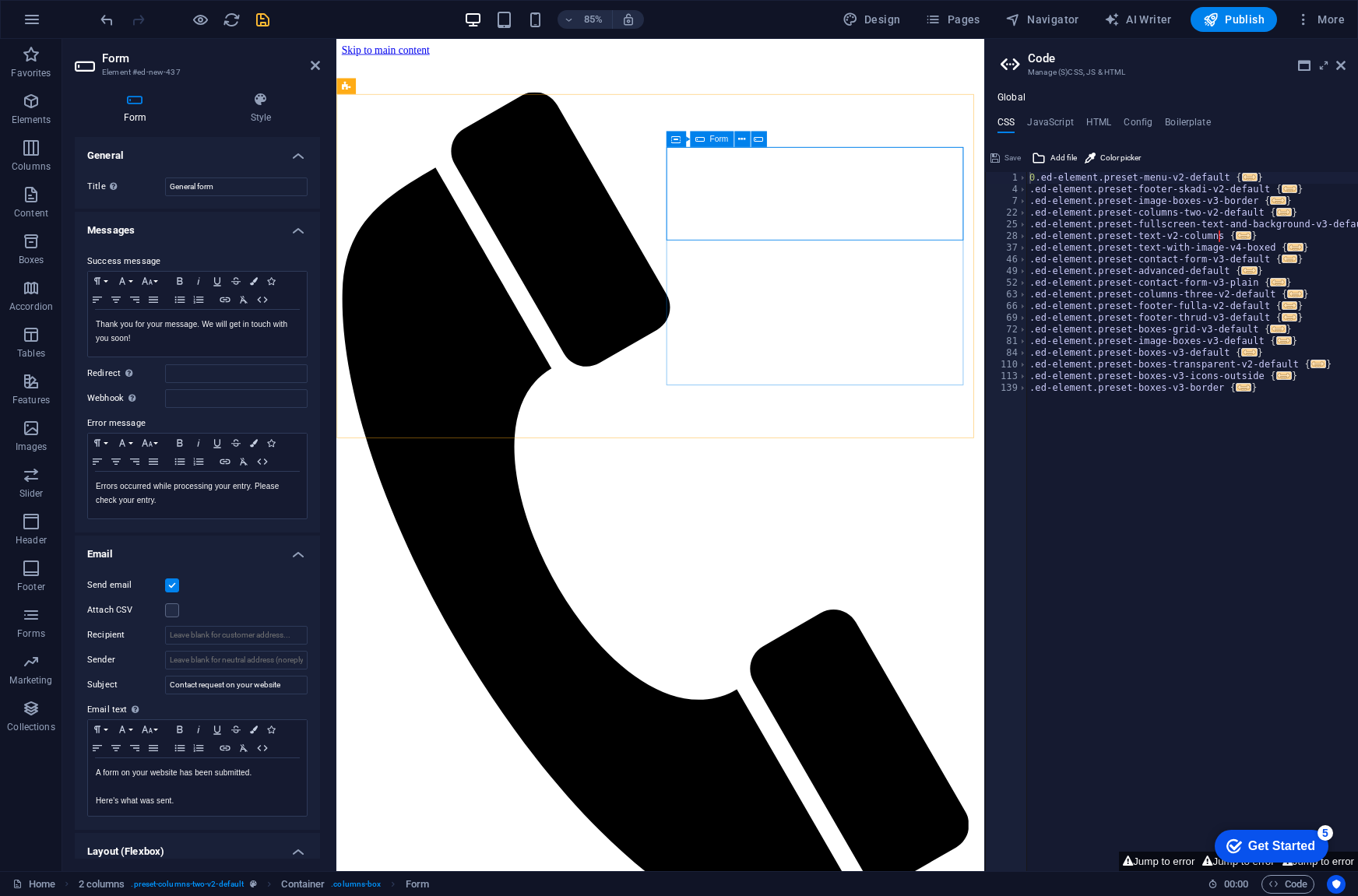
click at [33, 632] on p "Forms" at bounding box center [31, 633] width 28 height 12
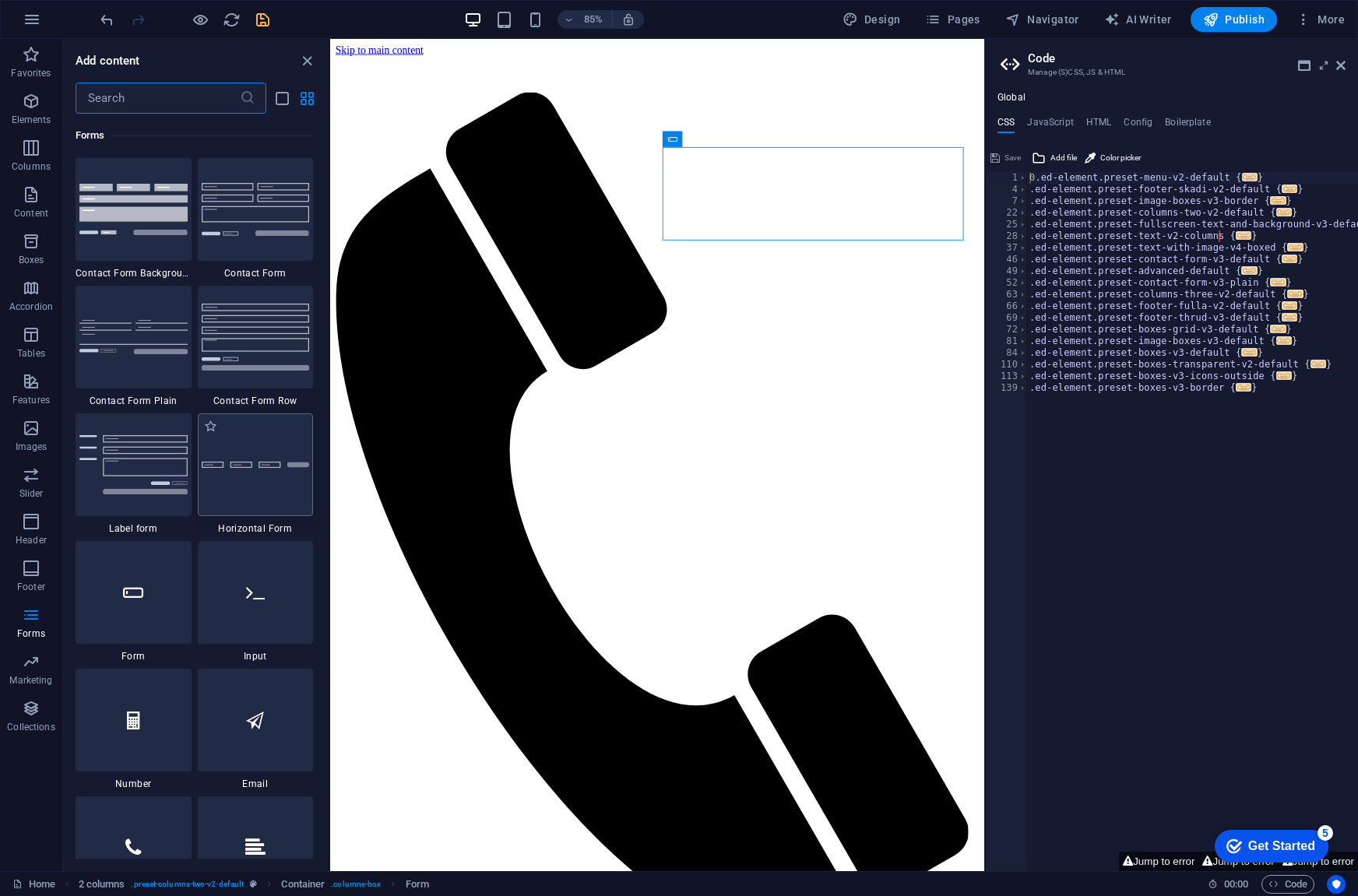
scroll to position [11443, 0]
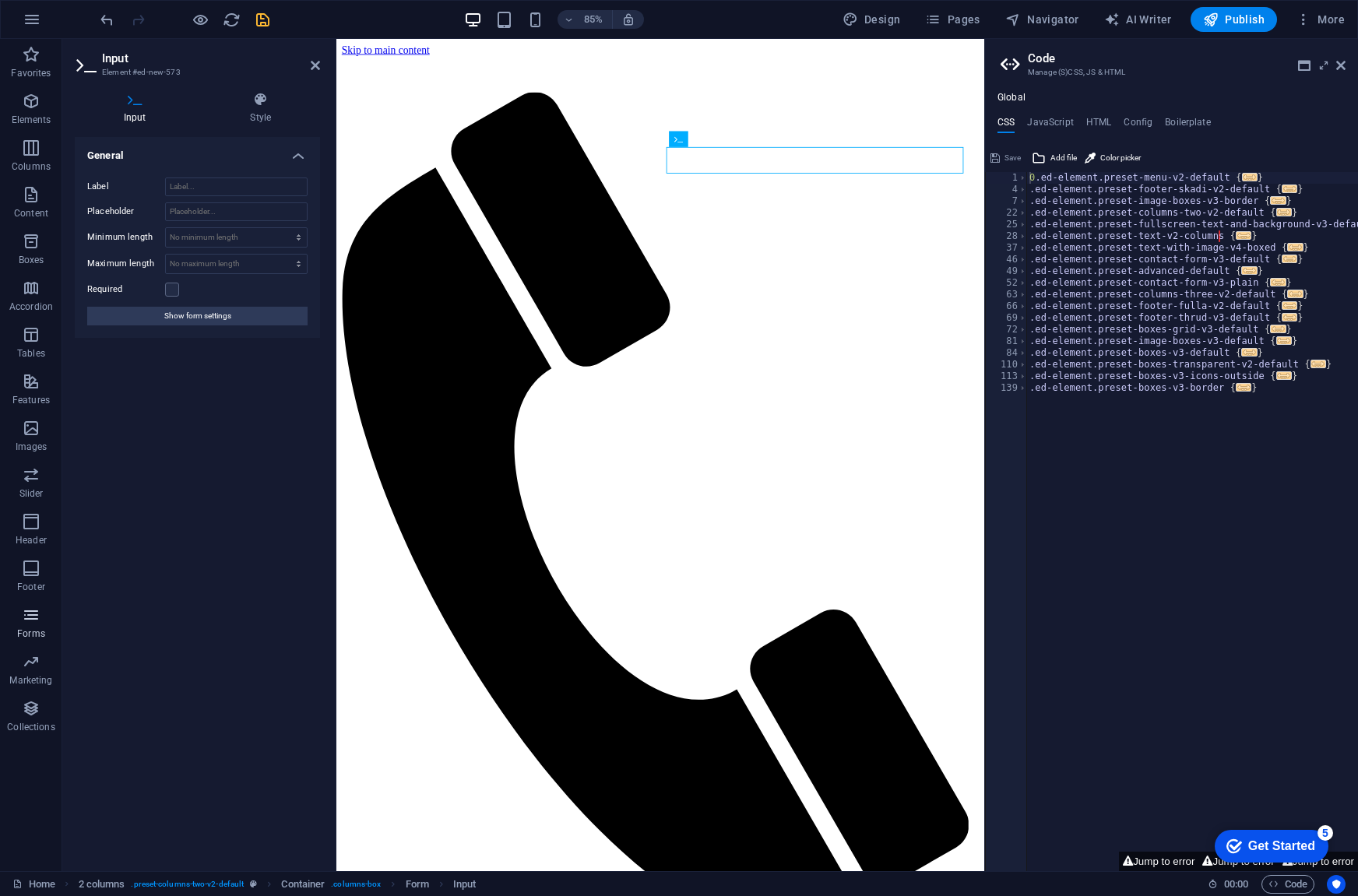
click at [27, 619] on icon "button" at bounding box center [31, 615] width 18 height 18
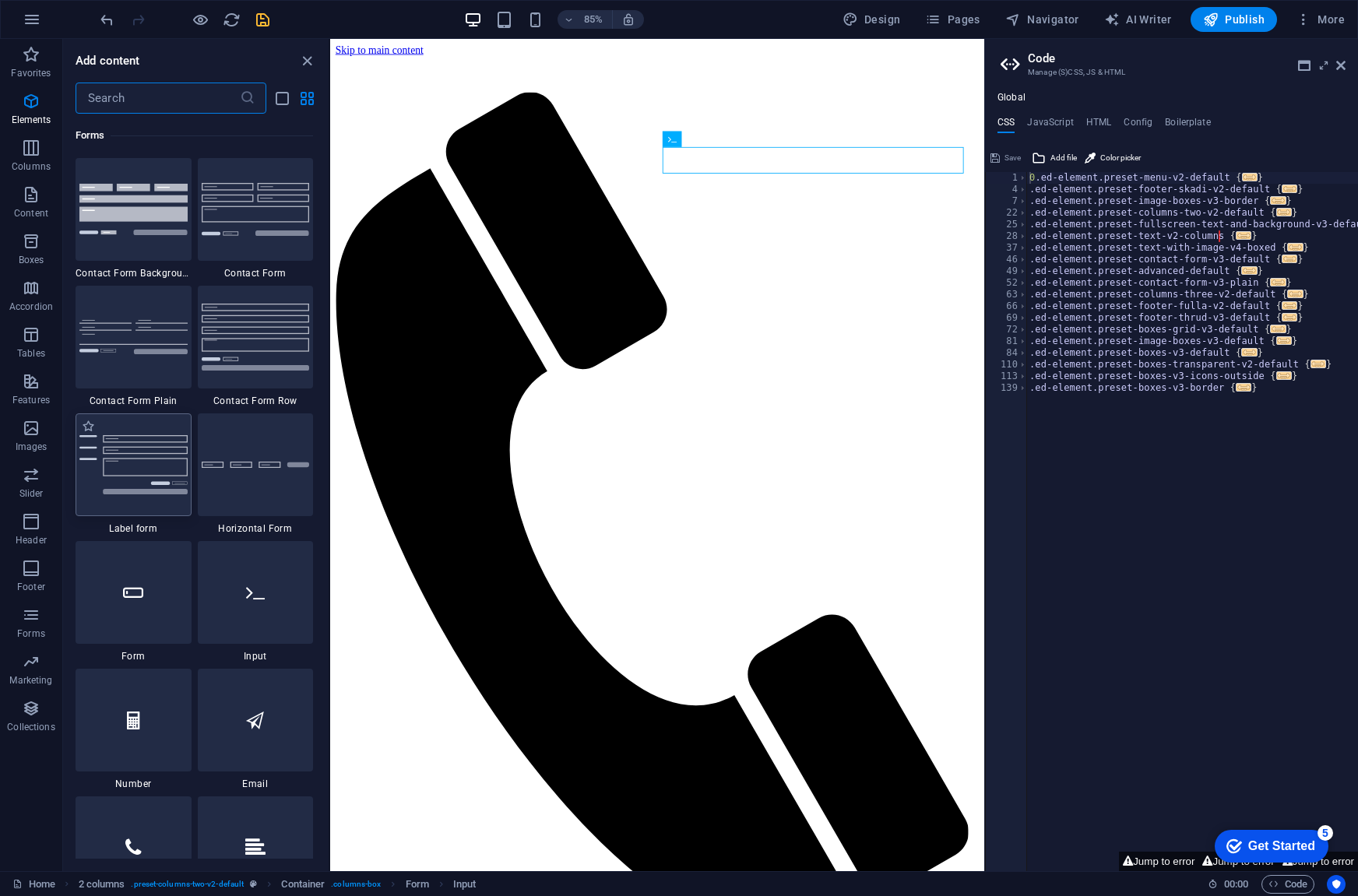
scroll to position [11365, 0]
click at [27, 625] on span "Forms" at bounding box center [31, 624] width 62 height 37
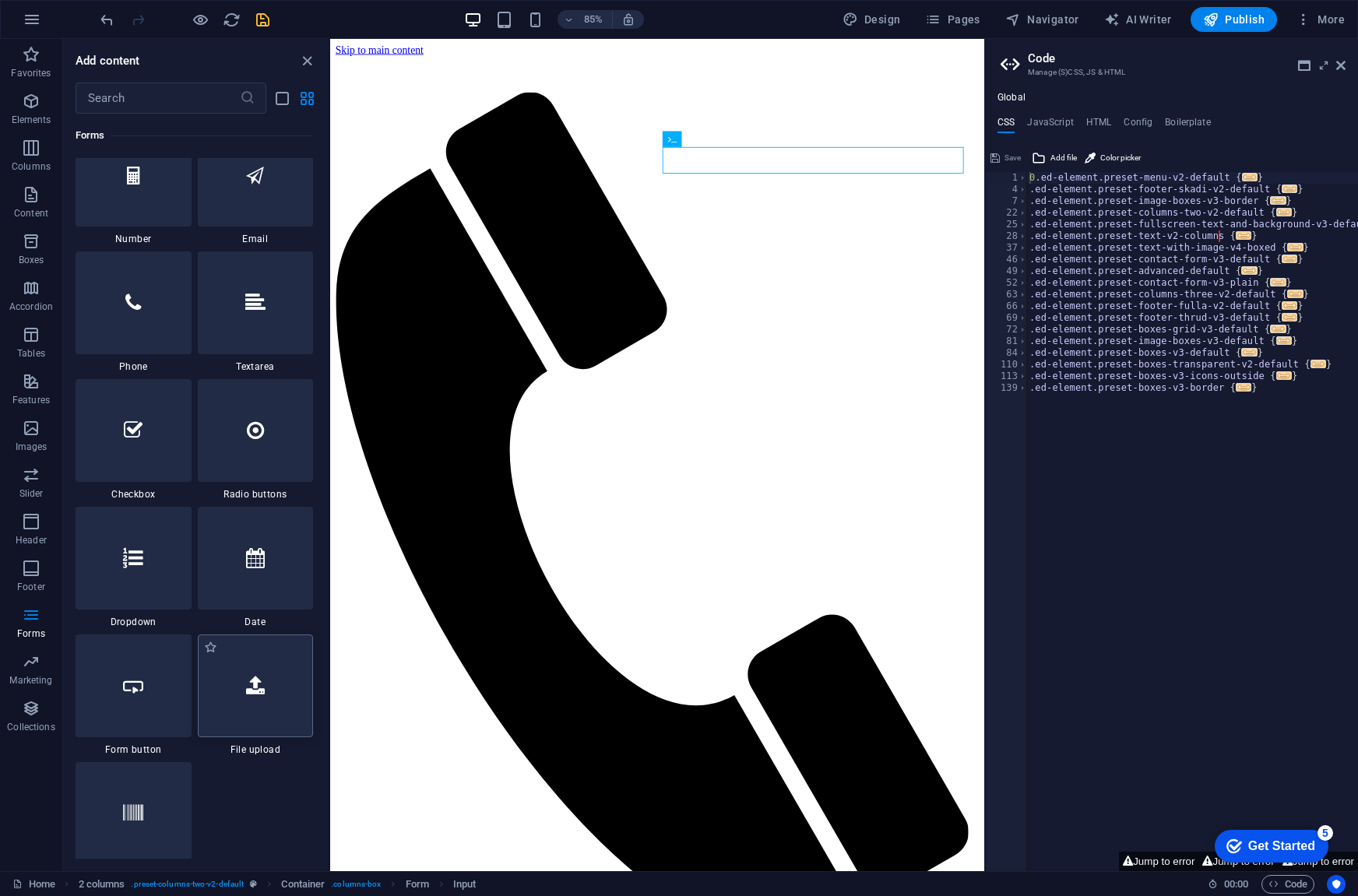
scroll to position [12066, 0]
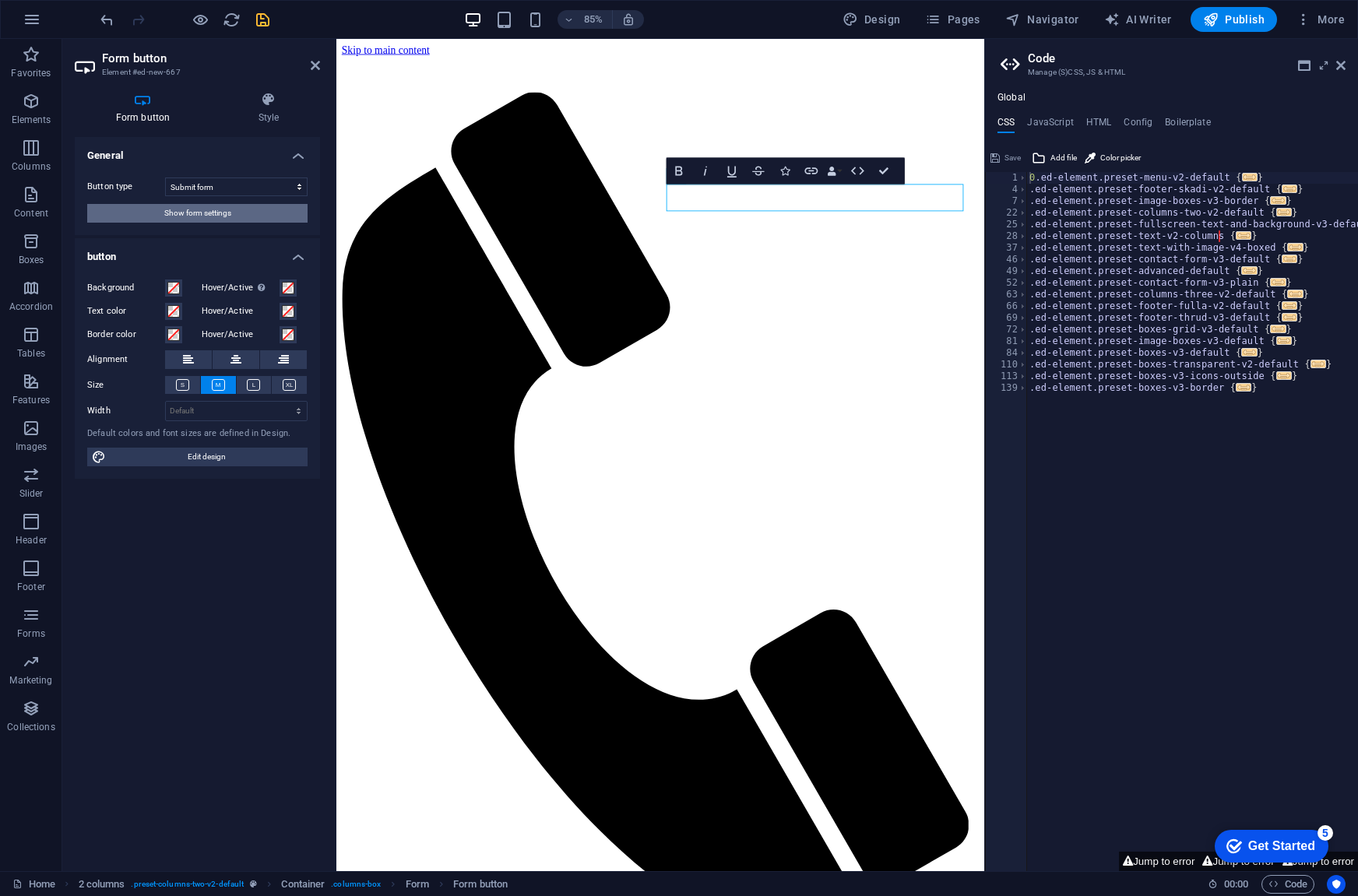
click at [191, 214] on span "Show form settings" at bounding box center [197, 213] width 67 height 18
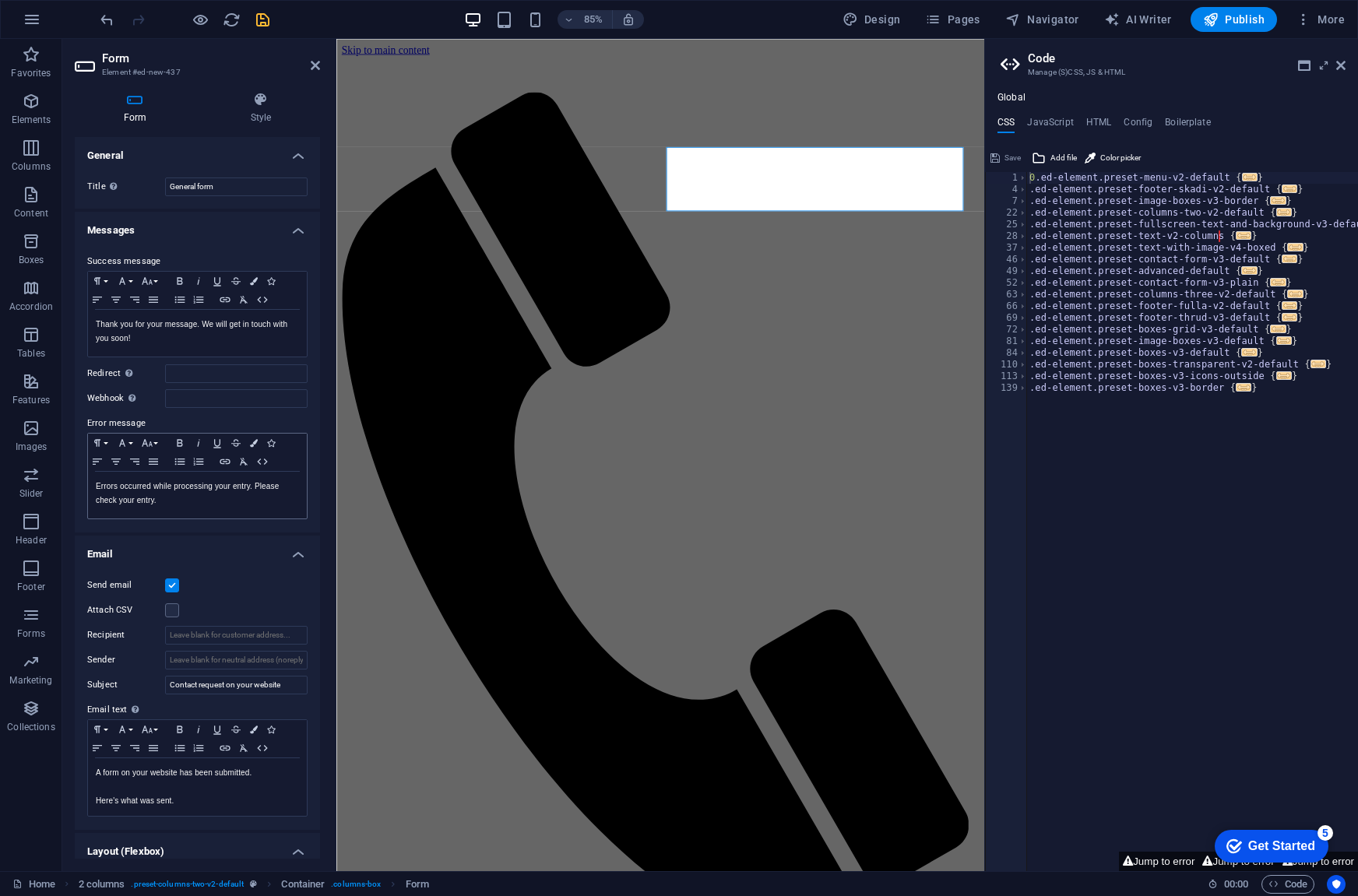
scroll to position [147, 0]
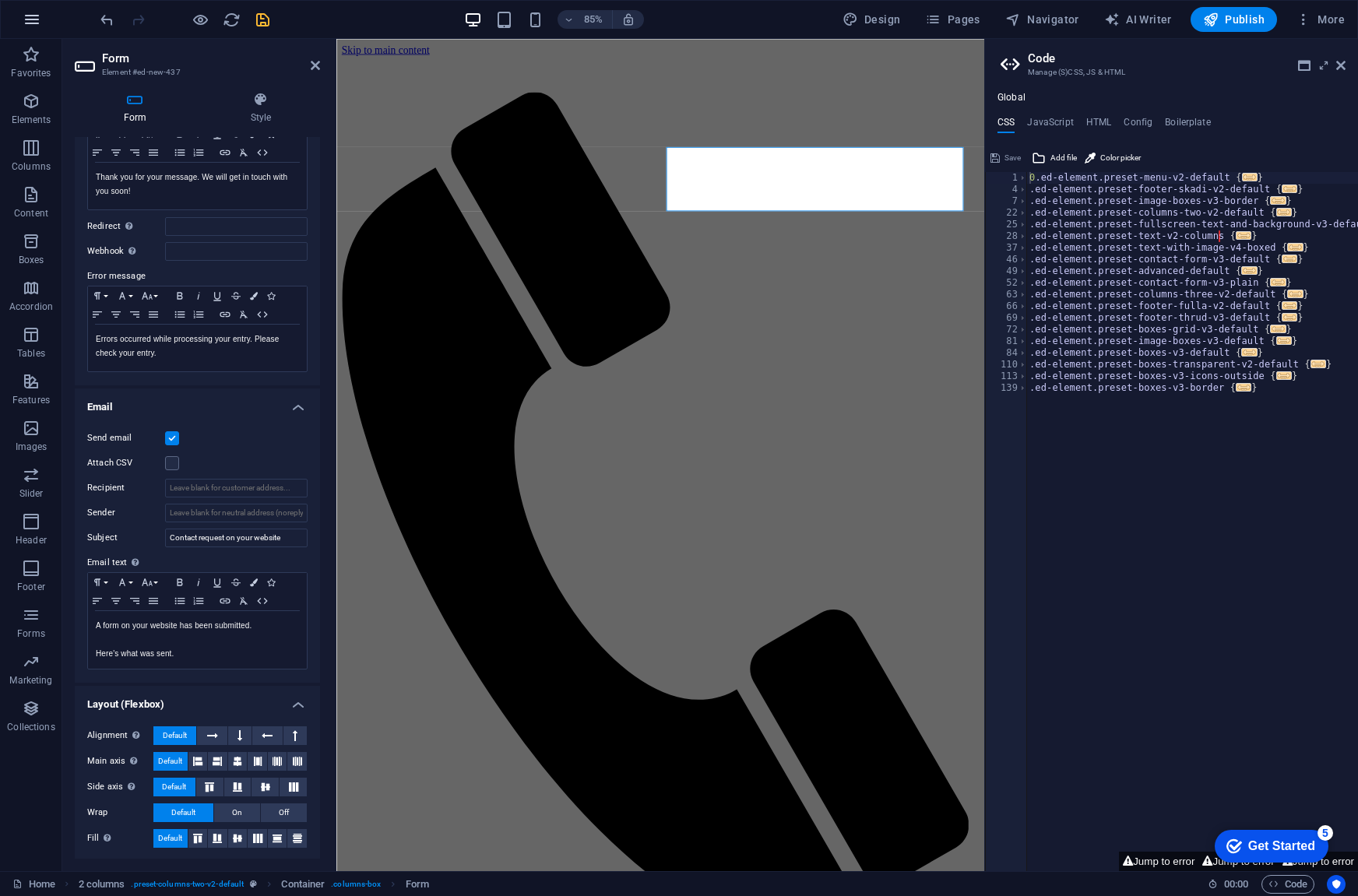
click at [28, 26] on icon "button" at bounding box center [31, 19] width 18 height 18
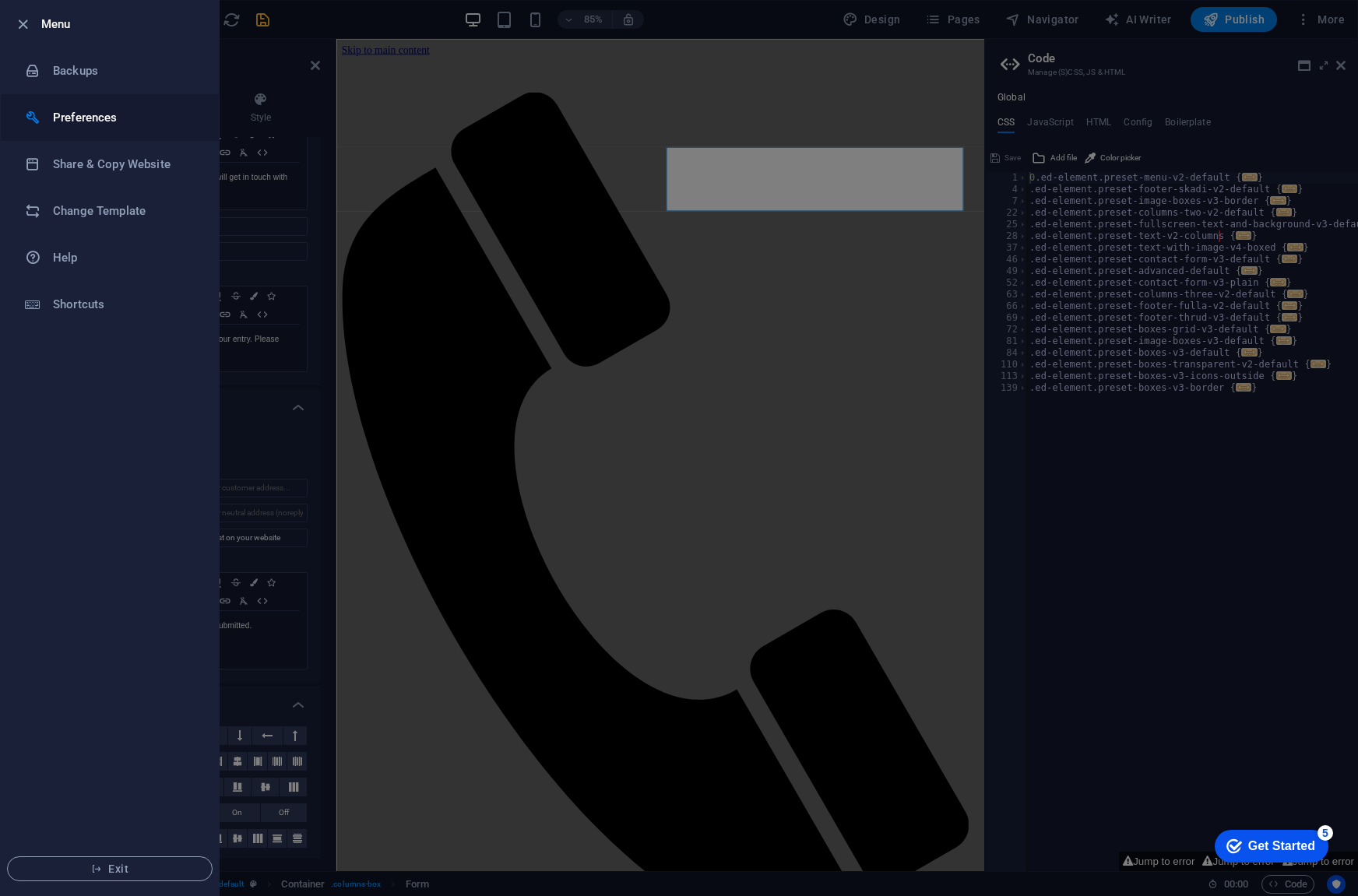
click at [96, 127] on li "Preferences" at bounding box center [109, 117] width 218 height 47
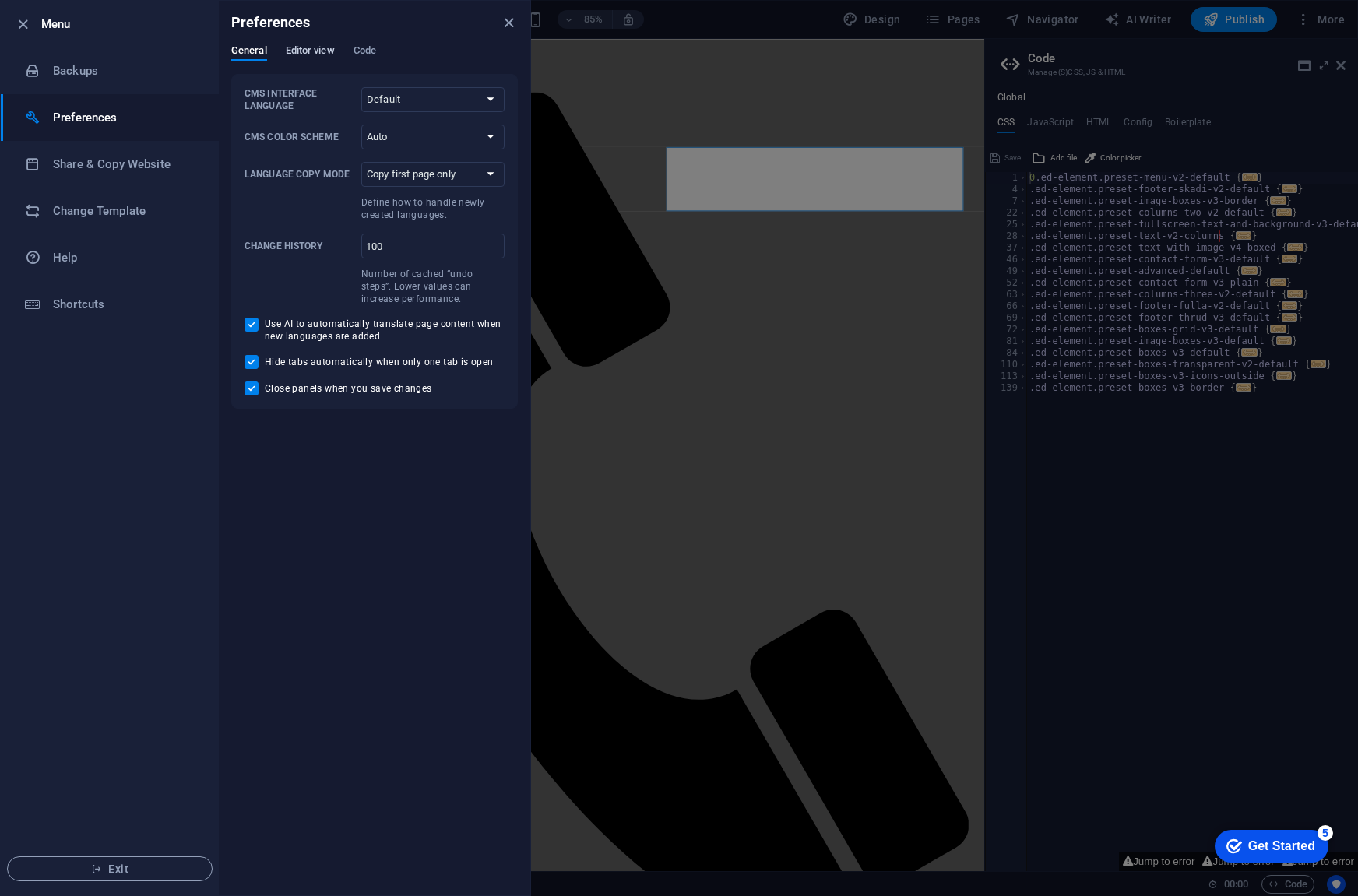
click at [317, 54] on span "Editor view" at bounding box center [310, 51] width 49 height 22
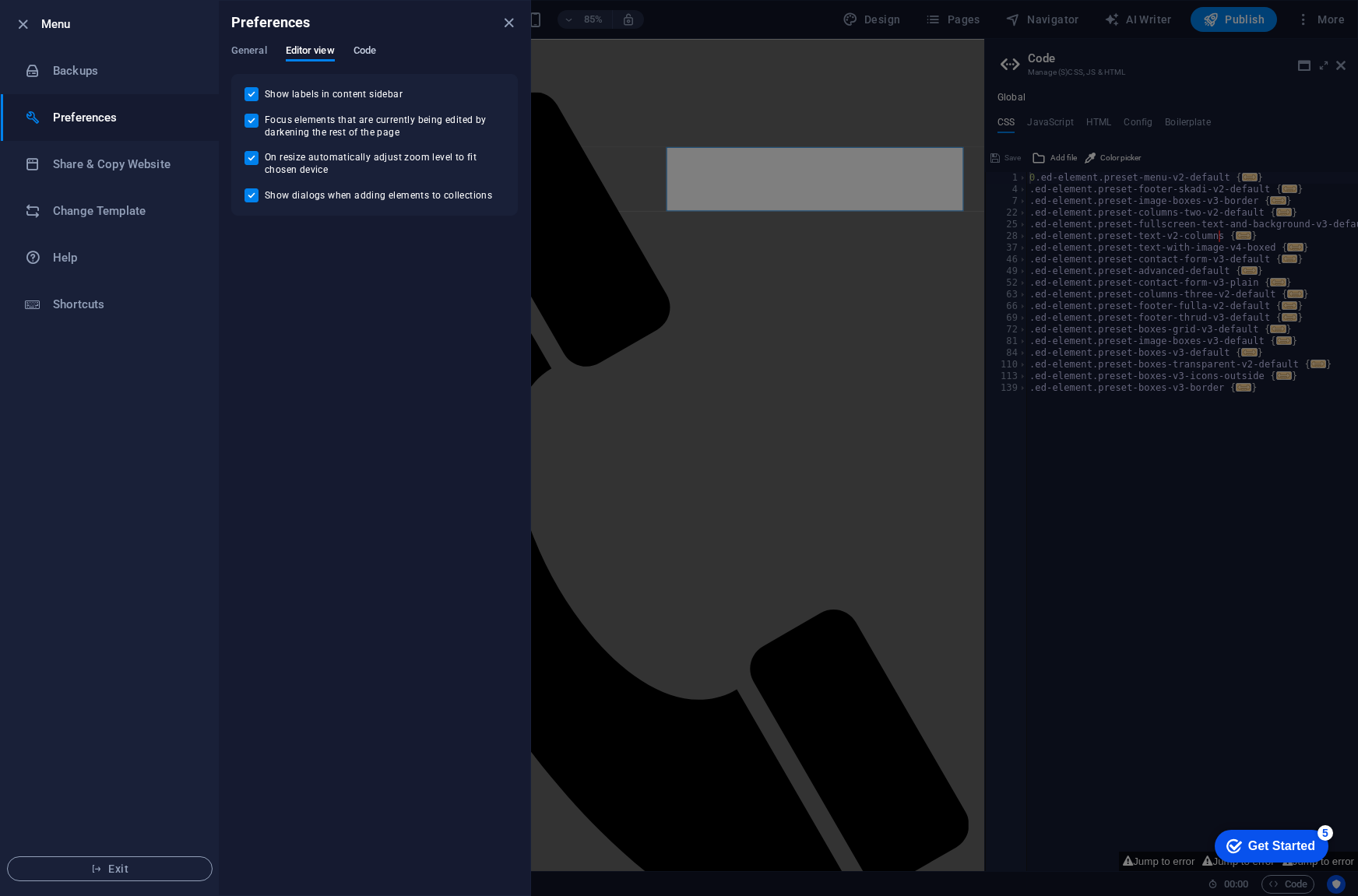
click at [367, 50] on span "Code" at bounding box center [365, 51] width 23 height 22
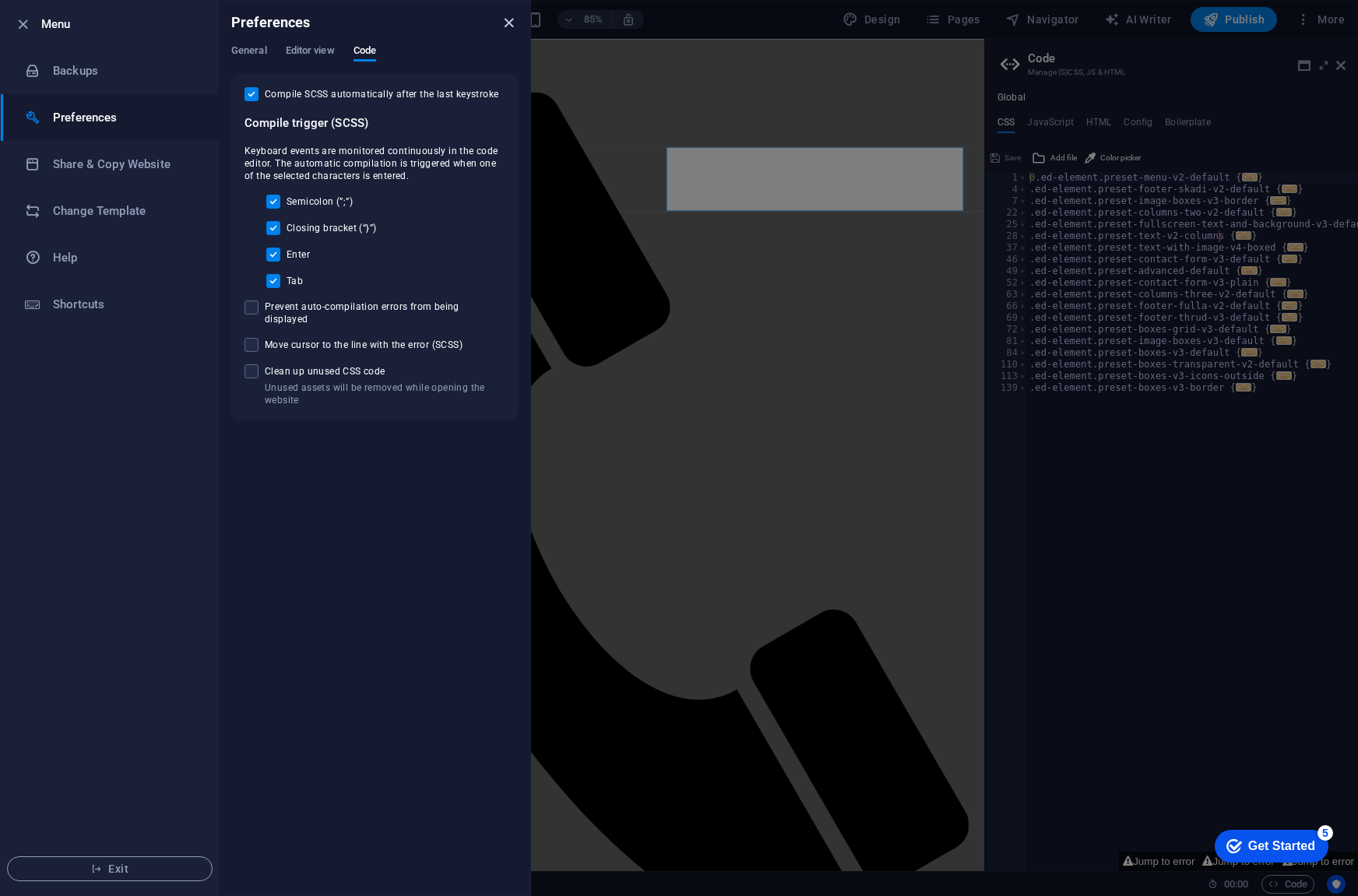
click at [507, 26] on icon "close" at bounding box center [509, 23] width 18 height 18
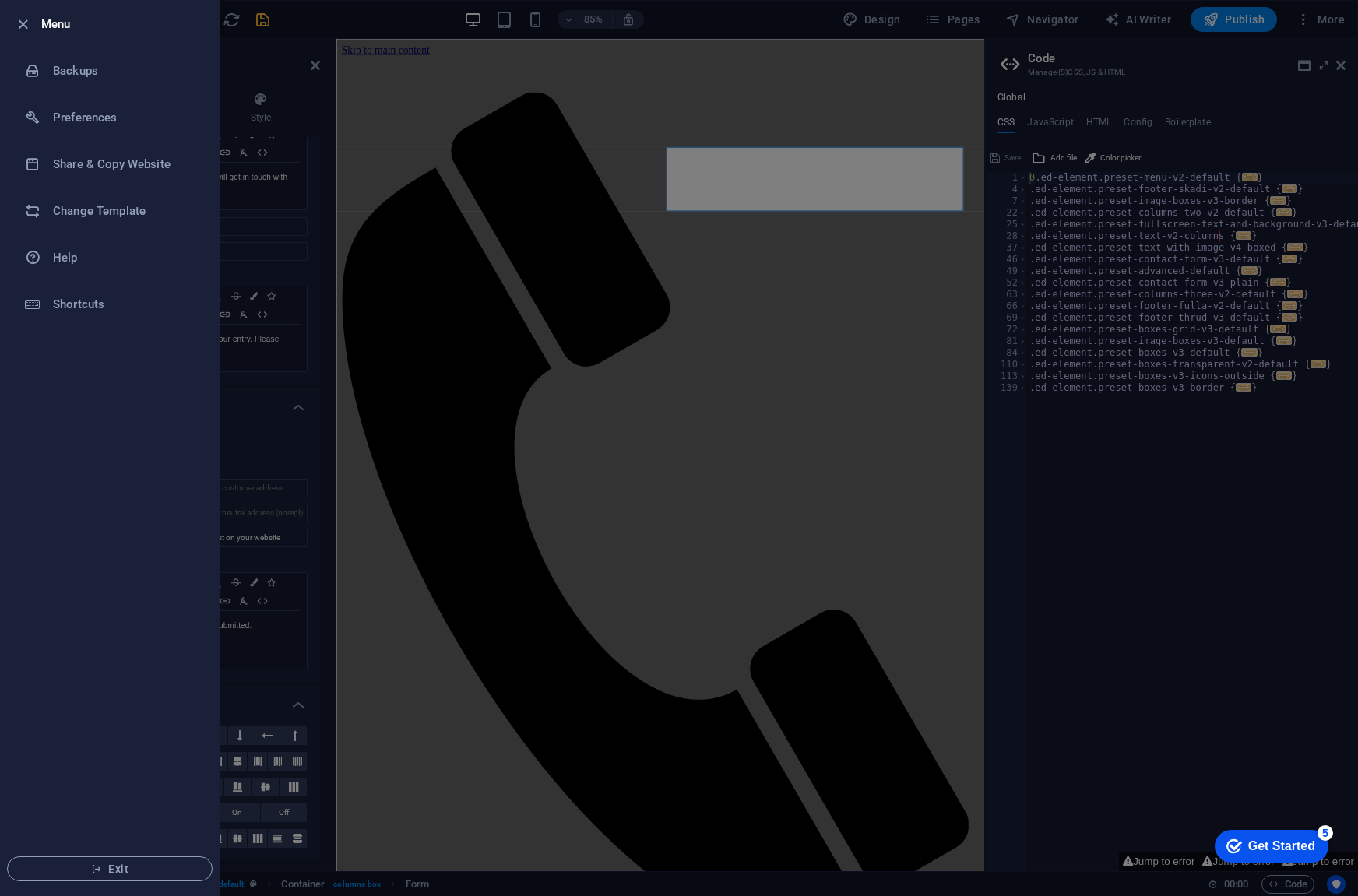
click at [814, 392] on div at bounding box center [679, 448] width 1358 height 896
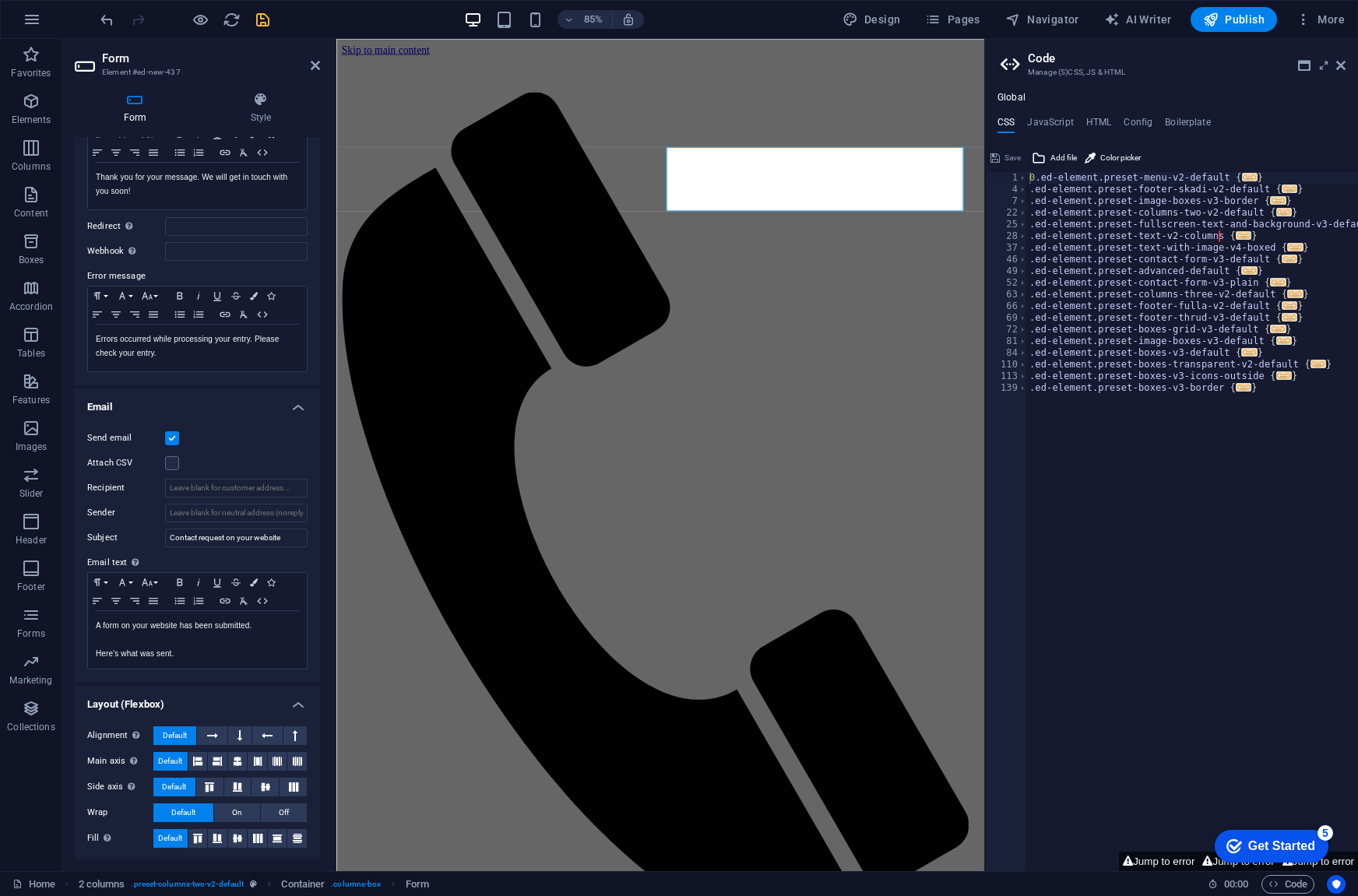
click at [178, 438] on label at bounding box center [171, 438] width 14 height 14
click at [0, 0] on input "Send email" at bounding box center [0, 0] width 0 height 0
click at [172, 436] on label at bounding box center [171, 438] width 14 height 14
click at [0, 0] on input "Send email" at bounding box center [0, 0] width 0 height 0
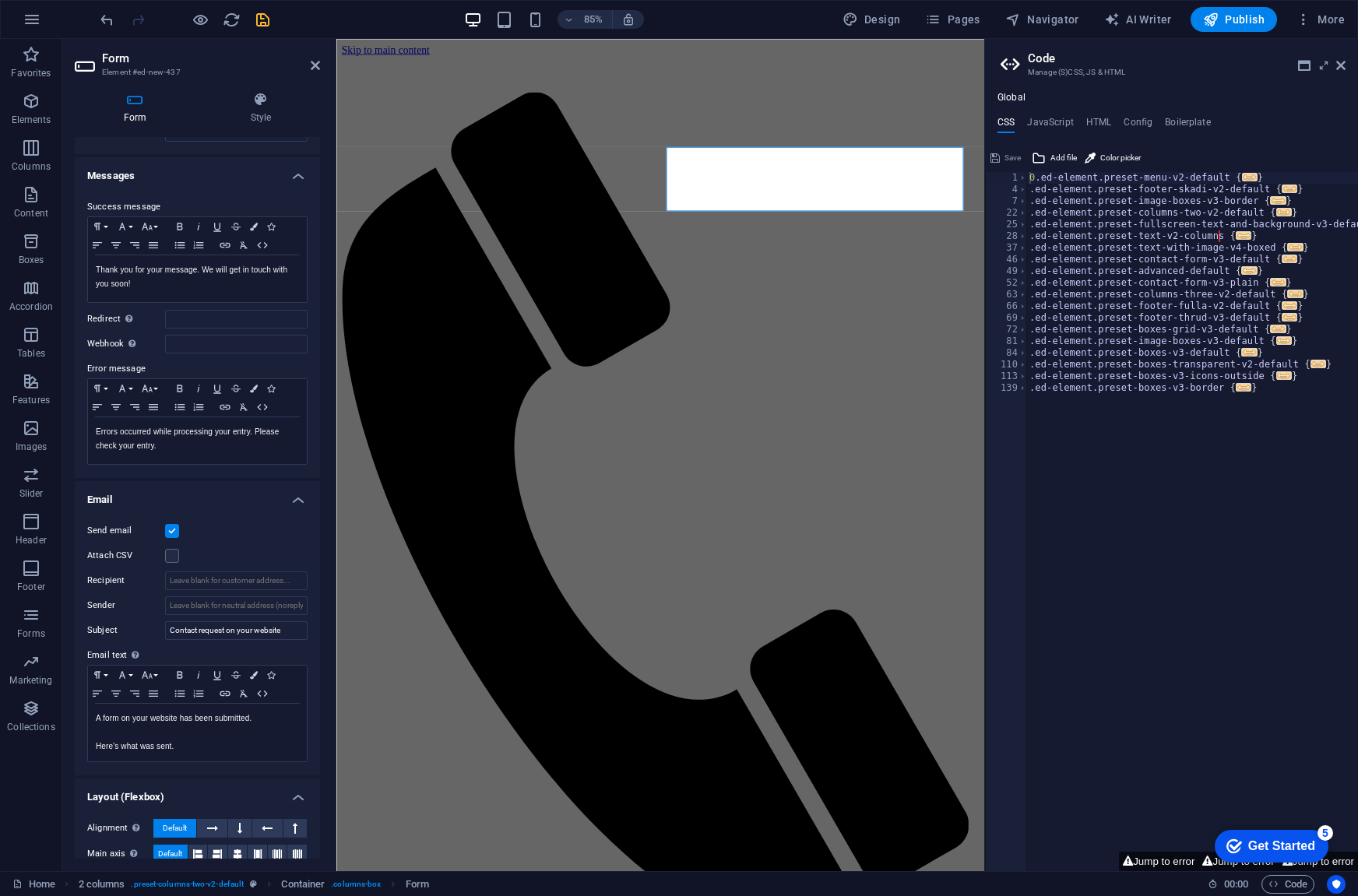
scroll to position [0, 0]
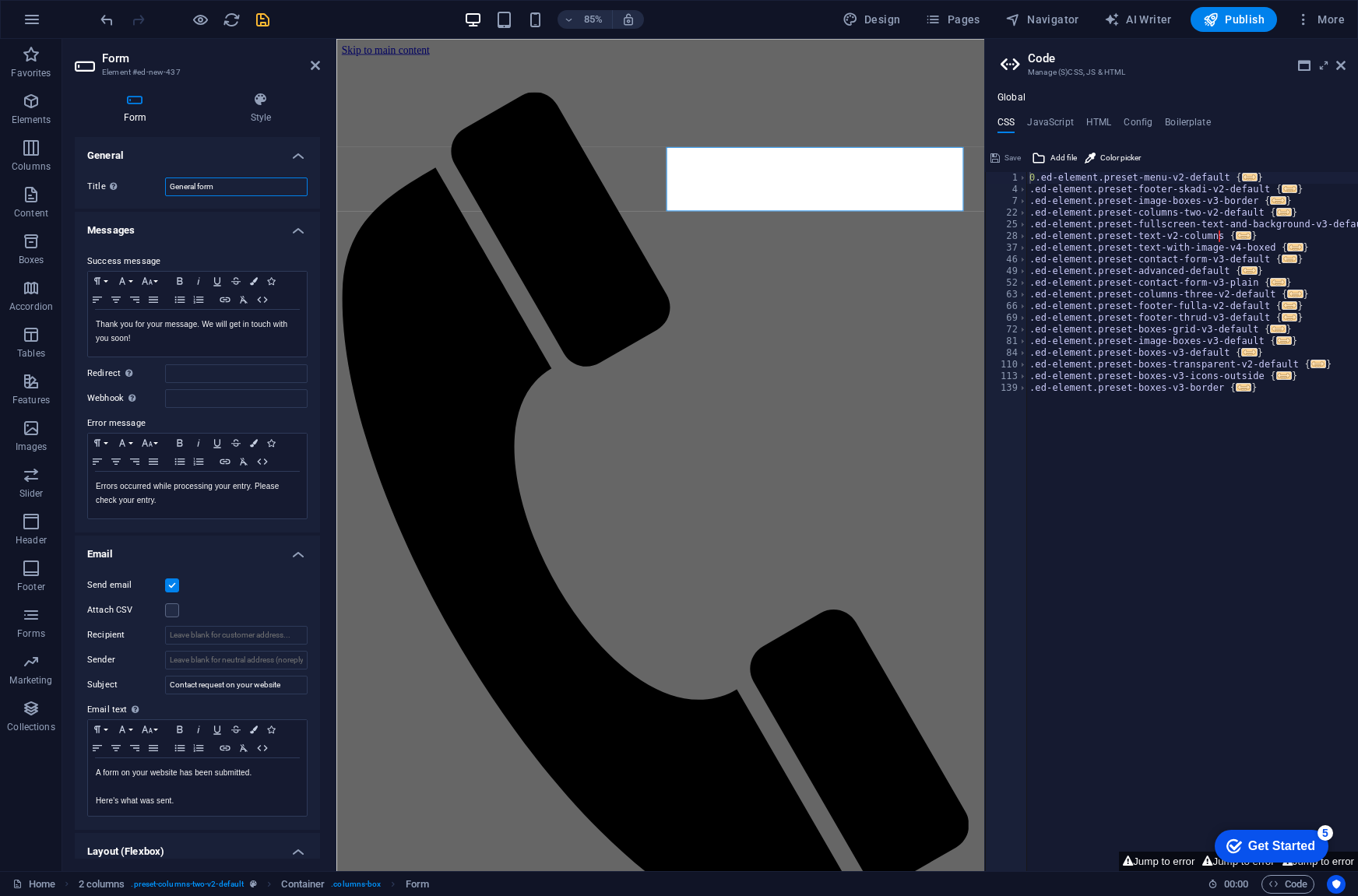
click at [226, 185] on input "General form" at bounding box center [236, 186] width 142 height 18
click at [190, 890] on span ". preset-columns-two-v2-default" at bounding box center [187, 884] width 113 height 18
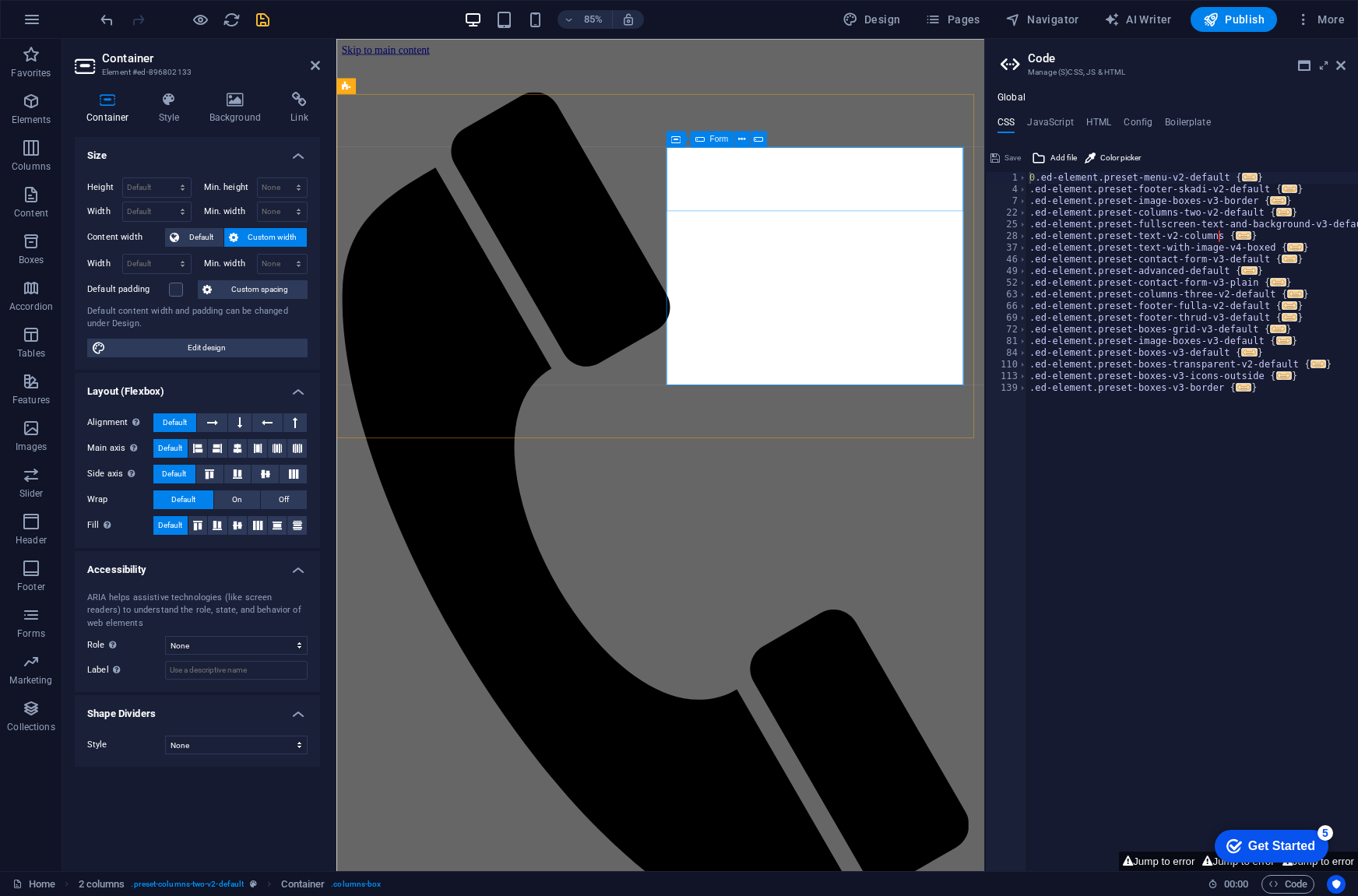
click at [704, 139] on icon at bounding box center [700, 138] width 10 height 15
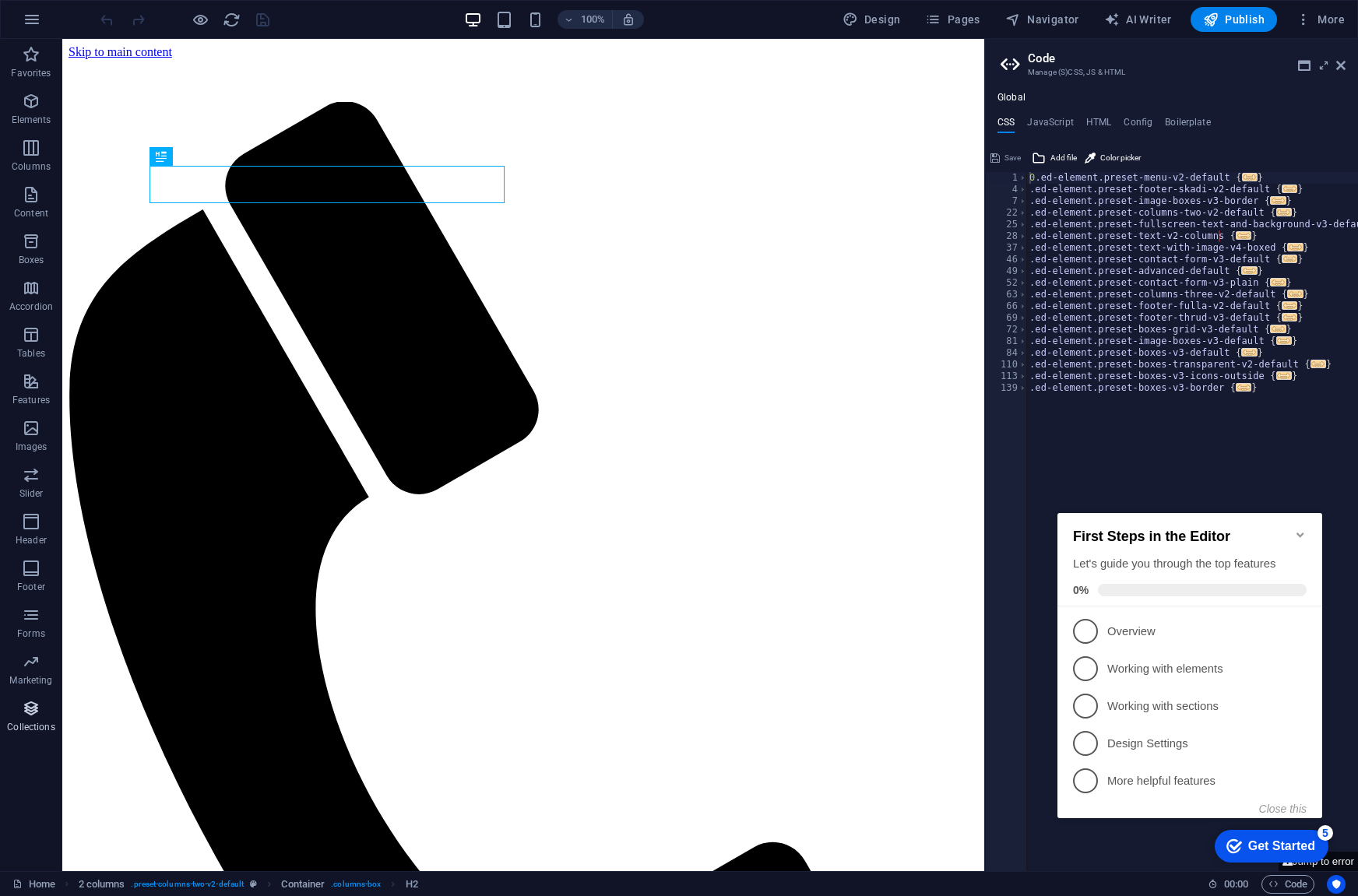
click at [21, 730] on p "Collections" at bounding box center [31, 726] width 47 height 12
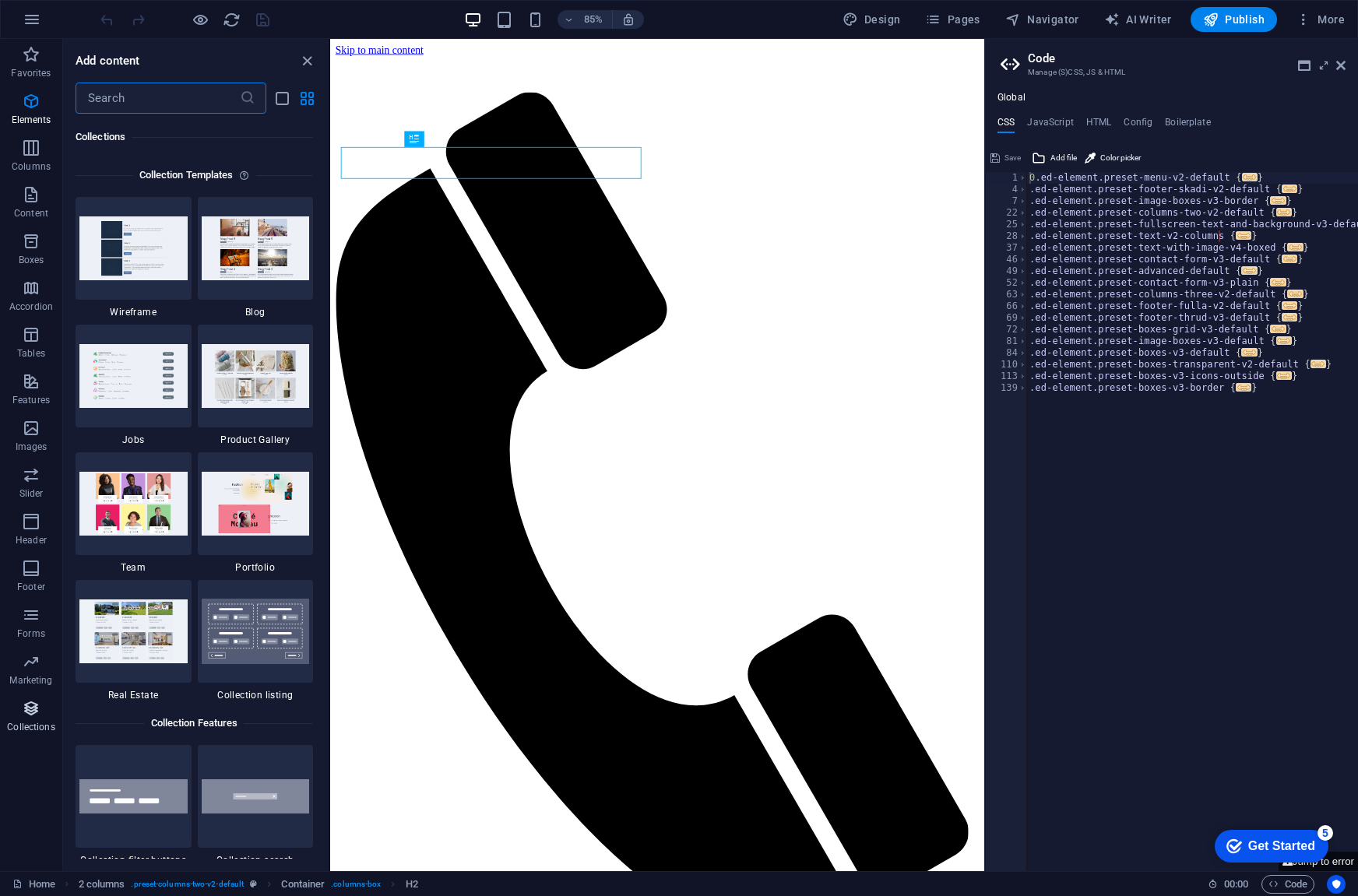
scroll to position [14251, 0]
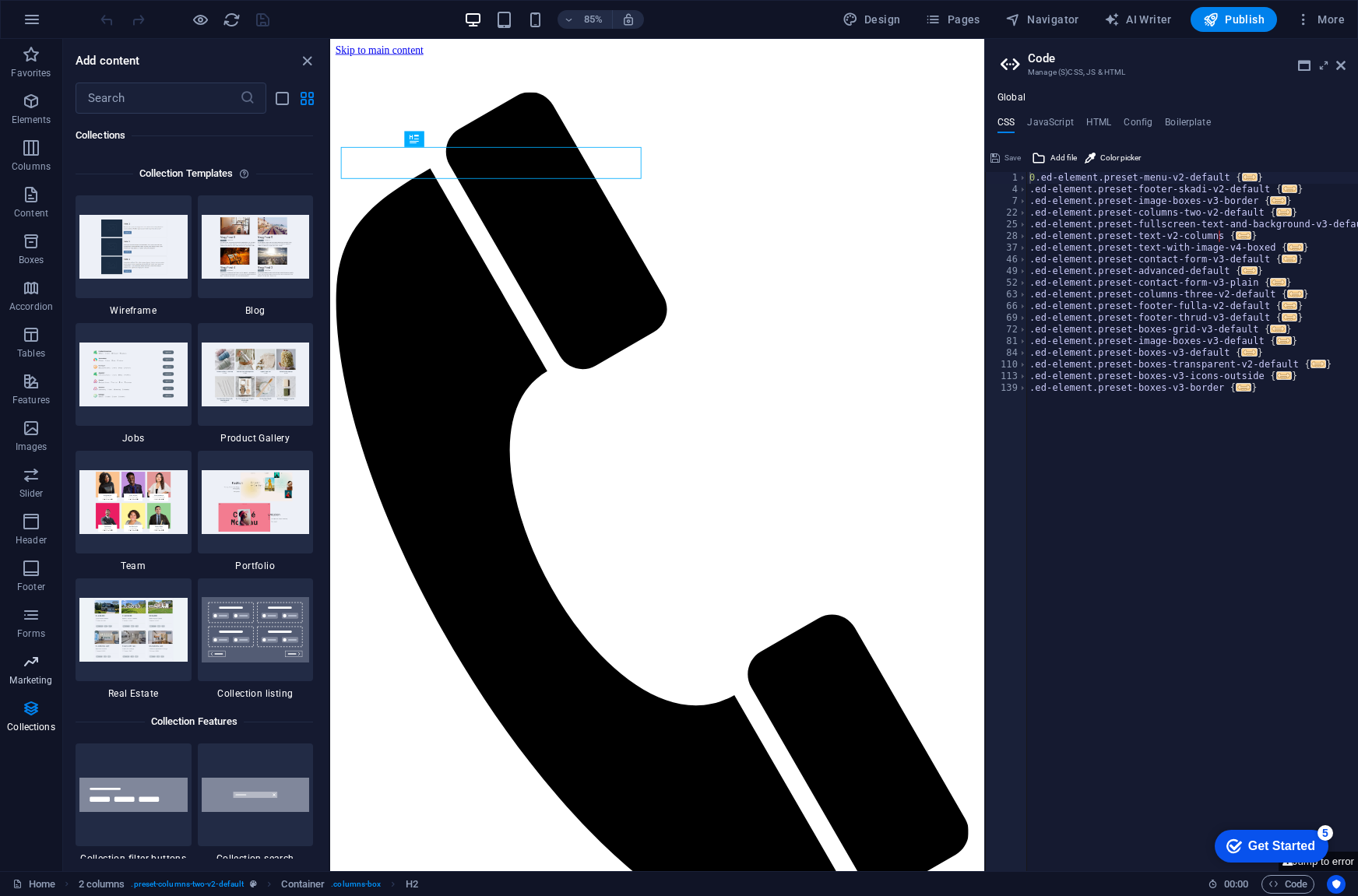
click at [30, 681] on p "Marketing" at bounding box center [31, 680] width 43 height 12
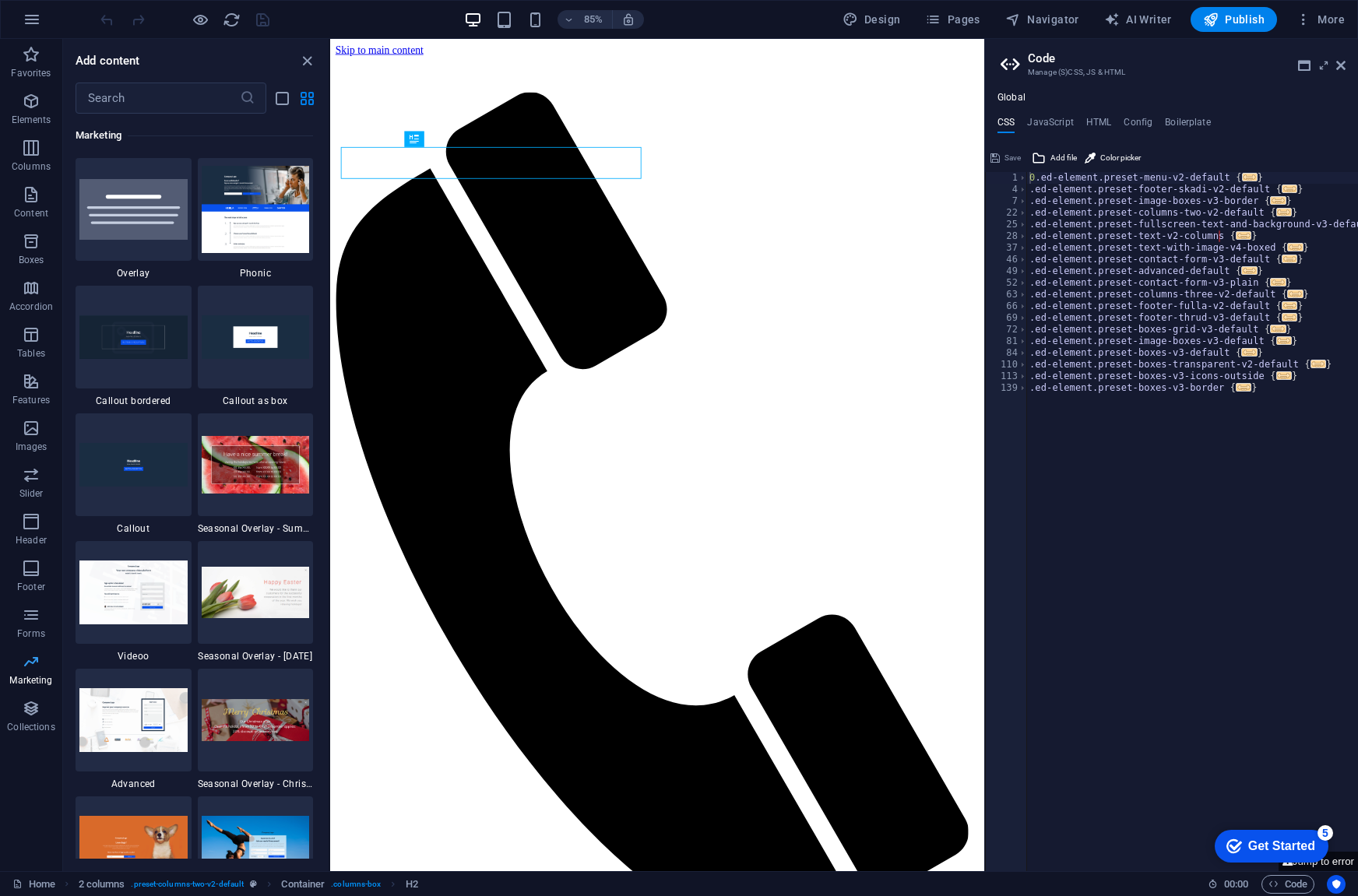
scroll to position [12681, 0]
click at [727, 523] on icon at bounding box center [726, 522] width 7 height 14
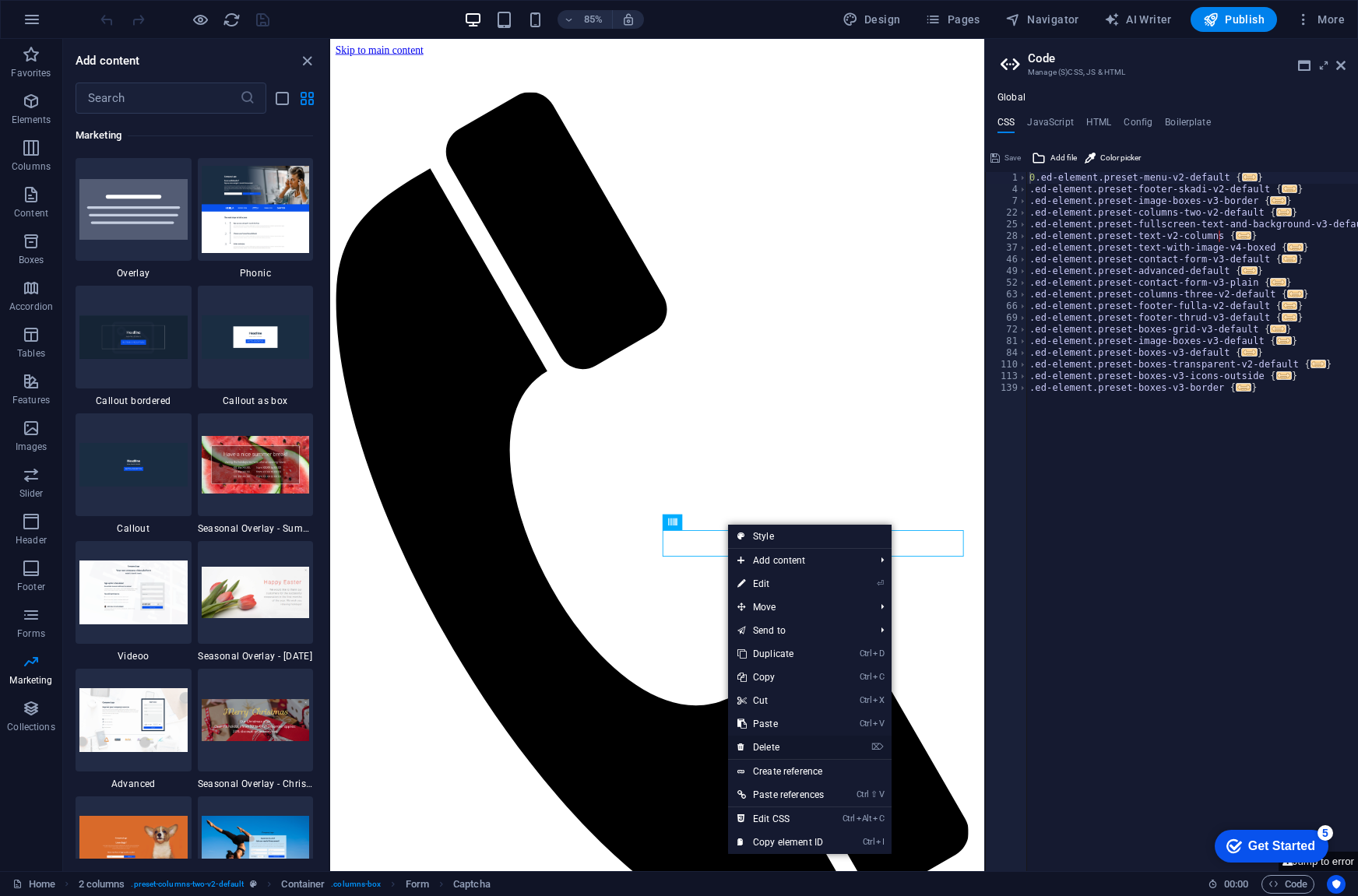
click at [775, 745] on link "⌦ Delete" at bounding box center [781, 747] width 105 height 23
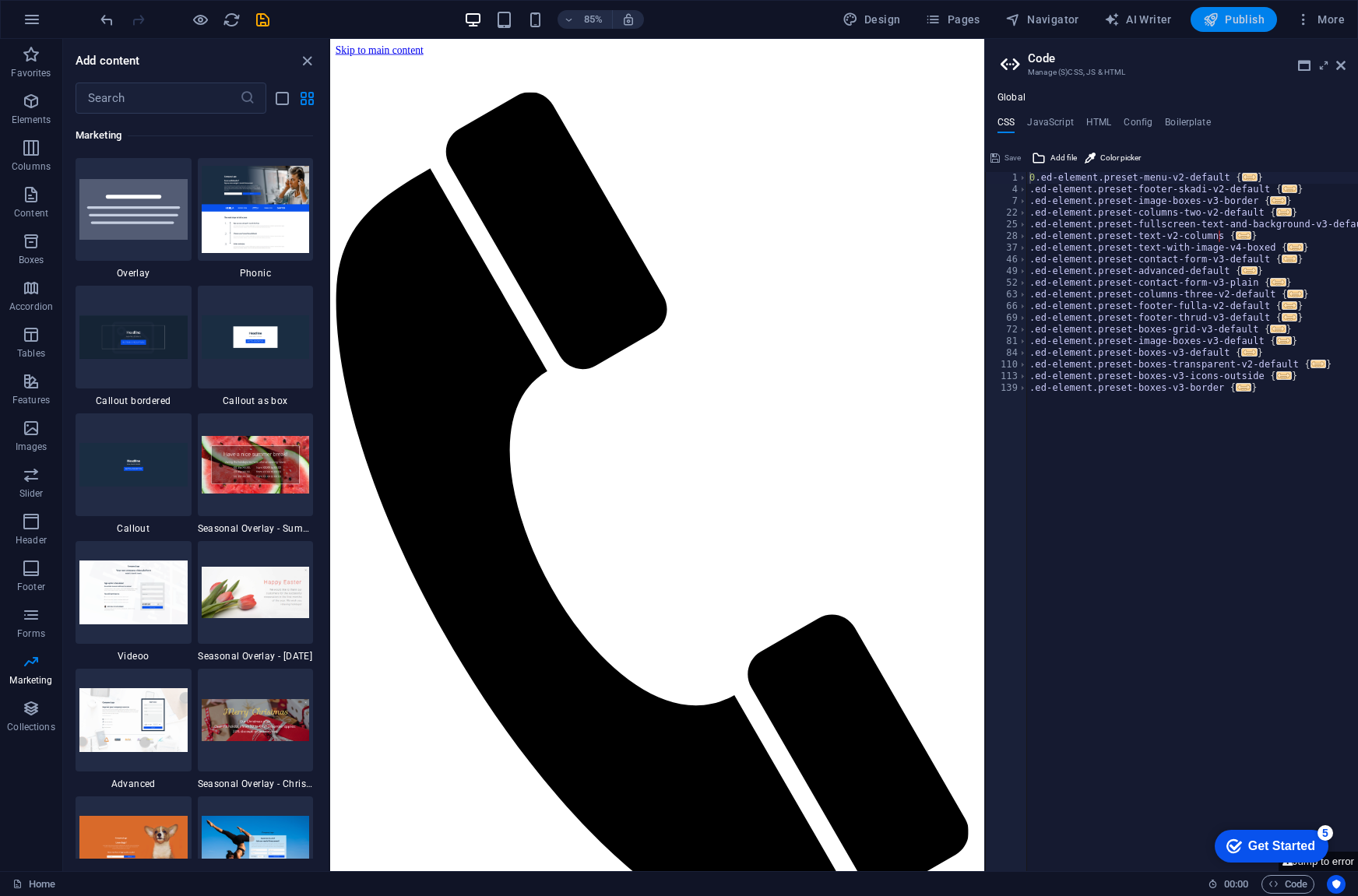
click at [1246, 12] on span "Publish" at bounding box center [1234, 19] width 62 height 15
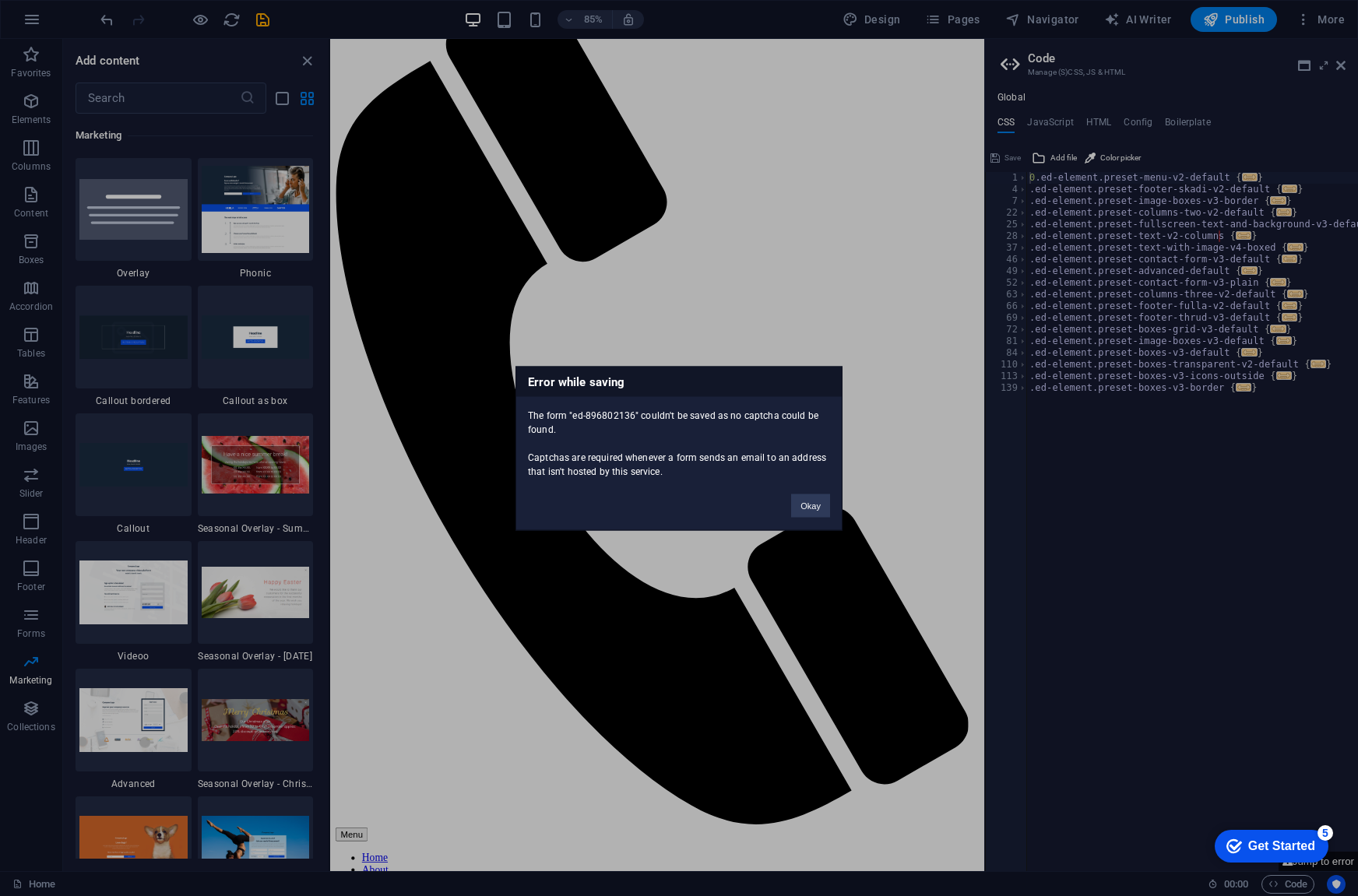
click at [789, 503] on div "Okay" at bounding box center [810, 497] width 62 height 39
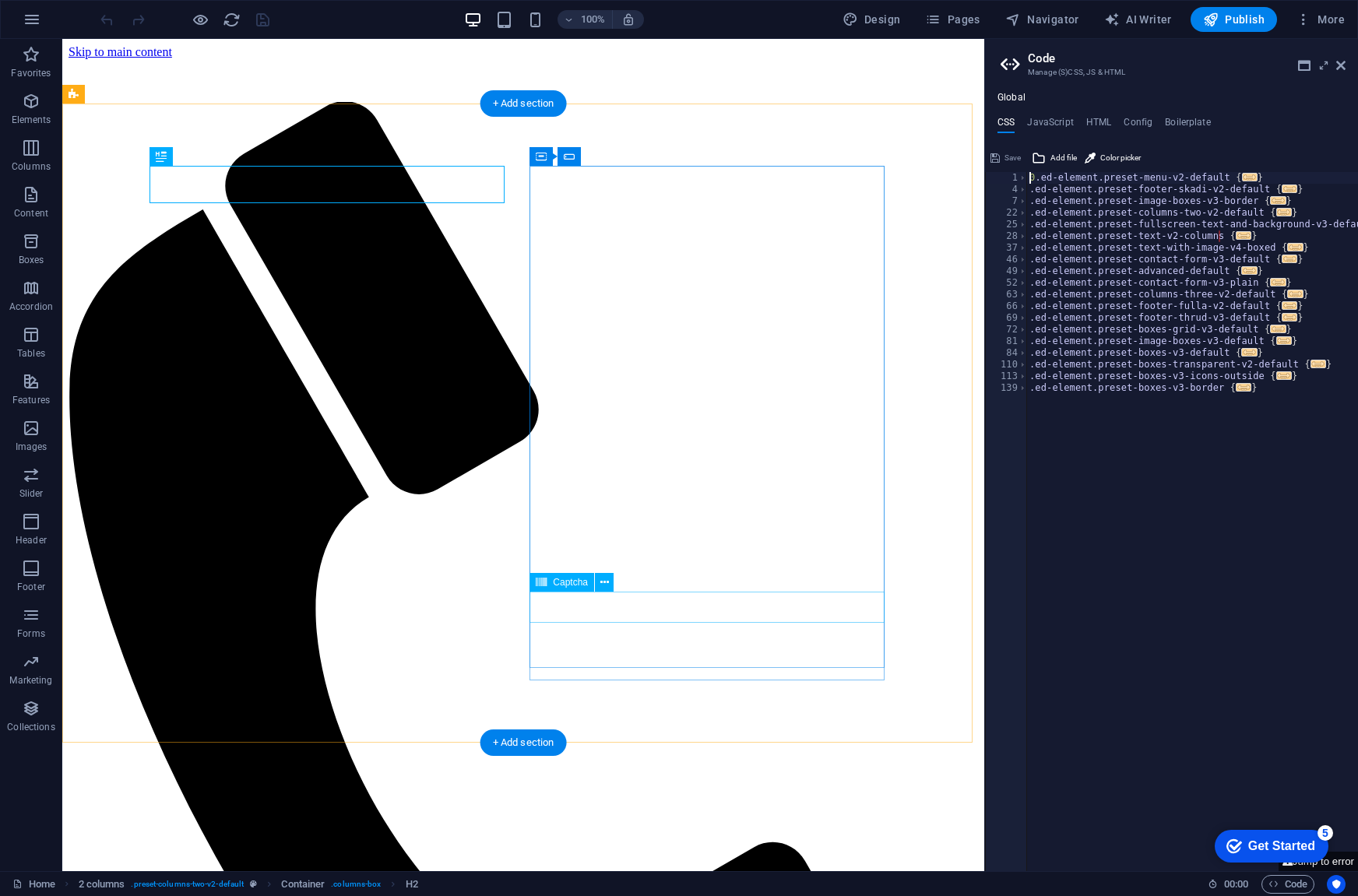
click at [564, 589] on div "Captcha" at bounding box center [562, 582] width 64 height 18
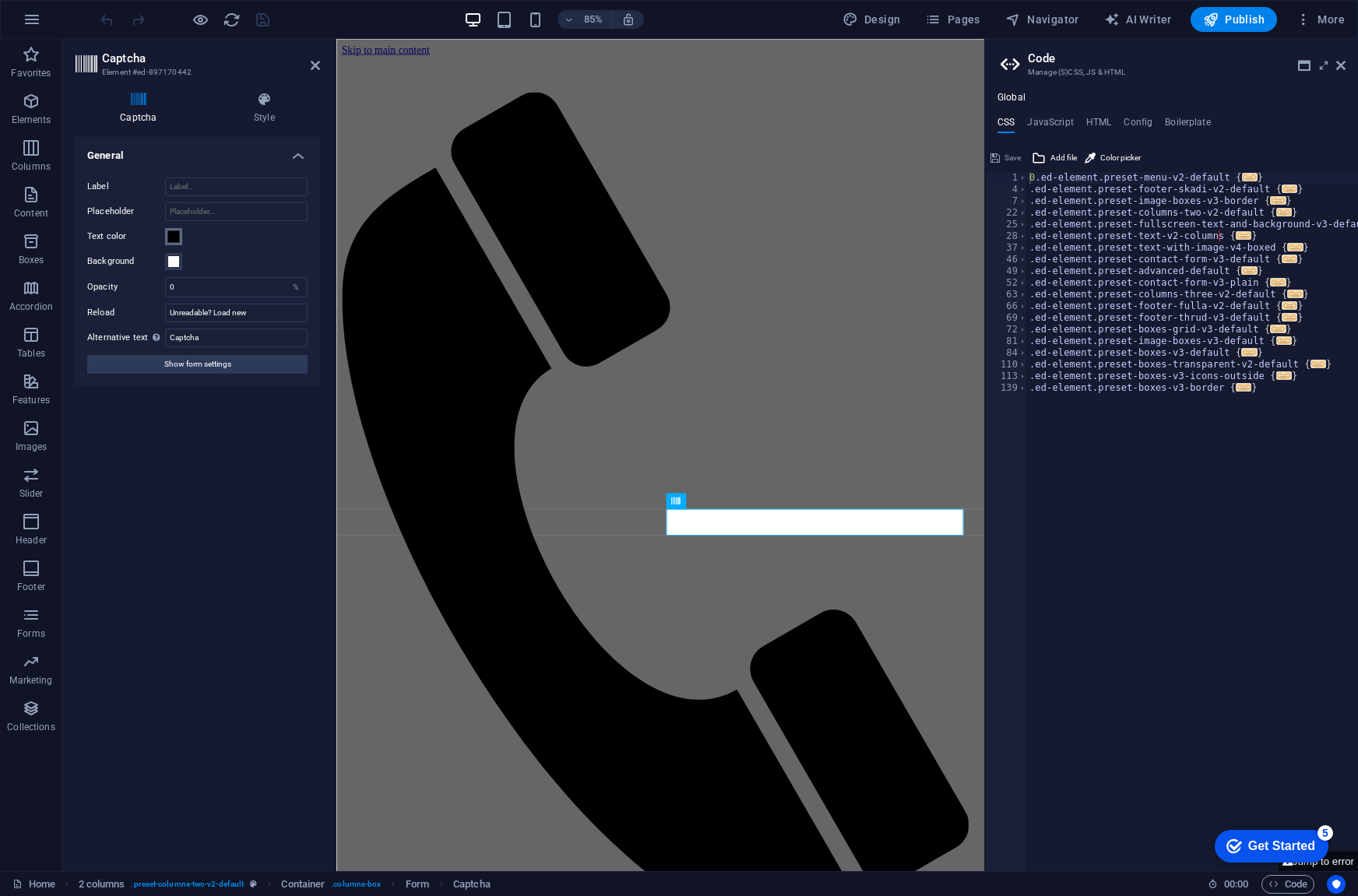
click at [170, 242] on span at bounding box center [173, 236] width 12 height 12
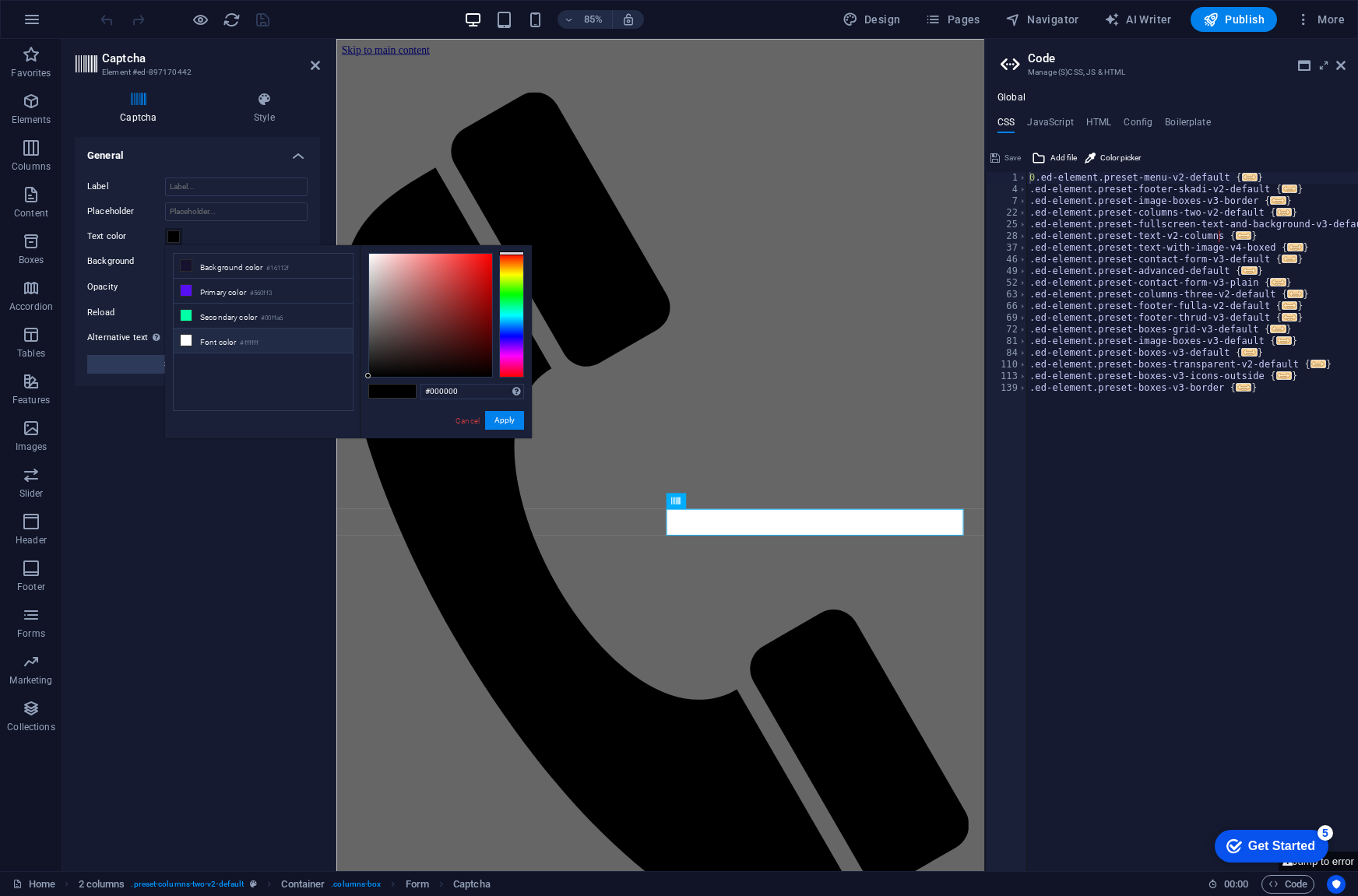
click at [181, 335] on span at bounding box center [186, 340] width 12 height 12
type input "#ffffff"
click at [185, 335] on icon at bounding box center [187, 341] width 11 height 11
click at [1233, 16] on span "Publish" at bounding box center [1234, 19] width 62 height 15
